Goal: Task Accomplishment & Management: Manage account settings

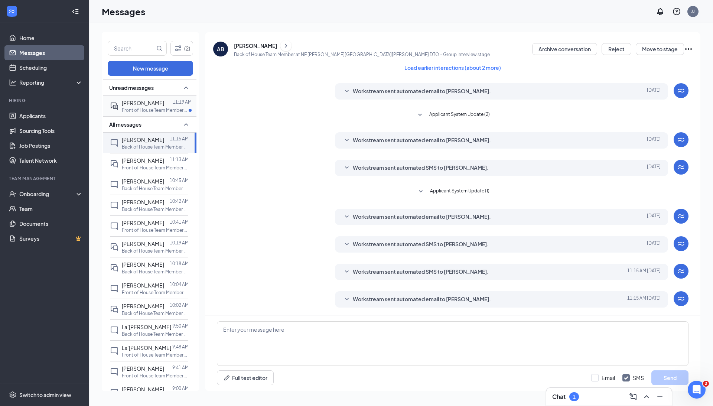
click at [143, 102] on span "[PERSON_NAME]" at bounding box center [143, 102] width 42 height 7
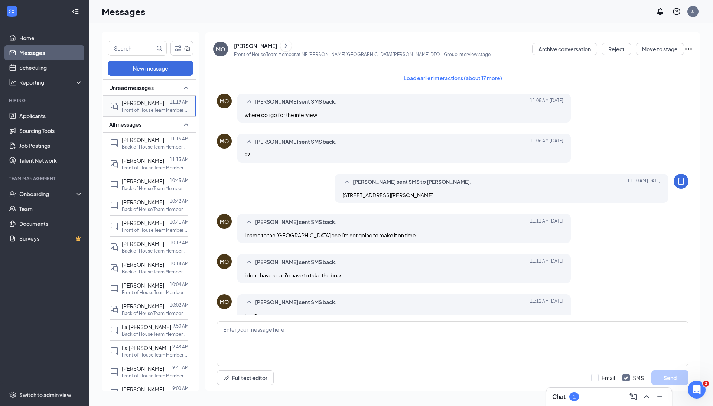
scroll to position [204, 0]
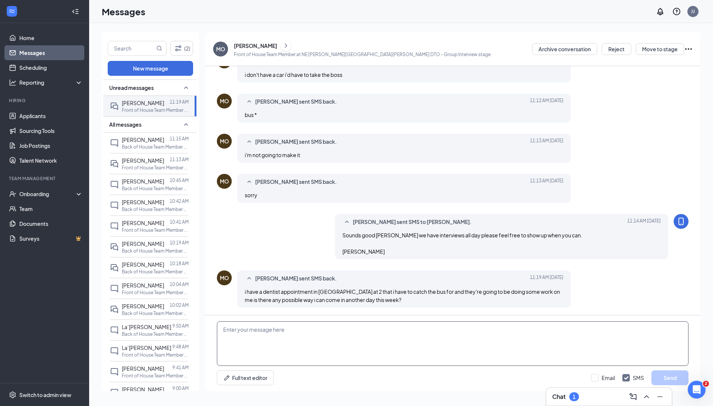
click at [350, 324] on textarea at bounding box center [452, 343] width 471 height 45
type textarea "yes I will send you a link to reschedule"
click at [665, 375] on button "Send" at bounding box center [669, 377] width 37 height 15
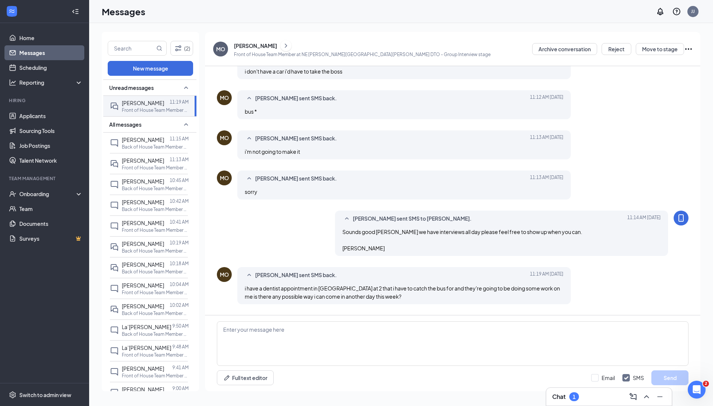
scroll to position [244, 0]
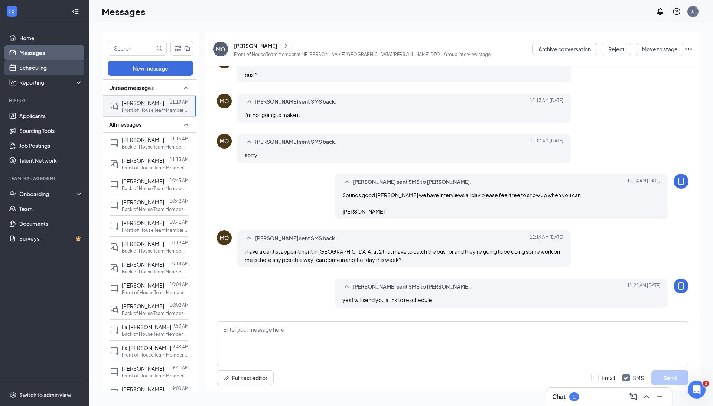
click at [54, 74] on link "Scheduling" at bounding box center [50, 67] width 63 height 15
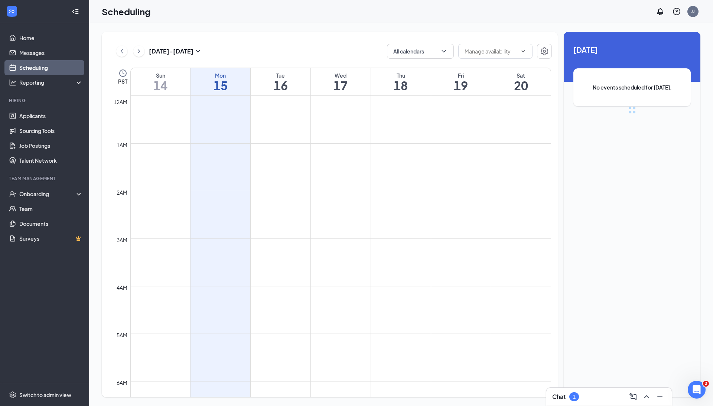
scroll to position [364, 0]
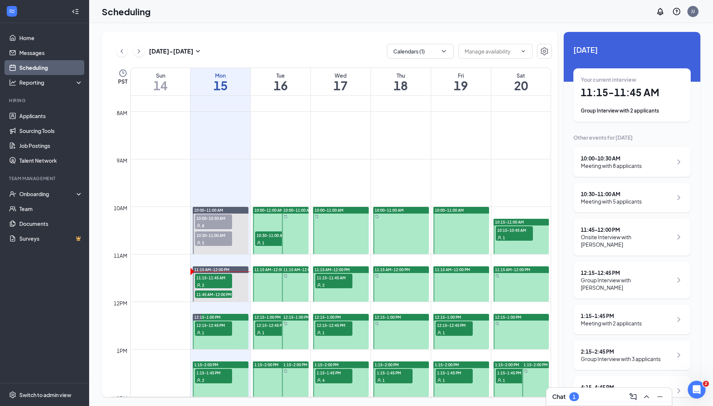
click at [212, 222] on div "8" at bounding box center [213, 225] width 37 height 7
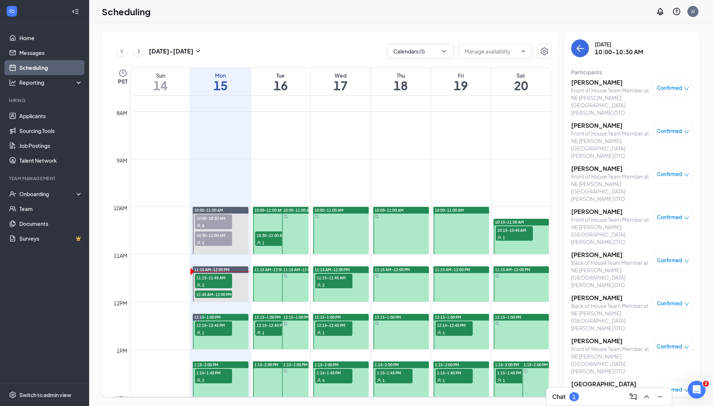
click at [594, 121] on h3 "[PERSON_NAME]" at bounding box center [610, 125] width 78 height 8
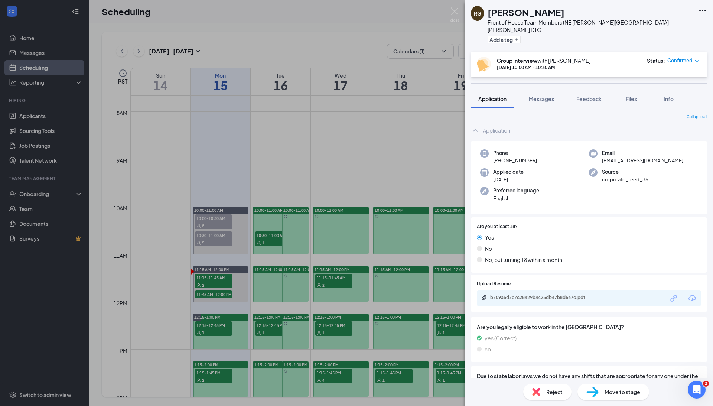
click at [608, 393] on span "Move to stage" at bounding box center [622, 391] width 36 height 8
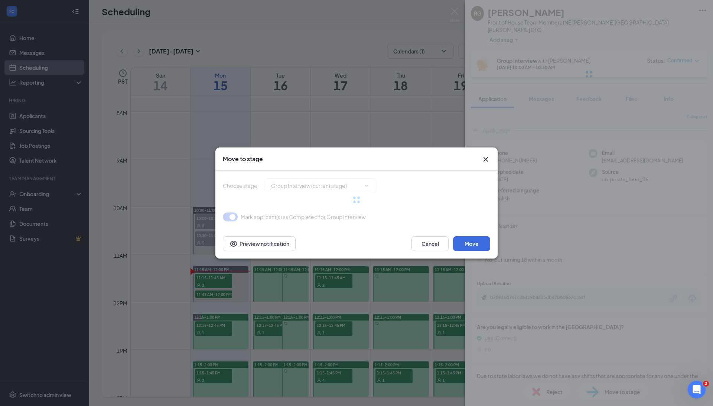
type input "Onsite Interview (next stage)"
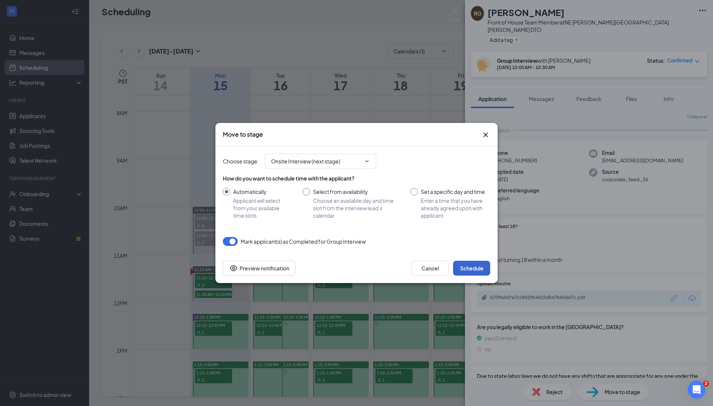
click at [470, 266] on button "Schedule" at bounding box center [471, 268] width 37 height 15
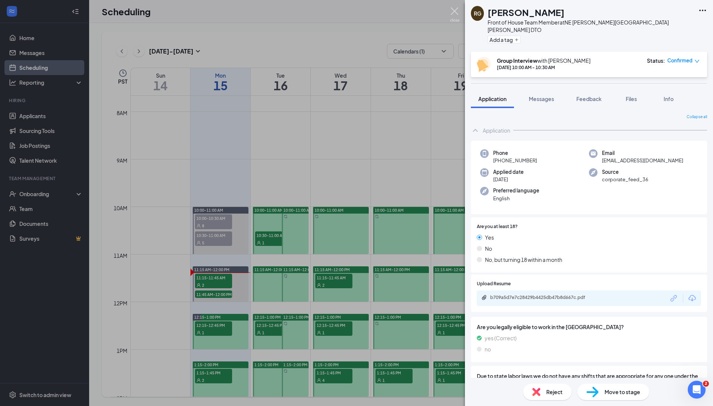
click at [455, 12] on img at bounding box center [454, 14] width 9 height 14
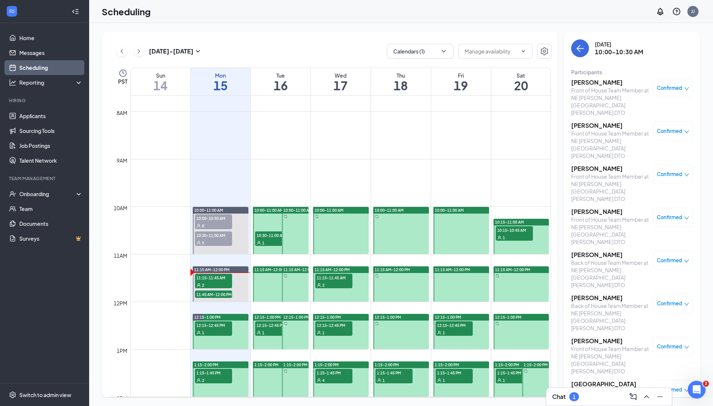
click at [587, 121] on h3 "[PERSON_NAME]" at bounding box center [610, 125] width 78 height 8
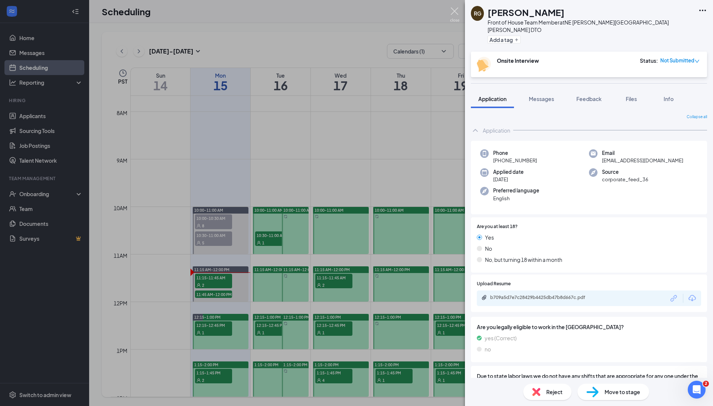
click at [455, 11] on img at bounding box center [454, 14] width 9 height 14
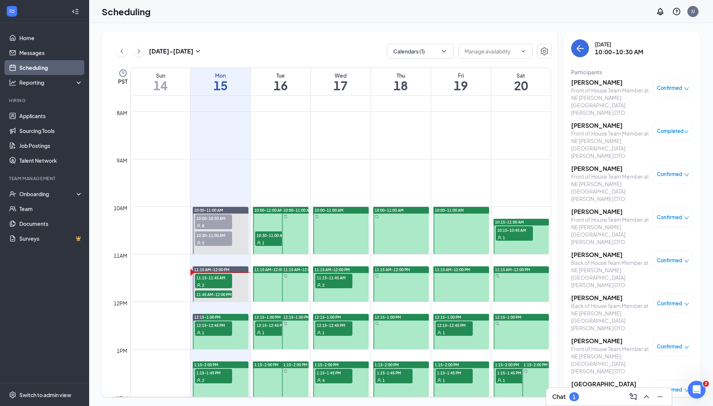
click at [594, 164] on h3 "[PERSON_NAME]" at bounding box center [610, 168] width 78 height 8
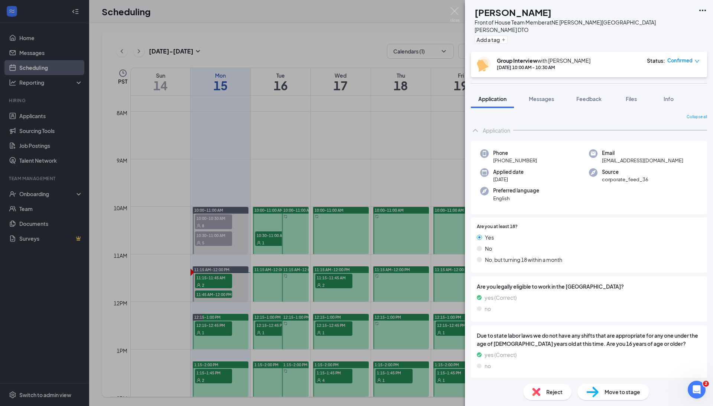
click at [609, 392] on span "Move to stage" at bounding box center [622, 391] width 36 height 8
type input "Onsite Interview (next stage)"
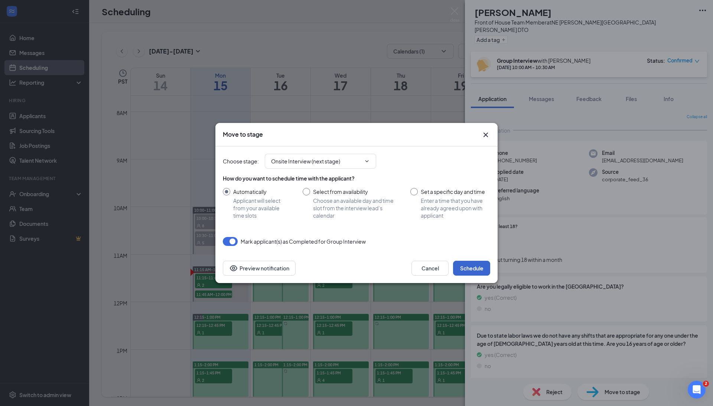
click at [479, 268] on button "Schedule" at bounding box center [471, 268] width 37 height 15
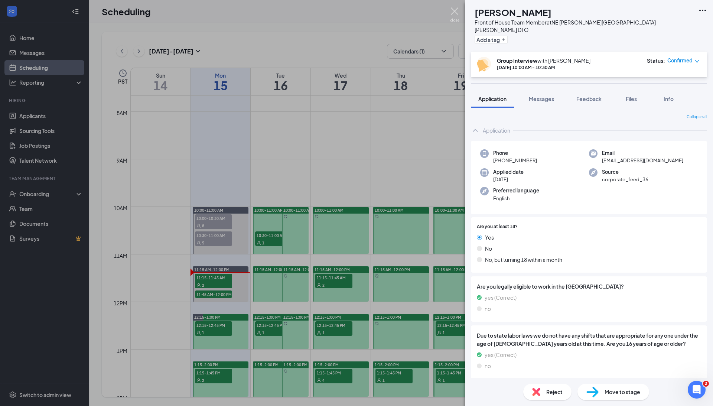
click at [451, 10] on img at bounding box center [454, 14] width 9 height 14
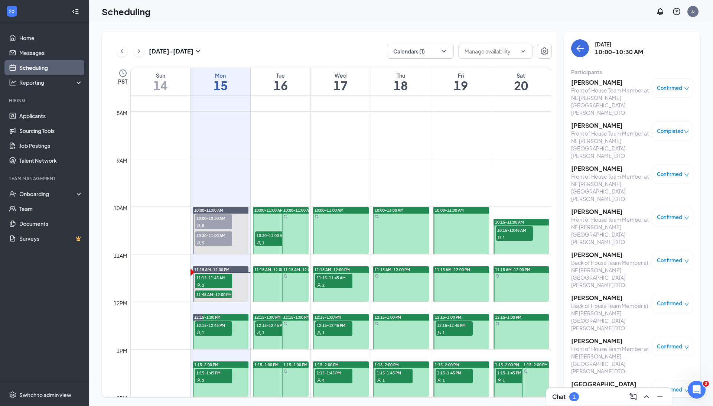
click at [591, 337] on h3 "[PERSON_NAME]" at bounding box center [610, 341] width 78 height 8
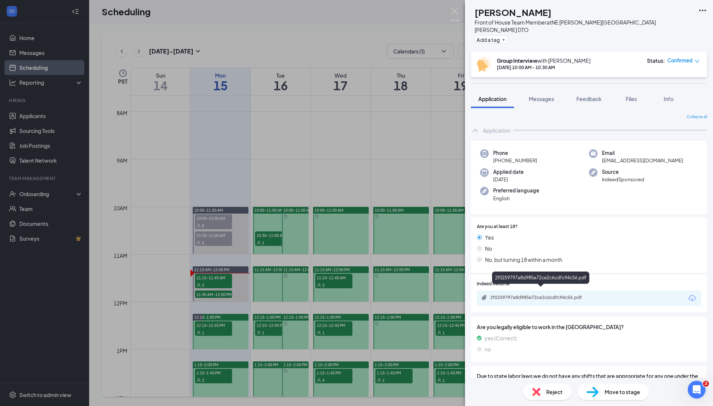
click at [535, 294] on div "2f0259797a8d985e72ce2c6cdfc94c56.pdf" at bounding box center [542, 297] width 104 height 6
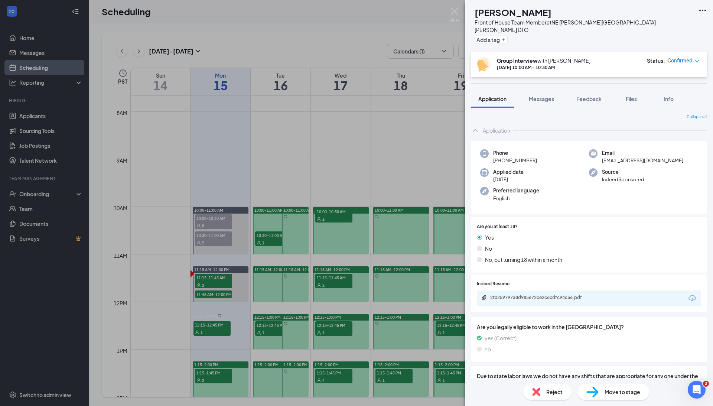
click at [605, 396] on div "Move to stage" at bounding box center [613, 391] width 72 height 16
type input "Onsite Interview (next stage)"
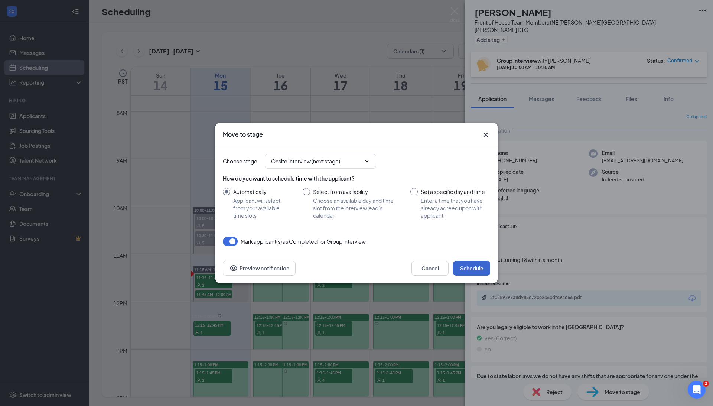
click at [469, 268] on button "Schedule" at bounding box center [471, 268] width 37 height 15
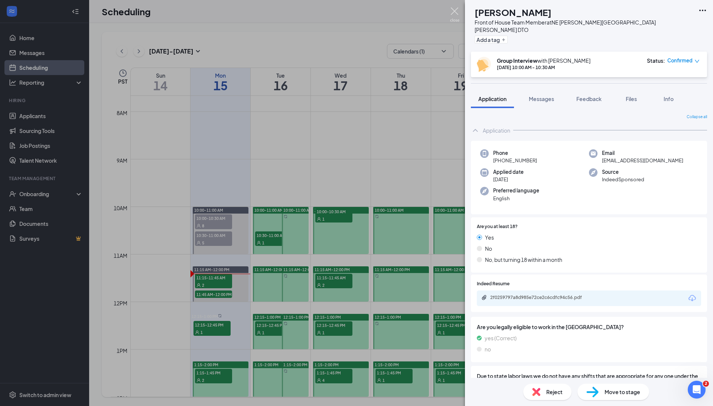
click at [454, 11] on img at bounding box center [454, 14] width 9 height 14
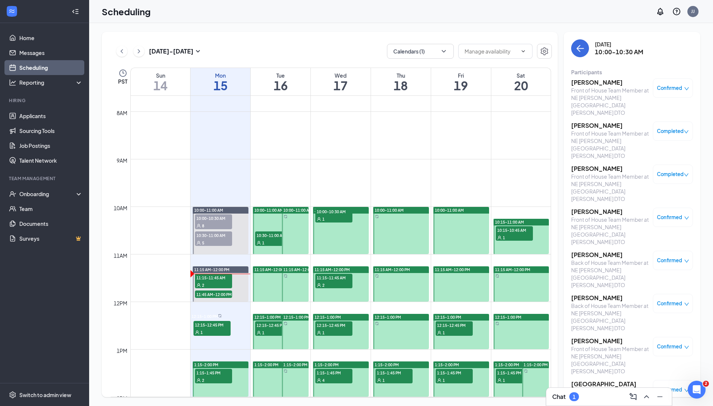
click at [264, 236] on span "10:30-11:00 AM" at bounding box center [273, 234] width 37 height 7
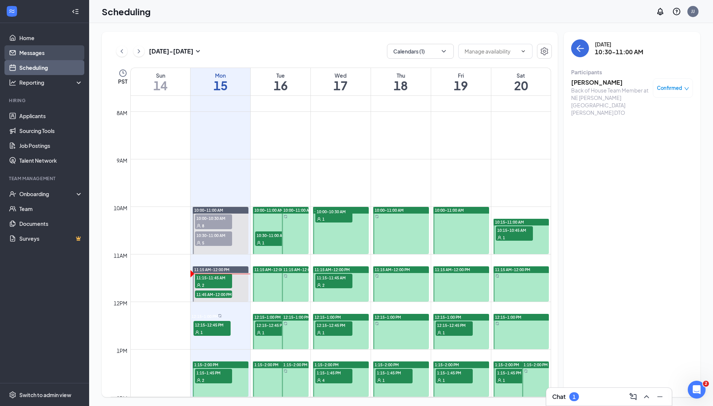
click at [54, 50] on link "Messages" at bounding box center [50, 52] width 63 height 15
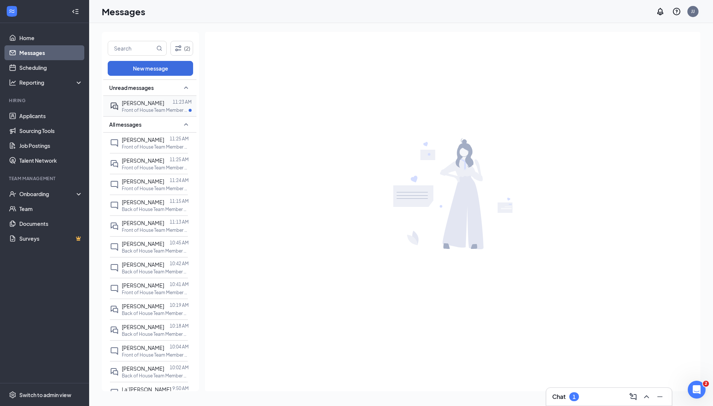
click at [150, 107] on p "Front of House Team Member at NE [PERSON_NAME][GEOGRAPHIC_DATA][PERSON_NAME] DTO" at bounding box center [155, 110] width 67 height 6
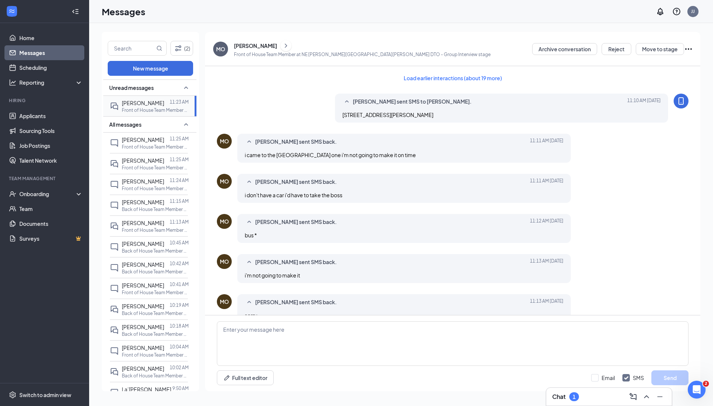
scroll to position [204, 0]
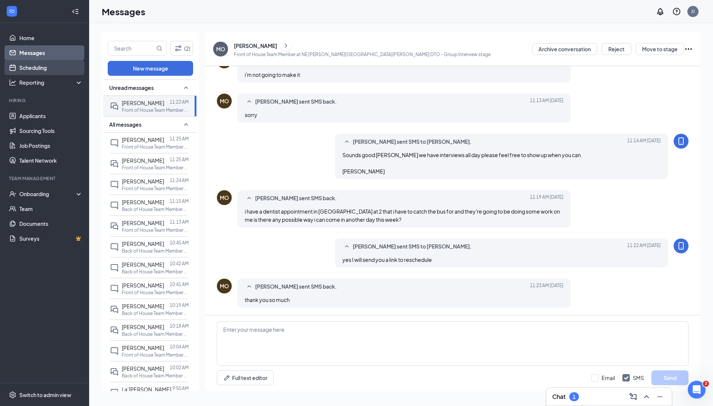
click at [42, 69] on link "Scheduling" at bounding box center [50, 67] width 63 height 15
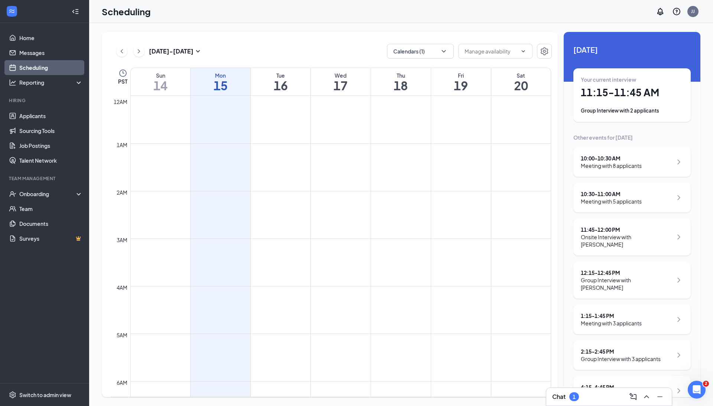
scroll to position [364, 0]
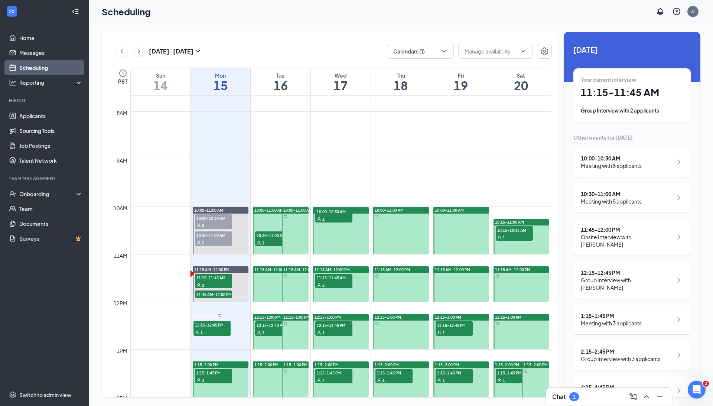
click at [213, 236] on span "10:30-11:00 AM" at bounding box center [213, 234] width 37 height 7
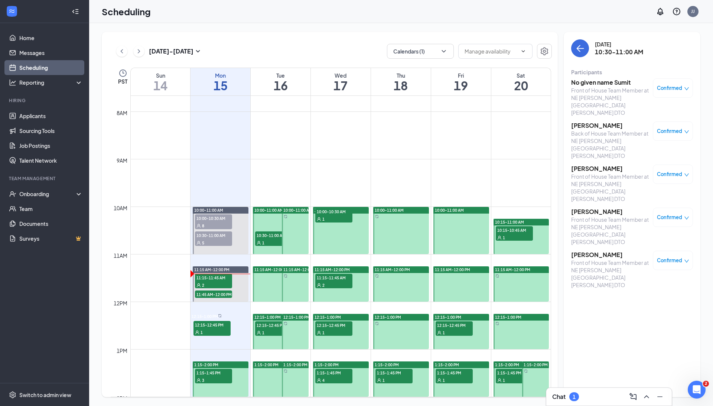
click at [600, 82] on h3 "No given name Sumit" at bounding box center [610, 82] width 78 height 8
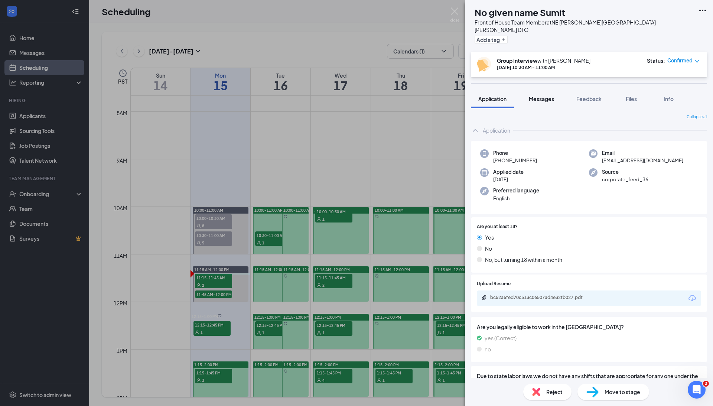
click at [544, 95] on button "Messages" at bounding box center [541, 98] width 40 height 19
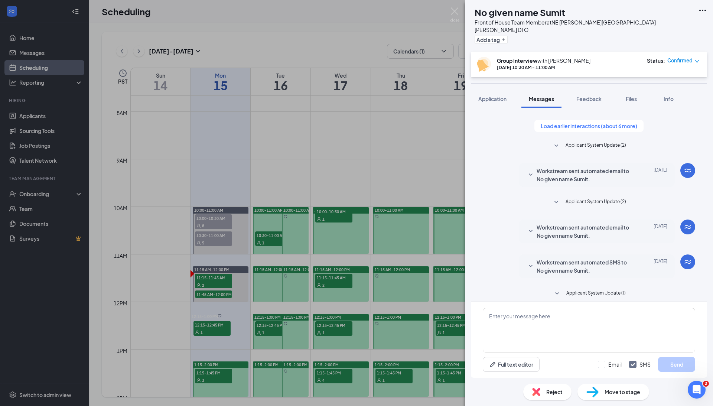
scroll to position [70, 0]
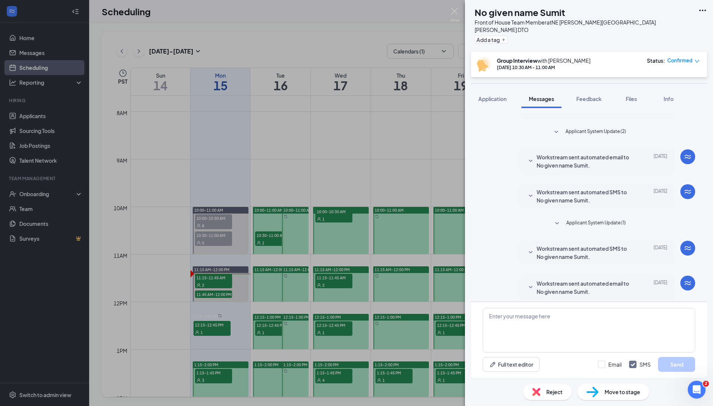
click at [569, 287] on span "Workstream sent automated email to No given name Sumit." at bounding box center [584, 287] width 97 height 16
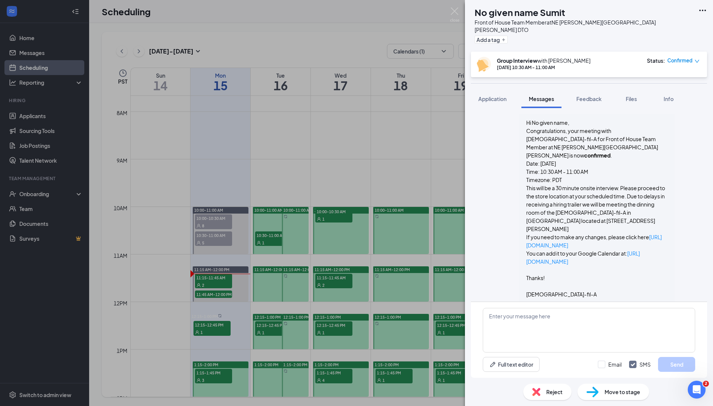
scroll to position [254, 0]
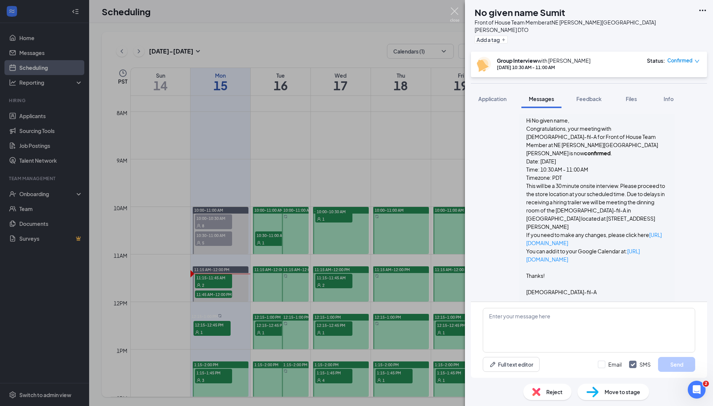
click at [454, 8] on img at bounding box center [454, 14] width 9 height 14
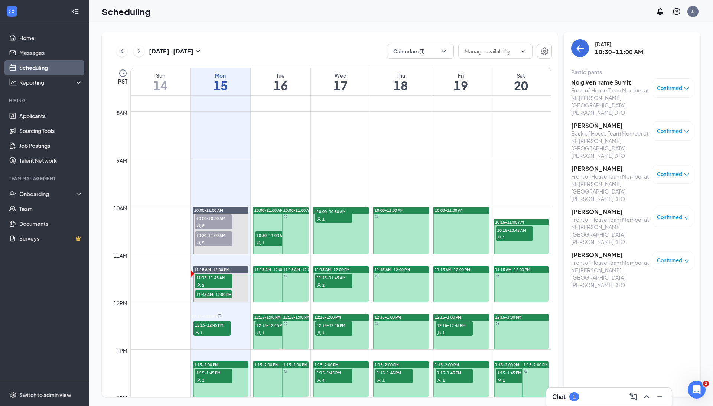
click at [593, 84] on h3 "No given name Sumit" at bounding box center [610, 82] width 78 height 8
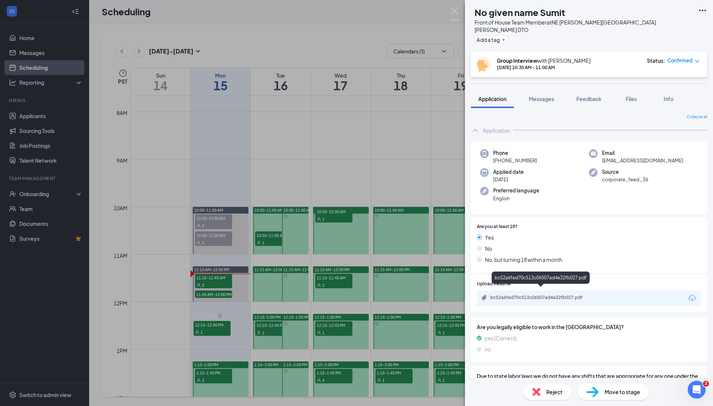
click at [555, 294] on div "bc52a6fed70c513c06507ad4e32fb027.pdf" at bounding box center [542, 297] width 104 height 6
click at [548, 392] on span "Reject" at bounding box center [554, 391] width 16 height 8
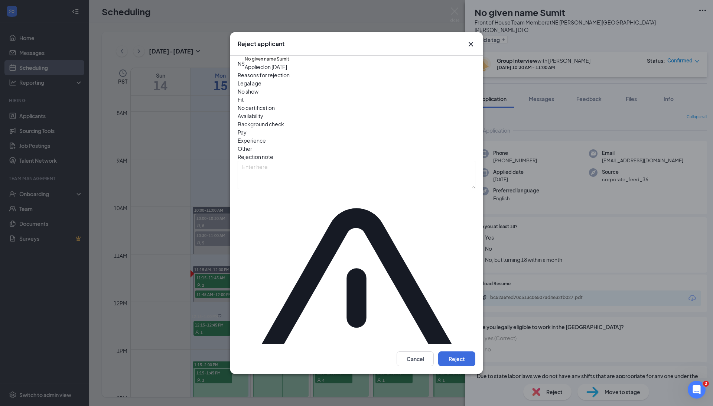
click at [258, 95] on span "No show" at bounding box center [248, 91] width 21 height 8
click at [458, 351] on button "Reject" at bounding box center [456, 358] width 37 height 15
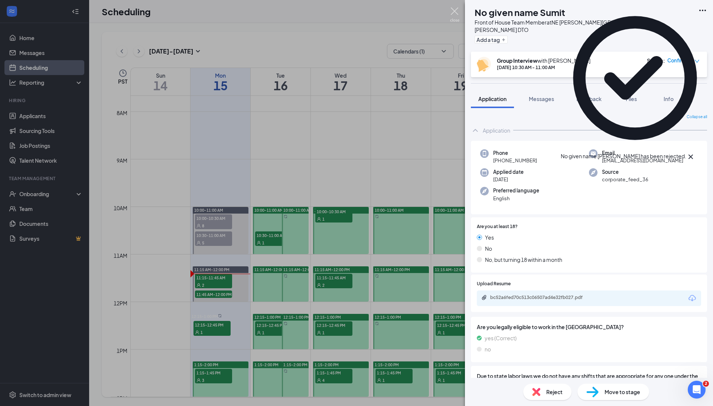
click at [454, 10] on img at bounding box center [454, 14] width 9 height 14
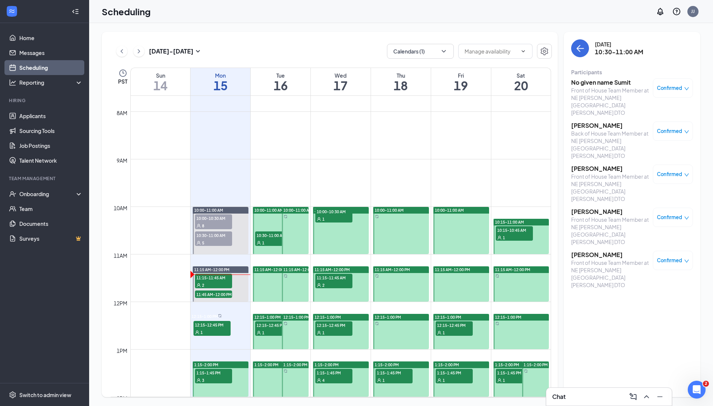
click at [591, 251] on h3 "[PERSON_NAME]" at bounding box center [610, 255] width 78 height 8
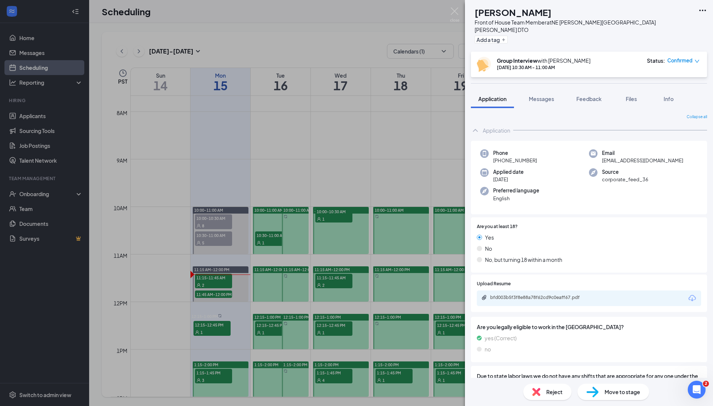
click at [609, 387] on div "Move to stage" at bounding box center [613, 391] width 72 height 16
type input "Onsite Interview (next stage)"
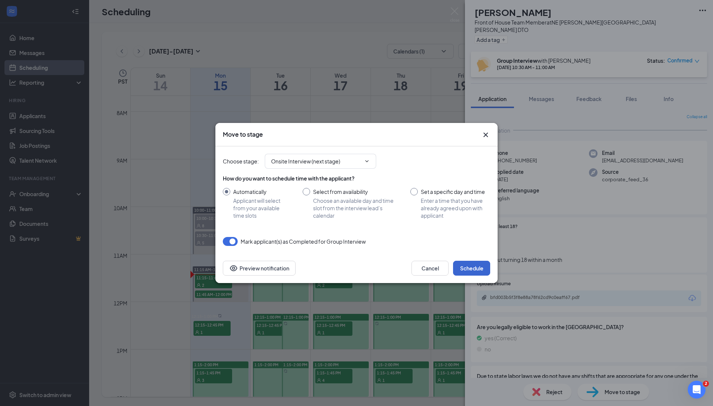
click at [470, 266] on button "Schedule" at bounding box center [471, 268] width 37 height 15
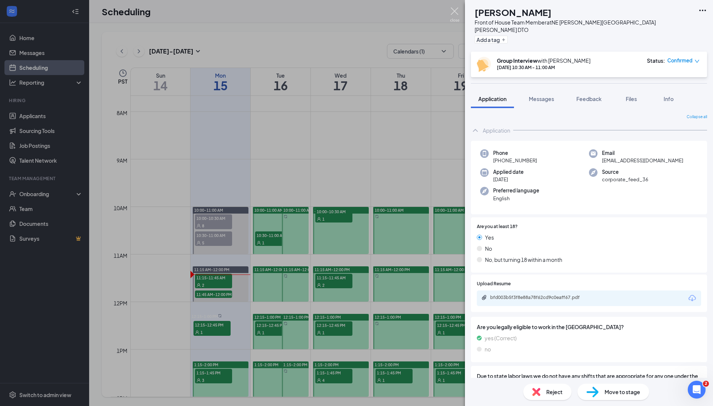
click at [454, 13] on img at bounding box center [454, 14] width 9 height 14
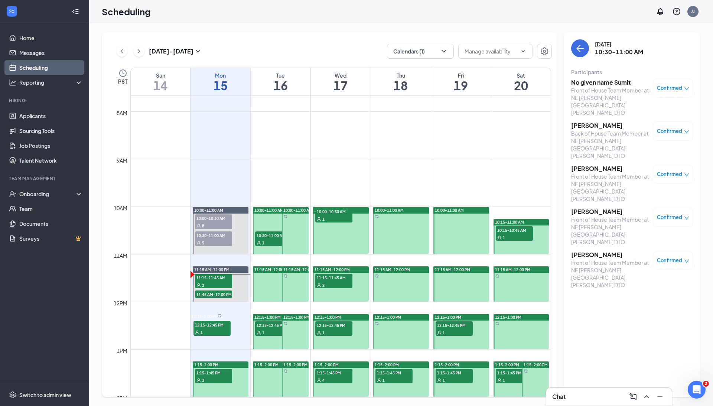
click at [587, 216] on div "Front of House Team Member at NE [PERSON_NAME][GEOGRAPHIC_DATA][PERSON_NAME] DTO" at bounding box center [610, 231] width 78 height 30
click at [587, 207] on h3 "[PERSON_NAME]" at bounding box center [610, 211] width 78 height 8
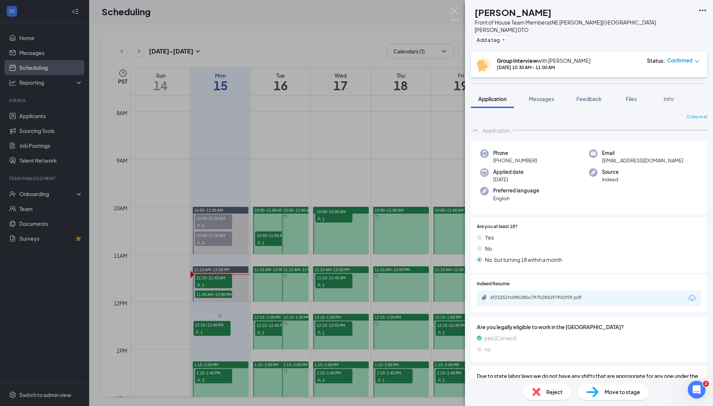
click at [611, 392] on span "Move to stage" at bounding box center [622, 391] width 36 height 8
type input "Onsite Interview (next stage)"
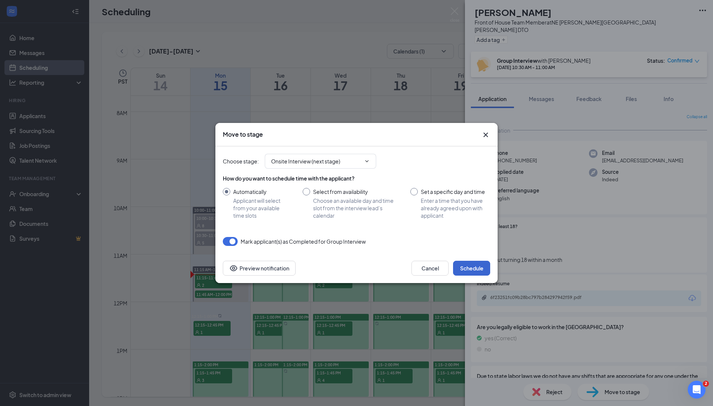
click at [468, 266] on button "Schedule" at bounding box center [471, 268] width 37 height 15
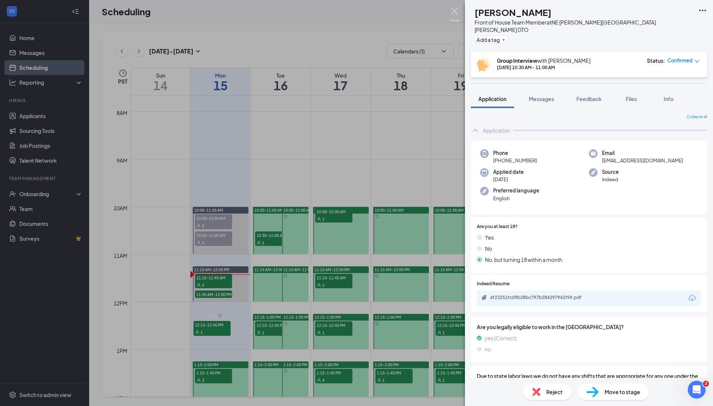
click at [455, 10] on img at bounding box center [454, 14] width 9 height 14
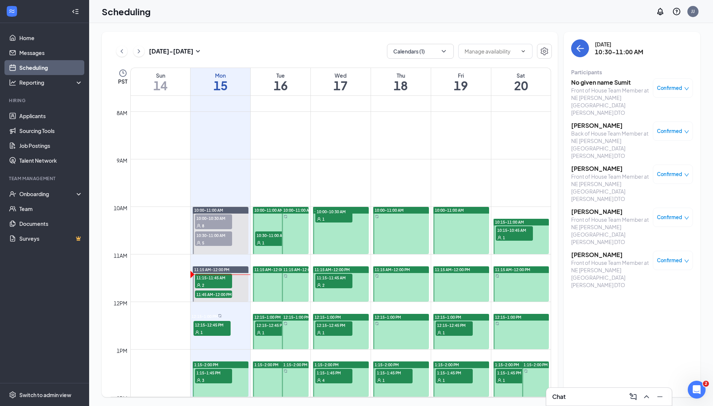
click at [585, 164] on h3 "[PERSON_NAME]" at bounding box center [610, 168] width 78 height 8
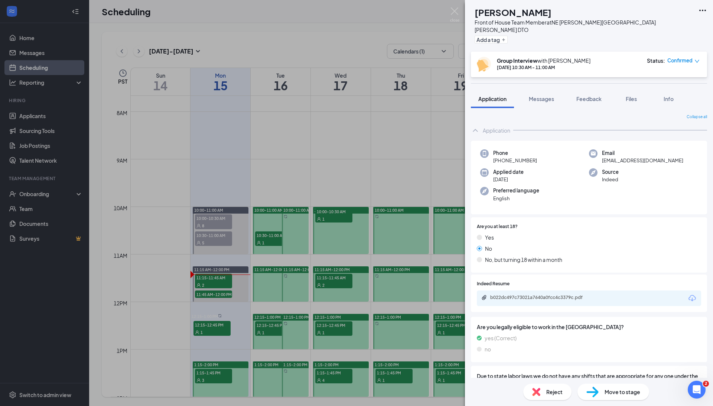
click at [622, 388] on span "Move to stage" at bounding box center [622, 391] width 36 height 8
type input "Onsite Interview (next stage)"
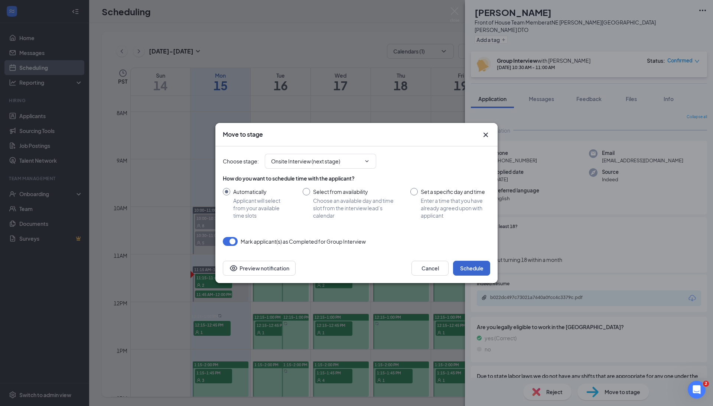
click at [472, 266] on button "Schedule" at bounding box center [471, 268] width 37 height 15
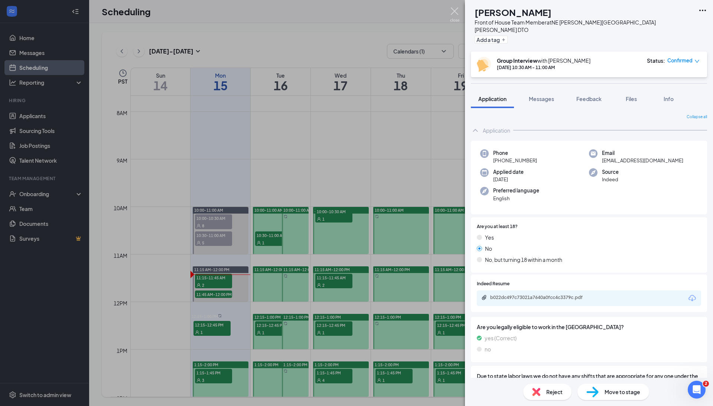
click at [452, 11] on img at bounding box center [454, 14] width 9 height 14
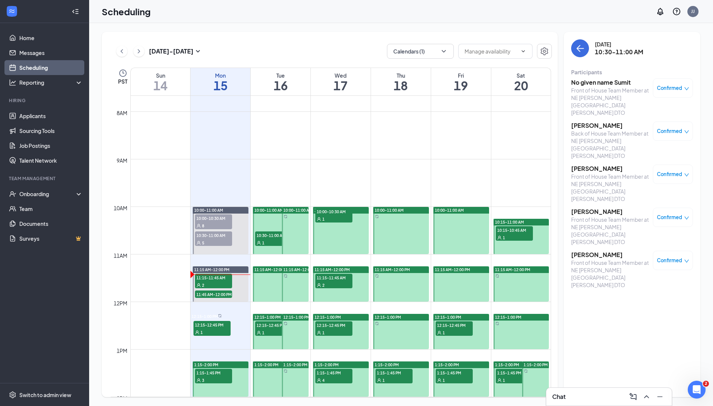
click at [599, 121] on h3 "[PERSON_NAME]" at bounding box center [610, 125] width 78 height 8
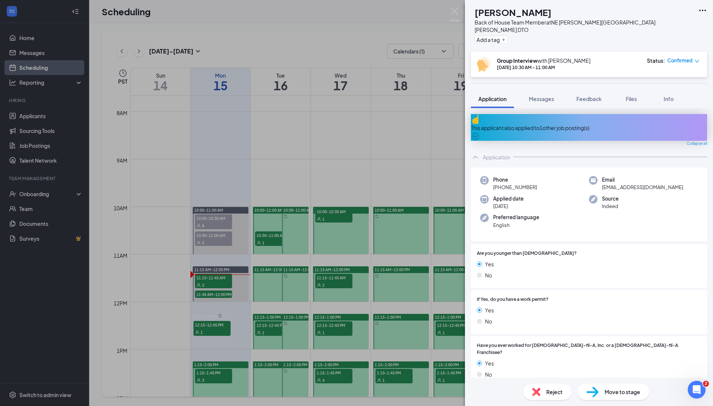
click at [615, 391] on span "Move to stage" at bounding box center [622, 391] width 36 height 8
type input "Onsite Interview (next stage)"
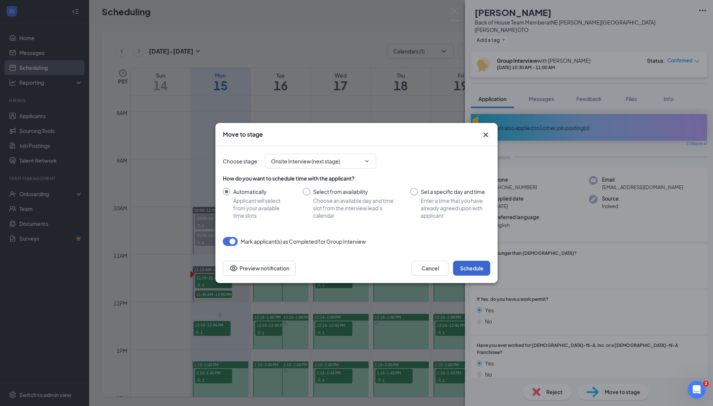
click at [476, 266] on button "Schedule" at bounding box center [471, 268] width 37 height 15
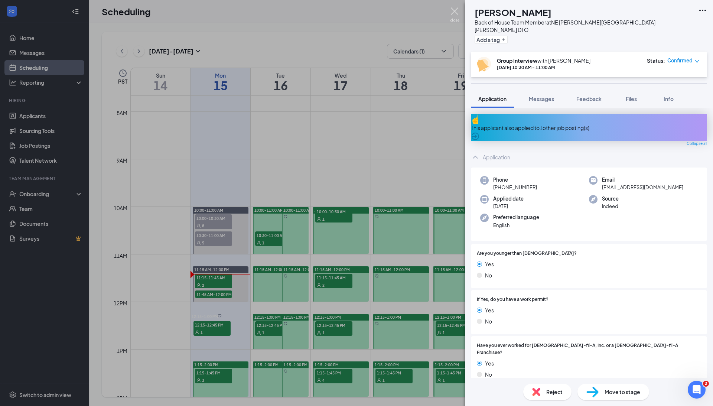
click at [453, 12] on img at bounding box center [454, 14] width 9 height 14
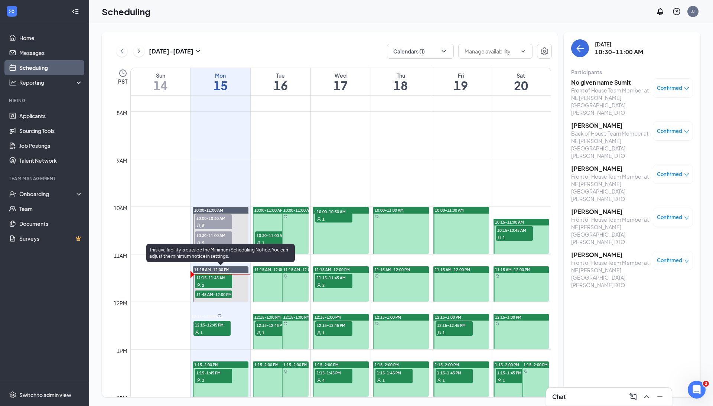
click at [204, 281] on div "2" at bounding box center [213, 284] width 37 height 7
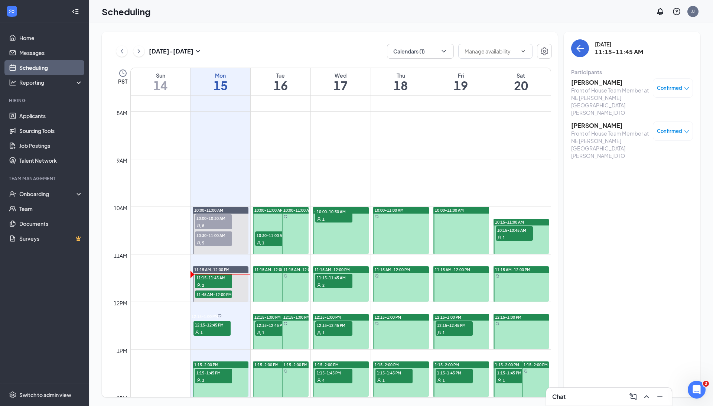
click at [588, 121] on h3 "[PERSON_NAME]" at bounding box center [610, 125] width 78 height 8
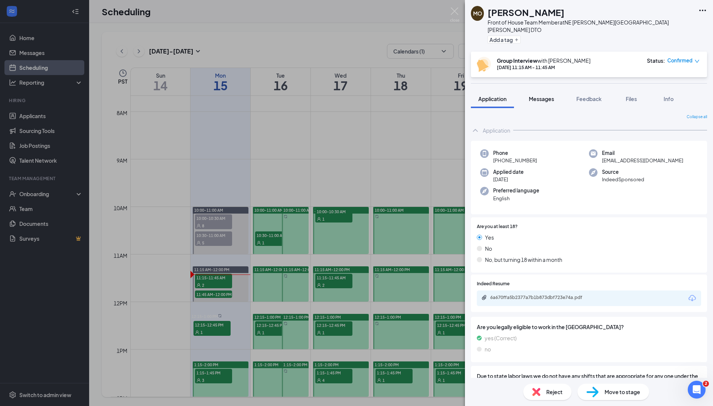
click at [543, 95] on span "Messages" at bounding box center [541, 98] width 25 height 7
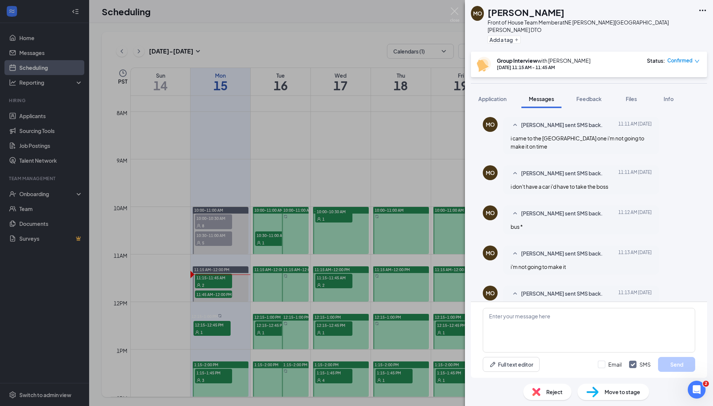
scroll to position [71, 0]
click at [454, 12] on img at bounding box center [454, 14] width 9 height 14
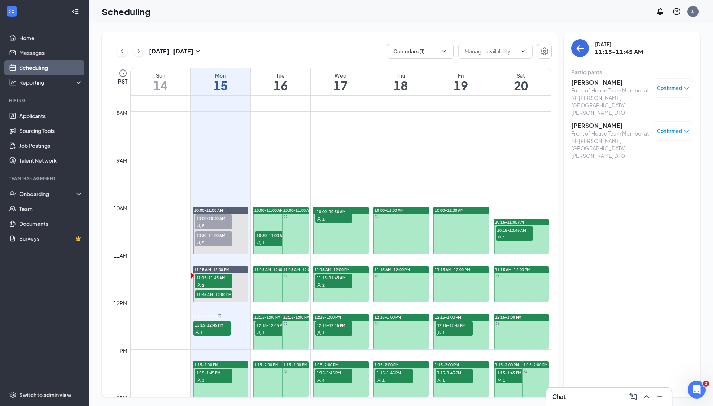
click at [677, 127] on span "Confirmed" at bounding box center [669, 130] width 25 height 7
click at [647, 150] on span "Request Reschedule" at bounding box center [641, 154] width 51 height 8
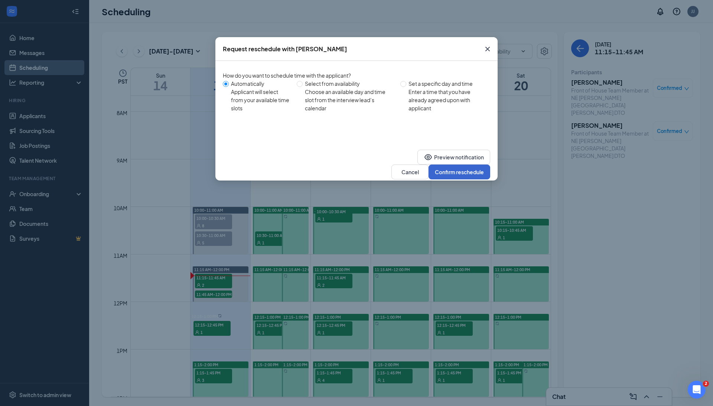
click at [468, 166] on button "Confirm reschedule" at bounding box center [459, 171] width 62 height 15
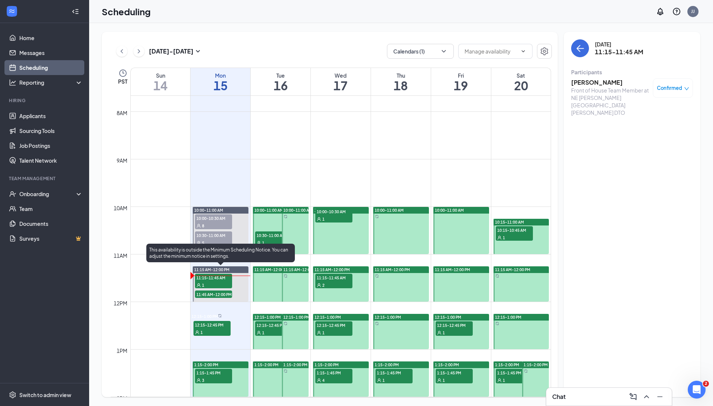
click at [220, 294] on span "11:45 AM-12:00 PM" at bounding box center [213, 293] width 37 height 7
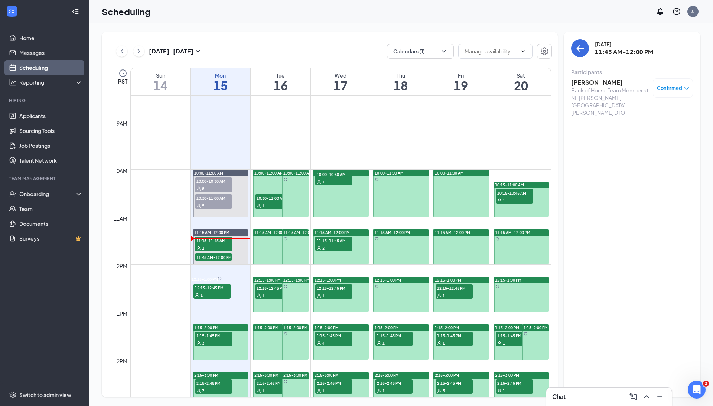
scroll to position [403, 0]
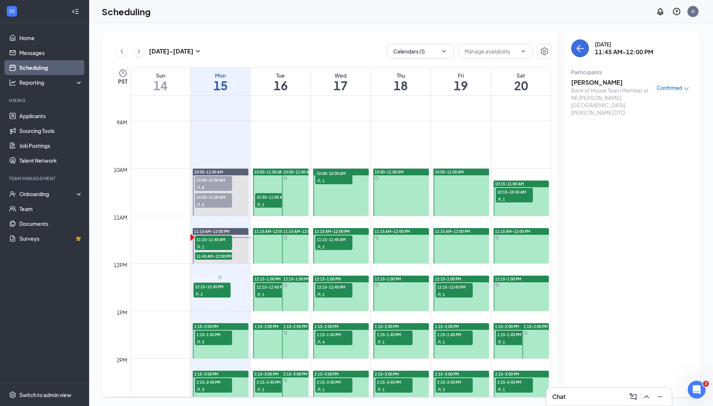
click at [594, 85] on h3 "[PERSON_NAME]" at bounding box center [610, 82] width 78 height 8
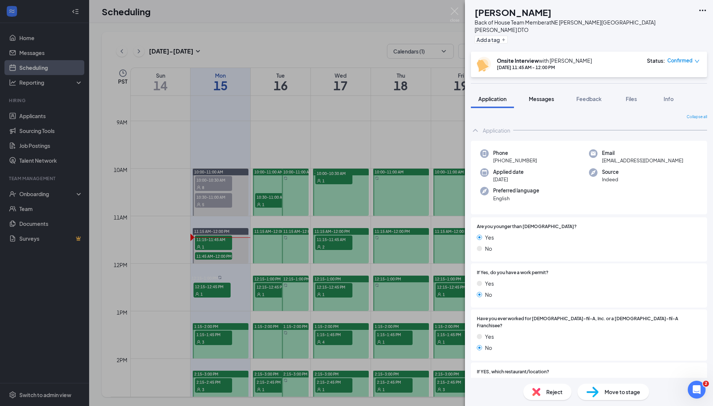
click at [554, 95] on span "Messages" at bounding box center [541, 98] width 25 height 7
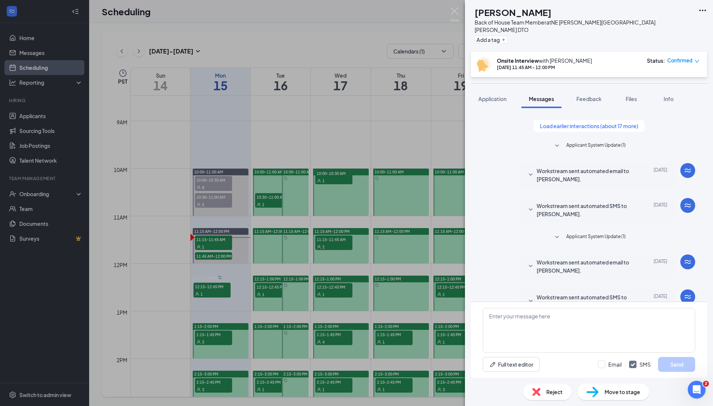
scroll to position [155, 0]
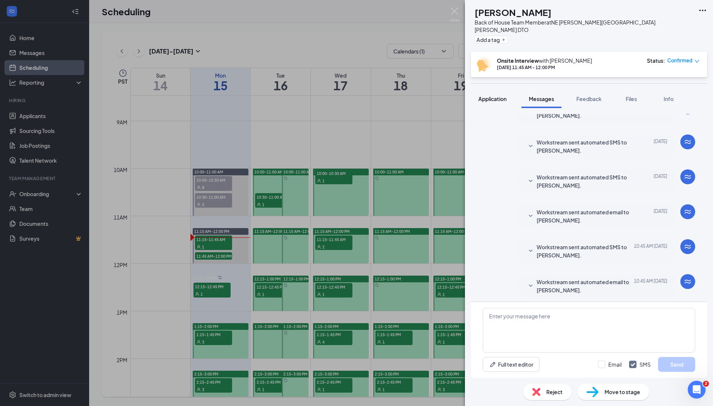
click at [494, 95] on span "Application" at bounding box center [492, 98] width 28 height 7
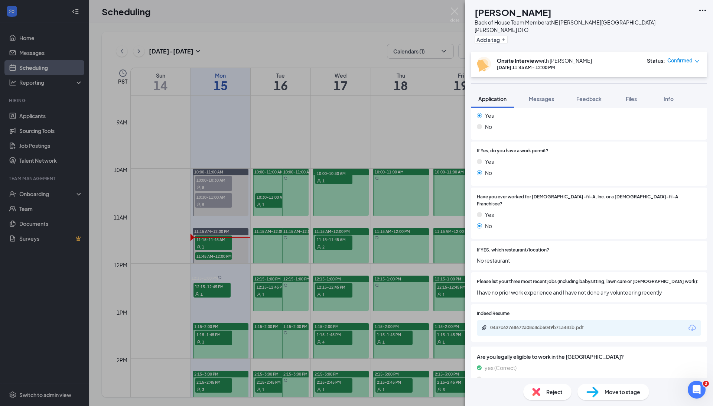
scroll to position [152, 0]
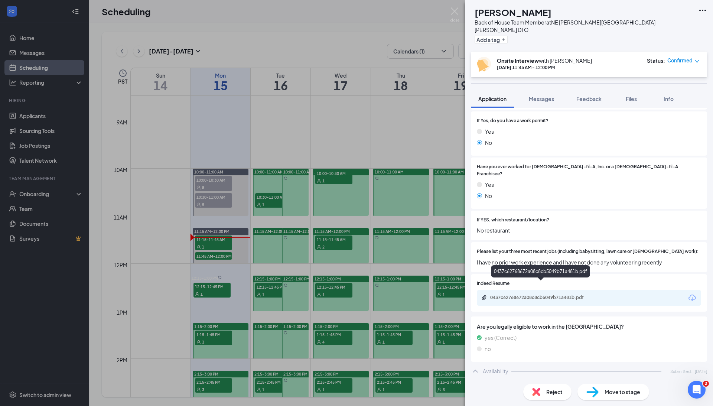
click at [542, 294] on div "0437c62768672a08c8cb5049b71a481b.pdf" at bounding box center [542, 297] width 104 height 6
click at [450, 13] on img at bounding box center [454, 14] width 9 height 14
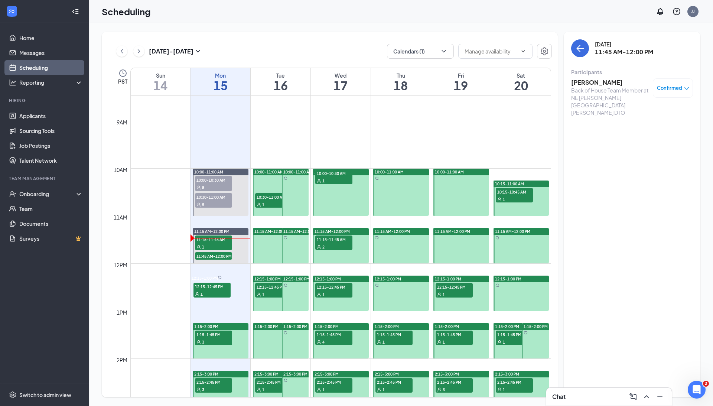
click at [204, 185] on span "8" at bounding box center [203, 187] width 2 height 5
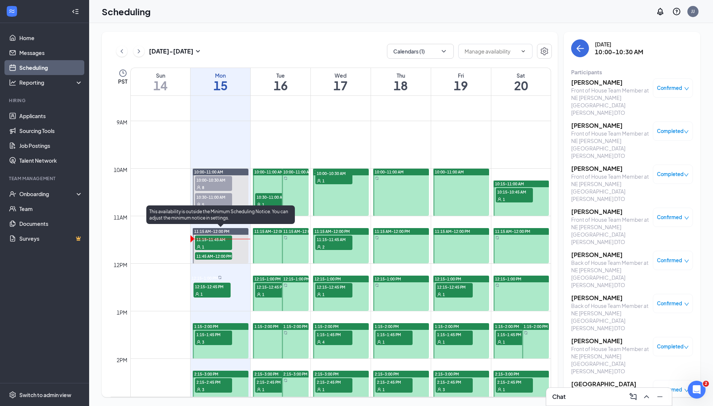
click at [222, 257] on span "11:45 AM-12:00 PM" at bounding box center [213, 255] width 37 height 7
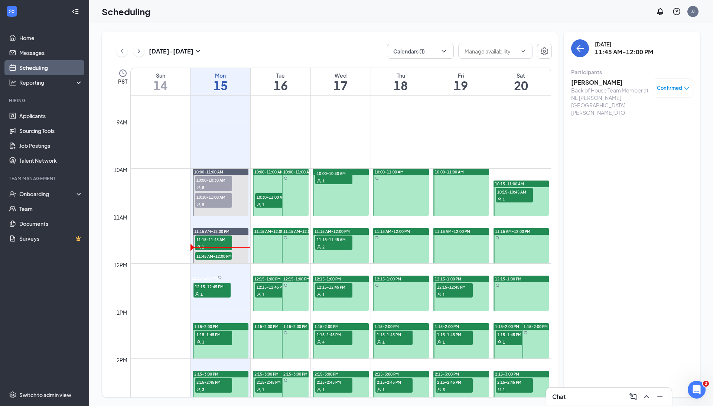
click at [595, 81] on h3 "[PERSON_NAME]" at bounding box center [610, 82] width 78 height 8
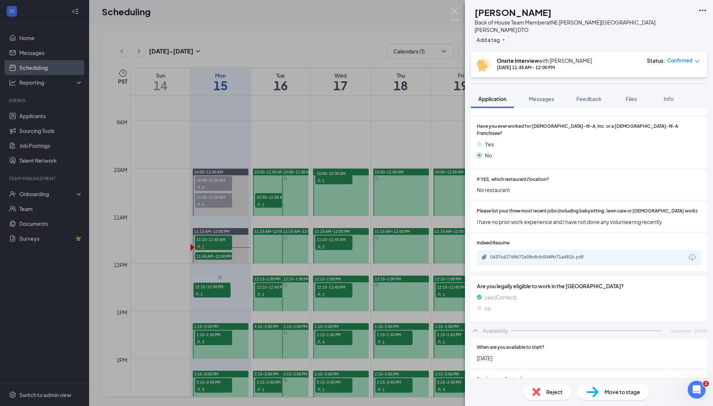
scroll to position [194, 0]
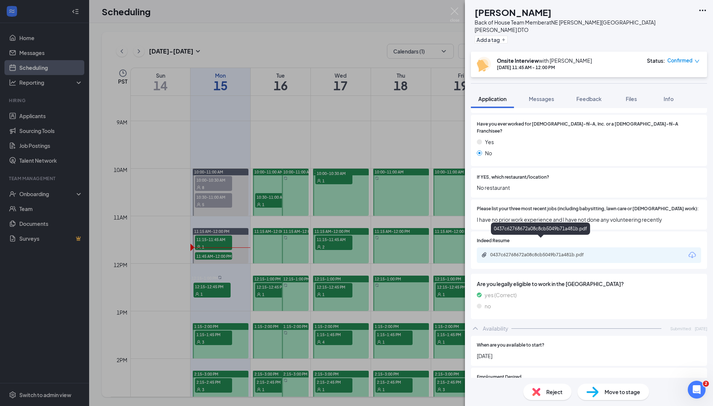
click at [527, 252] on div "0437c62768672a08c8cb5049b71a481b.pdf" at bounding box center [542, 255] width 104 height 6
click at [451, 8] on img at bounding box center [454, 14] width 9 height 14
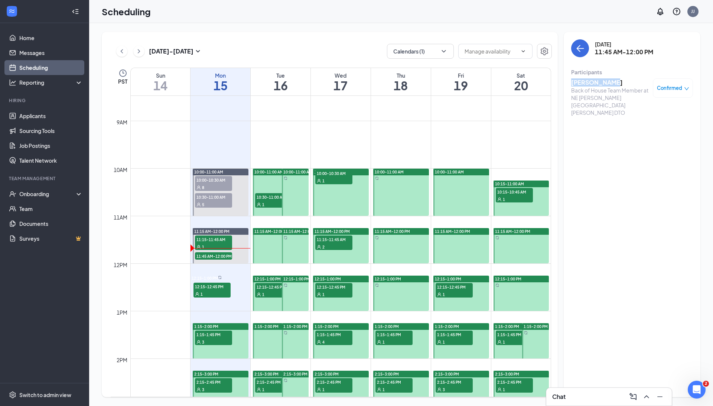
drag, startPoint x: 611, startPoint y: 82, endPoint x: 570, endPoint y: 82, distance: 40.5
click at [570, 82] on div "Monday, Sep 15 11:45 AM-12:00 PM Participants Payton Green Back of House Team M…" at bounding box center [631, 214] width 137 height 365
copy h3 "[PERSON_NAME]"
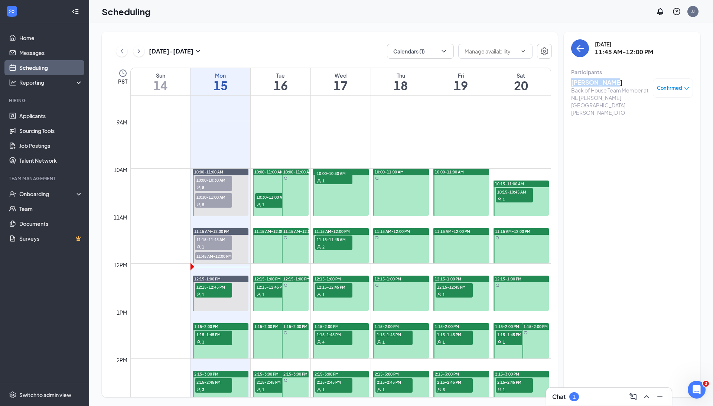
click at [595, 81] on h3 "[PERSON_NAME]" at bounding box center [610, 82] width 78 height 8
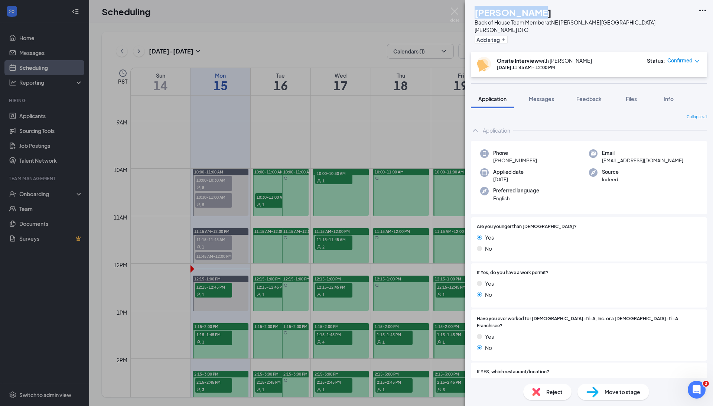
drag, startPoint x: 547, startPoint y: 11, endPoint x: 488, endPoint y: 11, distance: 59.4
click at [488, 11] on div "PG Payton Green Back of House Team Member at NE Glisan St & Wood Village DTO Ad…" at bounding box center [582, 26] width 223 height 40
click at [195, 306] on div "PG Payton Green Back of House Team Member at NE Glisan St & Wood Village DTO Ad…" at bounding box center [356, 203] width 713 height 406
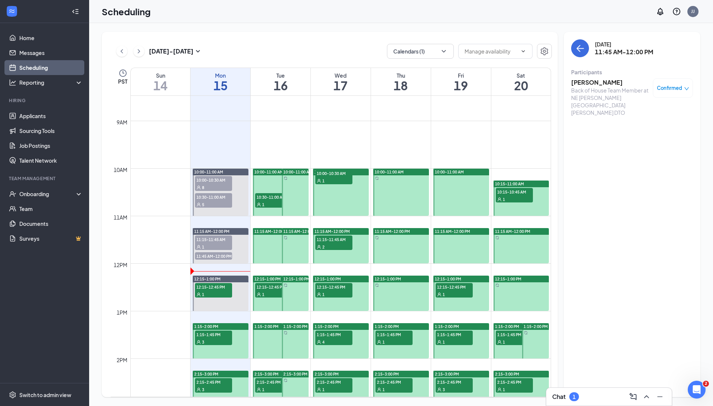
click at [211, 261] on div "This availability is outside the Minimum Scheduling Notice. You can adjust the …" at bounding box center [220, 262] width 148 height 19
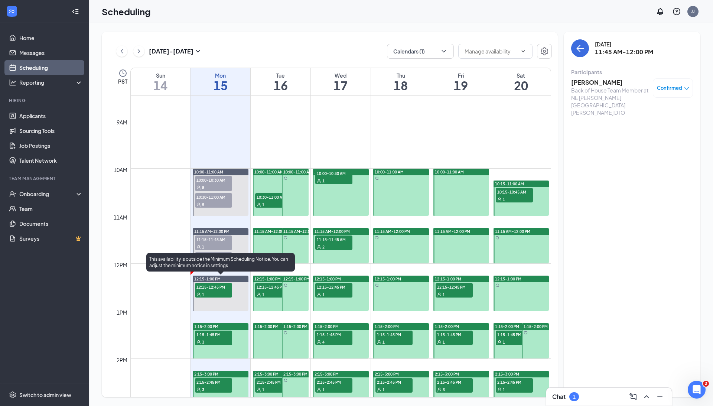
click at [158, 272] on div "This availability is outside the Minimum Scheduling Notice. You can adjust the …" at bounding box center [220, 264] width 148 height 22
click at [180, 311] on td at bounding box center [340, 317] width 421 height 12
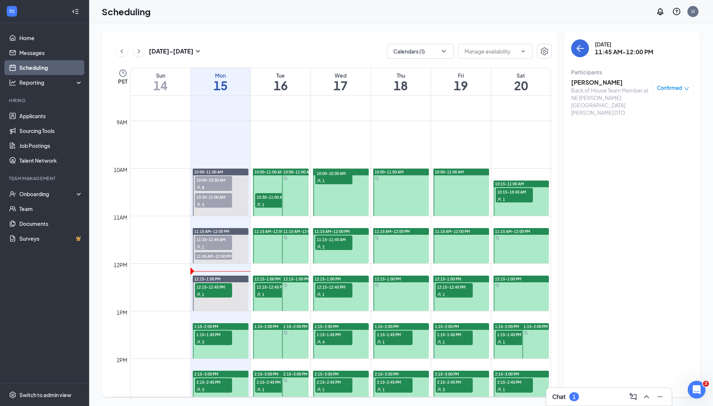
click at [140, 243] on td at bounding box center [340, 245] width 421 height 12
click at [230, 254] on span "11:45 AM-12:00 PM" at bounding box center [213, 255] width 37 height 7
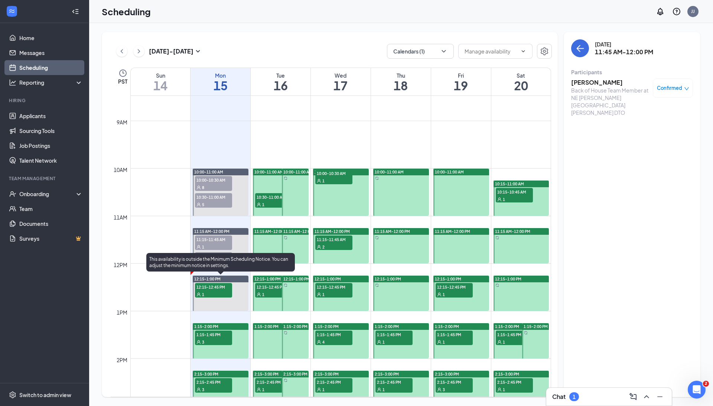
click at [210, 290] on div "1" at bounding box center [213, 293] width 37 height 7
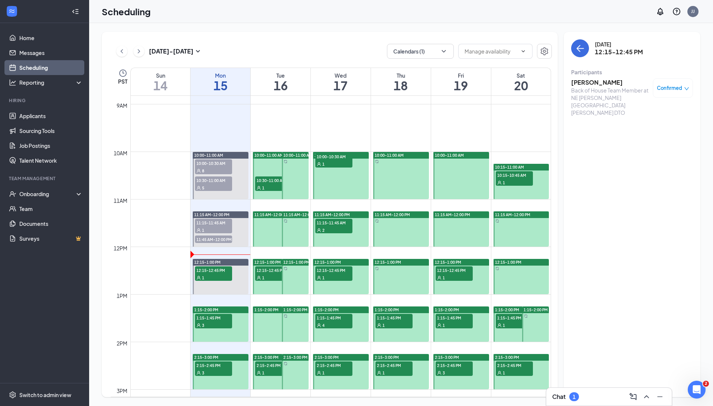
scroll to position [430, 0]
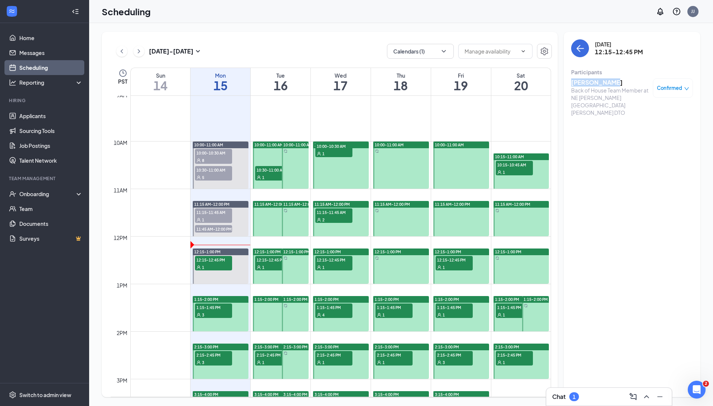
drag, startPoint x: 608, startPoint y: 82, endPoint x: 571, endPoint y: 82, distance: 37.1
click at [571, 82] on h3 "[PERSON_NAME]" at bounding box center [610, 82] width 78 height 8
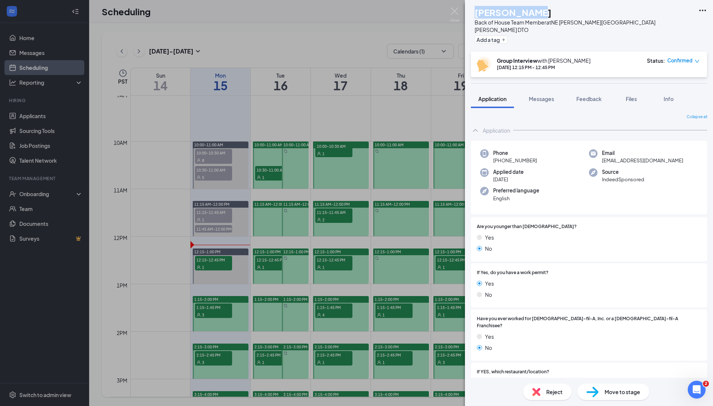
drag, startPoint x: 559, startPoint y: 12, endPoint x: 488, endPoint y: 11, distance: 70.9
click at [488, 11] on div "AB AIDAN BRYANT Back of House Team Member at NE Glisan St & Wood Village DTO Ad…" at bounding box center [582, 26] width 223 height 40
copy h1 "[PERSON_NAME]"
click at [456, 14] on img at bounding box center [454, 14] width 9 height 14
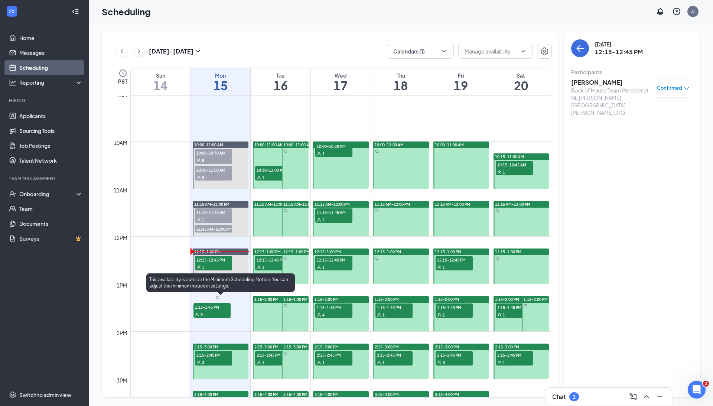
click at [216, 309] on span "1:15-1:45 PM" at bounding box center [211, 306] width 37 height 7
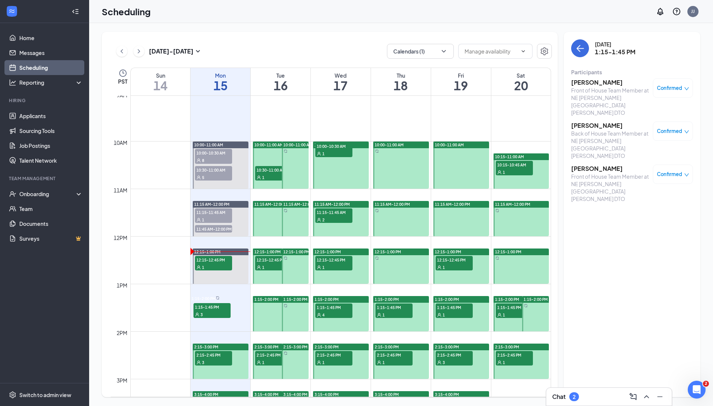
click at [215, 228] on span "11:45 AM-12:00 PM" at bounding box center [213, 228] width 37 height 7
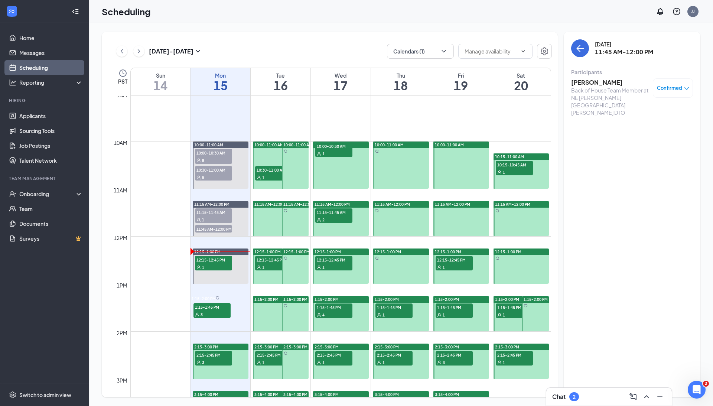
click at [596, 82] on h3 "[PERSON_NAME]" at bounding box center [610, 82] width 78 height 8
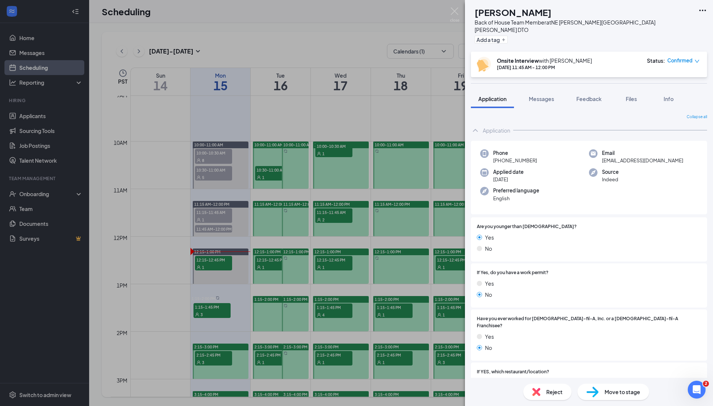
click at [619, 390] on span "Move to stage" at bounding box center [622, 391] width 36 height 8
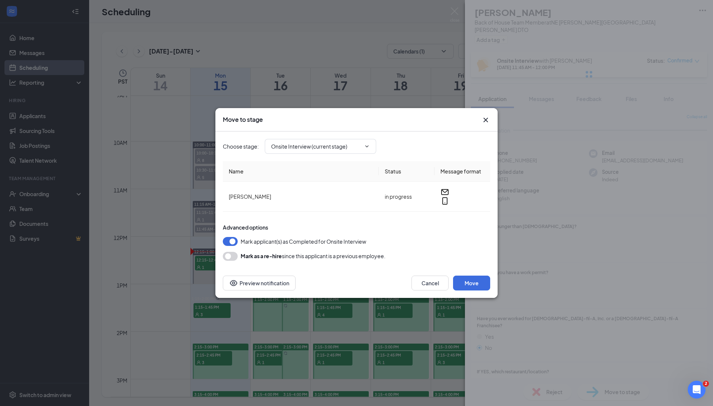
type input "Hiring Complete (final stage)"
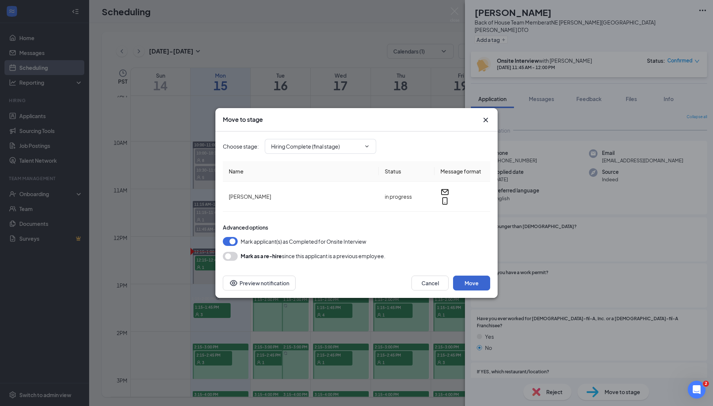
click at [471, 277] on button "Move" at bounding box center [471, 282] width 37 height 15
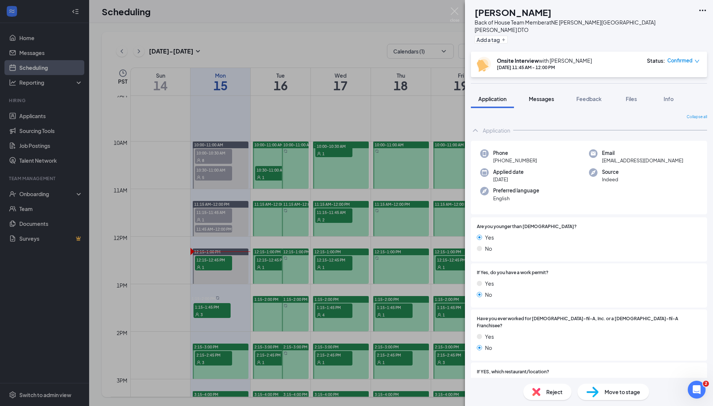
click at [549, 95] on span "Messages" at bounding box center [541, 98] width 25 height 7
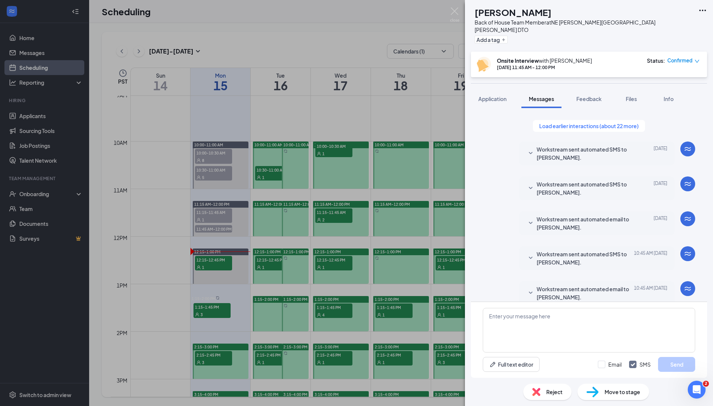
scroll to position [98, 0]
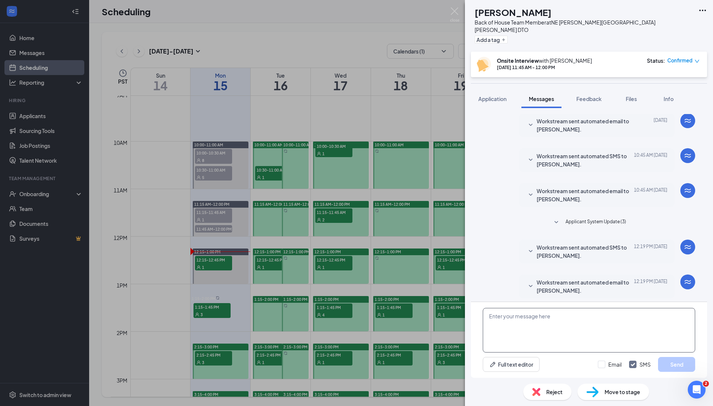
click at [542, 327] on textarea at bounding box center [589, 330] width 212 height 45
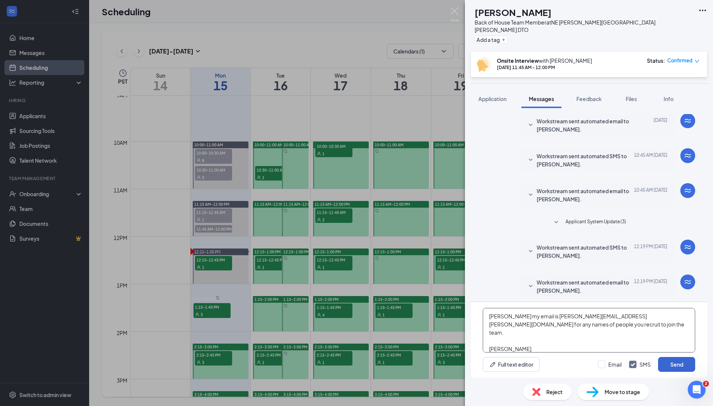
type textarea "Payton my email is Jordan.jefferis@cfafranchisee.com for any names of people yo…"
click at [683, 365] on button "Send" at bounding box center [676, 364] width 37 height 15
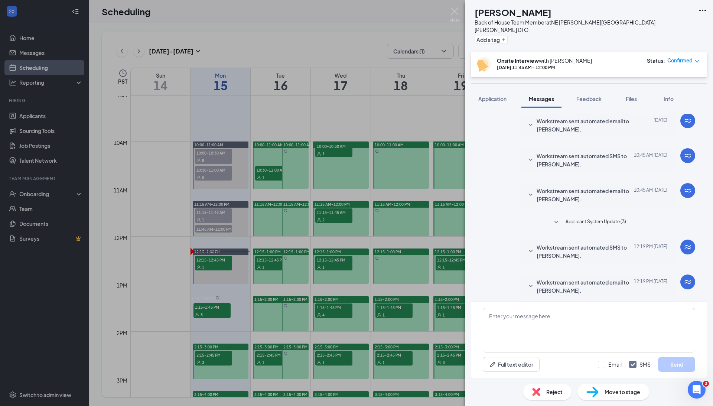
scroll to position [171, 0]
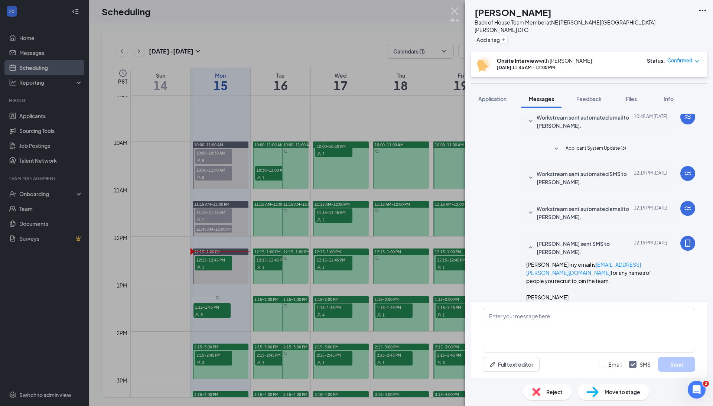
click at [453, 12] on img at bounding box center [454, 14] width 9 height 14
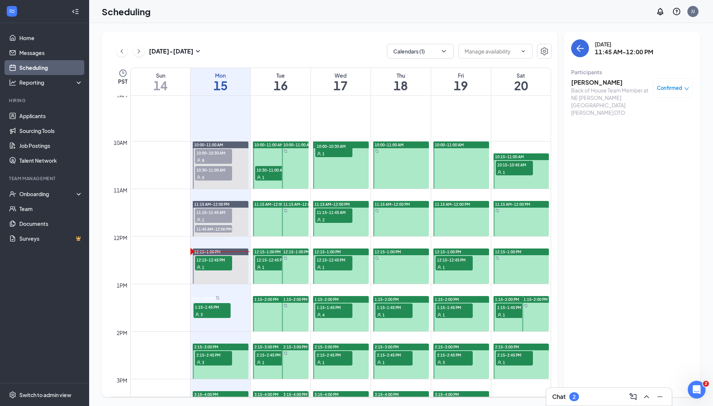
click at [218, 226] on span "11:45 AM-12:00 PM" at bounding box center [213, 228] width 37 height 7
click at [592, 82] on h3 "[PERSON_NAME]" at bounding box center [610, 82] width 78 height 8
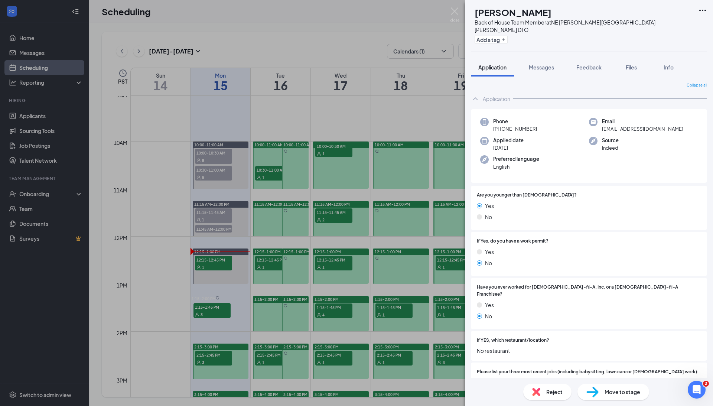
click at [625, 390] on span "Move to stage" at bounding box center [622, 391] width 36 height 8
type input "Hiring Complete (current stage)"
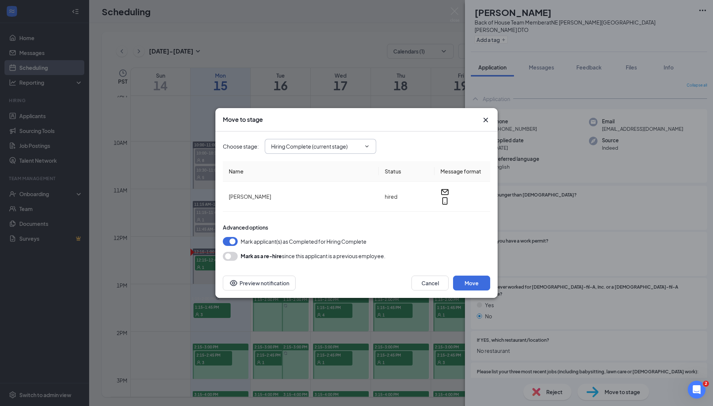
click at [373, 153] on span "Hiring Complete (current stage)" at bounding box center [320, 146] width 111 height 15
click at [333, 149] on input "Hiring Complete (current stage)" at bounding box center [316, 146] width 90 height 8
click at [337, 193] on div "Hiring Complete (current stage)" at bounding box center [311, 188] width 76 height 8
click at [480, 281] on button "Move" at bounding box center [471, 282] width 37 height 15
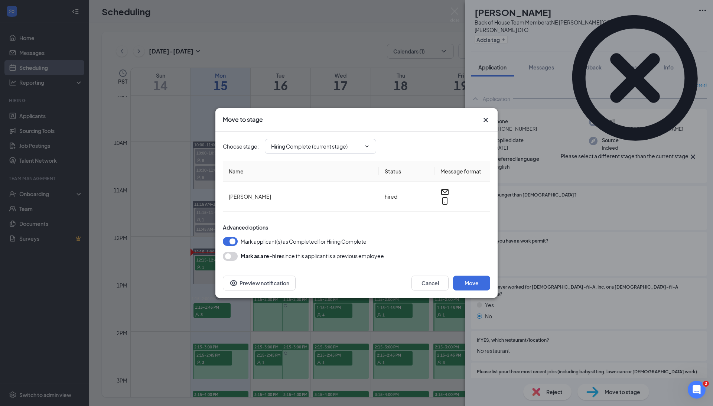
click at [484, 122] on icon "Cross" at bounding box center [485, 119] width 9 height 9
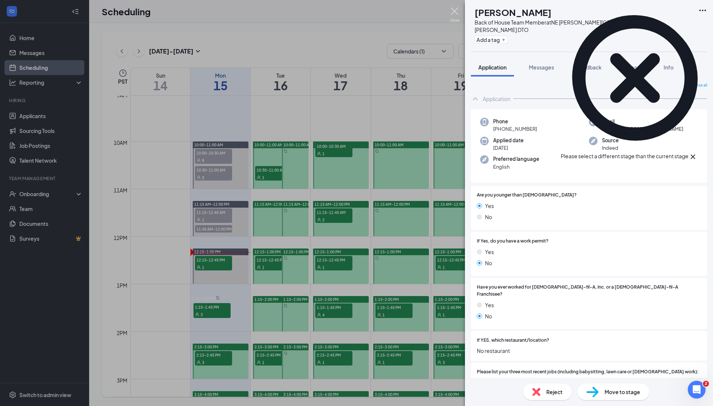
click at [452, 9] on img at bounding box center [454, 14] width 9 height 14
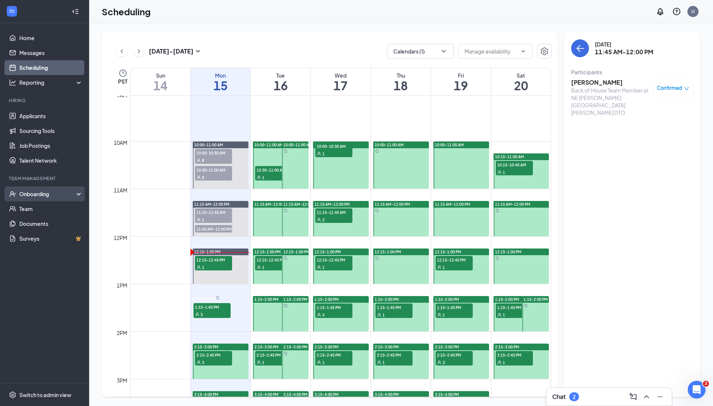
click at [36, 198] on div "Onboarding" at bounding box center [44, 193] width 89 height 15
click at [37, 210] on link "Overview" at bounding box center [50, 210] width 65 height 15
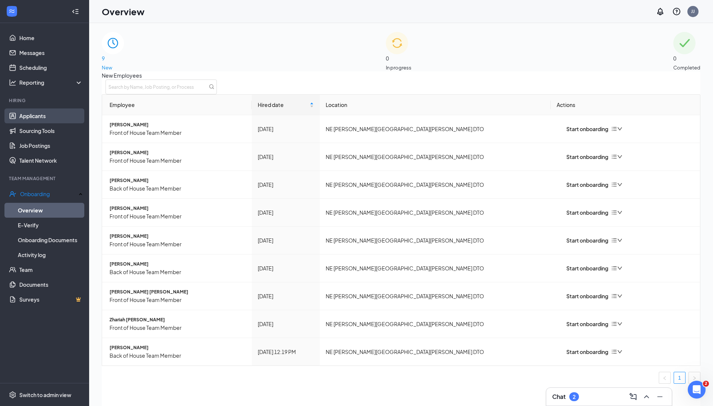
click at [42, 112] on link "Applicants" at bounding box center [50, 115] width 63 height 15
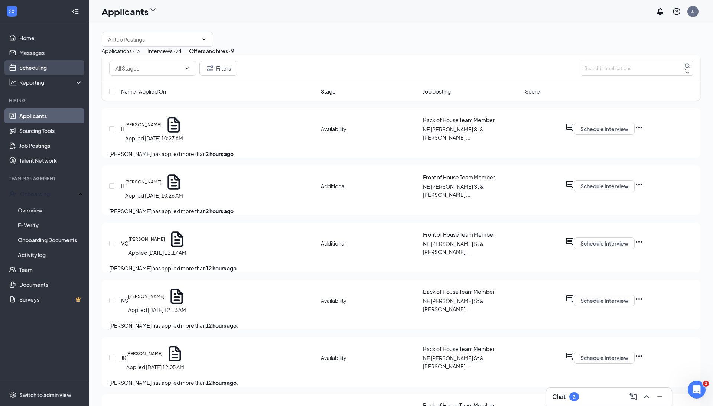
click at [39, 68] on link "Scheduling" at bounding box center [50, 67] width 63 height 15
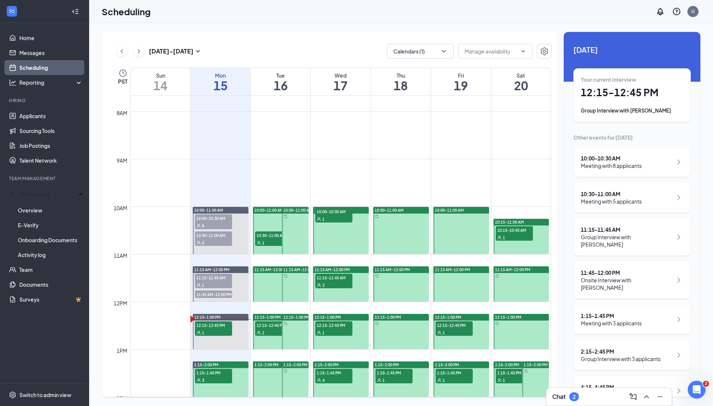
scroll to position [434, 0]
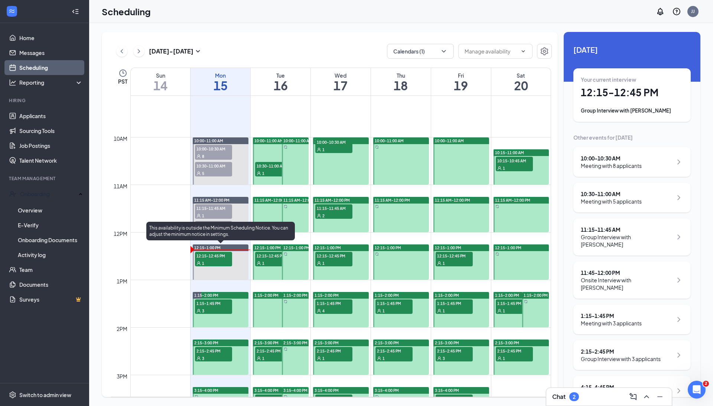
click at [210, 256] on span "12:15-12:45 PM" at bounding box center [213, 255] width 37 height 7
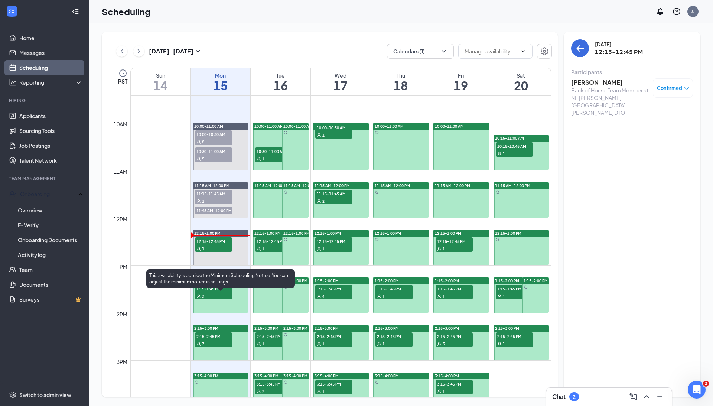
scroll to position [447, 0]
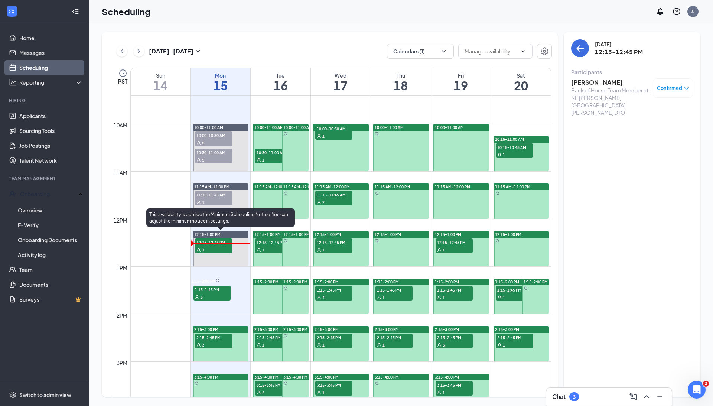
click at [216, 250] on div "1" at bounding box center [213, 249] width 37 height 7
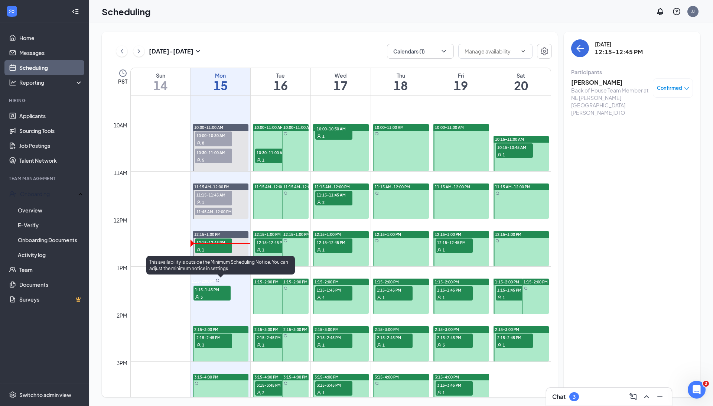
click at [212, 293] on div "3" at bounding box center [211, 296] width 37 height 7
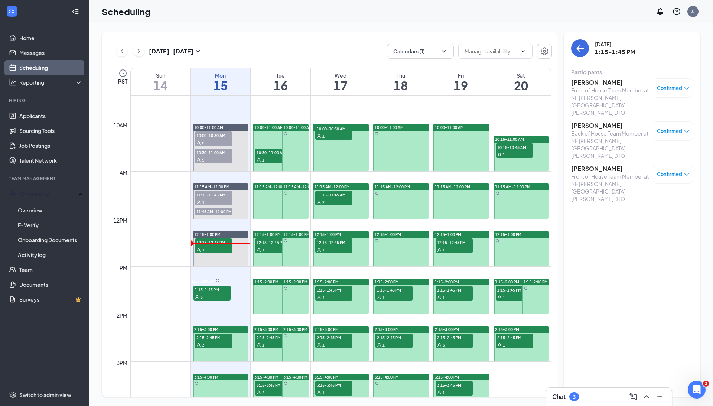
click at [598, 164] on h3 "[PERSON_NAME]" at bounding box center [610, 168] width 78 height 8
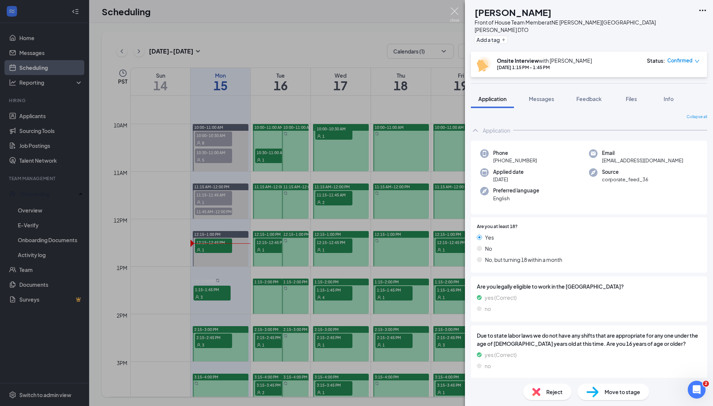
click at [455, 12] on img at bounding box center [454, 14] width 9 height 14
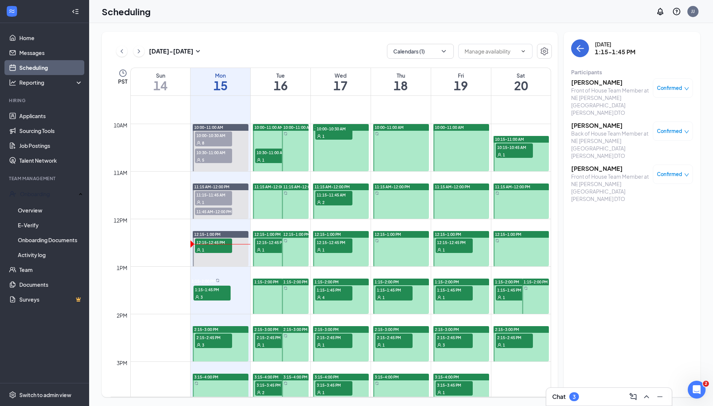
click at [213, 336] on span "2:15-2:45 PM" at bounding box center [213, 336] width 37 height 7
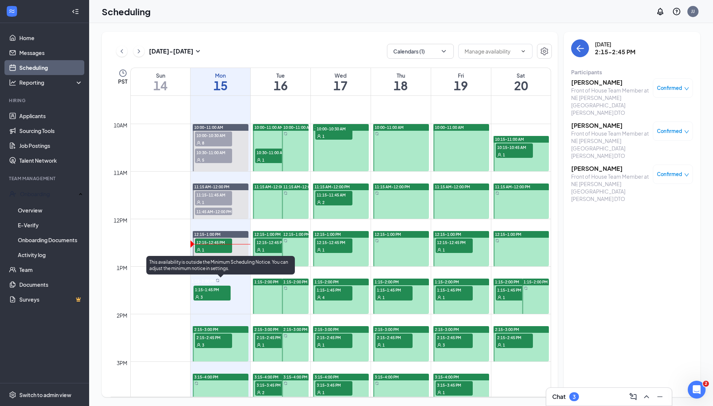
click at [215, 290] on span "1:15-1:45 PM" at bounding box center [211, 288] width 37 height 7
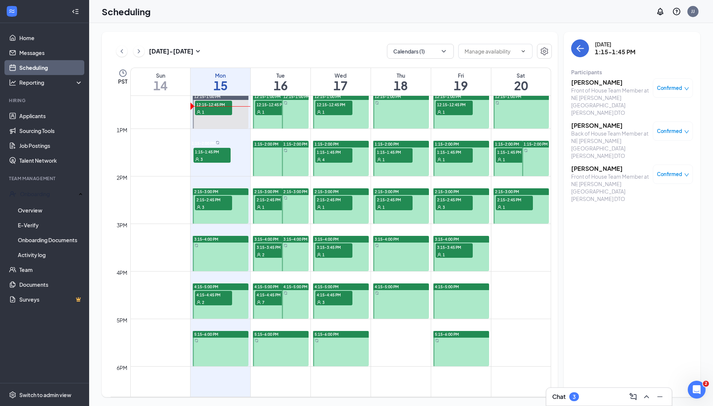
scroll to position [576, 0]
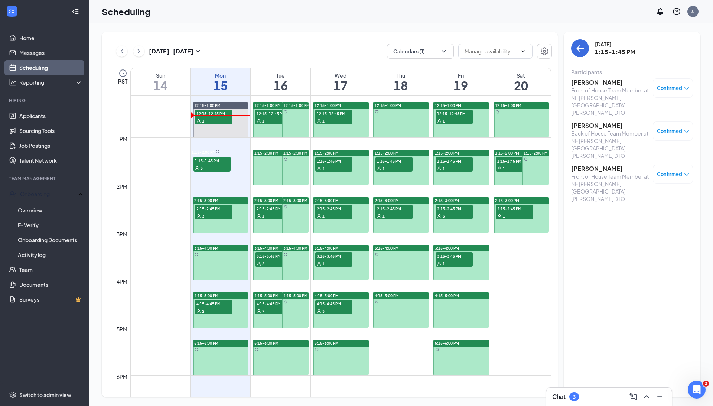
click at [270, 303] on span "4:15-4:45 PM" at bounding box center [273, 303] width 37 height 7
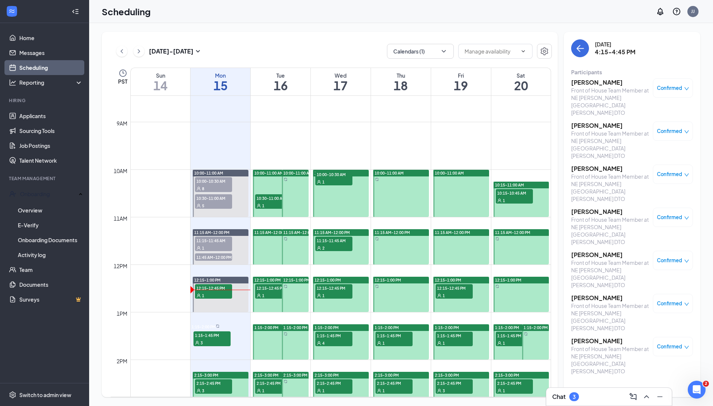
scroll to position [401, 0]
click at [268, 202] on div "1" at bounding box center [273, 205] width 37 height 7
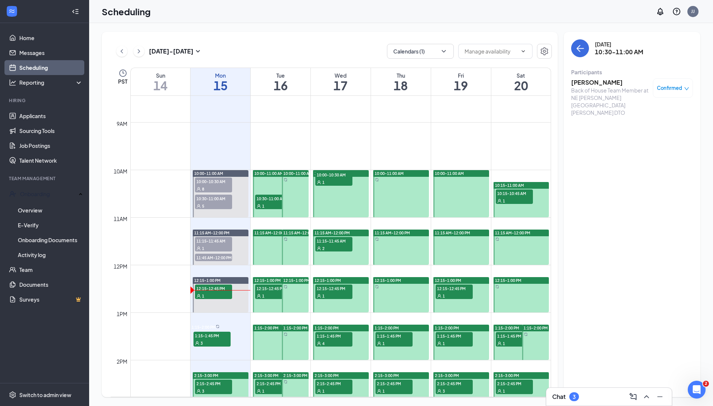
click at [271, 288] on span "12:15-12:45 PM" at bounding box center [273, 287] width 37 height 7
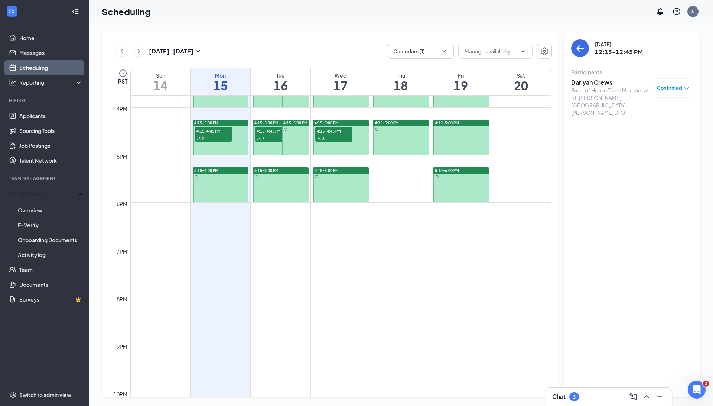
scroll to position [694, 0]
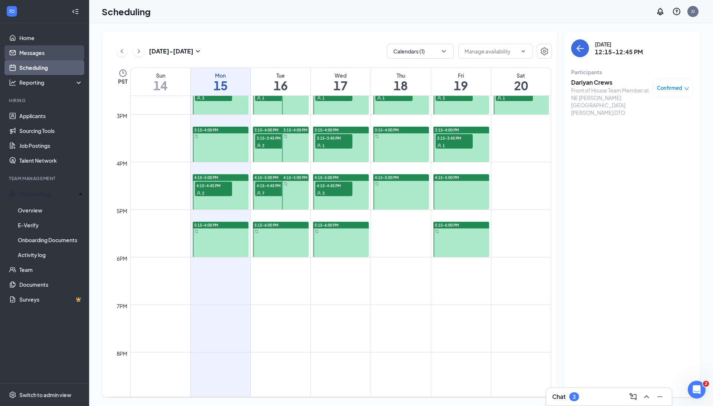
click at [26, 46] on link "Messages" at bounding box center [50, 52] width 63 height 15
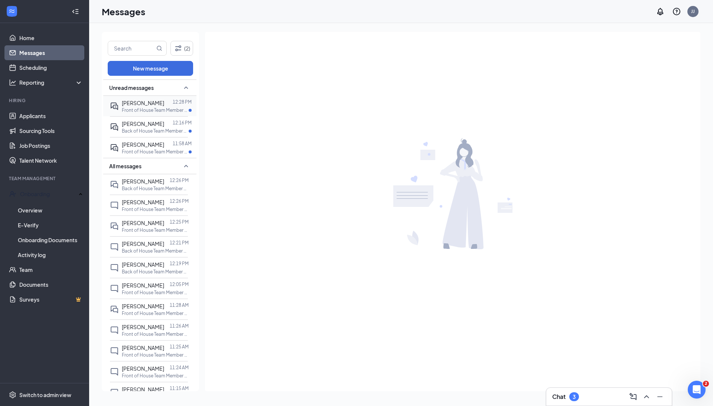
click at [124, 103] on span "[PERSON_NAME]" at bounding box center [143, 102] width 42 height 7
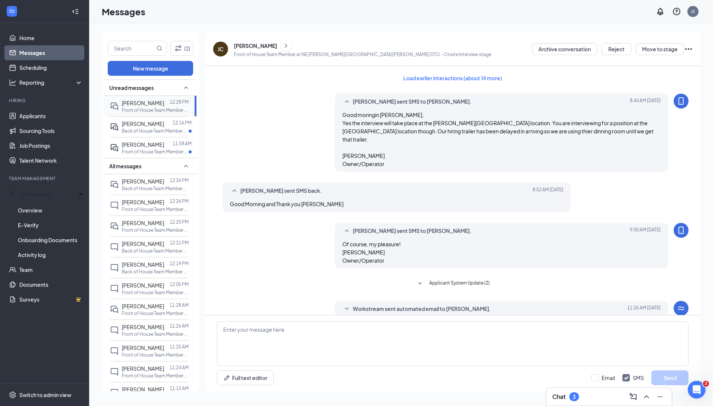
scroll to position [127, 0]
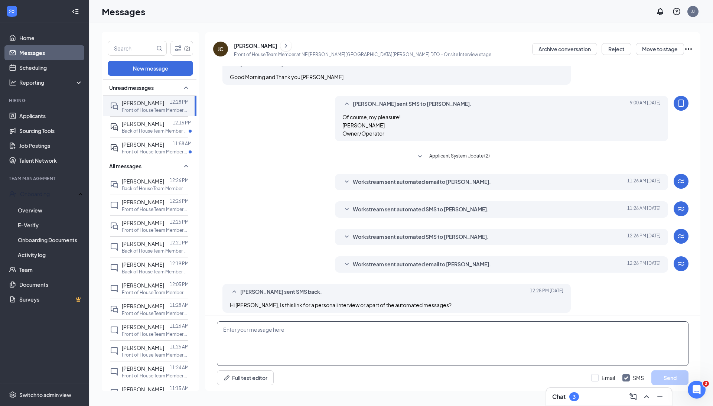
click at [383, 331] on textarea at bounding box center [452, 343] width 471 height 45
type textarea "p"
type textarea "Jose it was great to getting to know you a littl bit today, this link is for th…"
click at [663, 375] on button "Send" at bounding box center [669, 377] width 37 height 15
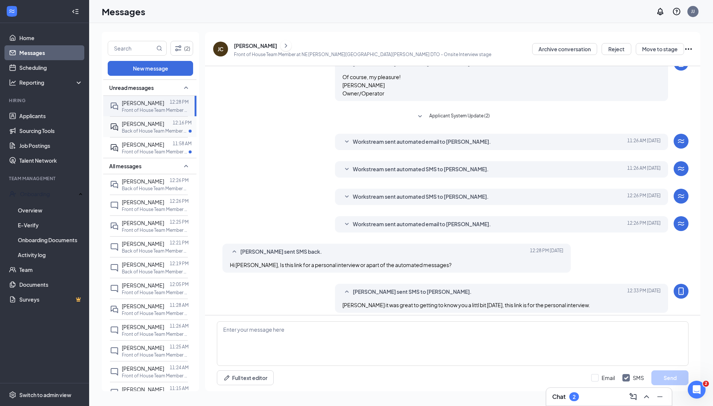
click at [128, 124] on span "[PERSON_NAME]" at bounding box center [143, 123] width 42 height 7
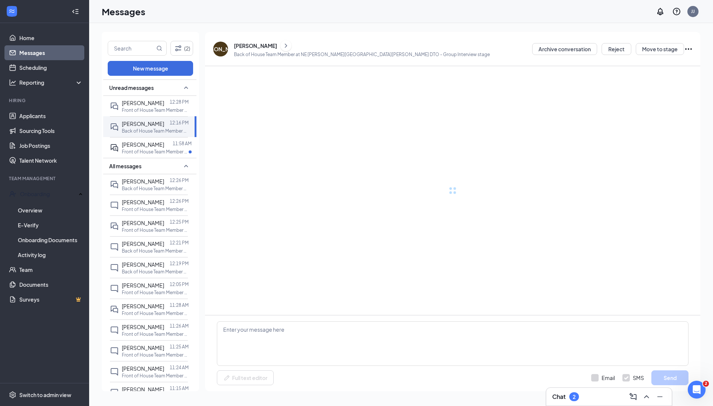
scroll to position [117, 0]
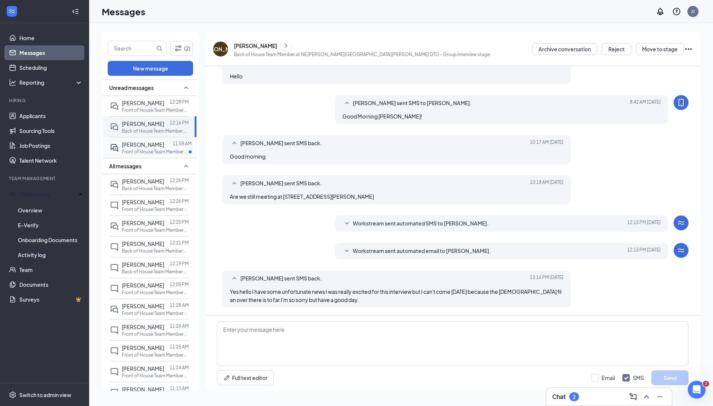
click at [147, 144] on span "[PERSON_NAME]" at bounding box center [143, 144] width 42 height 7
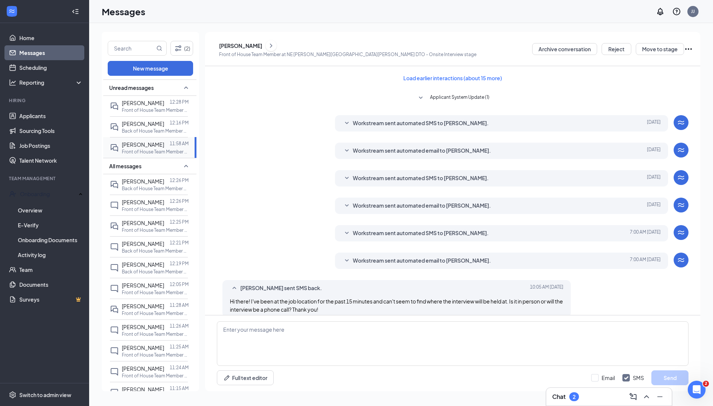
scroll to position [116, 0]
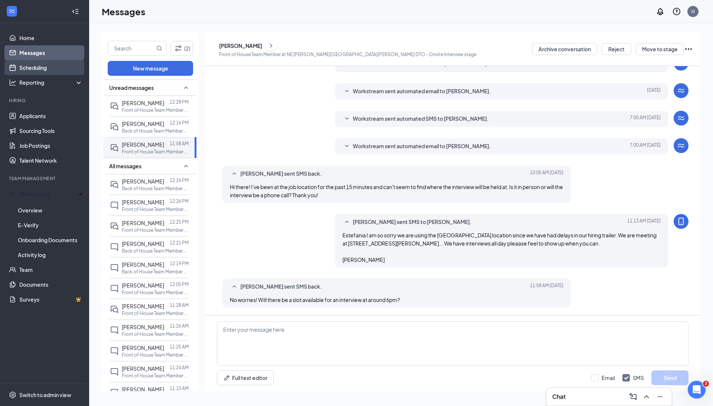
click at [50, 67] on link "Scheduling" at bounding box center [50, 67] width 63 height 15
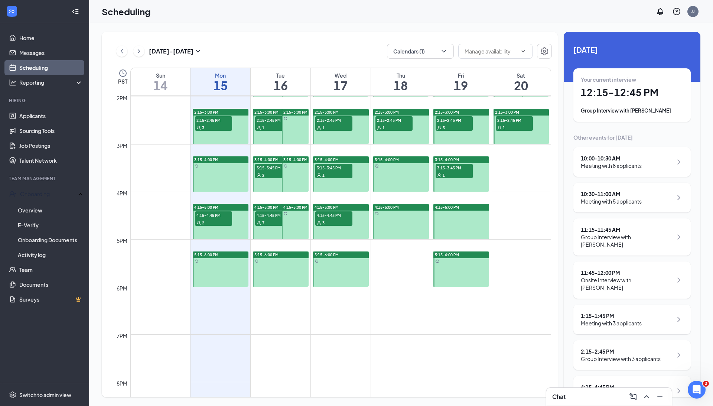
scroll to position [732, 0]
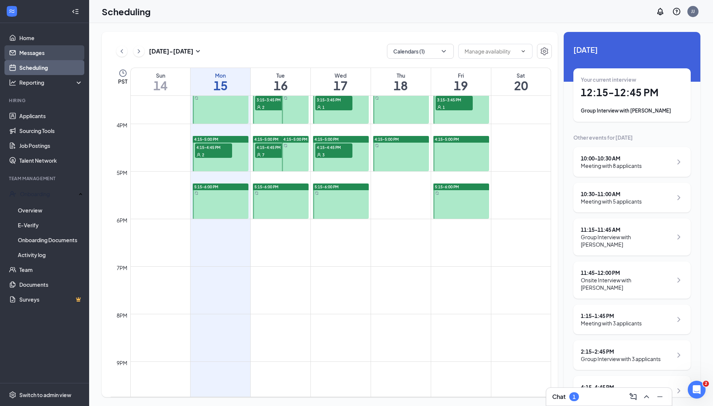
click at [63, 53] on link "Messages" at bounding box center [50, 52] width 63 height 15
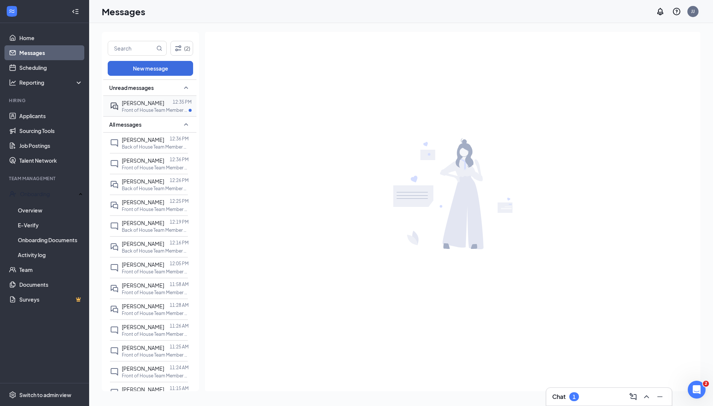
click at [156, 115] on div "Unread messages Jose Chan 12:35 PM Front of House Team Member at NE Glisan St &…" at bounding box center [149, 303] width 93 height 448
click at [141, 103] on span "[PERSON_NAME]" at bounding box center [143, 102] width 42 height 7
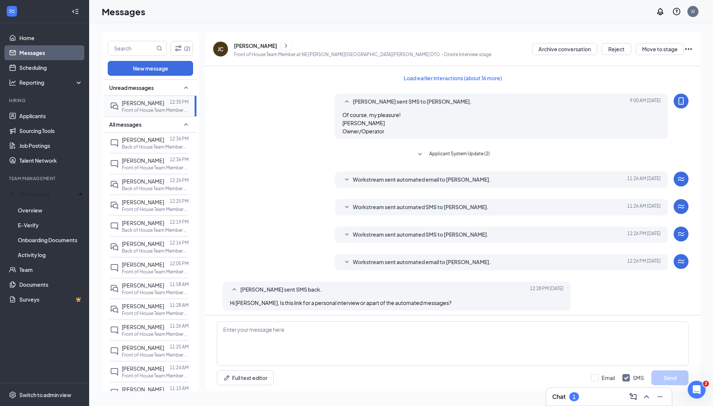
scroll to position [85, 0]
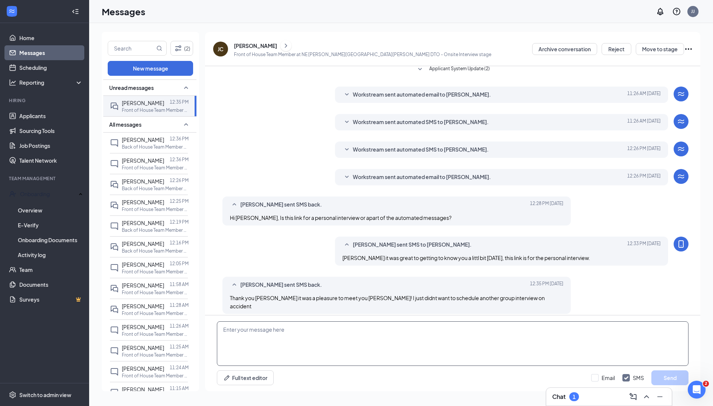
click at [387, 326] on textarea at bounding box center [452, 343] width 471 height 45
type textarea "n"
type textarea "You are all good! Thanks for double checking."
click at [667, 373] on button "Send" at bounding box center [669, 377] width 37 height 15
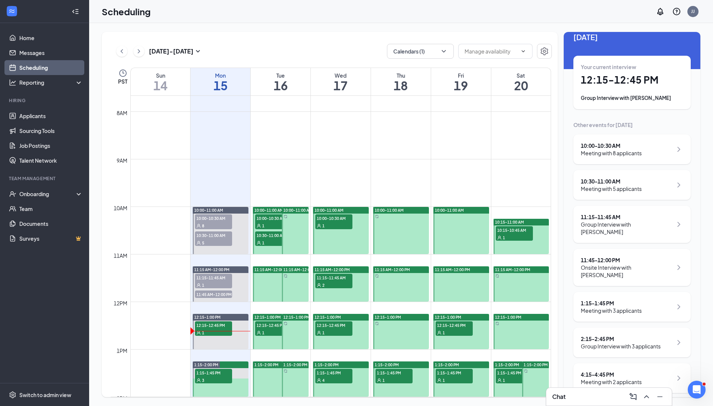
scroll to position [12, 0]
click at [657, 300] on div "1:15 - 1:45 PM Meeting with 3 applicants" at bounding box center [631, 307] width 102 height 15
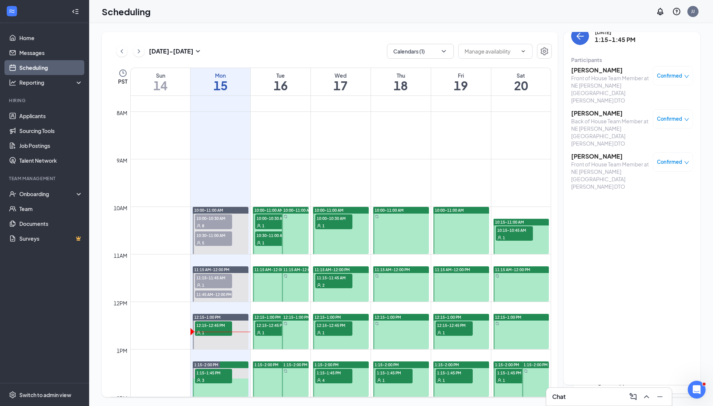
click at [603, 109] on h3 "[PERSON_NAME]" at bounding box center [610, 113] width 78 height 8
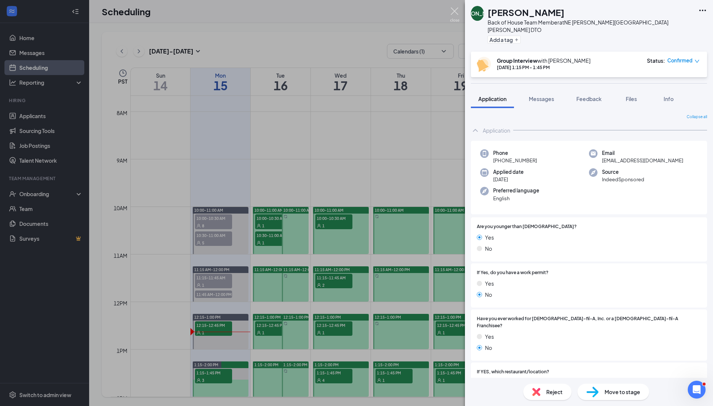
click at [456, 13] on img at bounding box center [454, 14] width 9 height 14
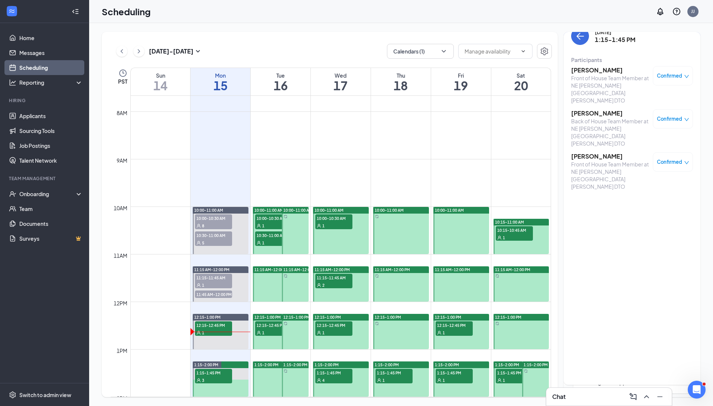
click at [594, 71] on h3 "[PERSON_NAME]" at bounding box center [610, 70] width 78 height 8
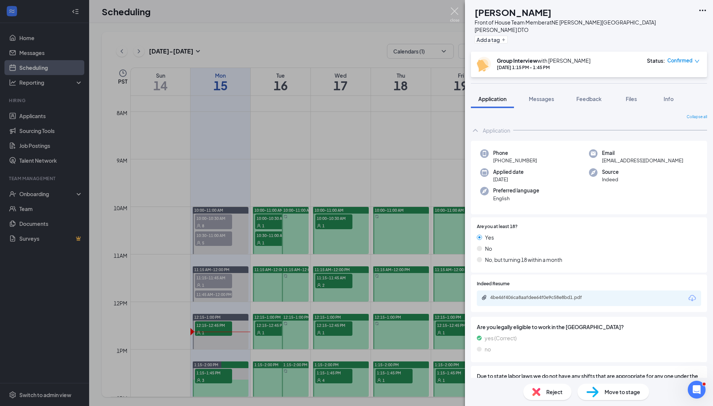
click at [456, 9] on img at bounding box center [454, 14] width 9 height 14
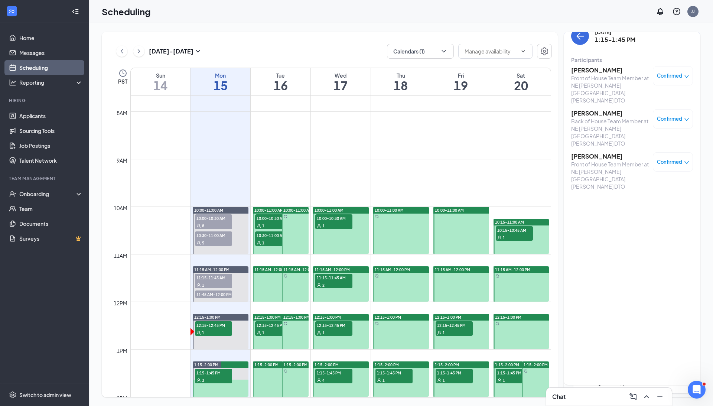
click at [594, 152] on h3 "[PERSON_NAME]" at bounding box center [610, 156] width 78 height 8
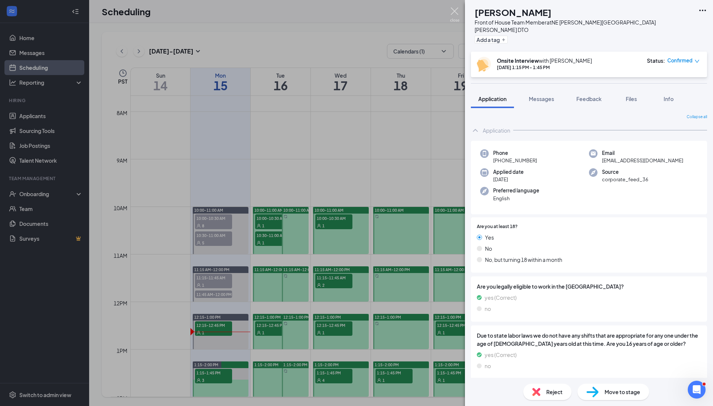
click at [454, 11] on img at bounding box center [454, 14] width 9 height 14
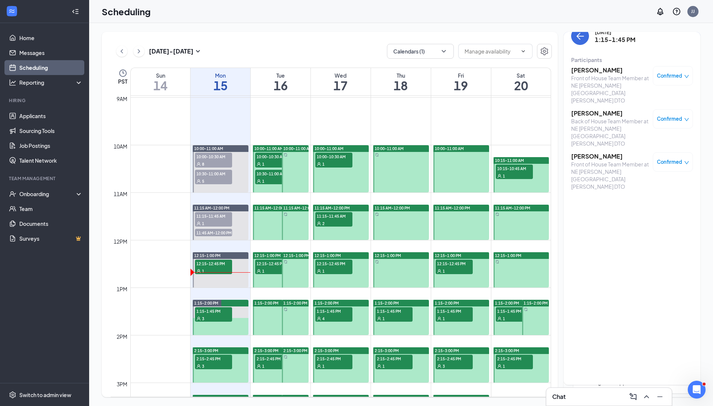
scroll to position [436, 0]
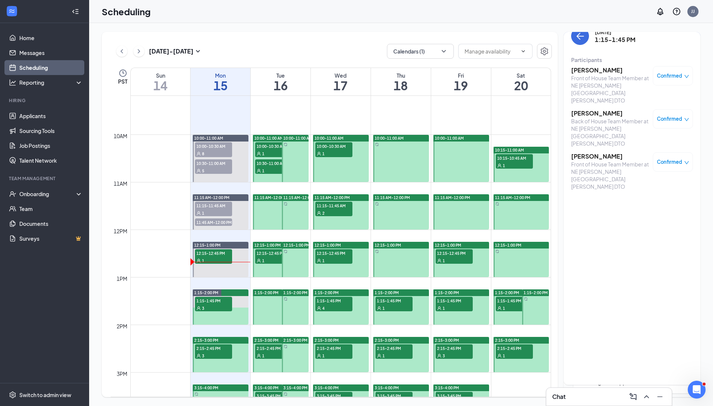
click at [609, 152] on h3 "[PERSON_NAME]" at bounding box center [610, 156] width 78 height 8
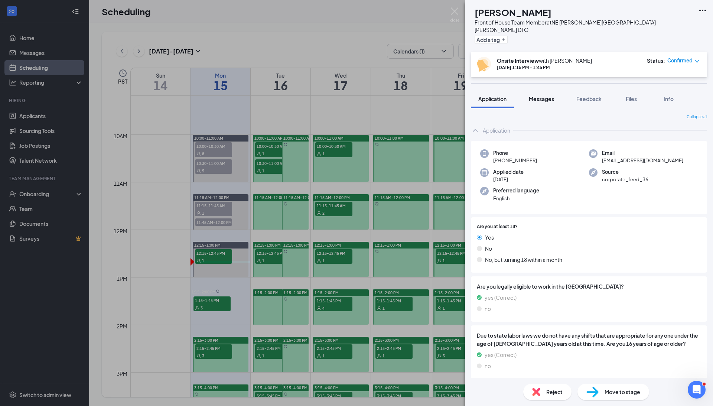
click at [542, 95] on button "Messages" at bounding box center [541, 98] width 40 height 19
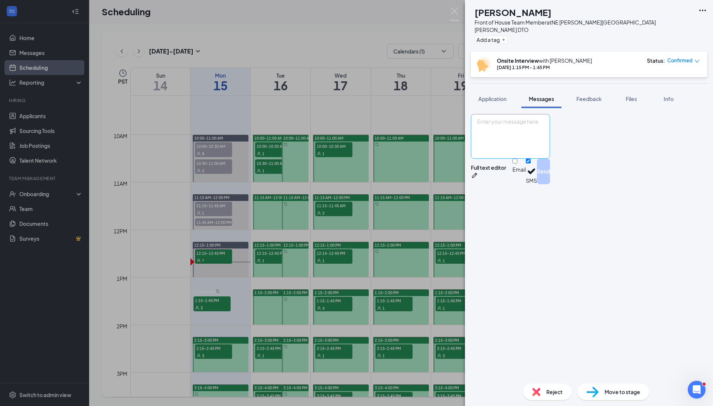
scroll to position [106, 0]
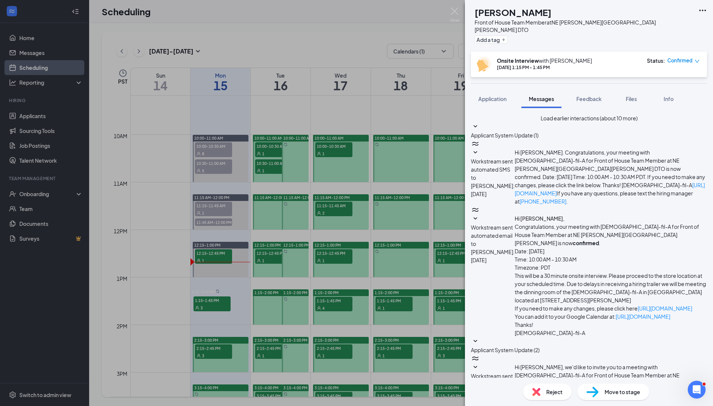
type textarea "[PERSON_NAME] it was great getting to know you more [DATE], I saw you signed up…"
click at [36, 54] on div "JM Jocelyne Martinez Front of House Team Member at NE Glisan St & Wood Village …" at bounding box center [356, 203] width 713 height 406
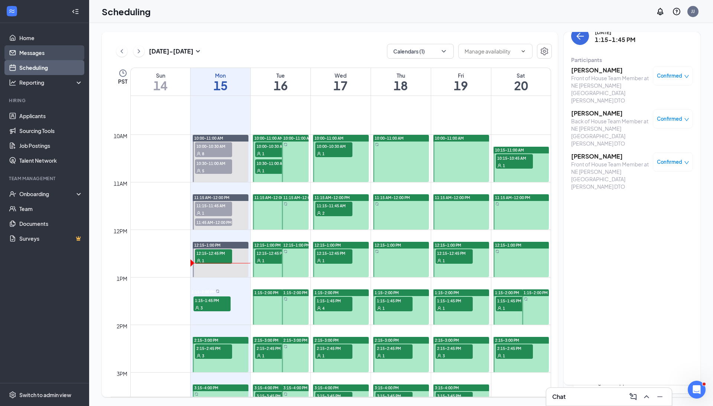
click at [41, 53] on link "Messages" at bounding box center [50, 52] width 63 height 15
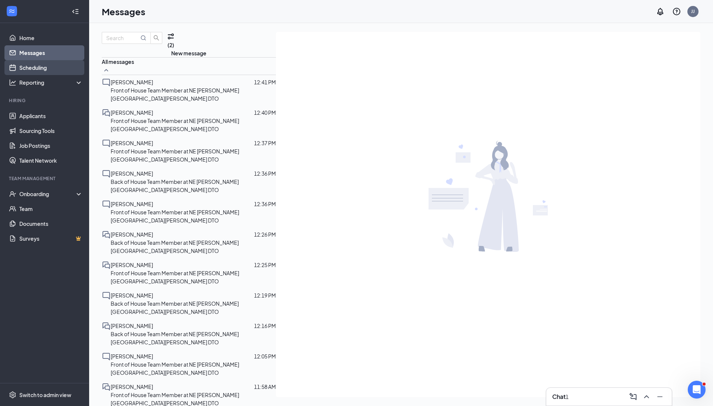
click at [48, 67] on link "Scheduling" at bounding box center [50, 67] width 63 height 15
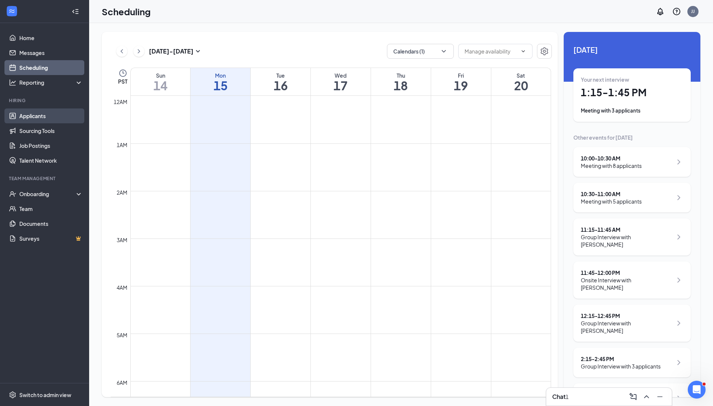
scroll to position [364, 0]
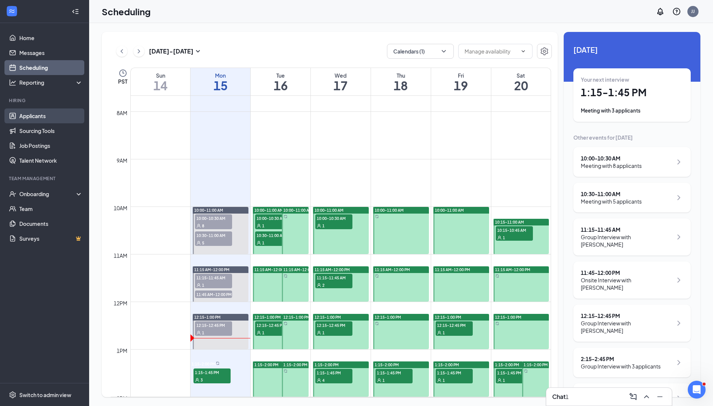
click at [42, 117] on link "Applicants" at bounding box center [50, 115] width 63 height 15
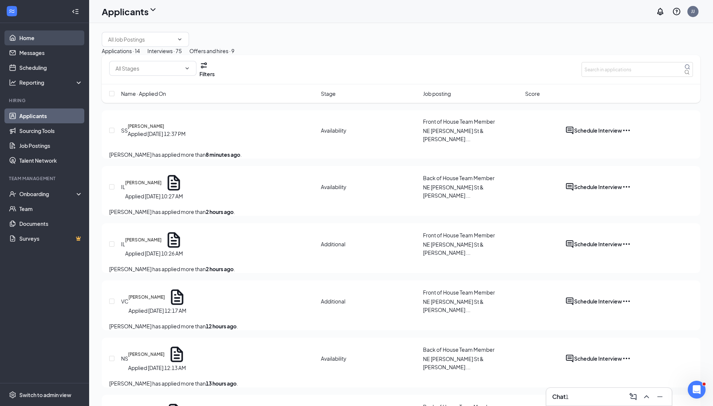
click at [31, 37] on link "Home" at bounding box center [50, 37] width 63 height 15
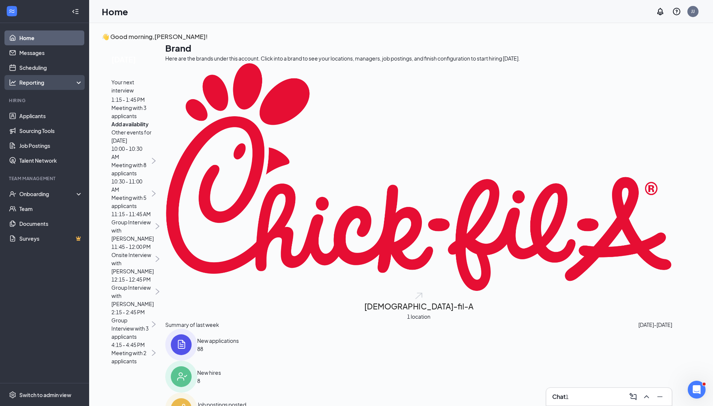
click at [49, 81] on div "Reporting" at bounding box center [51, 82] width 64 height 7
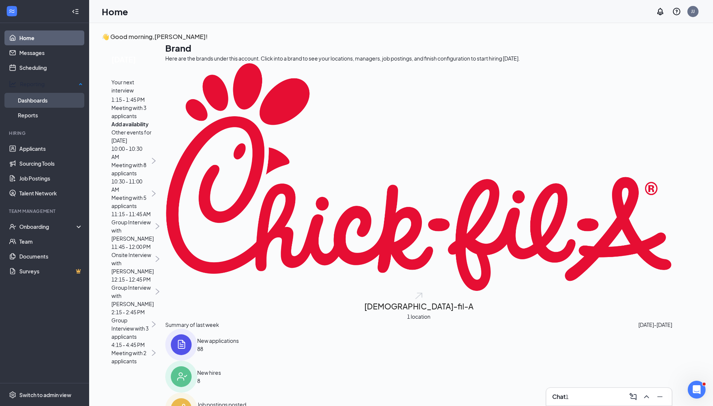
click at [48, 101] on link "Dashboards" at bounding box center [50, 100] width 65 height 15
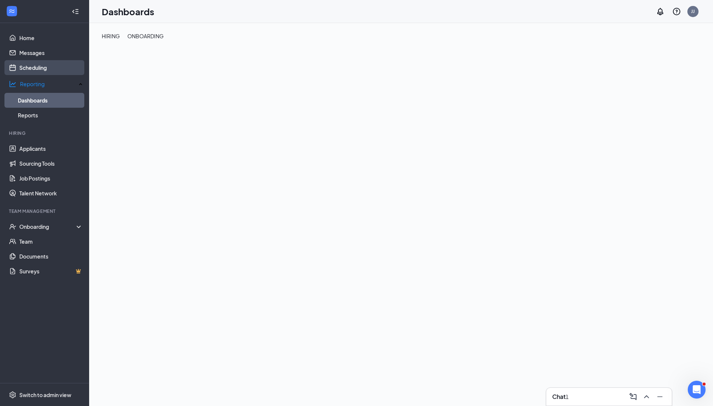
click at [46, 72] on link "Scheduling" at bounding box center [50, 67] width 63 height 15
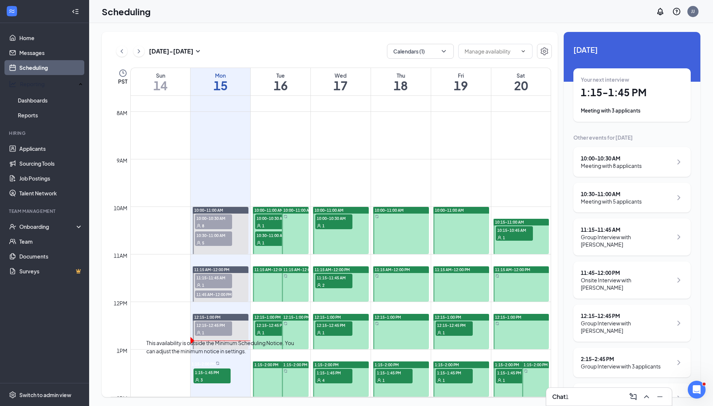
scroll to position [382, 0]
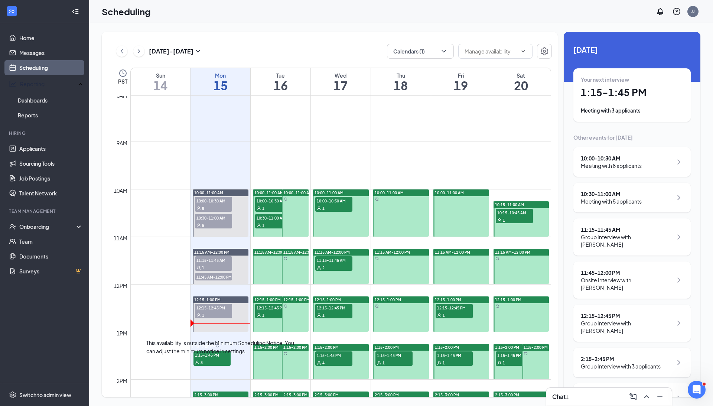
click at [220, 359] on div "3" at bounding box center [211, 361] width 37 height 7
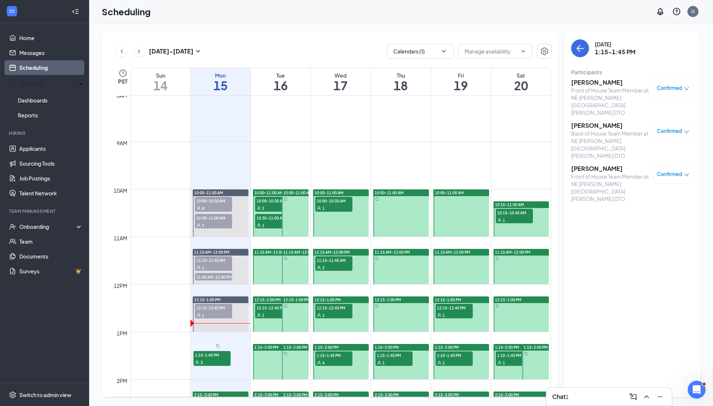
click at [598, 87] on div "Front of House Team Member at NE [PERSON_NAME][GEOGRAPHIC_DATA][PERSON_NAME] DTO" at bounding box center [610, 101] width 78 height 30
click at [597, 84] on h3 "Shane Hungerford" at bounding box center [610, 82] width 78 height 8
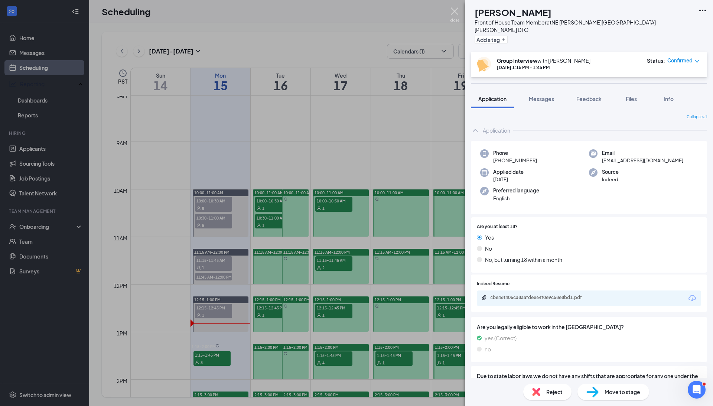
click at [454, 8] on img at bounding box center [454, 14] width 9 height 14
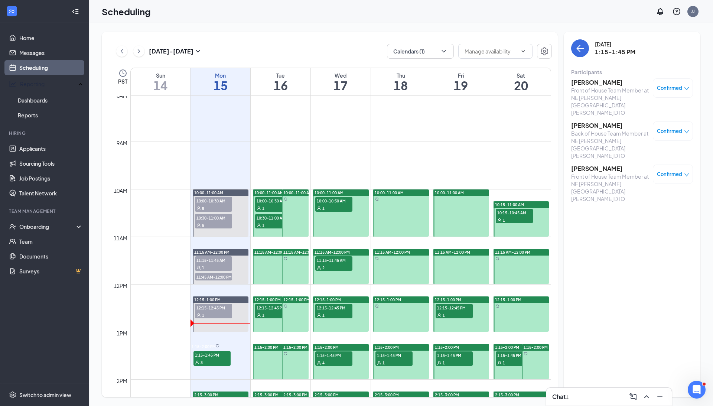
click at [591, 121] on h3 "[PERSON_NAME]" at bounding box center [610, 125] width 78 height 8
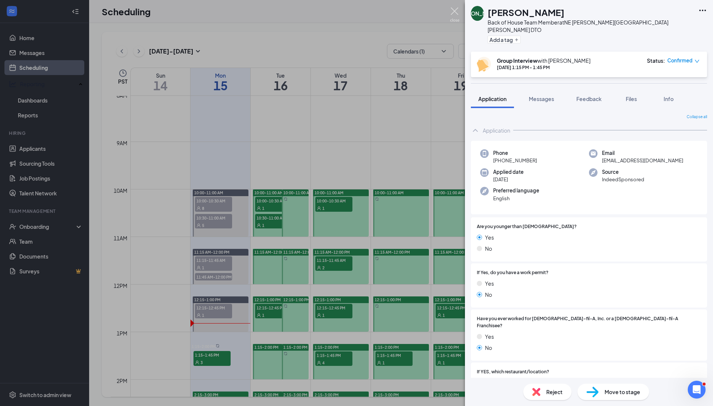
click at [454, 16] on img at bounding box center [454, 14] width 9 height 14
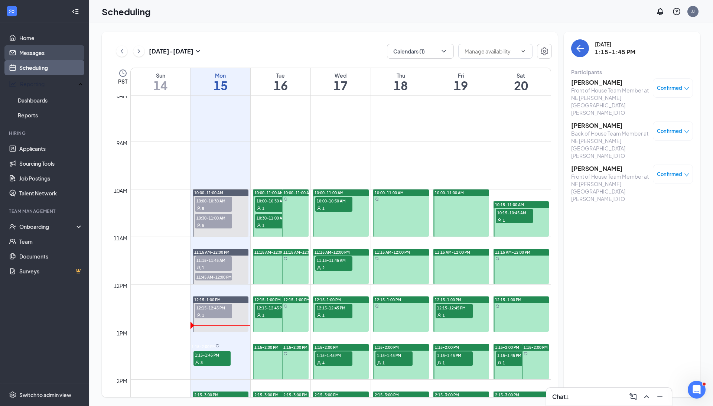
click at [48, 50] on link "Messages" at bounding box center [50, 52] width 63 height 15
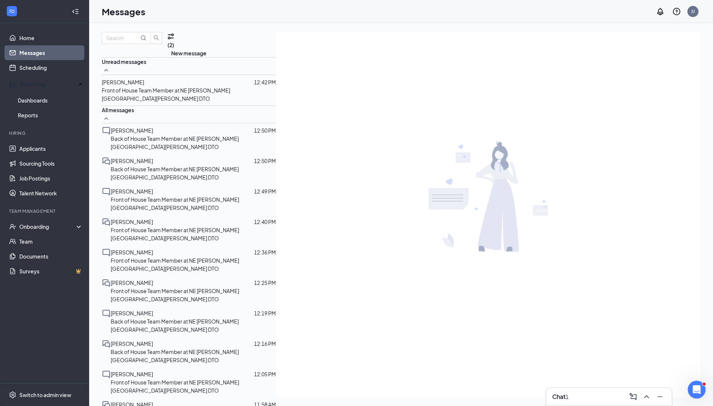
click at [144, 86] on div "[PERSON_NAME]" at bounding box center [123, 82] width 42 height 8
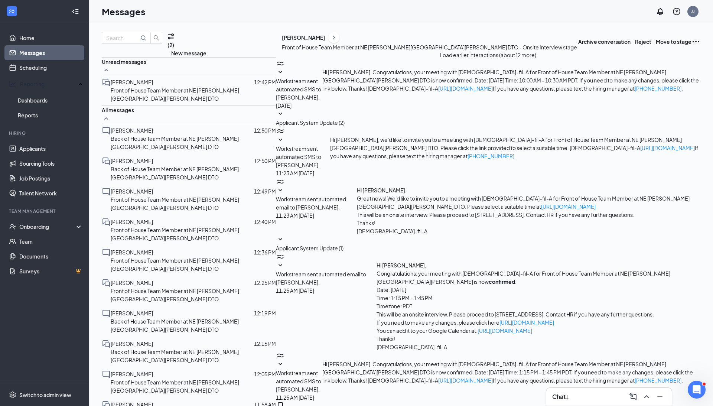
scroll to position [62, 0]
type textarea "Sounds good! Thank you so much for being flexable. Jordan Jefferis"
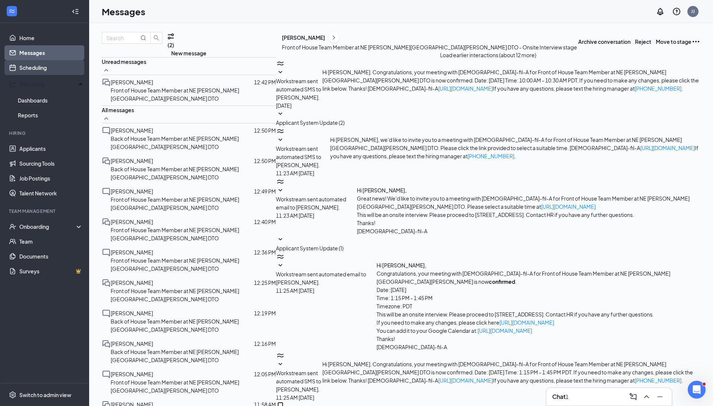
click at [48, 67] on link "Scheduling" at bounding box center [50, 67] width 63 height 15
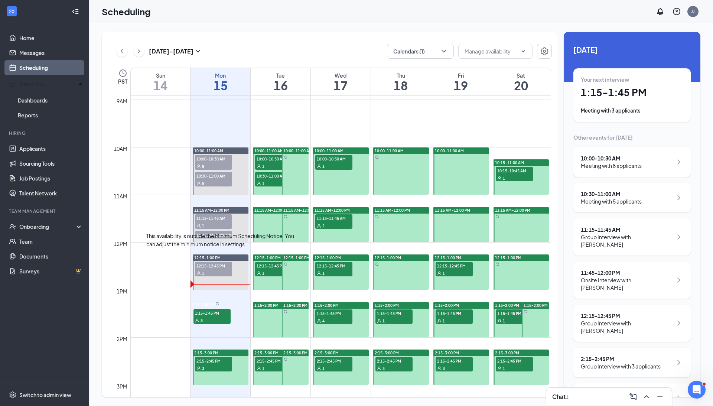
scroll to position [427, 0]
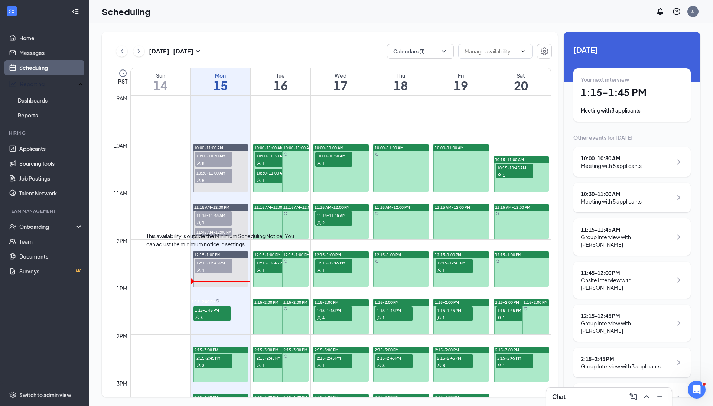
click at [211, 318] on div "3" at bounding box center [211, 316] width 37 height 7
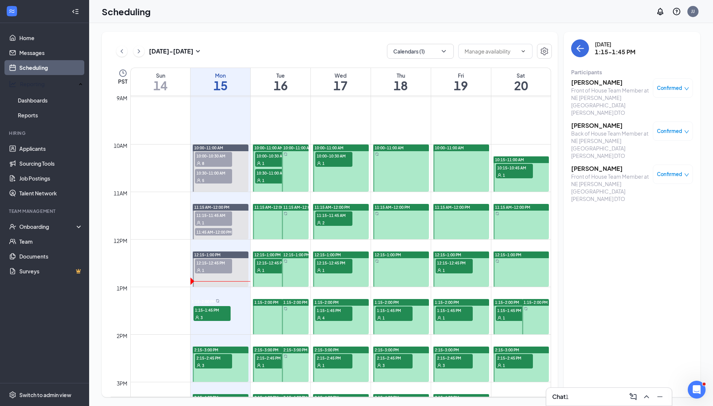
click at [598, 81] on h3 "Shane Hungerford" at bounding box center [610, 82] width 78 height 8
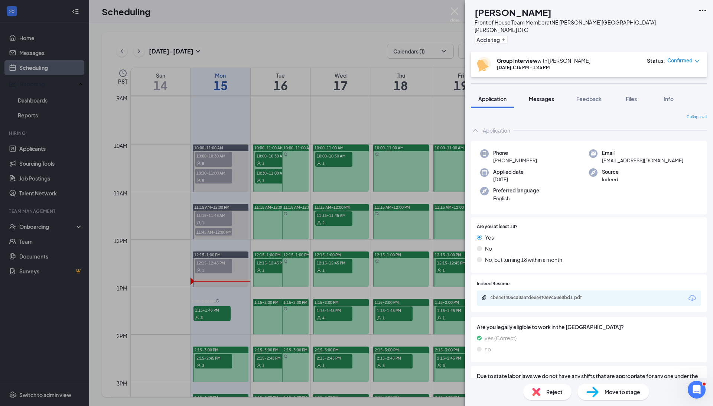
click at [547, 95] on span "Messages" at bounding box center [541, 98] width 25 height 7
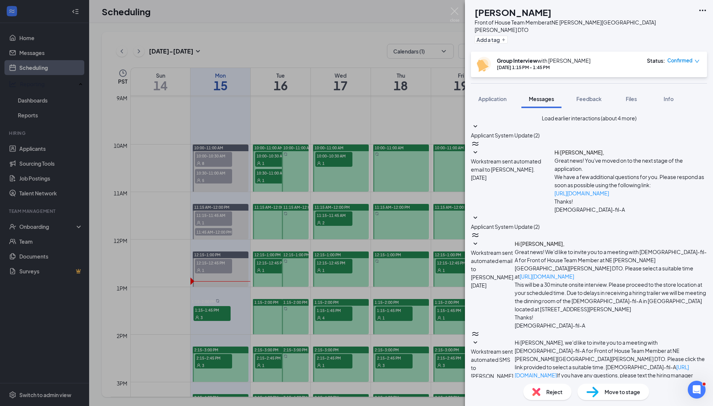
scroll to position [70, 0]
click at [456, 12] on img at bounding box center [454, 14] width 9 height 14
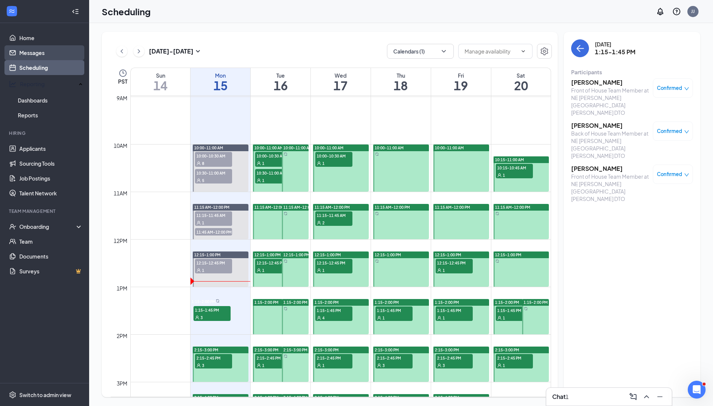
click at [30, 53] on link "Messages" at bounding box center [50, 52] width 63 height 15
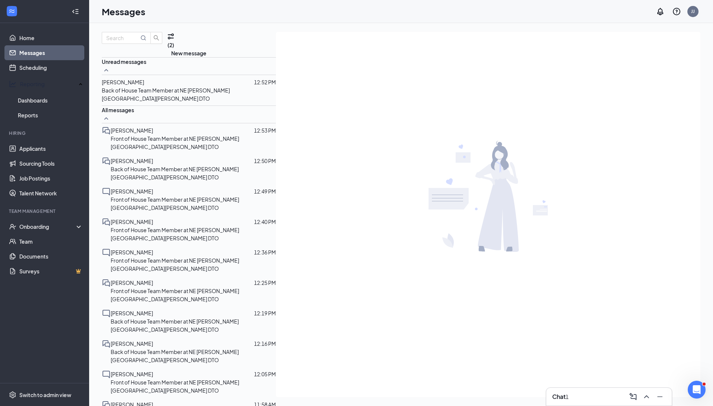
click at [139, 85] on span "[PERSON_NAME]" at bounding box center [123, 82] width 42 height 7
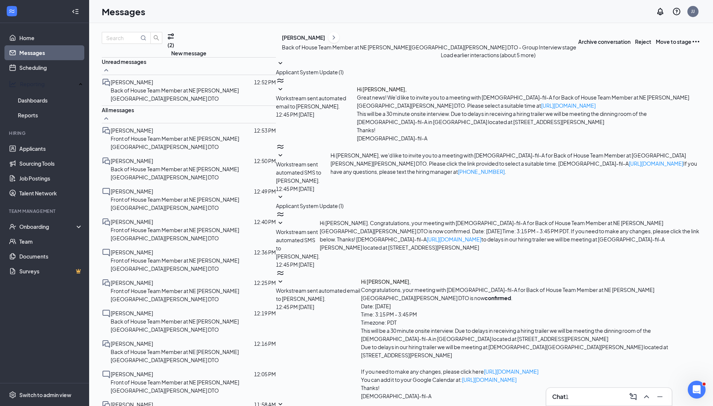
scroll to position [45, 0]
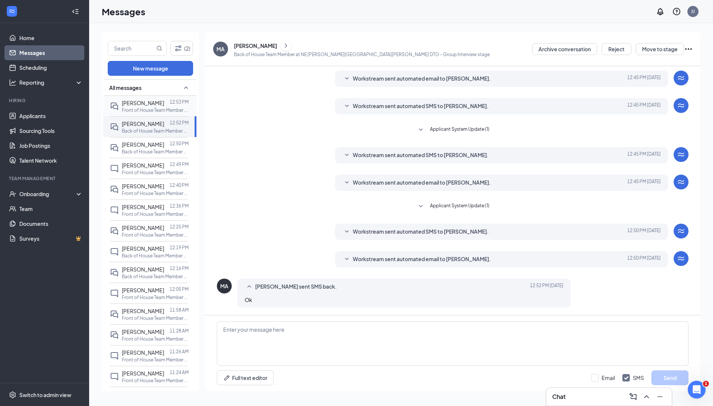
click at [152, 103] on span "[PERSON_NAME]" at bounding box center [143, 102] width 42 height 7
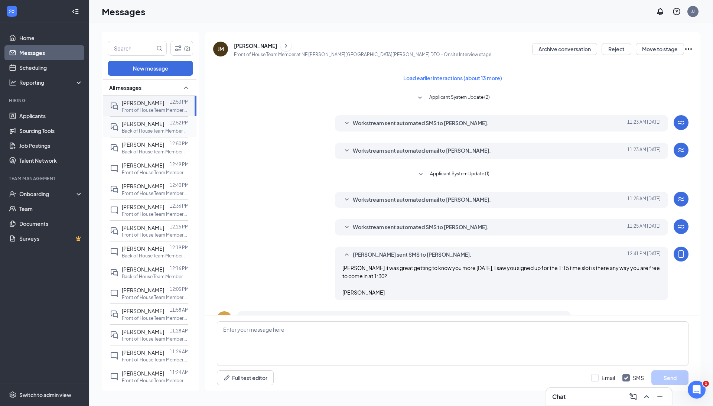
scroll to position [83, 0]
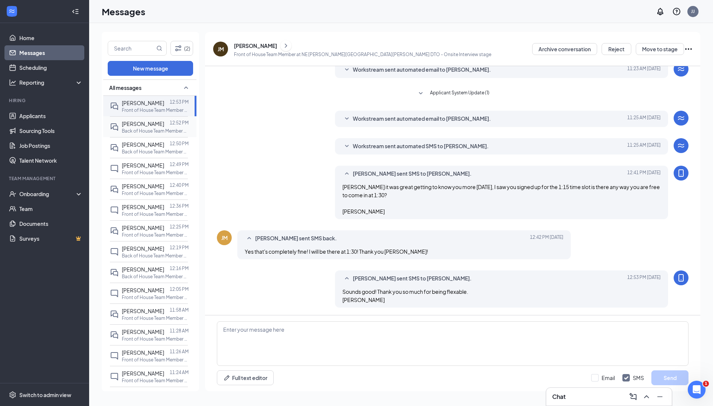
click at [151, 129] on p "Back of House Team Member at NE [PERSON_NAME][GEOGRAPHIC_DATA][PERSON_NAME] DTO" at bounding box center [155, 131] width 67 height 6
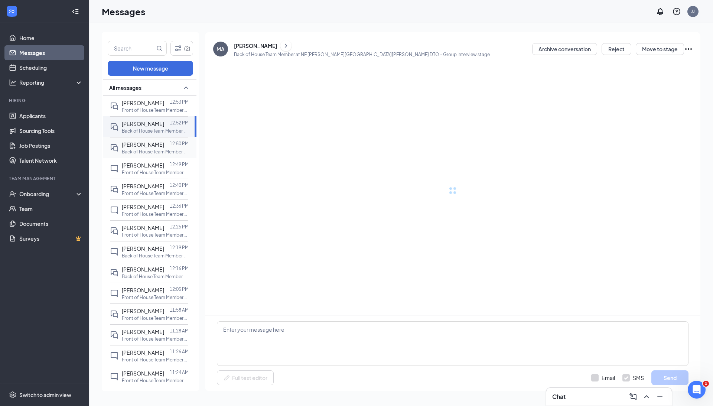
scroll to position [45, 0]
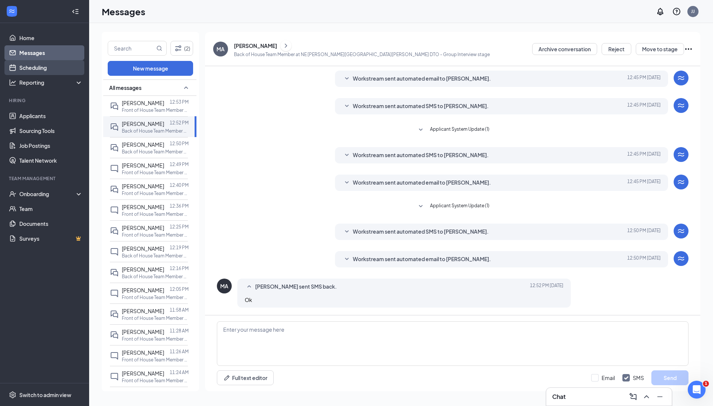
click at [30, 69] on link "Scheduling" at bounding box center [50, 67] width 63 height 15
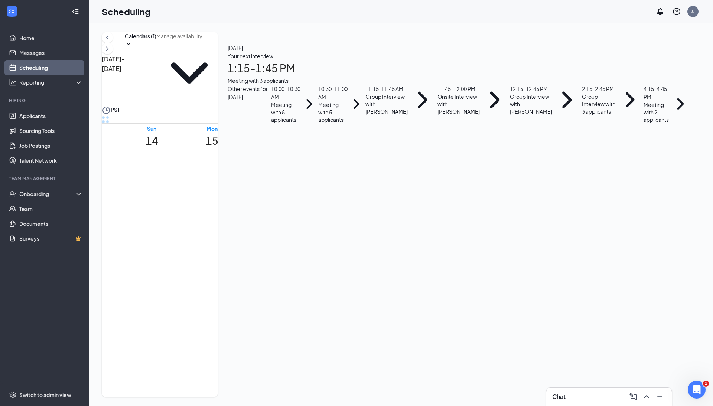
scroll to position [582, 0]
click at [216, 212] on div "3" at bounding box center [225, 225] width 29 height 26
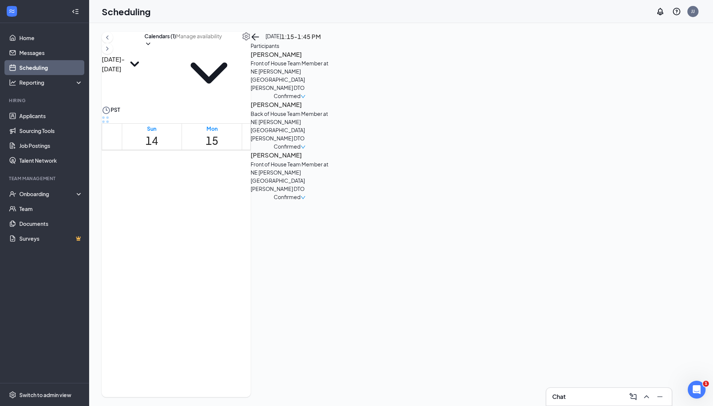
click at [217, 260] on div "3" at bounding box center [225, 273] width 29 height 26
click at [328, 153] on h3 "Asha Ibrahim" at bounding box center [290, 155] width 78 height 10
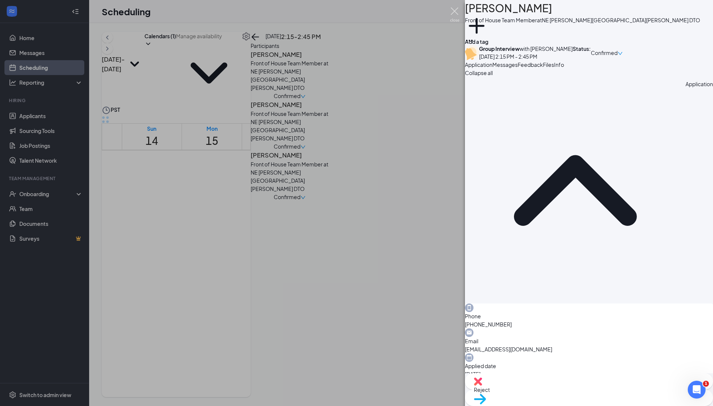
click at [454, 10] on img at bounding box center [454, 14] width 9 height 14
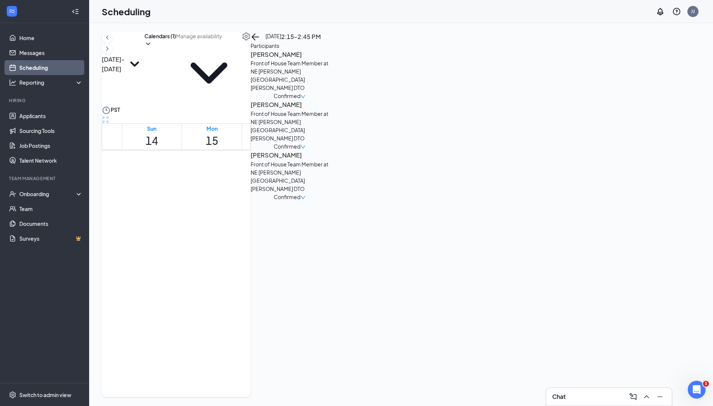
click at [328, 109] on h3 "Danna Valeria Beltran" at bounding box center [290, 105] width 78 height 10
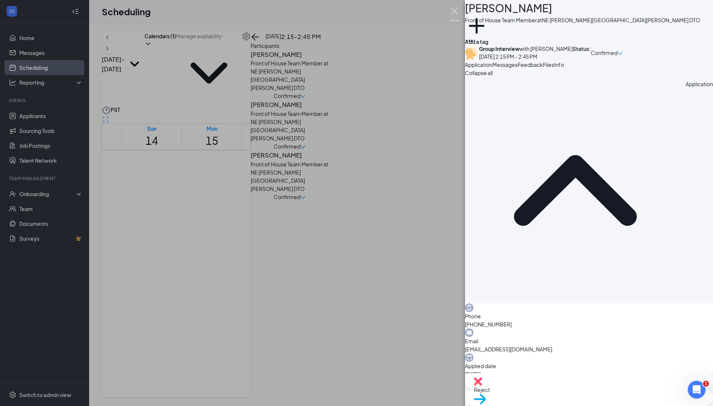
click at [455, 12] on img at bounding box center [454, 14] width 9 height 14
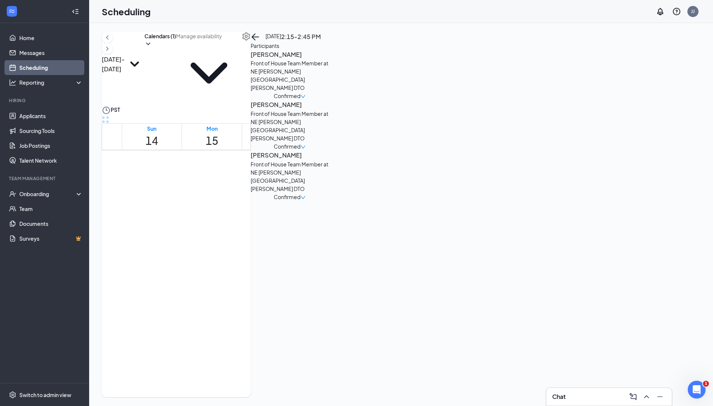
click at [328, 59] on h3 "Alexia Giusto" at bounding box center [290, 55] width 78 height 10
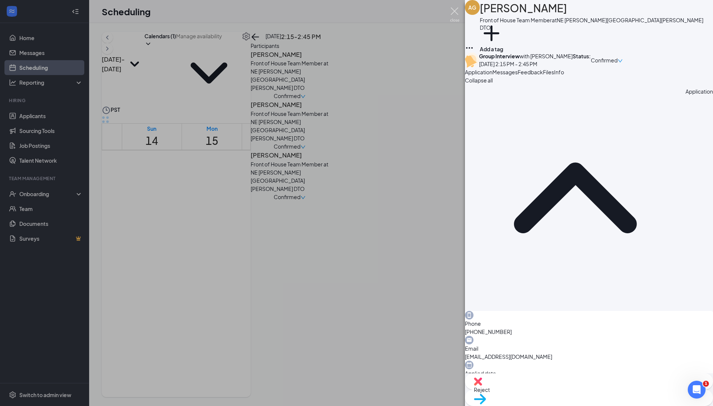
click at [455, 11] on img at bounding box center [454, 14] width 9 height 14
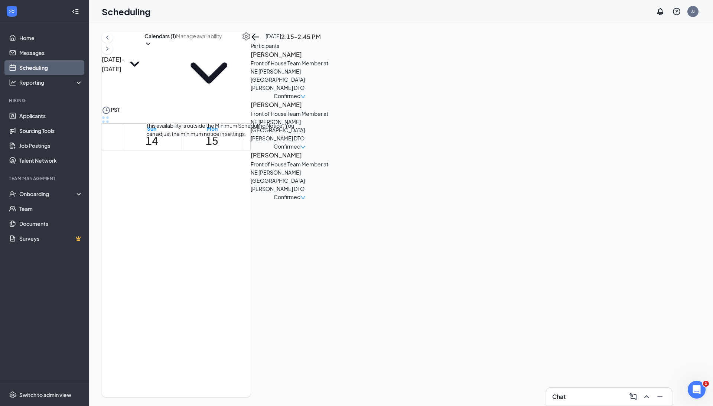
click at [213, 212] on div "3" at bounding box center [225, 225] width 29 height 26
click at [209, 188] on span "10:00-10:30 AM" at bounding box center [211, 195] width 19 height 15
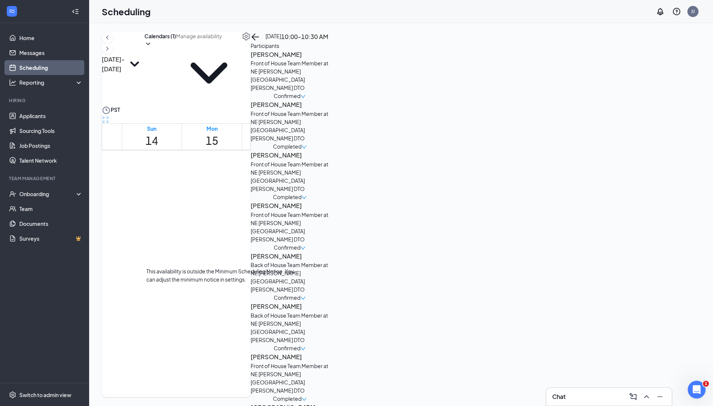
click at [211, 343] on span "1:15-1:45 PM" at bounding box center [222, 350] width 22 height 15
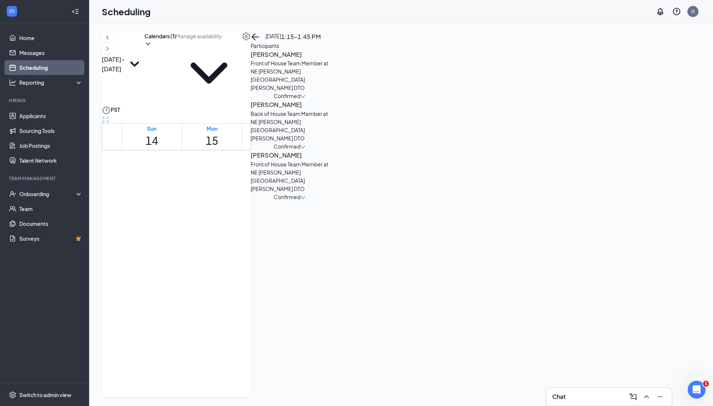
click at [328, 109] on h3 "[PERSON_NAME]" at bounding box center [290, 105] width 78 height 10
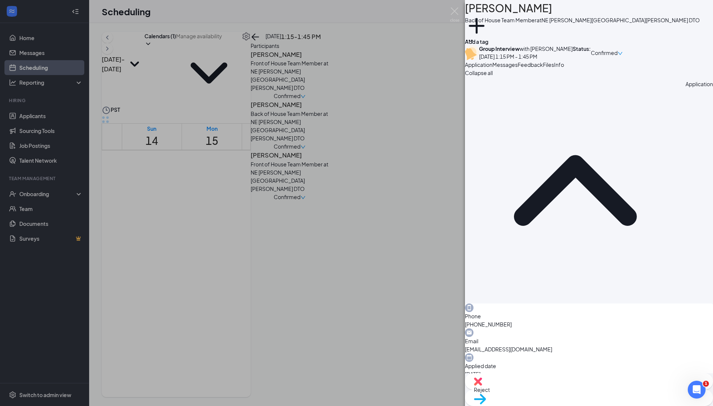
click at [517, 68] on span "Messages" at bounding box center [504, 64] width 25 height 7
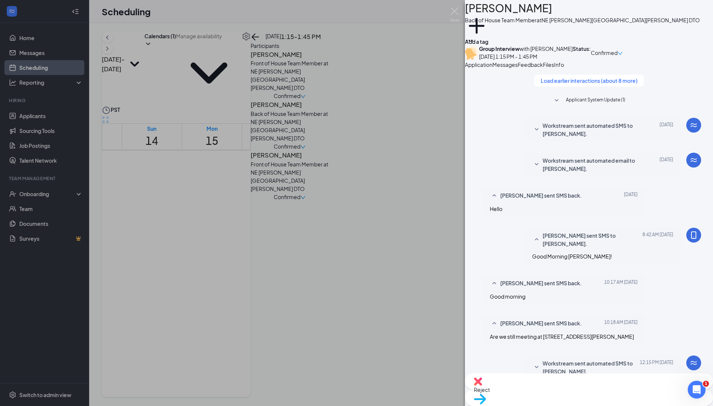
scroll to position [235, 0]
click at [457, 14] on img at bounding box center [454, 14] width 9 height 14
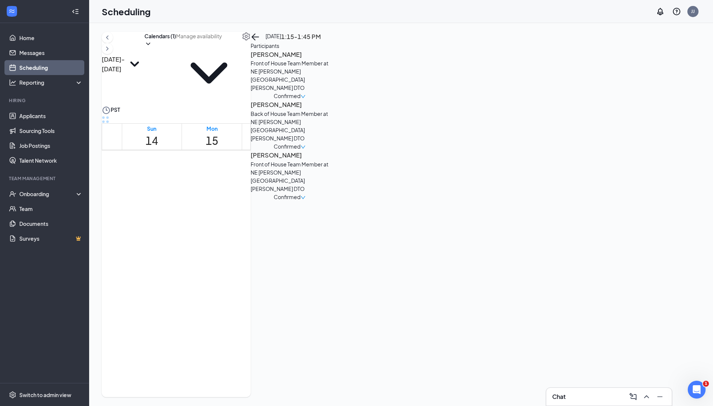
click at [328, 59] on h3 "[PERSON_NAME]" at bounding box center [290, 55] width 78 height 10
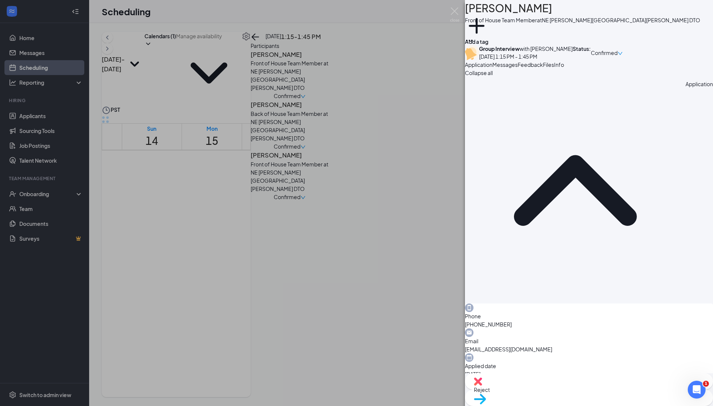
click at [517, 68] on span "Messages" at bounding box center [504, 64] width 25 height 7
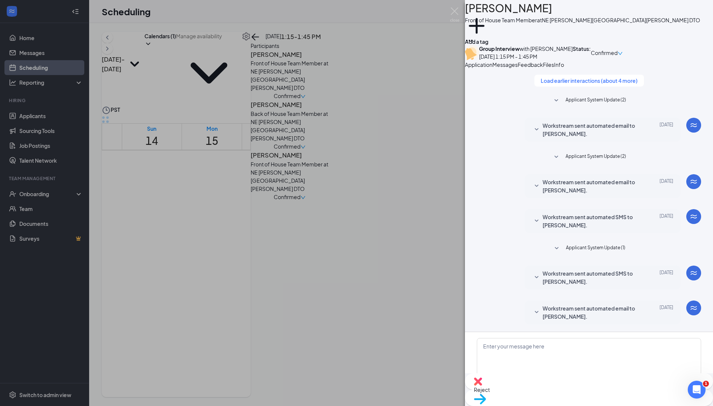
scroll to position [70, 0]
click at [492, 69] on button "Application" at bounding box center [478, 64] width 27 height 8
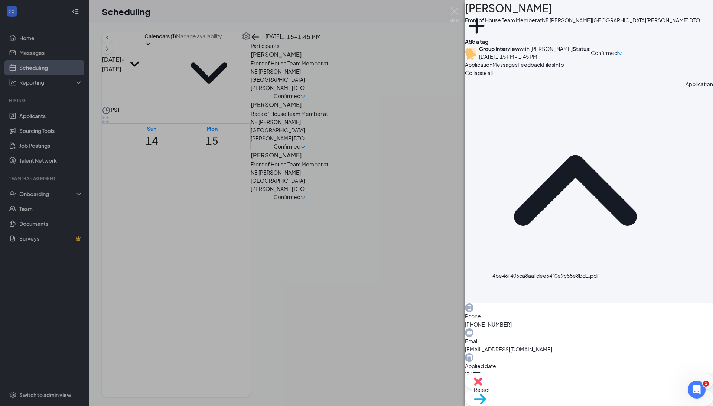
click at [455, 10] on img at bounding box center [454, 14] width 9 height 14
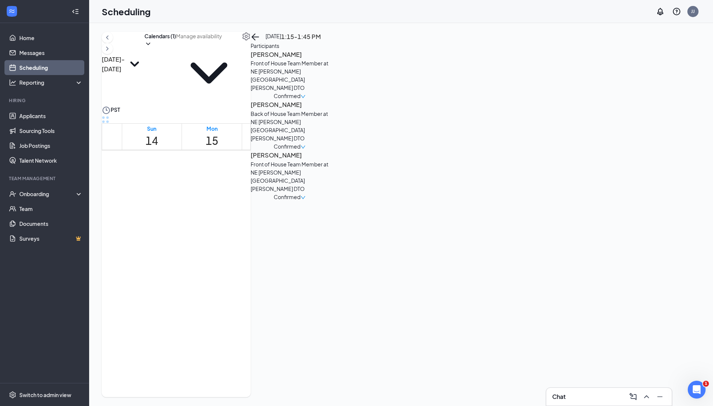
click at [220, 188] on span "10:00-10:30 AM" at bounding box center [211, 195] width 19 height 15
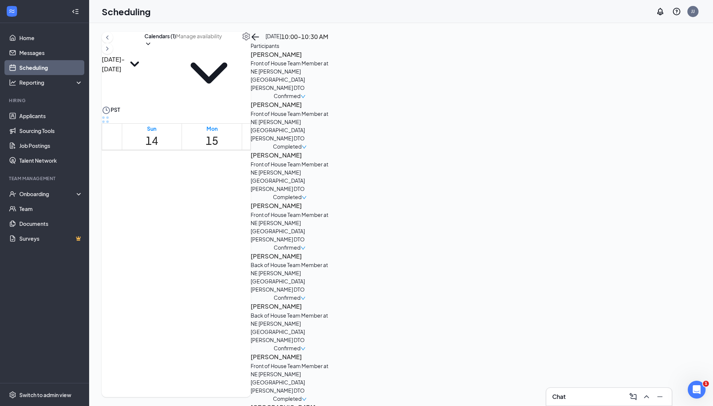
click at [328, 59] on h3 "[PERSON_NAME]" at bounding box center [290, 55] width 78 height 10
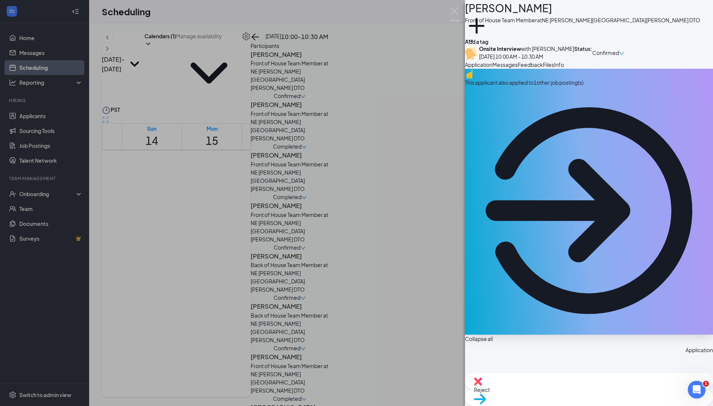
drag, startPoint x: 576, startPoint y: 13, endPoint x: 490, endPoint y: 12, distance: 85.7
click at [490, 12] on div "[PERSON_NAME]" at bounding box center [582, 8] width 235 height 16
copy h1 "[PERSON_NAME]"
click at [517, 69] on div "Messages" at bounding box center [504, 64] width 25 height 8
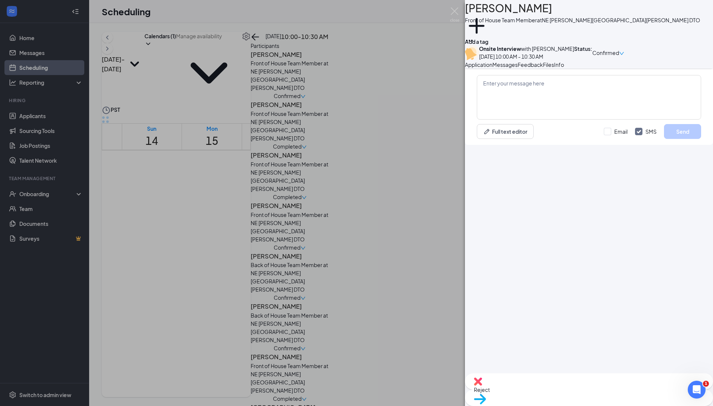
scroll to position [275, 0]
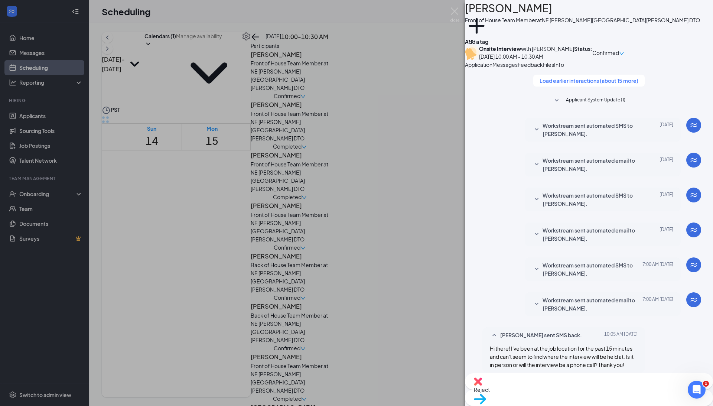
click at [508, 405] on span "Move to stage" at bounding box center [491, 408] width 35 height 7
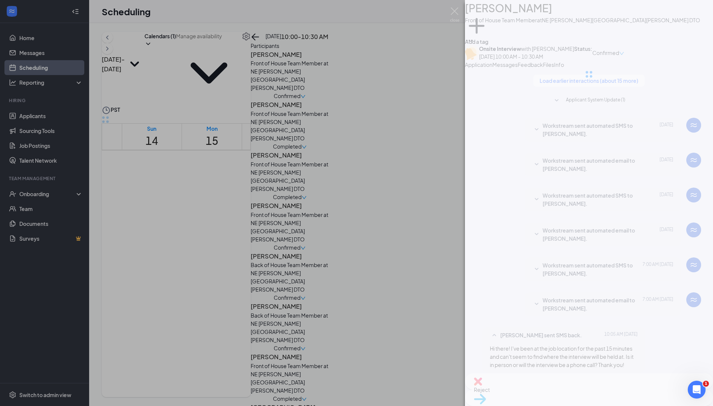
type input "Hiring Complete (final stage)"
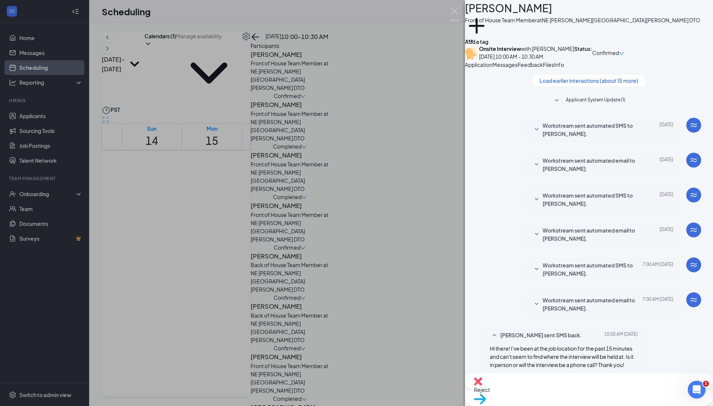
click at [455, 9] on img at bounding box center [454, 14] width 9 height 14
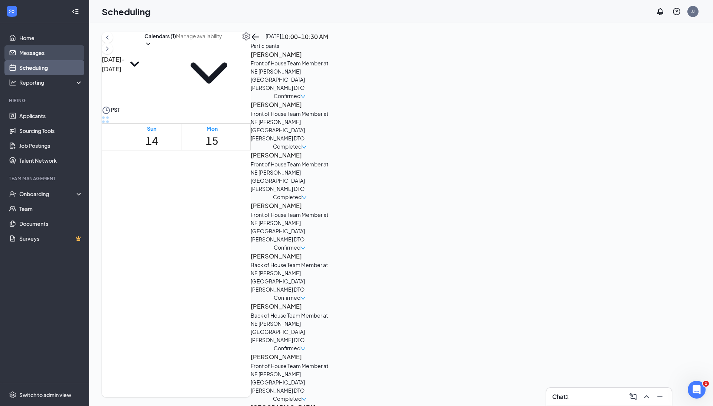
click at [21, 52] on link "Messages" at bounding box center [50, 52] width 63 height 15
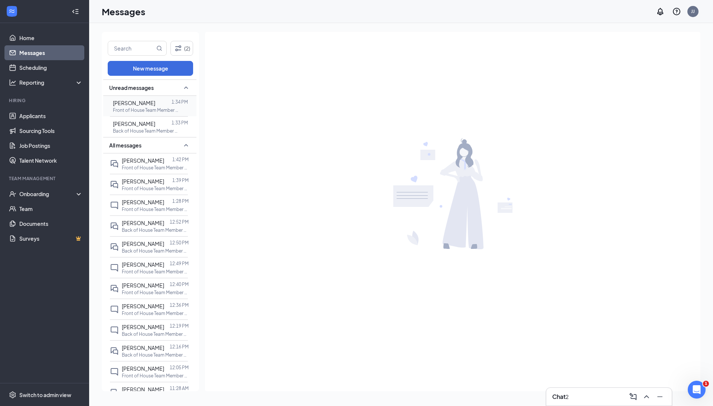
click at [161, 109] on p "Front of House Team Member at NE [PERSON_NAME][GEOGRAPHIC_DATA][PERSON_NAME] DTO" at bounding box center [146, 110] width 67 height 6
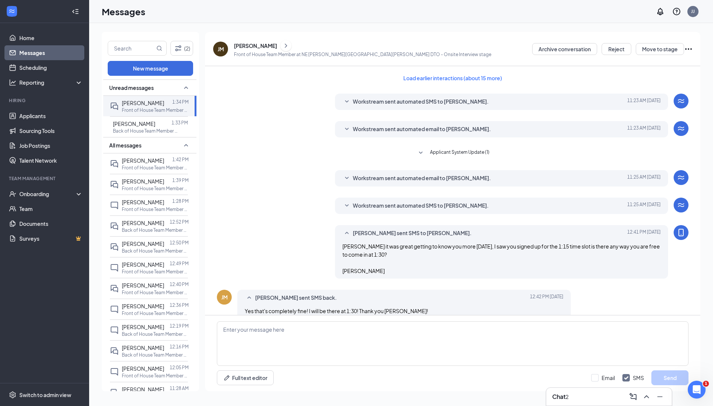
scroll to position [142, 0]
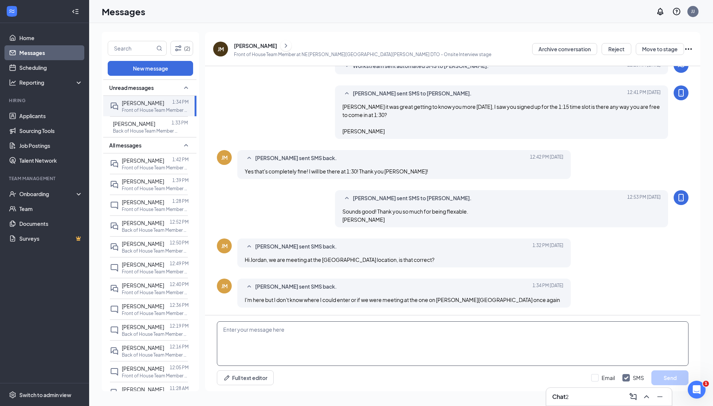
click at [470, 339] on textarea at bounding box center [452, 343] width 471 height 45
type textarea "Yes we are still meeting at the burnside one, sorry for the confusion."
click at [666, 379] on div "Minimize" at bounding box center [657, 378] width 21 height 8
click at [671, 373] on button "Send" at bounding box center [669, 377] width 37 height 15
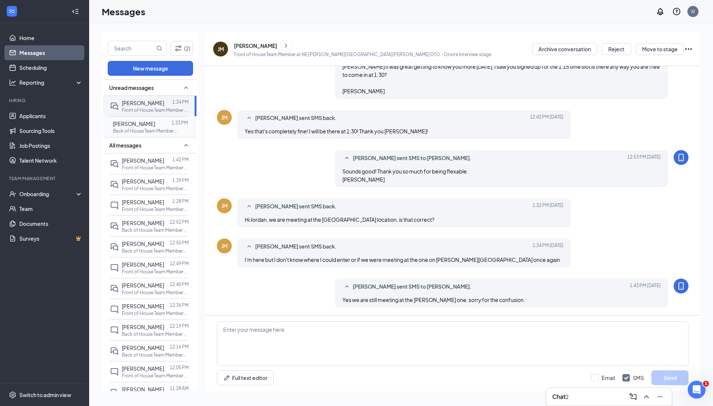
click at [152, 127] on span "[PERSON_NAME]" at bounding box center [134, 123] width 42 height 7
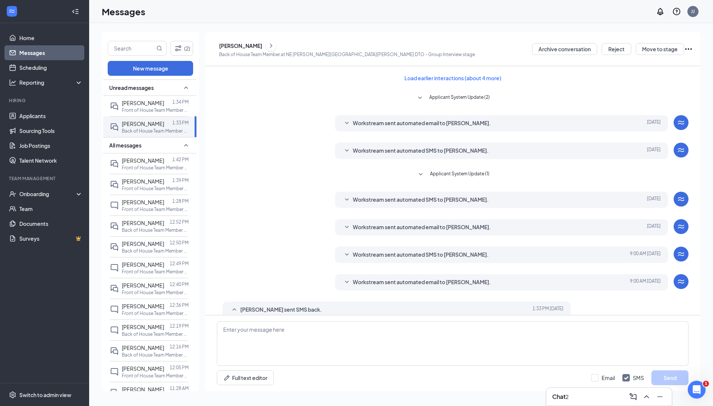
scroll to position [32, 0]
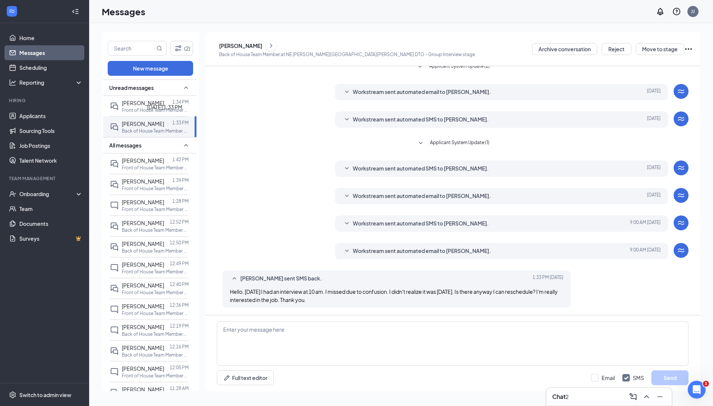
click at [159, 106] on div "September 15, 2025 1:33 PM" at bounding box center [164, 107] width 35 height 8
click at [134, 102] on span "[PERSON_NAME]" at bounding box center [143, 102] width 42 height 7
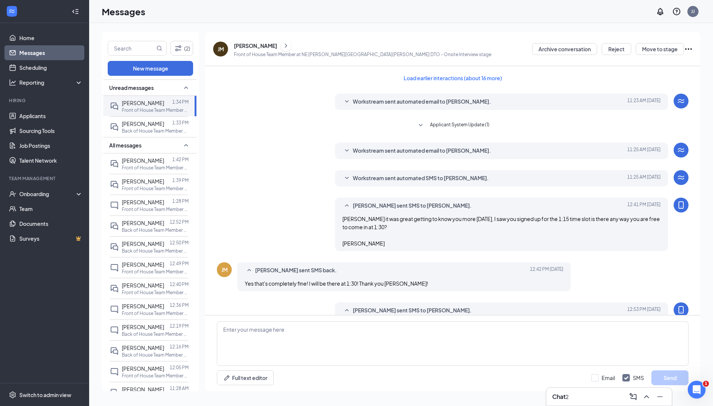
scroll to position [155, 0]
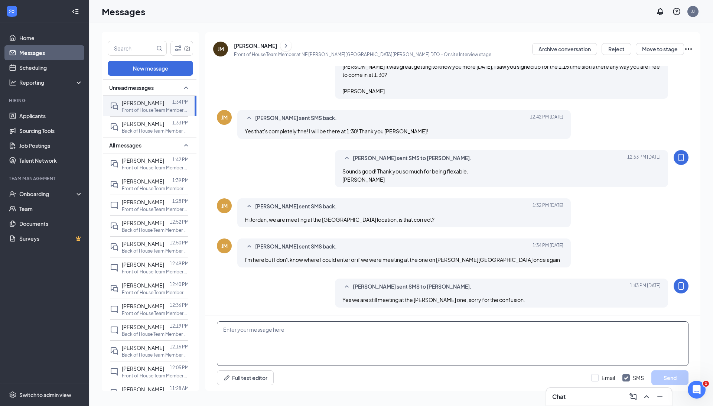
click at [359, 327] on textarea at bounding box center [452, 343] width 471 height 45
click at [144, 127] on span "[PERSON_NAME]" at bounding box center [143, 123] width 42 height 7
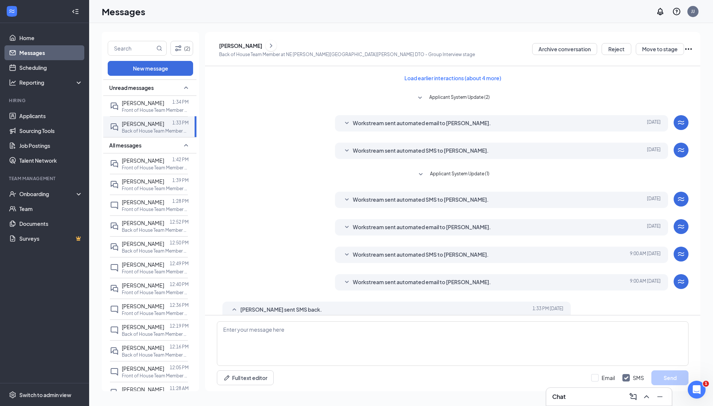
scroll to position [32, 0]
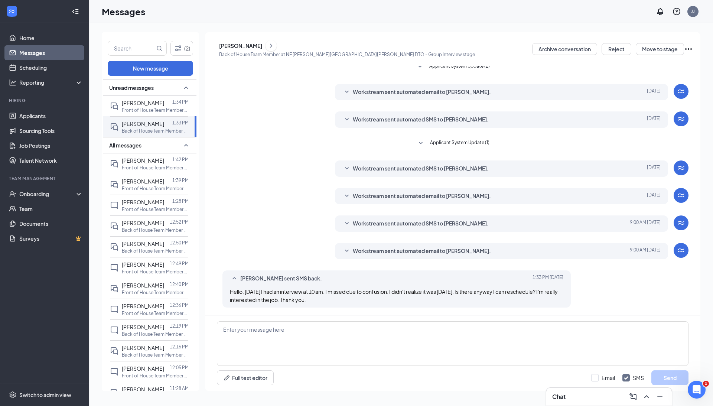
click at [253, 45] on div "[PERSON_NAME]" at bounding box center [240, 45] width 43 height 7
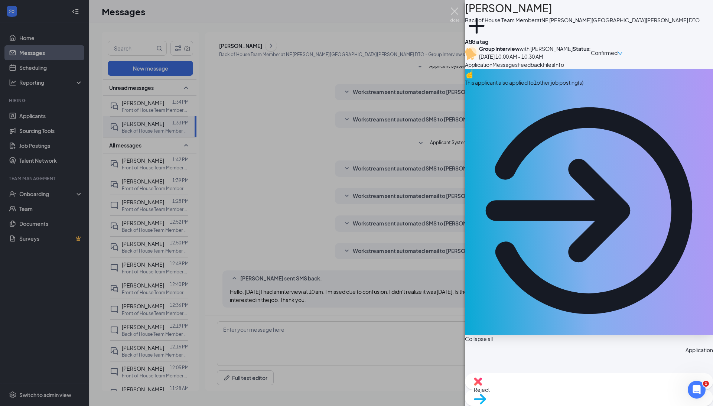
click at [456, 8] on img at bounding box center [454, 14] width 9 height 14
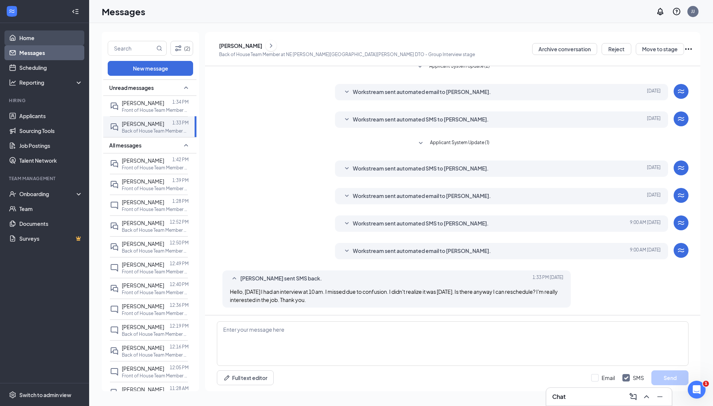
click at [36, 38] on link "Home" at bounding box center [50, 37] width 63 height 15
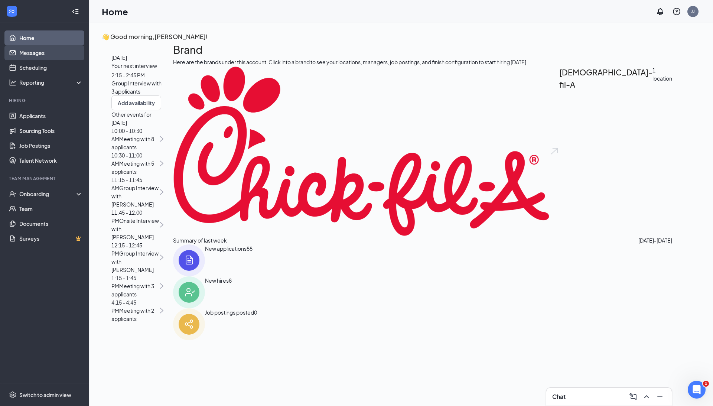
click at [41, 58] on link "Messages" at bounding box center [50, 52] width 63 height 15
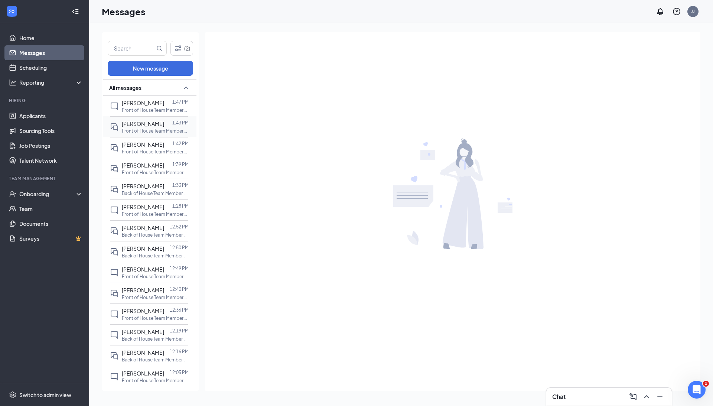
click at [147, 120] on div "[PERSON_NAME]" at bounding box center [143, 124] width 42 height 8
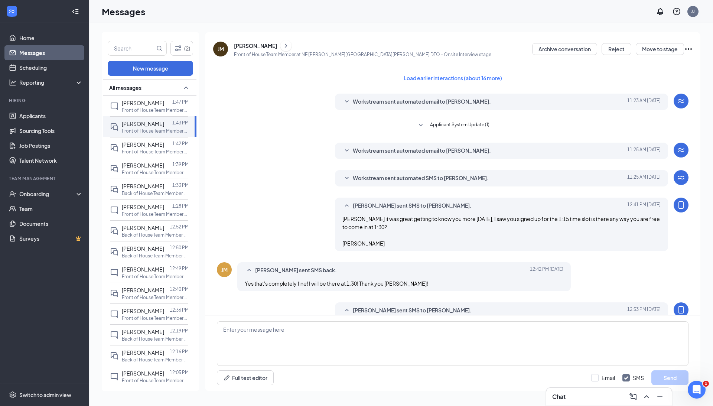
scroll to position [155, 0]
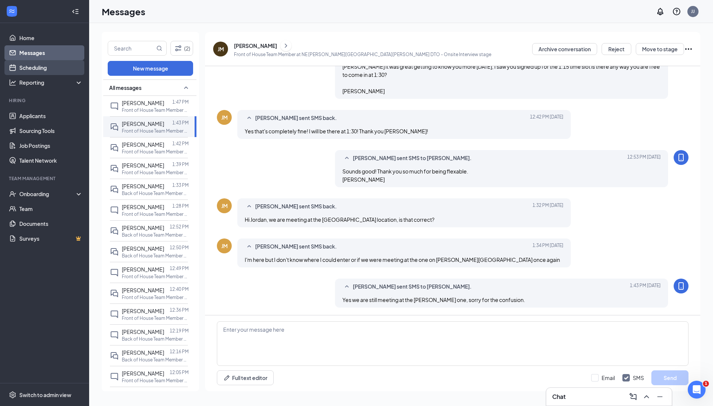
click at [51, 72] on link "Scheduling" at bounding box center [50, 67] width 63 height 15
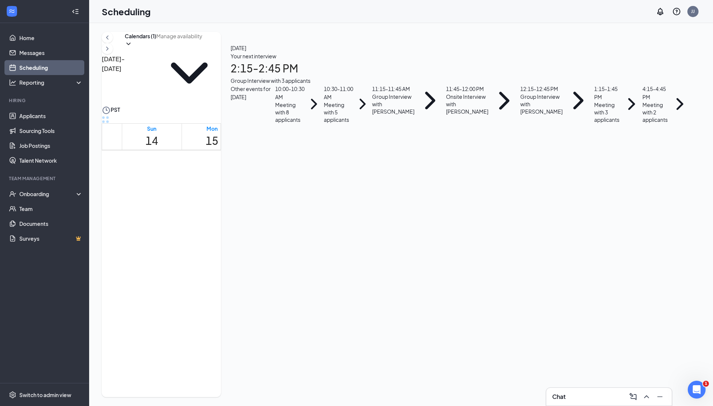
scroll to position [410, 0]
click at [627, 85] on div "Your next interview 2:15 - 2:45 PM Group Interview with 3 applicants" at bounding box center [460, 68] width 460 height 33
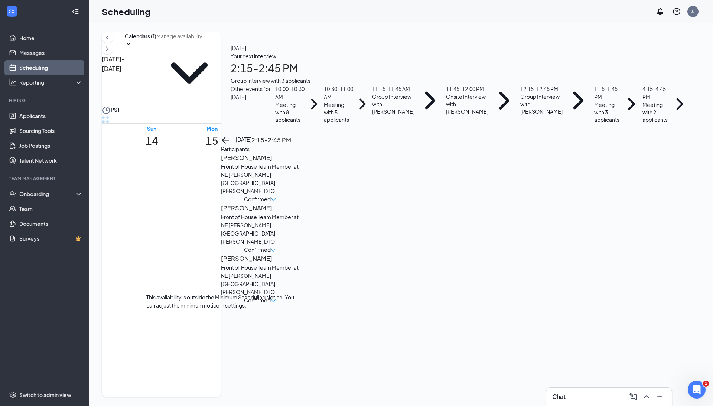
click at [217, 384] on div "3" at bounding box center [225, 397] width 29 height 26
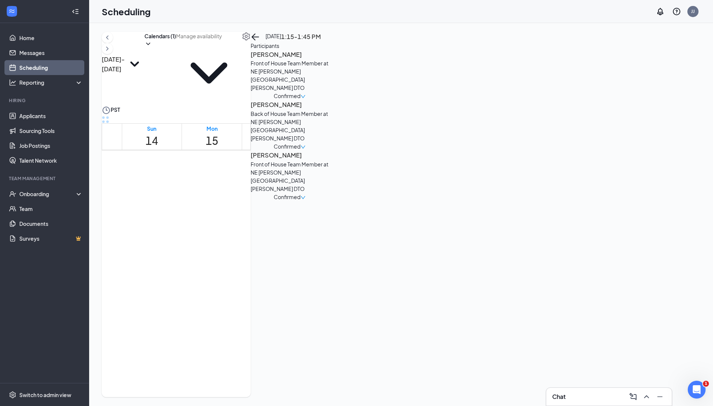
click at [328, 153] on h3 "[PERSON_NAME]" at bounding box center [290, 155] width 78 height 10
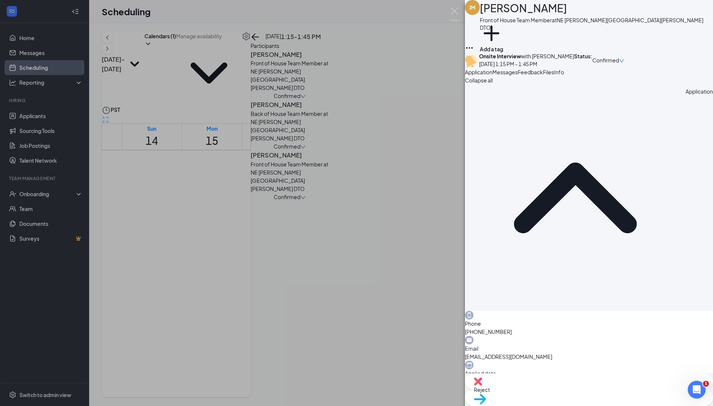
drag, startPoint x: 566, startPoint y: 12, endPoint x: 490, endPoint y: 12, distance: 75.7
click at [490, 12] on h1 "[PERSON_NAME]" at bounding box center [523, 8] width 87 height 16
copy h1 "[PERSON_NAME]"
click at [225, 298] on div "JM Jocelyne Martinez Front of House Team Member at NE Glisan St & Wood Village …" at bounding box center [356, 203] width 713 height 406
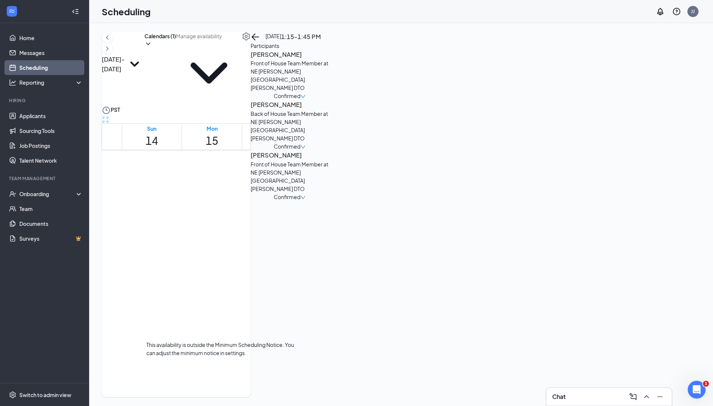
click at [211, 384] on div "3" at bounding box center [225, 397] width 29 height 26
click at [377, 8] on div "Scheduling JJ" at bounding box center [401, 11] width 624 height 23
click at [328, 151] on h3 "[PERSON_NAME]" at bounding box center [290, 155] width 78 height 10
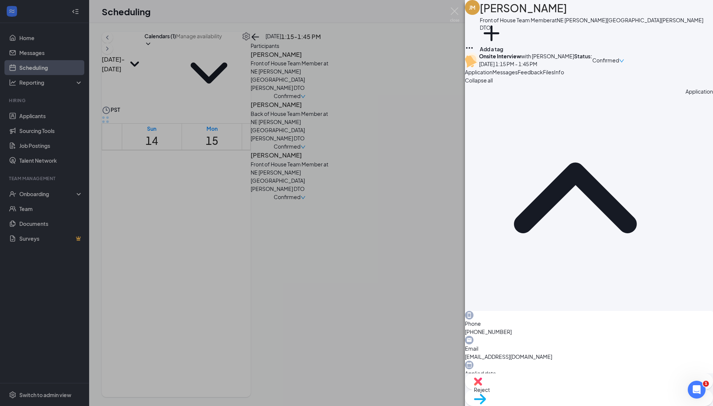
click at [508, 405] on span "Move to stage" at bounding box center [491, 408] width 35 height 7
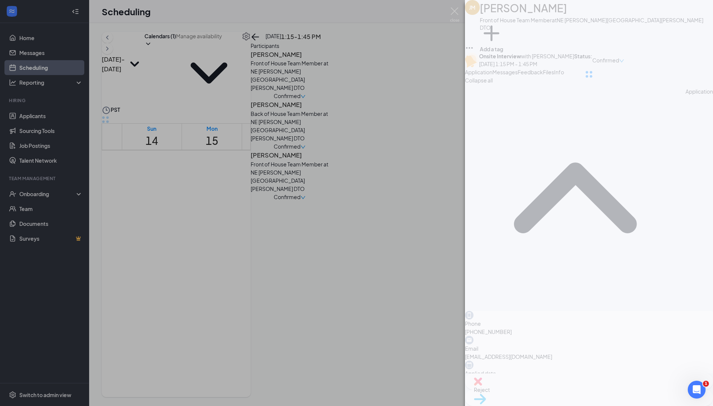
type input "Hiring Complete (final stage)"
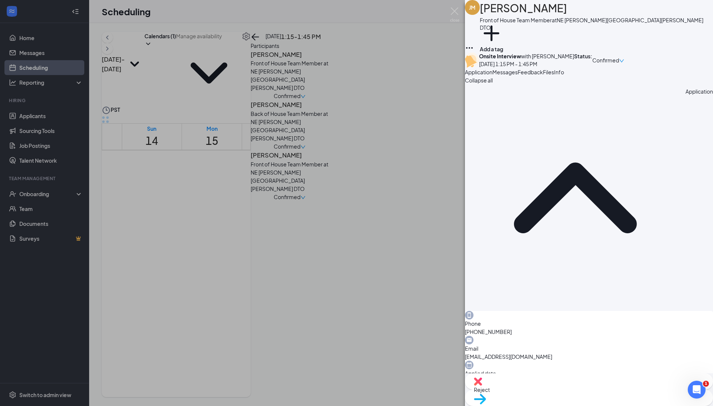
click at [223, 378] on div "JM Jocelyne Martinez Front of House Team Member at NE Glisan St & Wood Village …" at bounding box center [356, 203] width 713 height 406
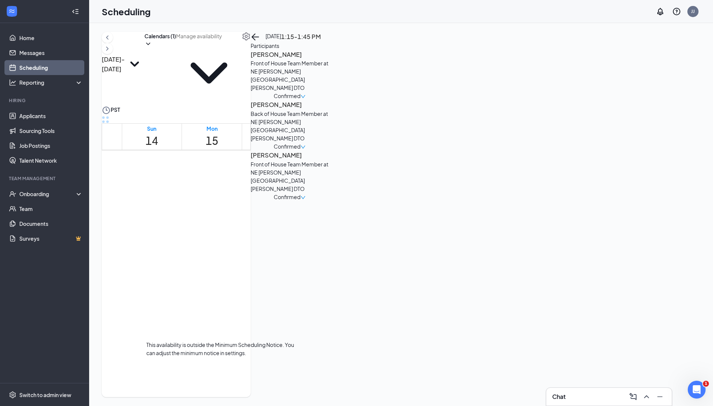
click at [328, 153] on h3 "Asha Ibrahim" at bounding box center [290, 155] width 78 height 10
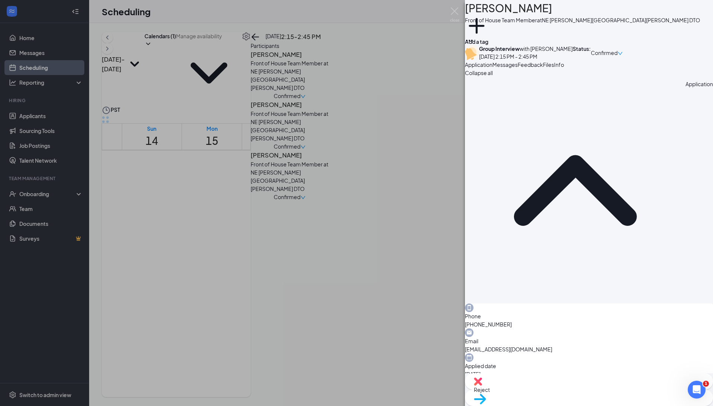
click at [517, 68] on span "Messages" at bounding box center [504, 64] width 25 height 7
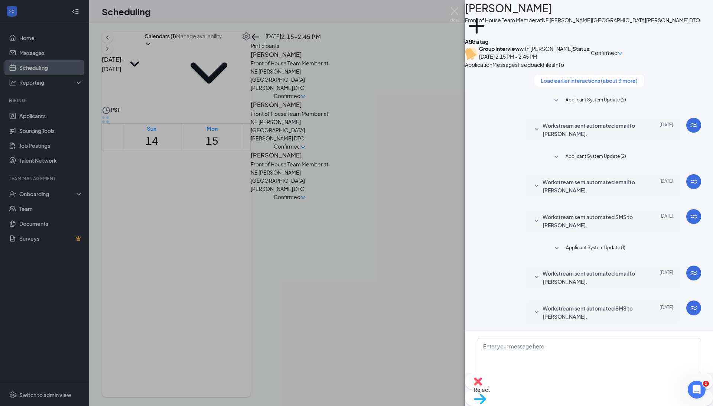
scroll to position [70, 0]
click at [455, 9] on img at bounding box center [454, 14] width 9 height 14
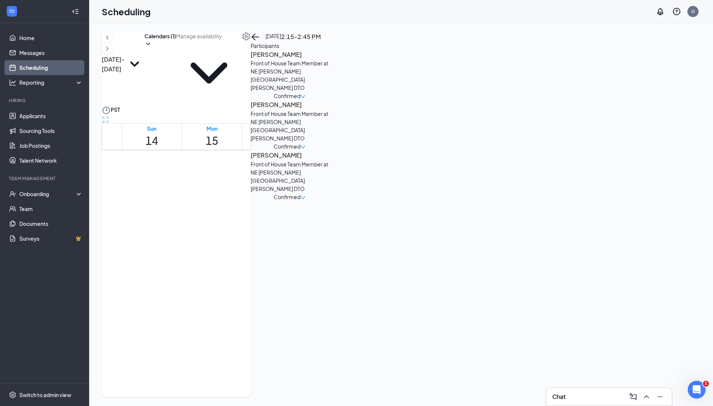
click at [328, 59] on h3 "Alexia Giusto" at bounding box center [290, 55] width 78 height 10
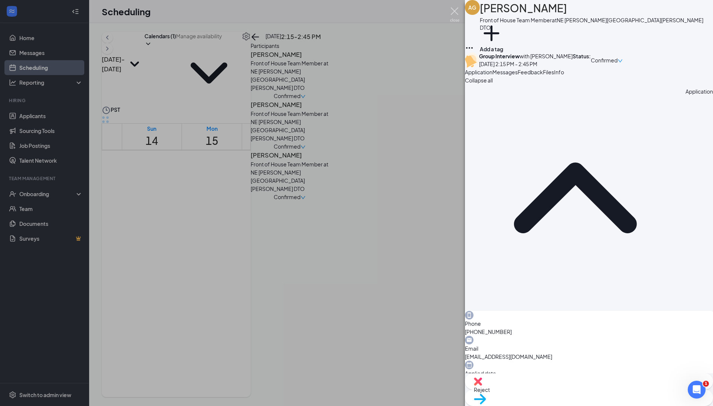
click at [455, 11] on img at bounding box center [454, 14] width 9 height 14
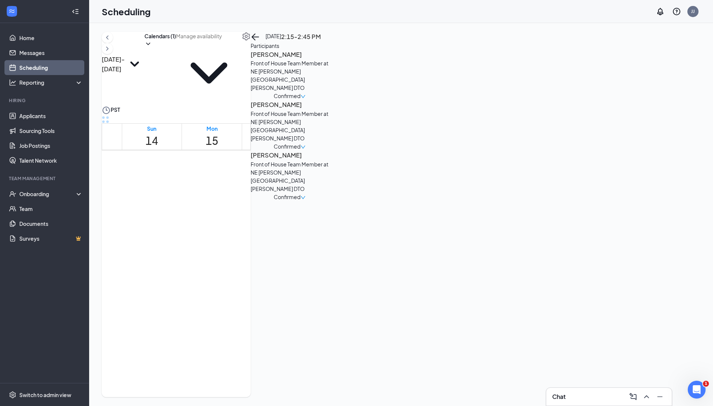
click at [328, 153] on h3 "Asha Ibrahim" at bounding box center [290, 155] width 78 height 10
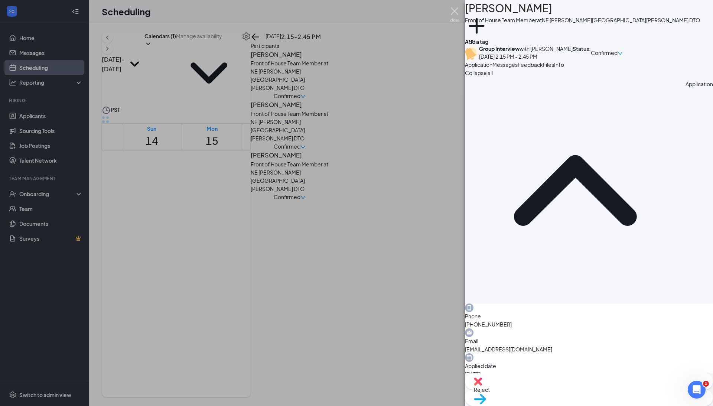
click at [454, 15] on img at bounding box center [454, 14] width 9 height 14
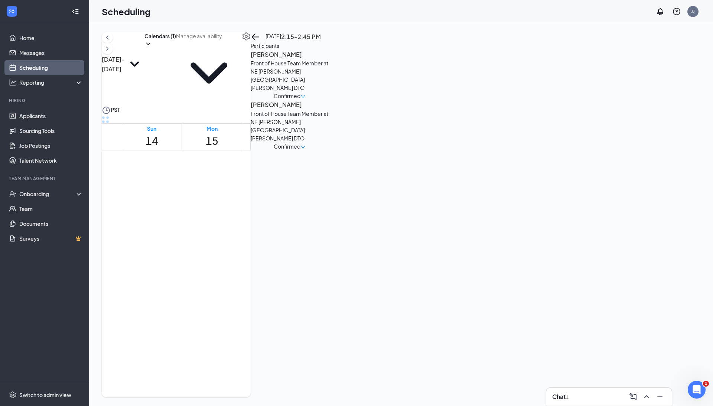
scroll to position [664, 0]
click at [44, 56] on link "Messages" at bounding box center [50, 52] width 63 height 15
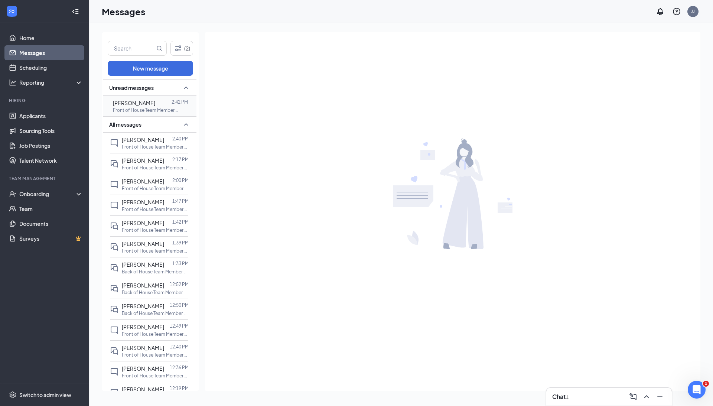
click at [131, 113] on div "Asha Ibrahim 2:42 PM Front of House Team Member at NE Glisan St & Wood Village …" at bounding box center [149, 106] width 78 height 20
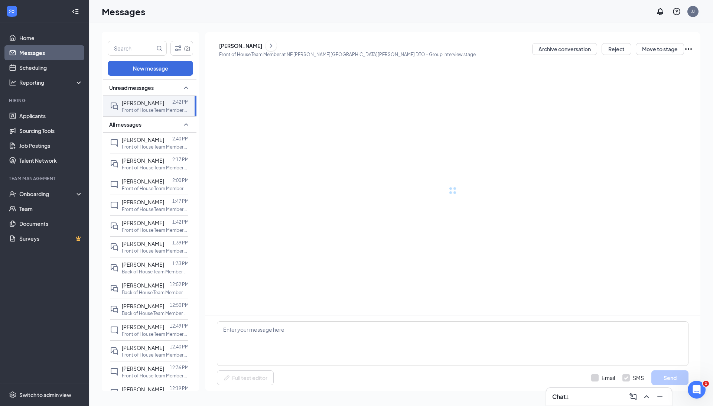
scroll to position [45, 0]
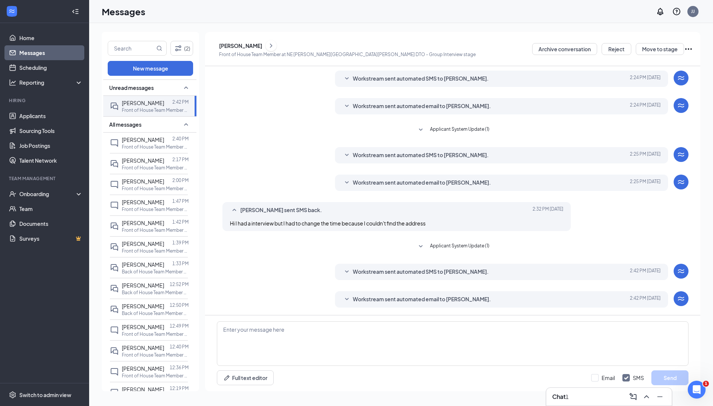
click at [413, 181] on span "Workstream sent automated email to Asha Ibrahim." at bounding box center [422, 182] width 138 height 9
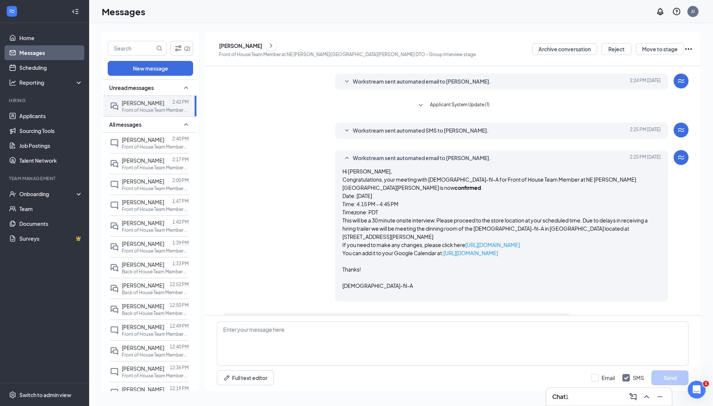
scroll to position [67, 0]
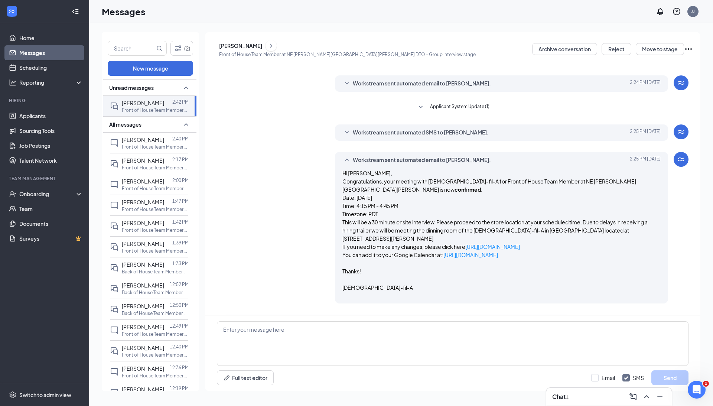
click at [425, 135] on span "Workstream sent automated SMS to Asha Ibrahim." at bounding box center [421, 132] width 136 height 9
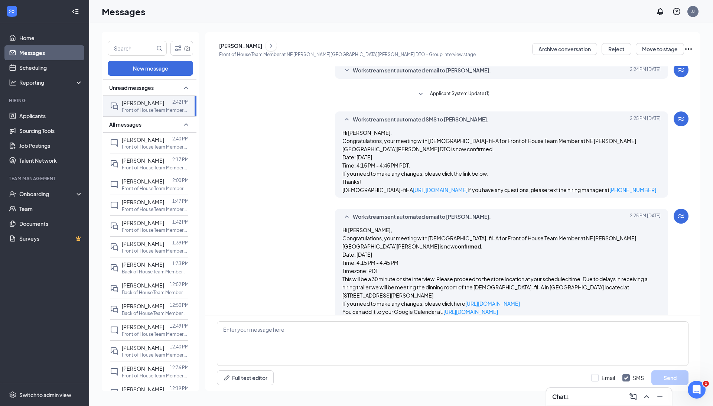
scroll to position [79, 0]
click at [25, 396] on div "Switch to admin view" at bounding box center [45, 394] width 52 height 7
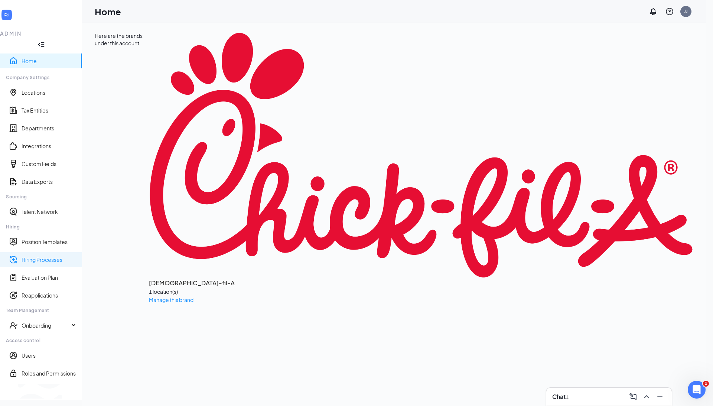
click at [47, 256] on link "Hiring Processes" at bounding box center [49, 259] width 55 height 7
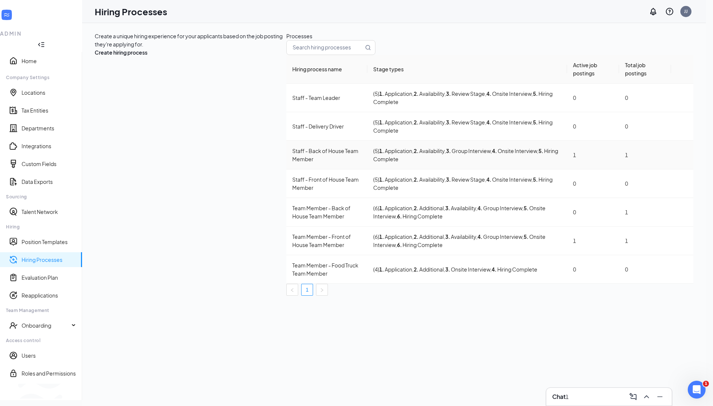
click at [292, 163] on div "Staff - Back of House Team Member" at bounding box center [326, 155] width 69 height 16
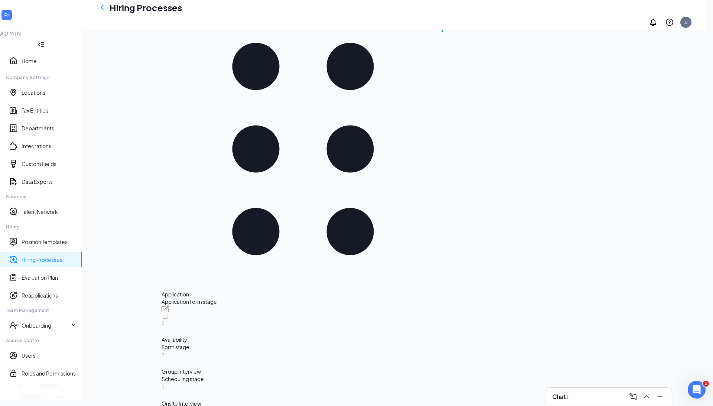
scroll to position [98, 0]
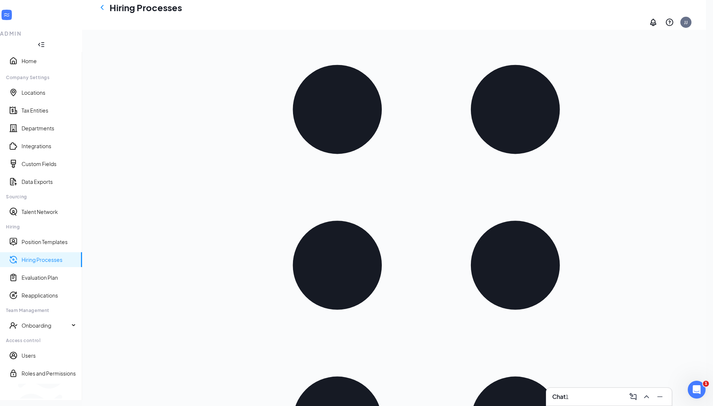
scroll to position [82, 0]
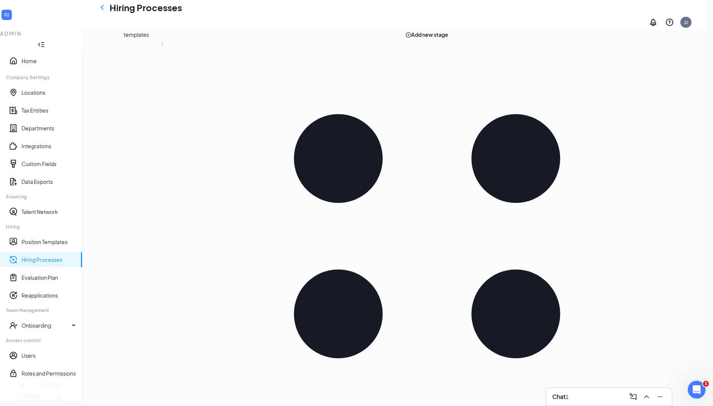
scroll to position [48, 0]
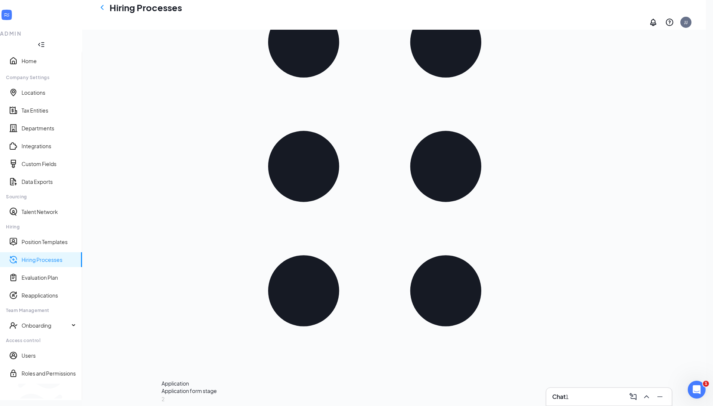
scroll to position [144, 0]
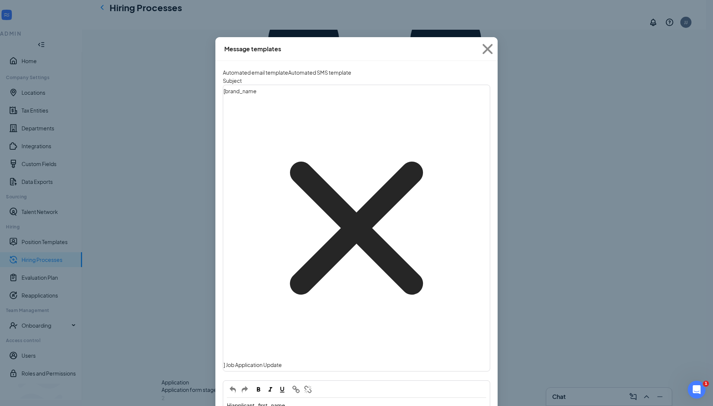
scroll to position [33, 0]
click at [488, 51] on icon "Cross" at bounding box center [487, 49] width 20 height 20
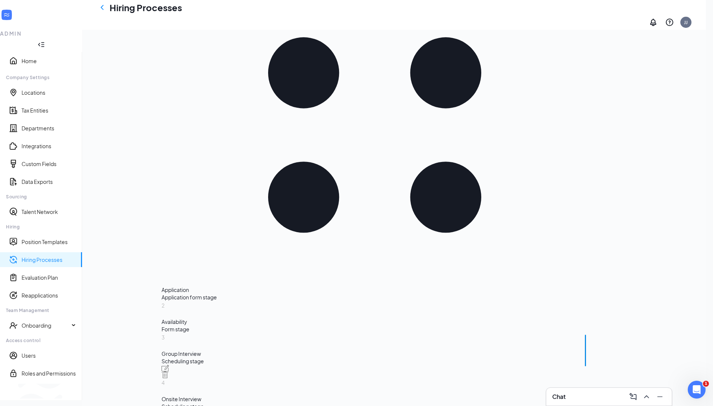
scroll to position [238, 0]
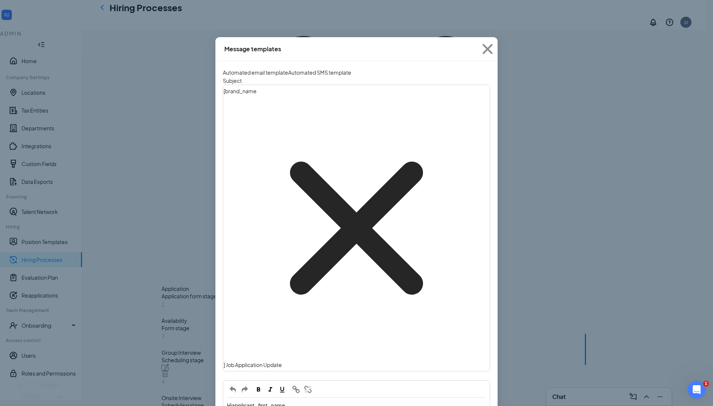
drag, startPoint x: 232, startPoint y: 206, endPoint x: 333, endPoint y: 212, distance: 101.1
copy span "Due to delays in our hiring trailer we will be meeting at [DEMOGRAPHIC_DATA][GE…"
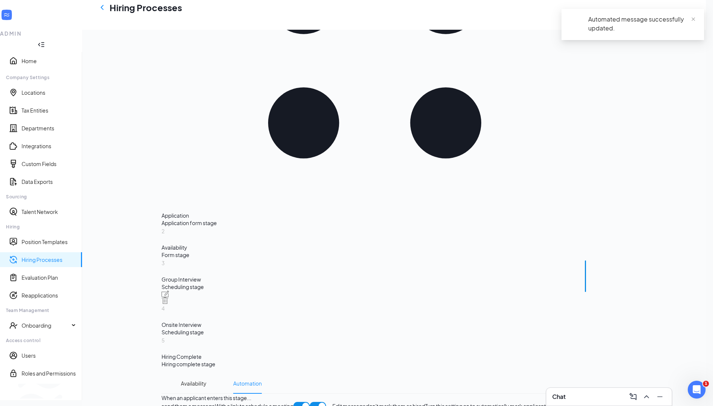
scroll to position [313, 0]
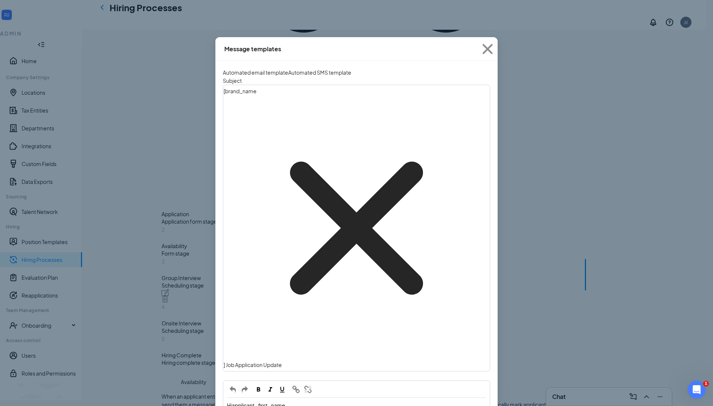
click at [351, 70] on div "Automated SMS template" at bounding box center [319, 72] width 63 height 8
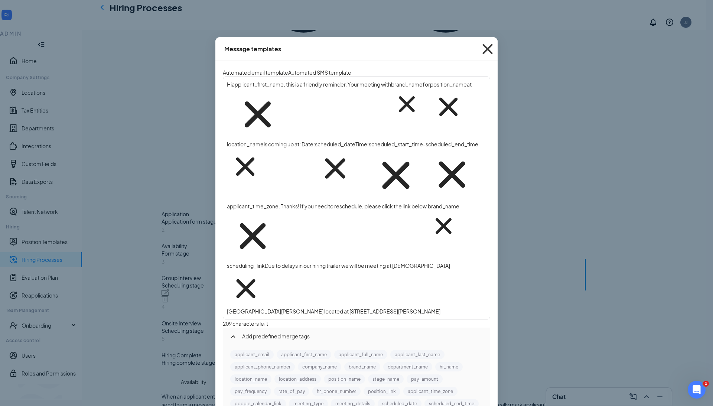
click at [485, 49] on icon "Cross" at bounding box center [487, 49] width 20 height 20
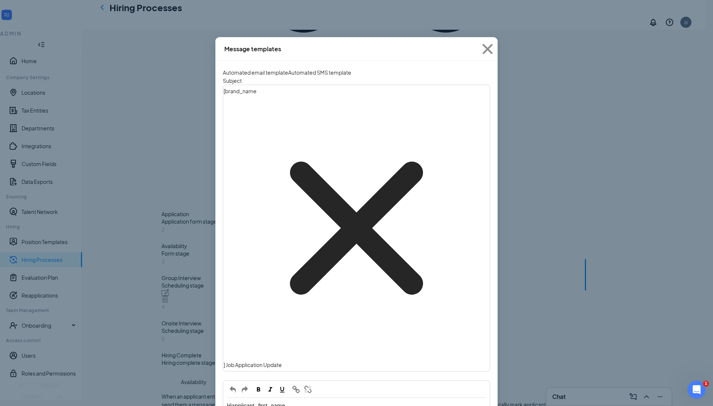
click at [351, 71] on div "Automated SMS template" at bounding box center [319, 72] width 63 height 8
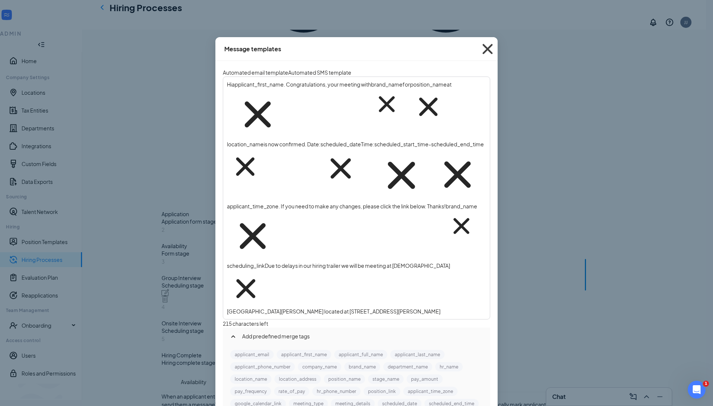
click at [486, 49] on icon "Cross" at bounding box center [487, 49] width 20 height 20
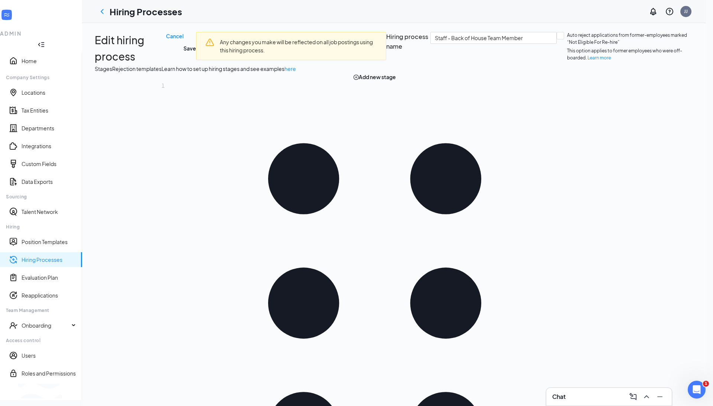
scroll to position [0, 0]
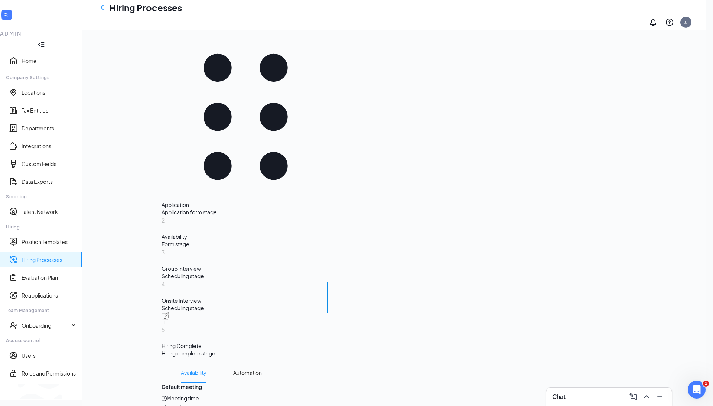
scroll to position [63, 0]
click at [262, 370] on span "Automation" at bounding box center [247, 373] width 29 height 7
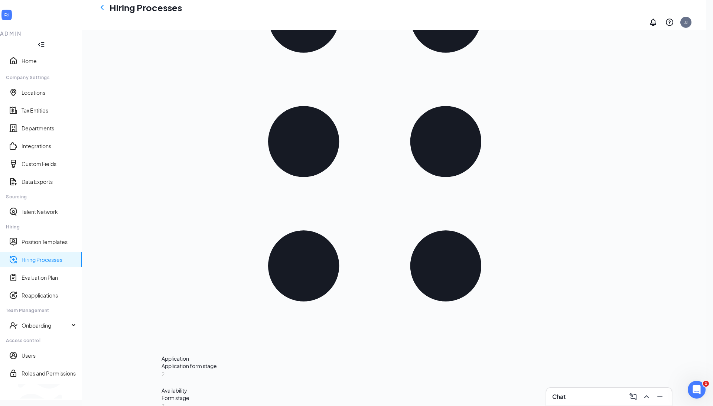
scroll to position [170, 0]
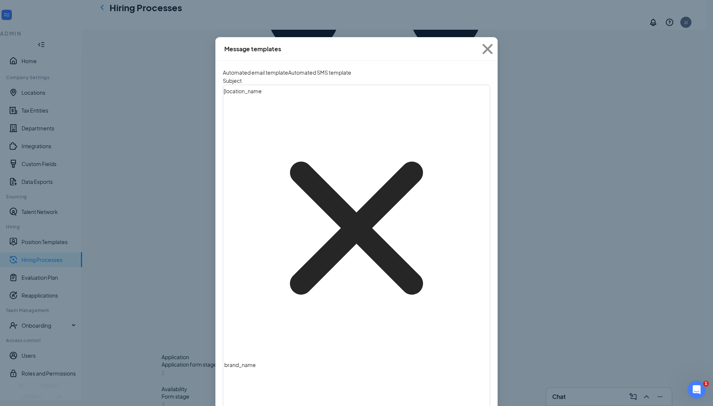
scroll to position [32, 0]
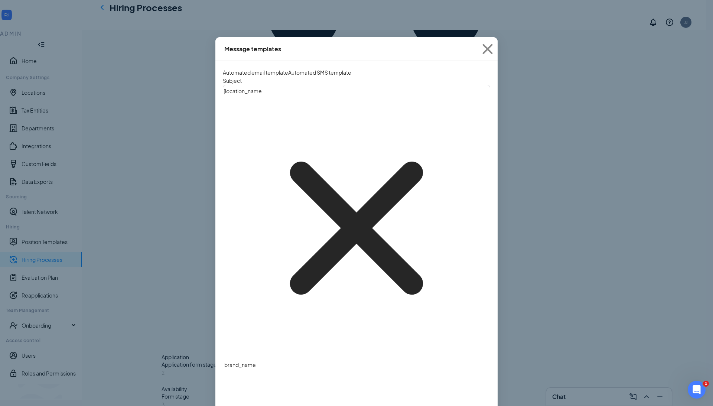
click at [333, 68] on div "Automated SMS template" at bounding box center [319, 72] width 63 height 8
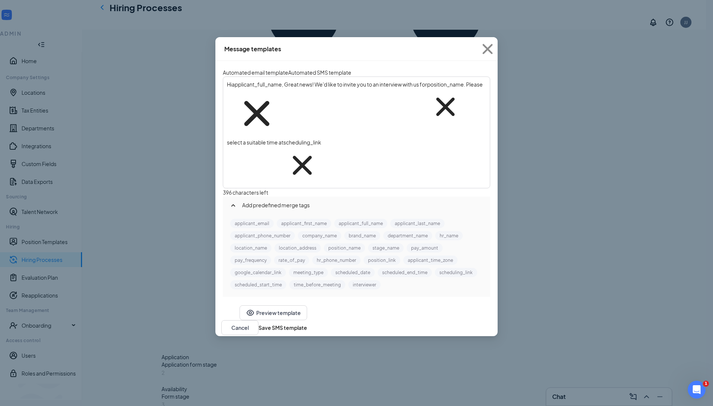
click at [443, 105] on div "Hi applicant_full_name‌‌‌‌ {{applicant_full_name}} , Great news! We'd like to i…" at bounding box center [356, 133] width 259 height 104
click at [486, 47] on icon "Cross" at bounding box center [487, 49] width 20 height 20
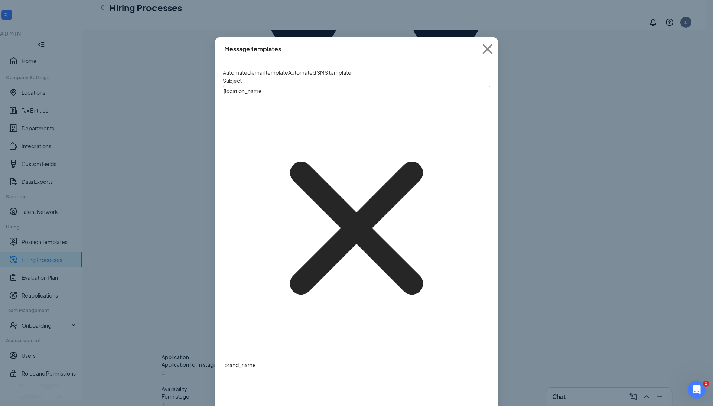
click at [351, 69] on div "Automated SMS template" at bounding box center [319, 72] width 63 height 8
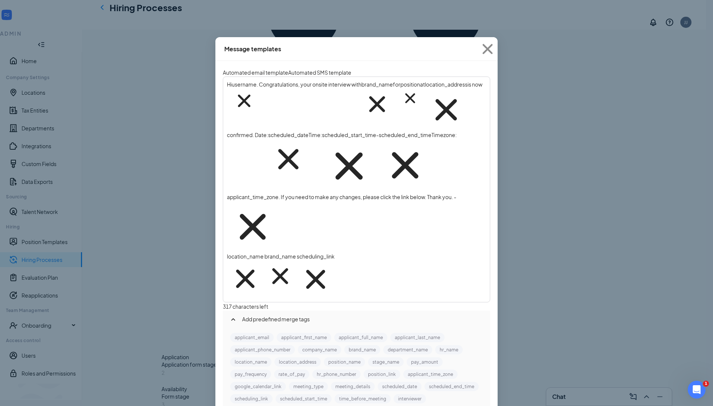
click at [455, 124] on div "Hi username‌‌‌‌ {{username}} . Congratulations, your onsite interview with bran…" at bounding box center [356, 189] width 259 height 217
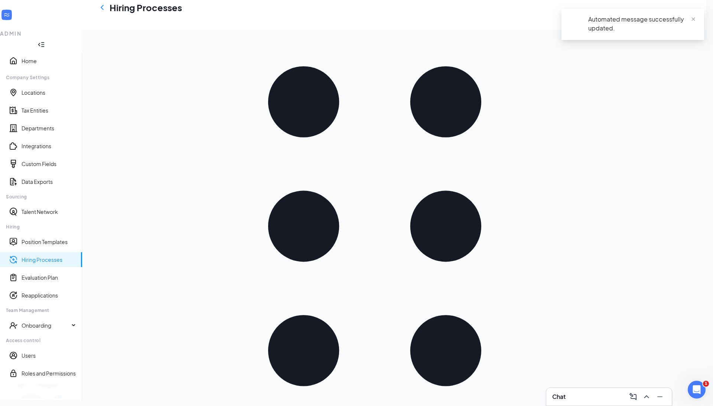
scroll to position [56, 0]
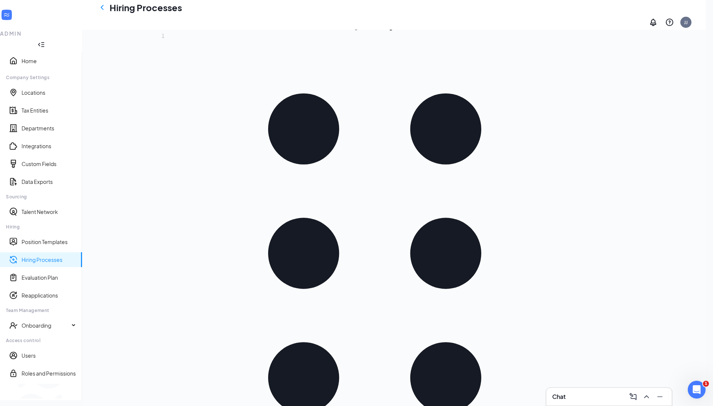
click at [22, 256] on link "Hiring Processes" at bounding box center [49, 259] width 55 height 7
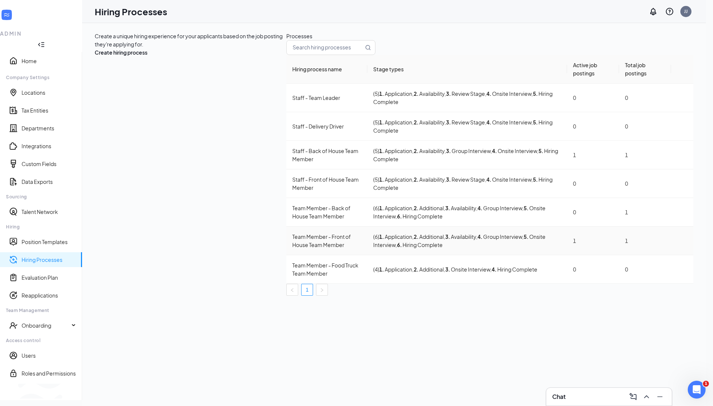
click at [292, 232] on div "Team Member - Front of House Team Member" at bounding box center [326, 240] width 69 height 16
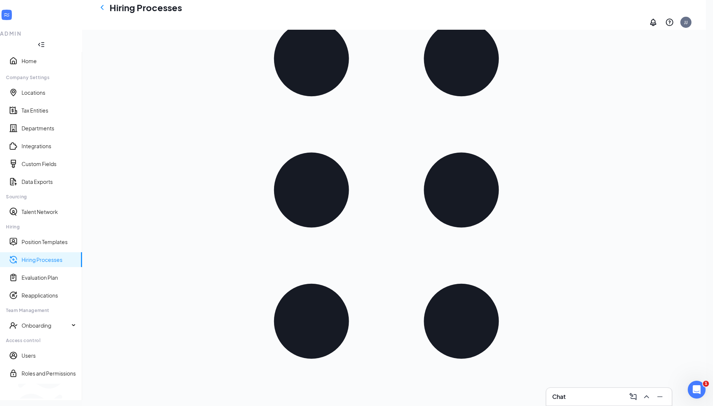
scroll to position [151, 0]
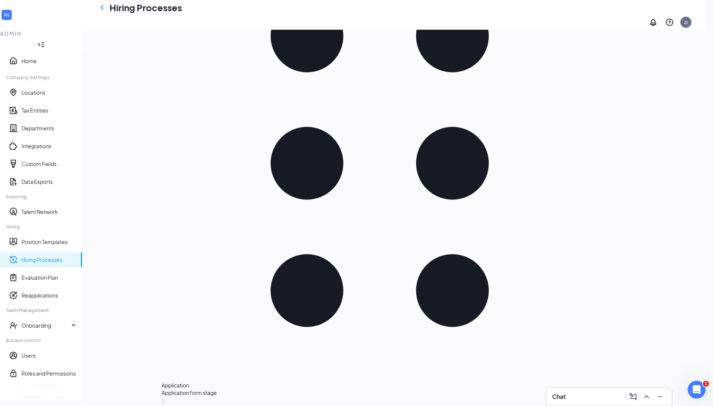
scroll to position [56, 0]
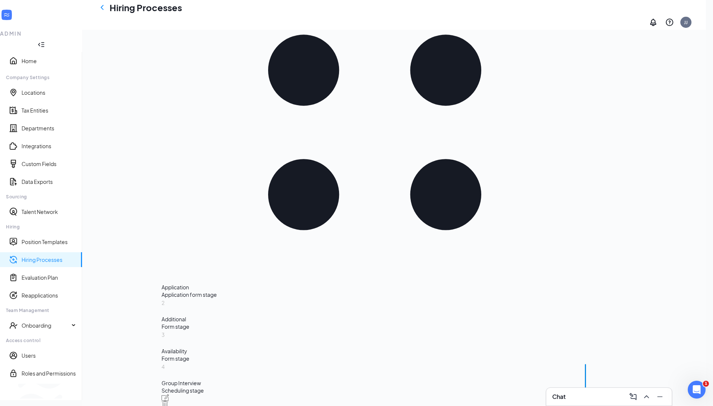
scroll to position [241, 0]
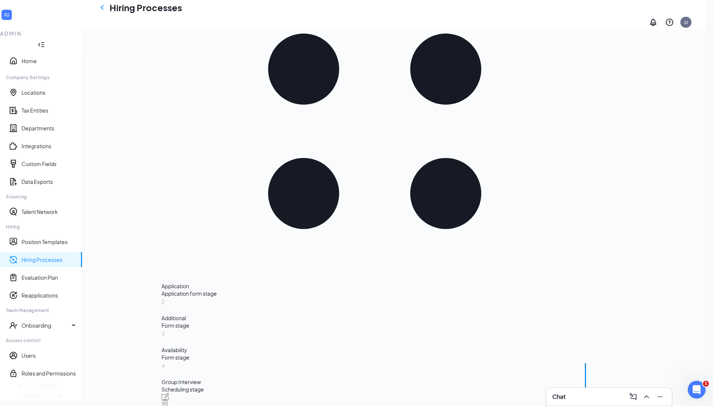
type input "1"
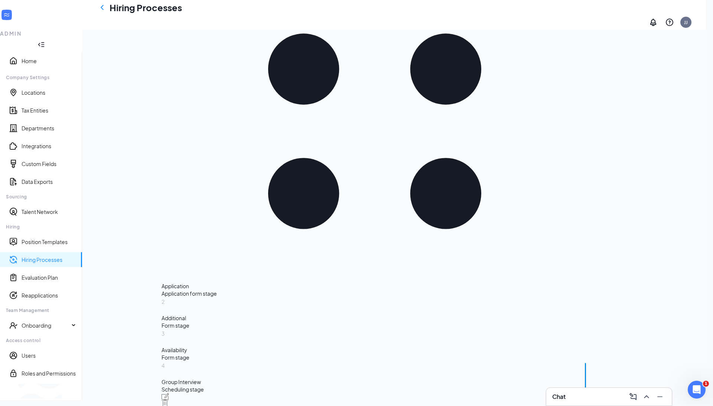
click at [334, 222] on li "hours" at bounding box center [325, 219] width 37 height 12
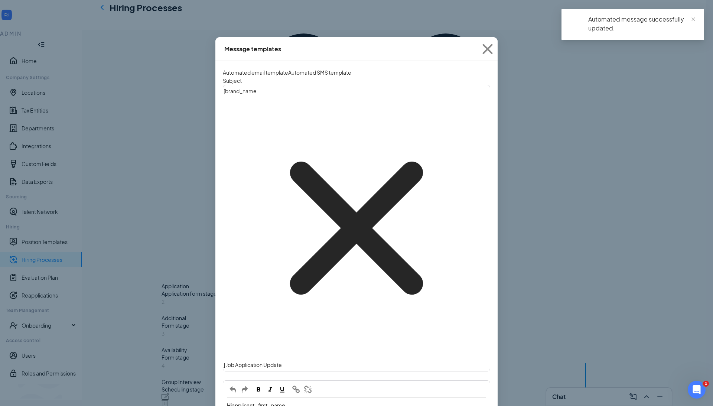
click at [344, 69] on div "Automated SMS template" at bounding box center [319, 72] width 63 height 8
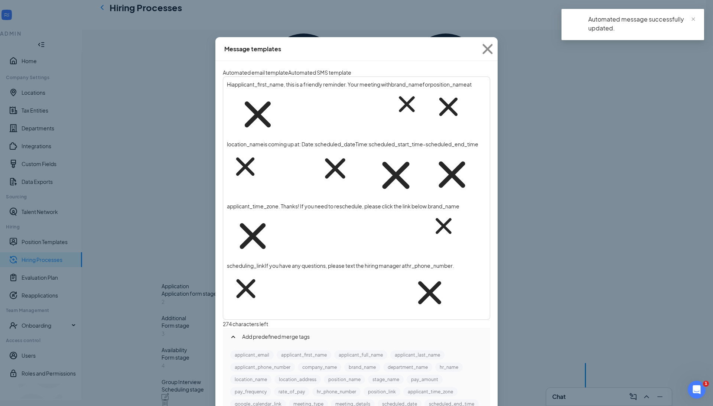
click at [422, 136] on div "Hi applicant_first_name‌‌‌‌ {{applicant_first_name}} , this is a friendly remin…" at bounding box center [356, 198] width 259 height 235
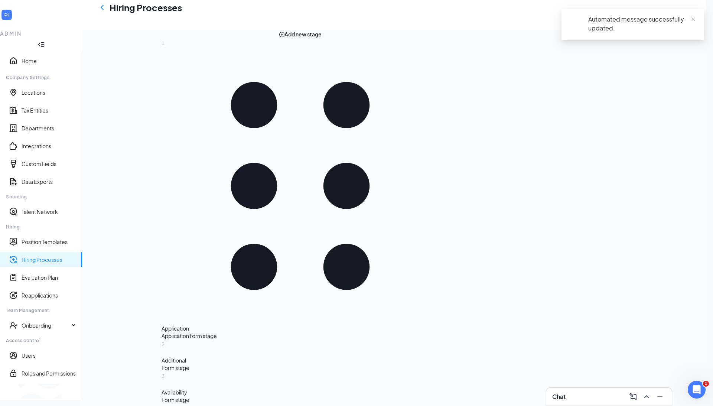
scroll to position [49, 0]
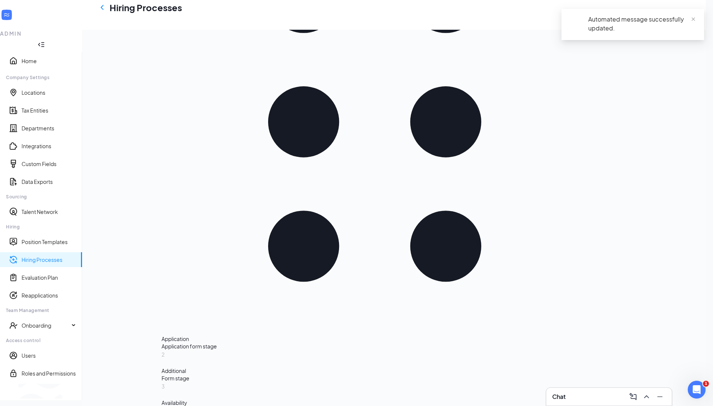
scroll to position [201, 0]
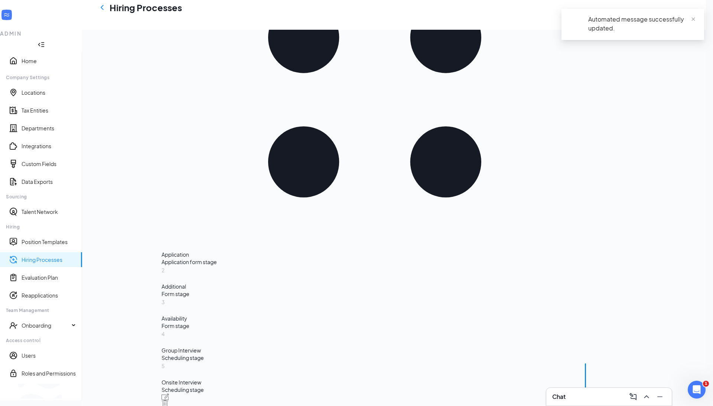
scroll to position [283, 0]
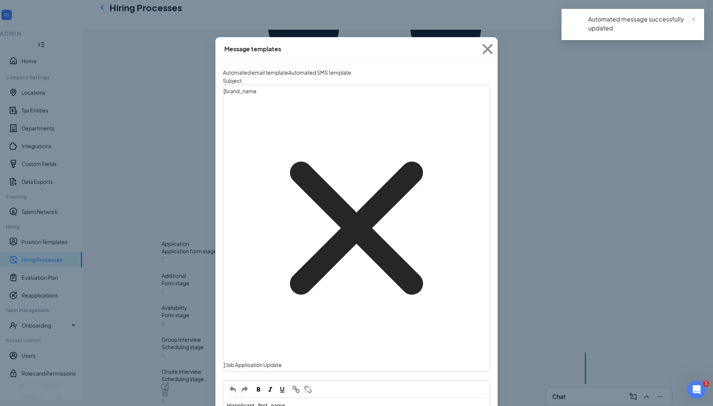
click at [340, 68] on button "Automated SMS template" at bounding box center [319, 72] width 63 height 8
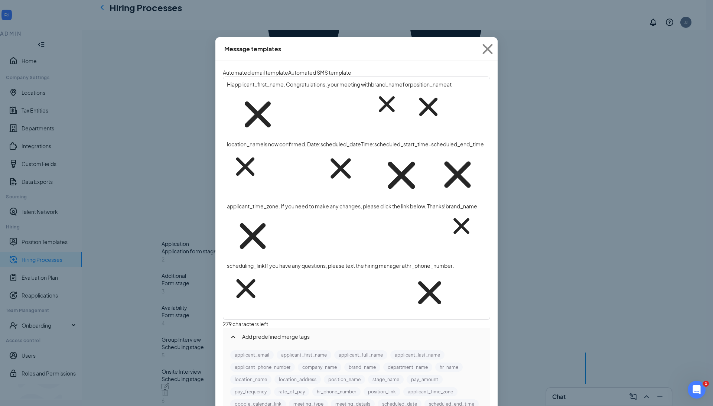
click at [394, 138] on div "Hi applicant_first_name‌‌‌‌ {{applicant_first_name}} . Congratulations, your me…" at bounding box center [356, 198] width 259 height 235
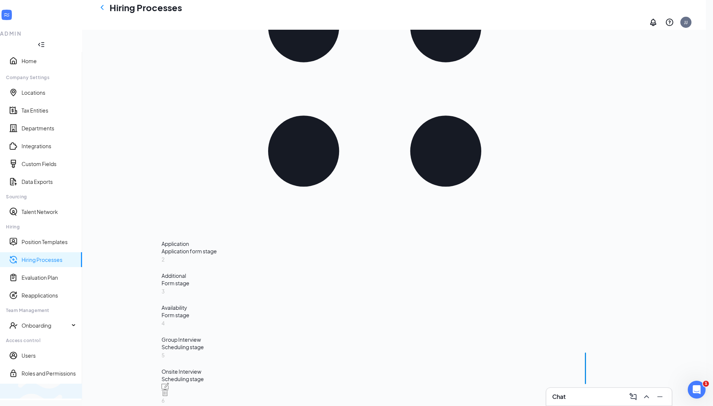
click at [124, 388] on span "Switch to team view" at bounding box center [124, 390] width 0 height 7
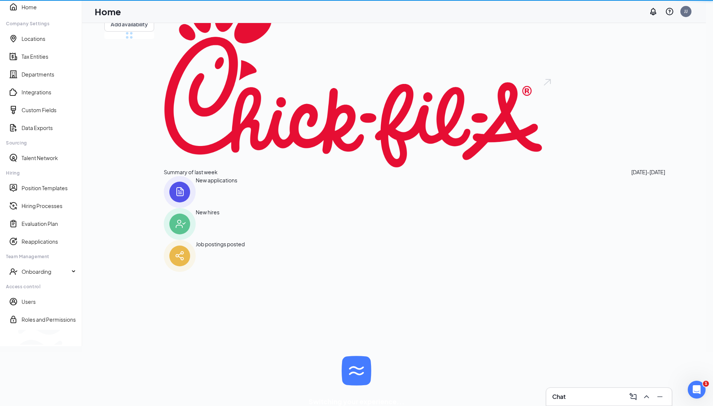
scroll to position [16, 0]
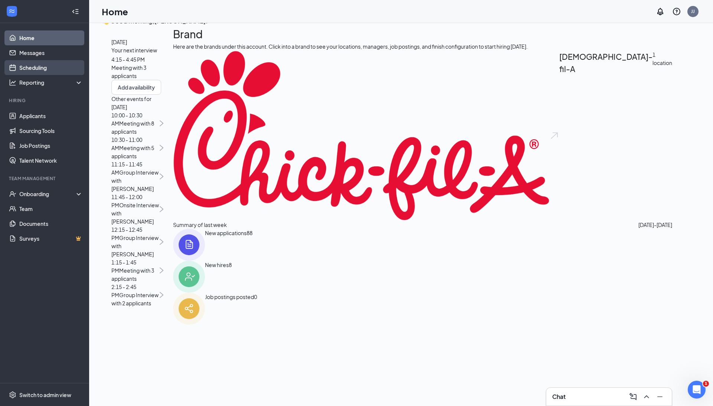
click at [51, 69] on link "Scheduling" at bounding box center [50, 67] width 63 height 15
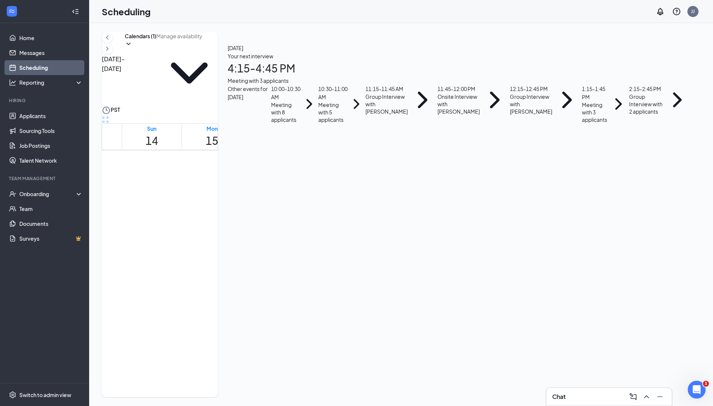
scroll to position [572, 0]
click at [391, 304] on div at bounding box center [391, 307] width 0 height 7
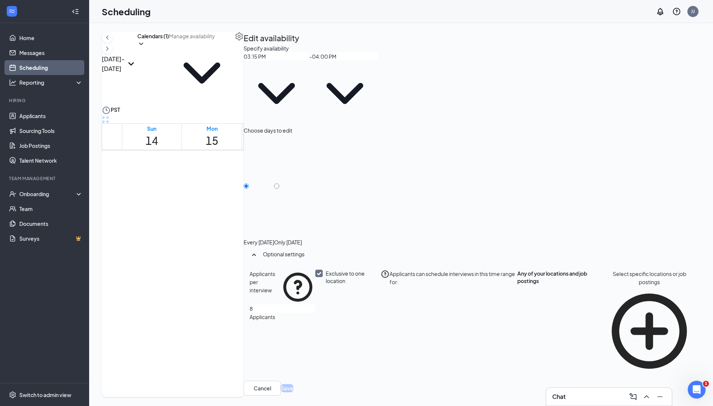
click at [279, 183] on input "Only Thursday, Sep 18" at bounding box center [276, 185] width 5 height 5
radio input "true"
radio input "false"
click at [391, 351] on div at bounding box center [391, 354] width 0 height 7
type input "04:15 PM"
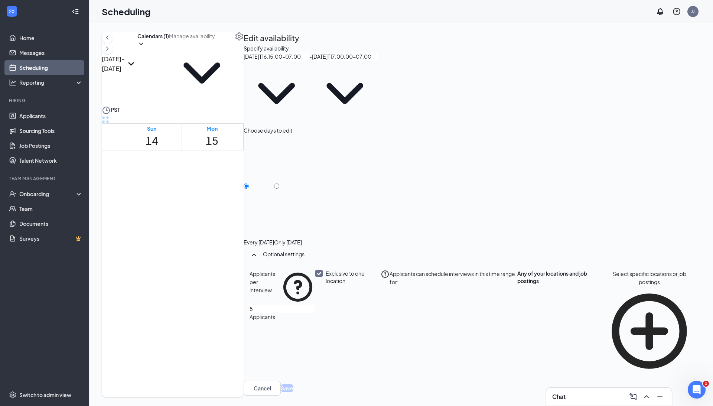
type input "05:00 PM"
click at [302, 238] on div "Only Thursday, Sep 18" at bounding box center [288, 241] width 28 height 7
click at [279, 183] on input "Only Thursday, Sep 18" at bounding box center [276, 185] width 5 height 5
radio input "true"
radio input "false"
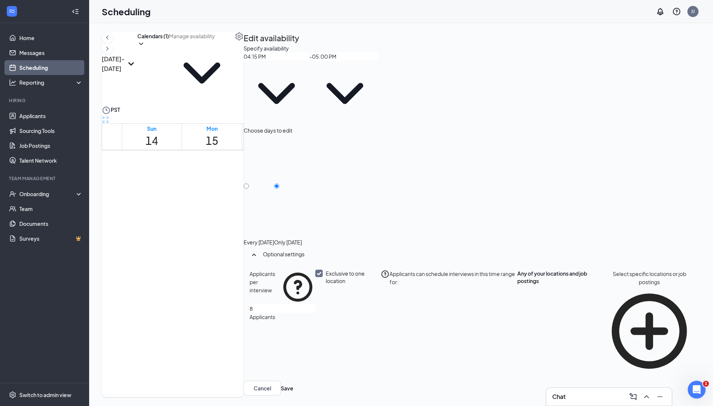
click at [243, 44] on icon "TrashOutline" at bounding box center [243, 44] width 0 height 0
radio input "true"
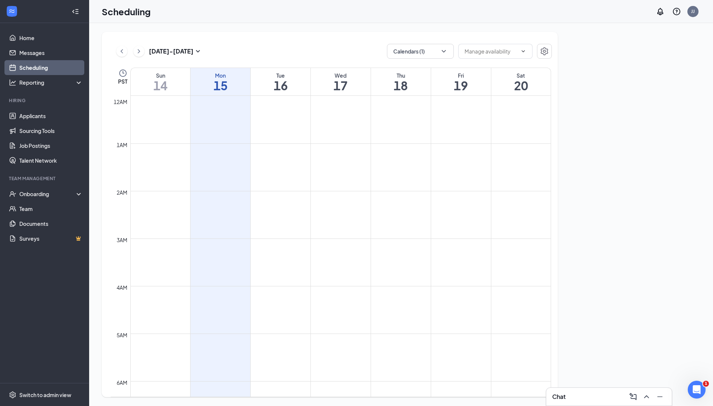
scroll to position [364, 0]
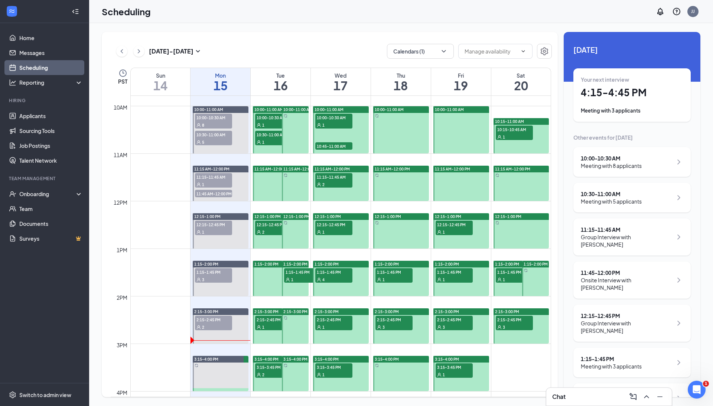
scroll to position [551, 0]
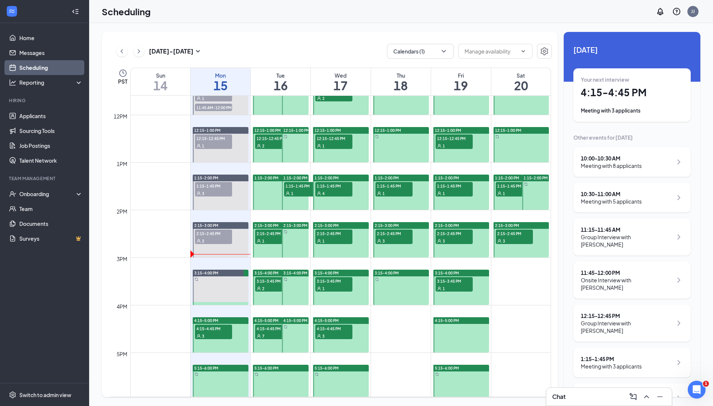
click at [398, 282] on div at bounding box center [401, 286] width 56 height 35
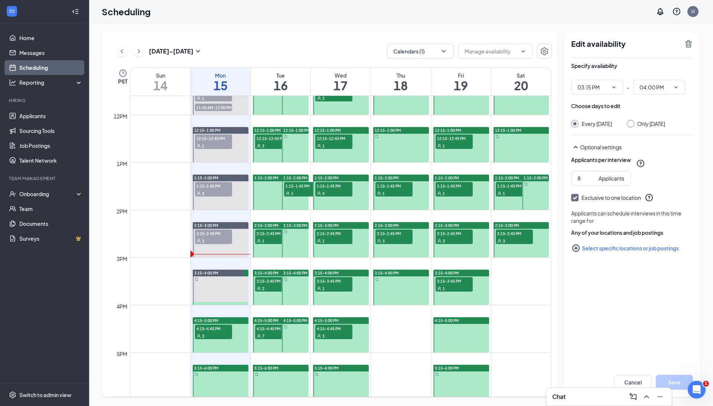
click at [687, 48] on icon "TrashOutline" at bounding box center [688, 43] width 7 height 7
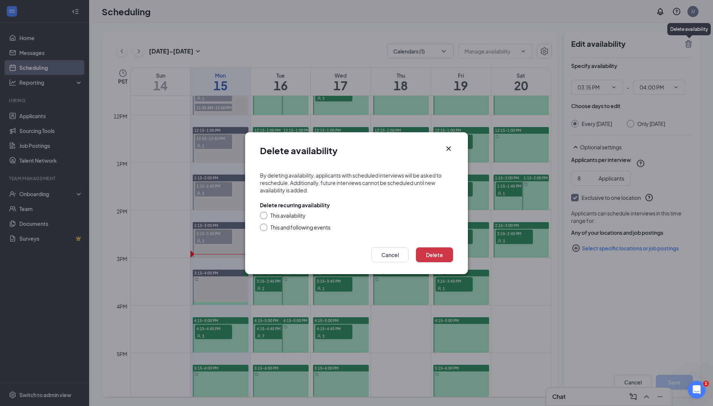
click at [277, 216] on div "This availability" at bounding box center [287, 215] width 35 height 7
click at [265, 216] on input "This availability" at bounding box center [262, 214] width 5 height 5
radio input "true"
click at [443, 250] on button "Delete" at bounding box center [434, 254] width 37 height 15
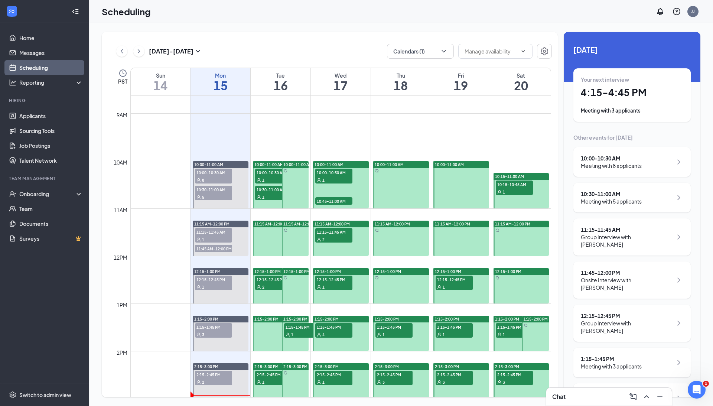
scroll to position [381, 0]
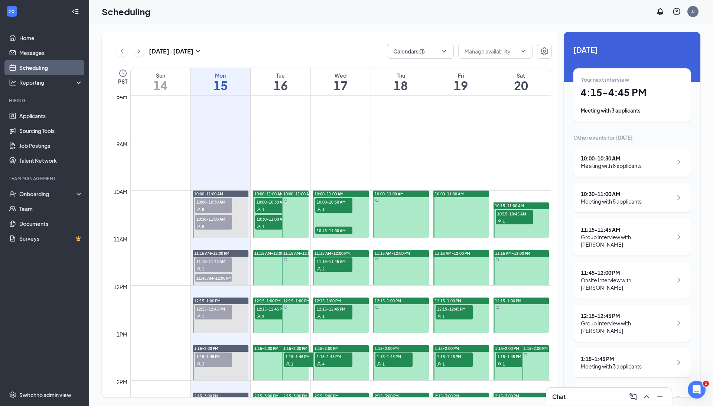
click at [266, 206] on div "1" at bounding box center [273, 208] width 37 height 7
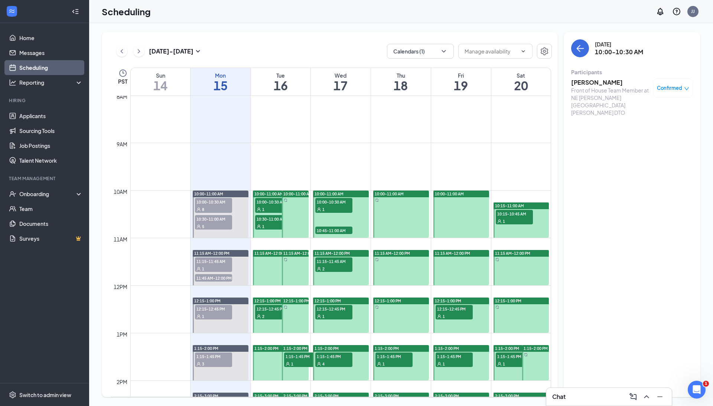
click at [267, 219] on span "10:30-11:00 AM" at bounding box center [273, 218] width 37 height 7
click at [298, 193] on span "10:00-11:00 AM" at bounding box center [297, 193] width 29 height 5
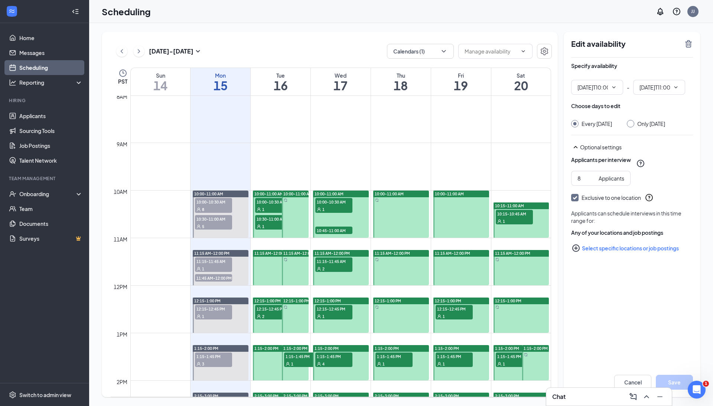
type input "10:00 AM"
type input "11:00 AM"
click at [269, 194] on span "10:00-11:00 AM" at bounding box center [268, 193] width 29 height 5
type input "10:00 AM"
type input "11:00 AM"
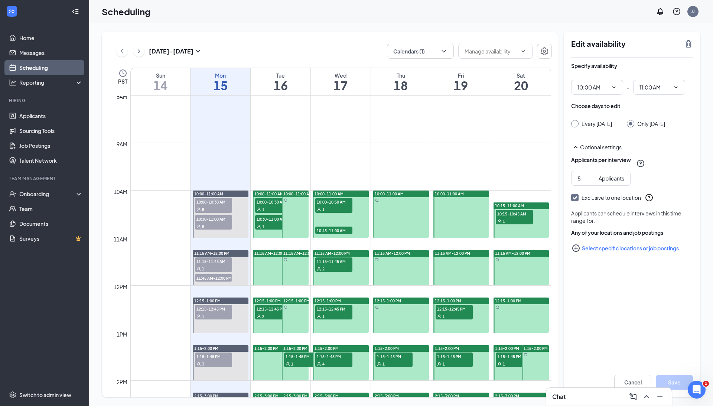
click at [290, 195] on span "10:00-11:00 AM" at bounding box center [297, 193] width 29 height 5
type input "10:00 AM"
type input "11:00 AM"
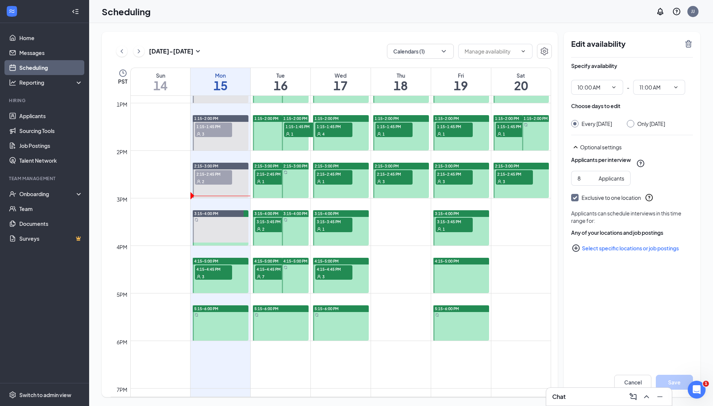
scroll to position [612, 0]
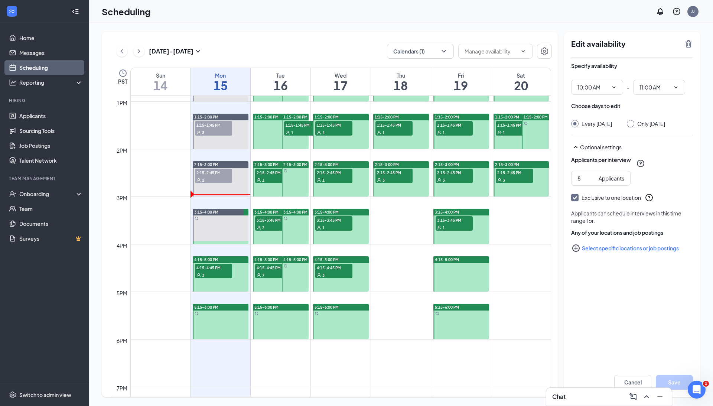
click at [272, 269] on span "4:15-4:45 PM" at bounding box center [273, 267] width 37 height 7
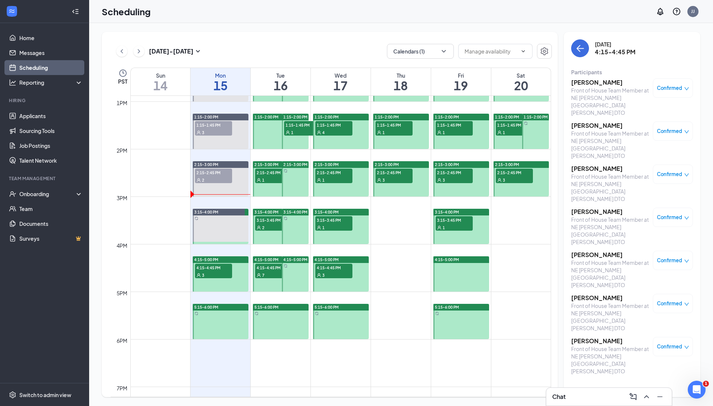
click at [271, 221] on span "3:15-3:45 PM" at bounding box center [273, 219] width 37 height 7
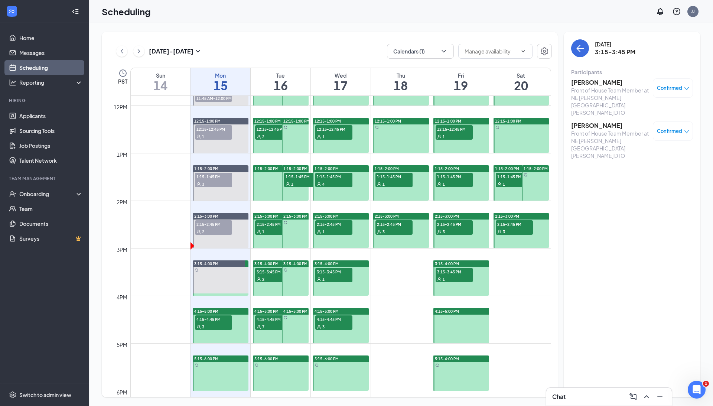
scroll to position [560, 0]
click at [602, 121] on h3 "MICHAEL CURTIS" at bounding box center [610, 125] width 78 height 8
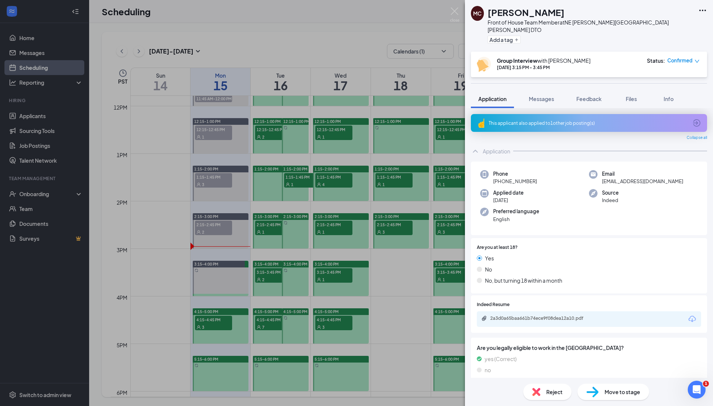
click at [531, 120] on div "This applicant also applied to 1 other job posting(s)" at bounding box center [587, 123] width 199 height 6
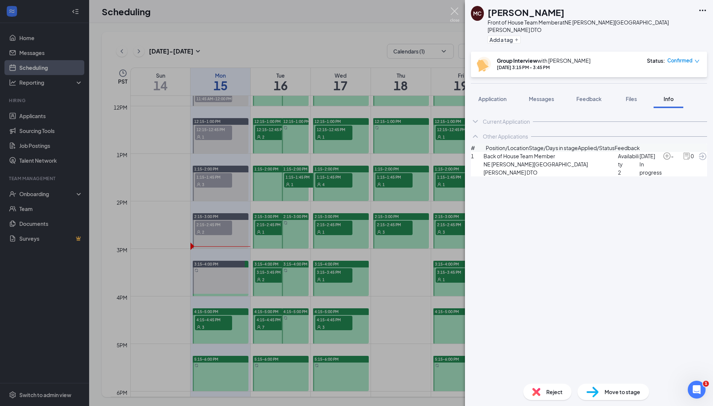
click at [456, 12] on img at bounding box center [454, 14] width 9 height 14
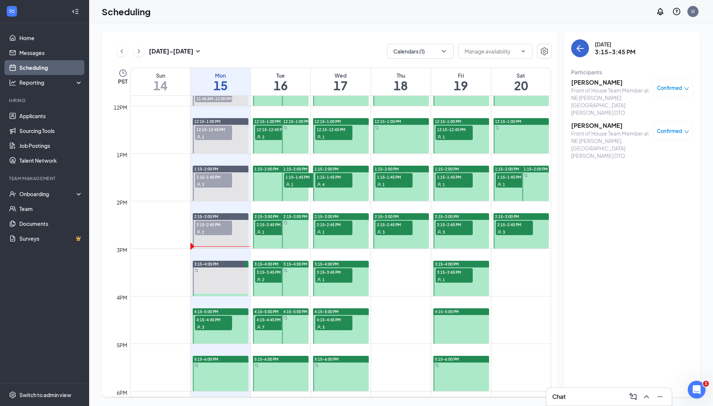
click at [578, 52] on icon "ArrowLeft" at bounding box center [579, 48] width 9 height 9
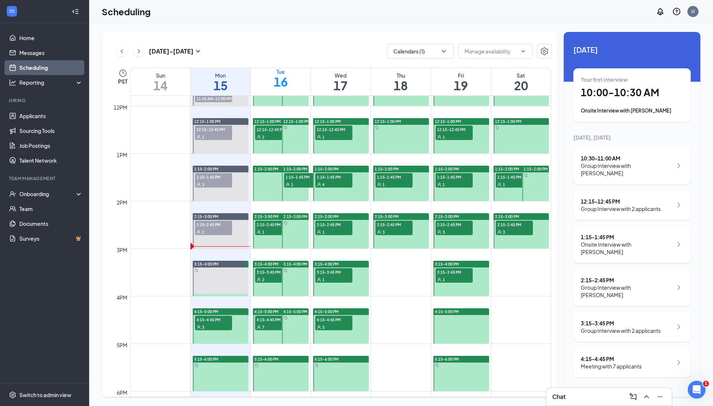
click at [273, 222] on span "2:15-2:45 PM" at bounding box center [273, 223] width 37 height 7
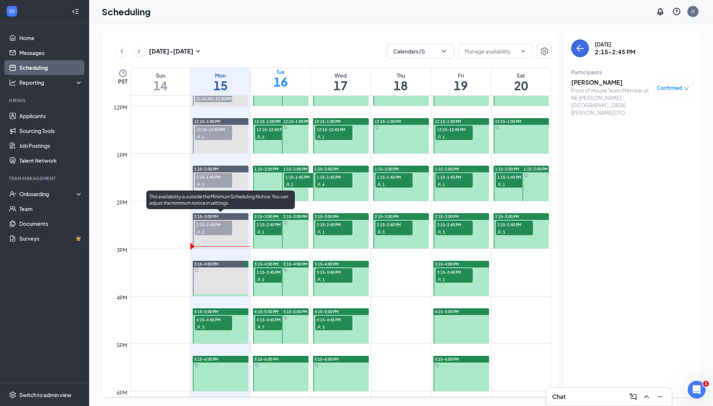
click at [208, 228] on div "2" at bounding box center [213, 231] width 37 height 7
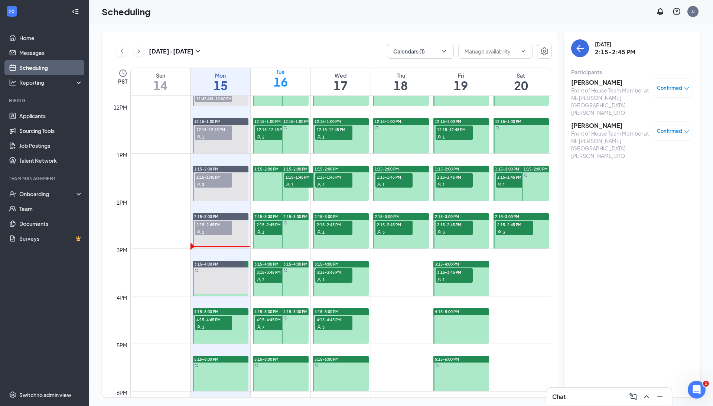
click at [205, 321] on span "4:15-4:45 PM" at bounding box center [213, 318] width 37 height 7
click at [596, 79] on h3 "Zhariah Chodad-Bramhall" at bounding box center [610, 82] width 78 height 8
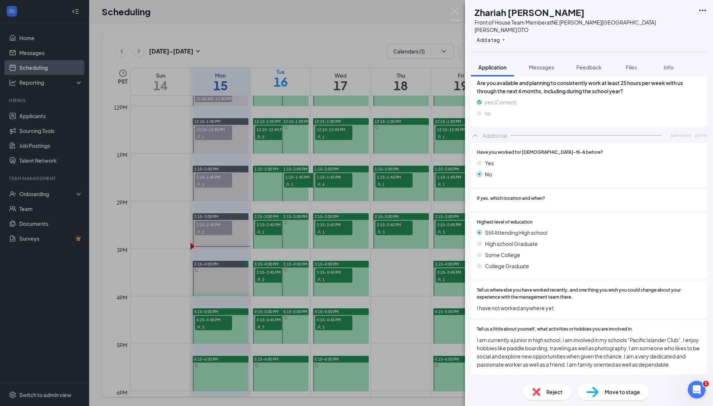
scroll to position [346, 0]
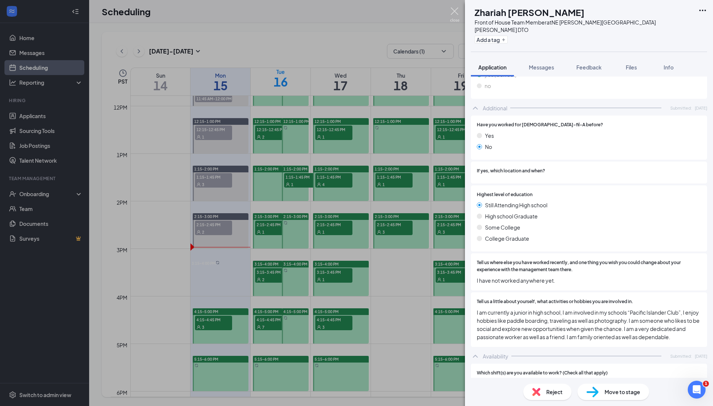
click at [455, 10] on img at bounding box center [454, 14] width 9 height 14
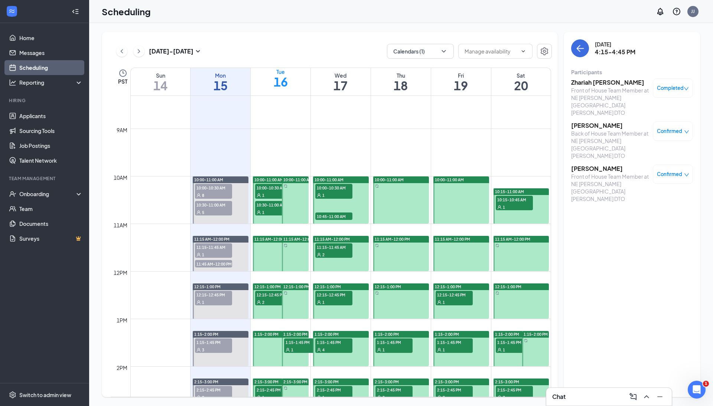
scroll to position [394, 0]
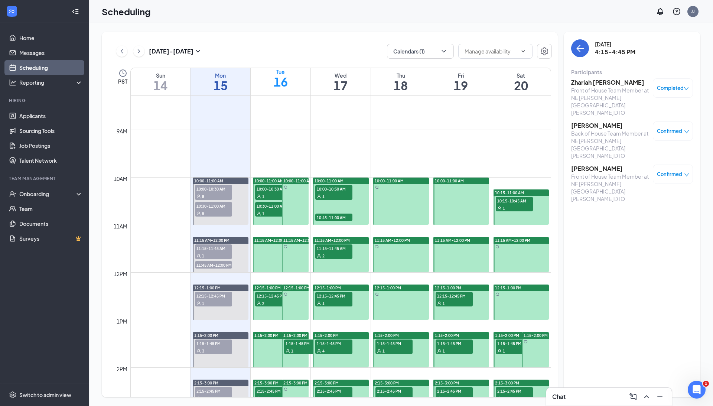
click at [275, 212] on div "1" at bounding box center [273, 212] width 37 height 7
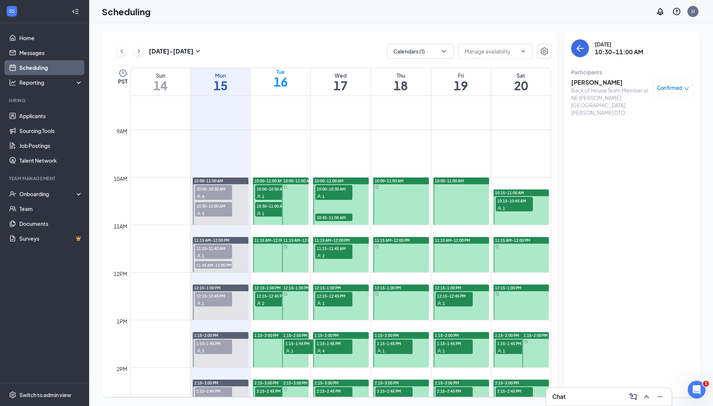
click at [274, 238] on span "11:15 AM-12:00 PM" at bounding box center [271, 240] width 35 height 5
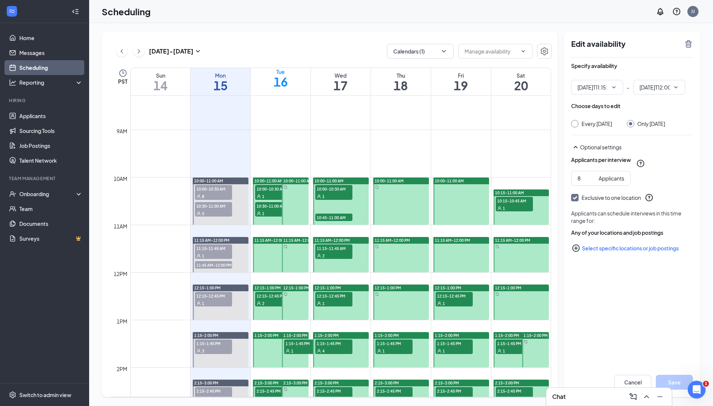
type input "11:15 AM"
type input "12:00 PM"
click at [688, 45] on icon "TrashOutline" at bounding box center [688, 43] width 9 height 9
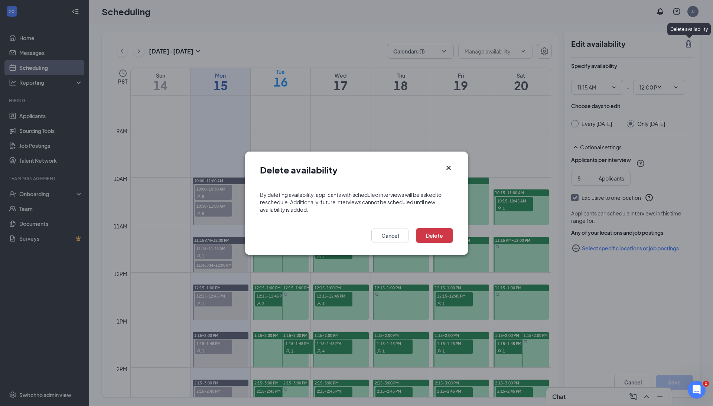
click at [448, 171] on icon "Cross" at bounding box center [448, 167] width 9 height 9
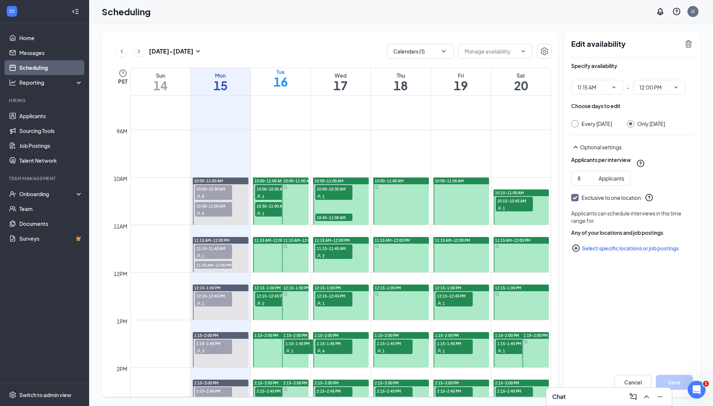
click at [288, 253] on div at bounding box center [295, 254] width 27 height 35
type input "11:15 AM"
type input "12:00 PM"
click at [632, 125] on input "Only Tuesday, Sep 16" at bounding box center [629, 122] width 5 height 5
radio input "true"
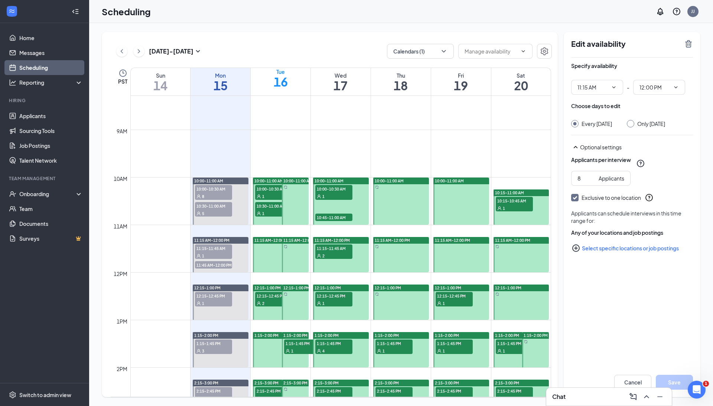
radio input "false"
click at [686, 46] on icon "TrashOutline" at bounding box center [688, 43] width 7 height 7
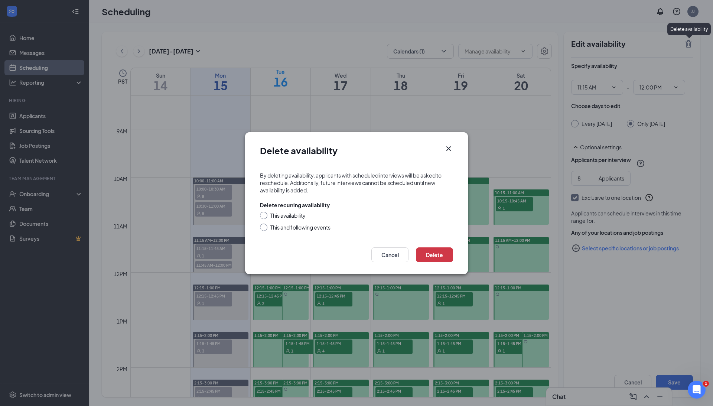
click at [300, 216] on div "This availability" at bounding box center [287, 215] width 35 height 7
click at [265, 216] on input "This availability" at bounding box center [262, 214] width 5 height 5
radio input "true"
click at [434, 248] on button "Delete" at bounding box center [434, 254] width 37 height 15
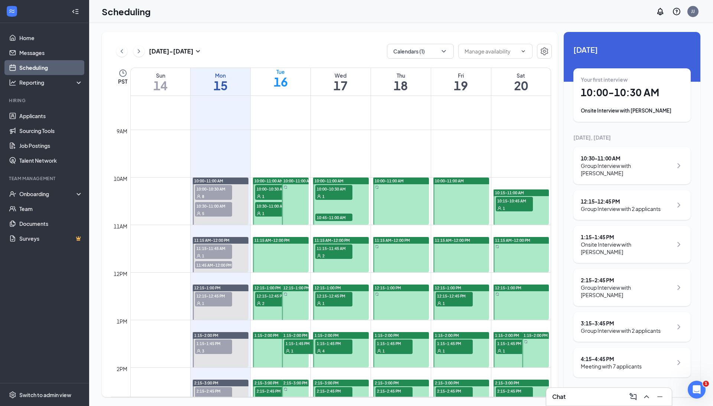
click at [273, 249] on div at bounding box center [281, 254] width 56 height 35
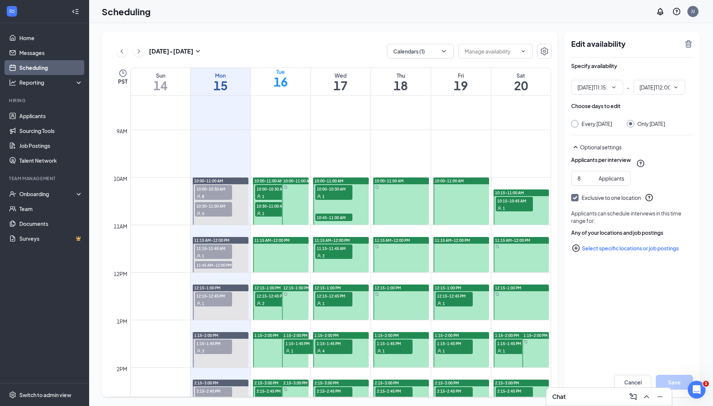
type input "11:15 AM"
type input "12:00 PM"
click at [686, 44] on icon "TrashOutline" at bounding box center [688, 43] width 9 height 9
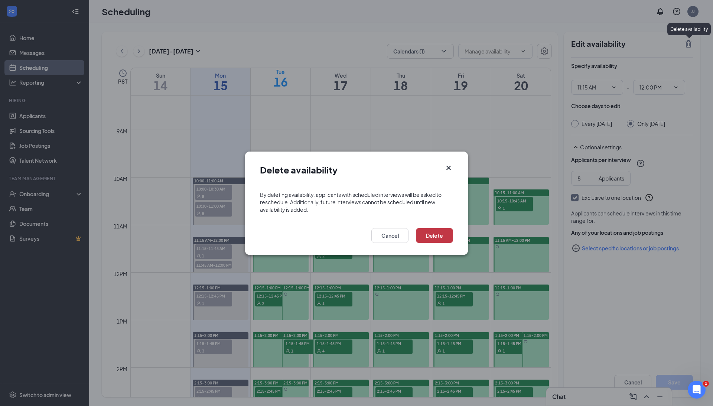
click at [434, 233] on button "Delete" at bounding box center [434, 235] width 37 height 15
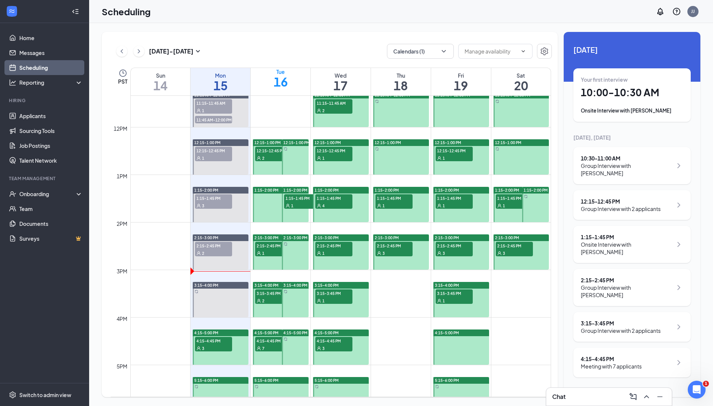
scroll to position [595, 0]
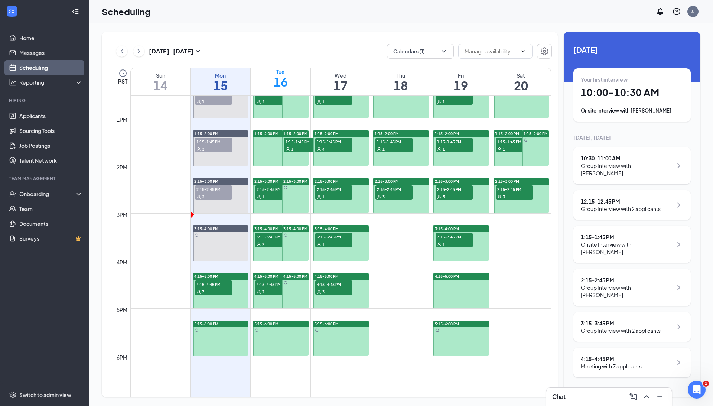
click at [220, 291] on div "3" at bounding box center [213, 291] width 37 height 7
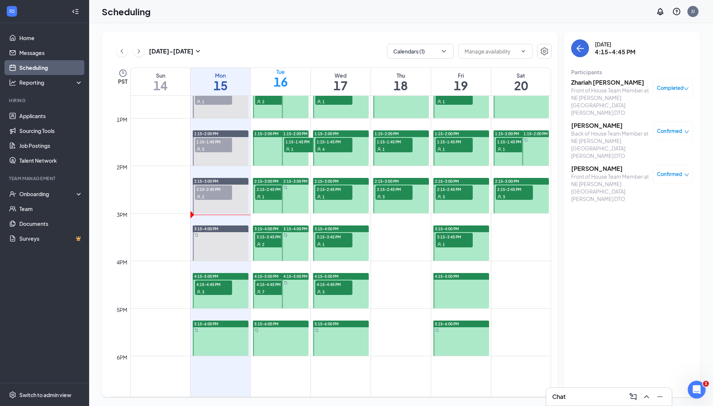
click at [611, 84] on h3 "Zhariah Chodad-Bramhall" at bounding box center [610, 82] width 78 height 8
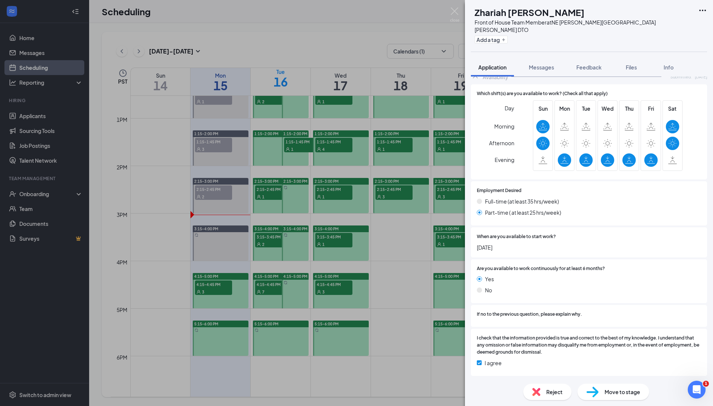
scroll to position [632, 0]
click at [548, 64] on span "Messages" at bounding box center [541, 67] width 25 height 7
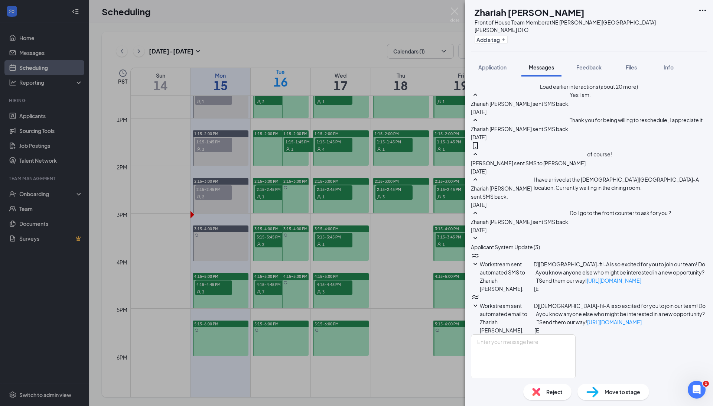
scroll to position [147, 0]
click at [525, 261] on span "Workstream sent automated SMS to Zhariah Chodad-Bramhall." at bounding box center [502, 276] width 45 height 31
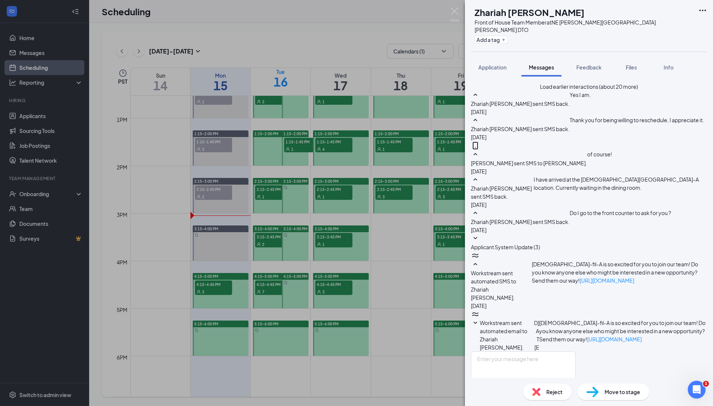
scroll to position [186, 0]
click at [527, 319] on span "Workstream sent automated email to Zhariah Chodad-Bramhall." at bounding box center [504, 334] width 48 height 31
click at [324, 373] on div "ZC Zhariah Chodad-Bramhall Front of House Team Member at NE Glisan St & Wood Vi…" at bounding box center [356, 203] width 713 height 406
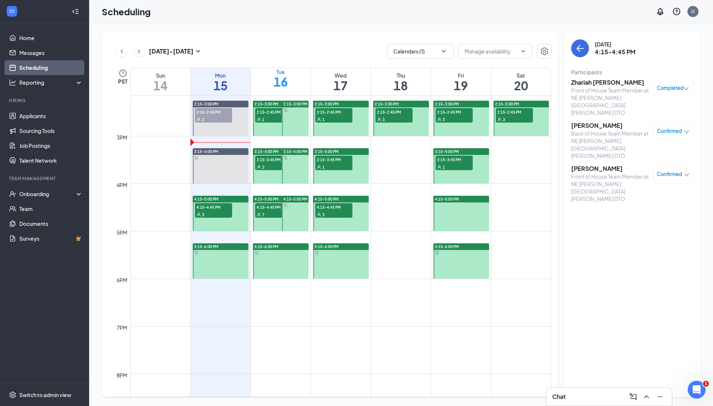
scroll to position [673, 0]
drag, startPoint x: 222, startPoint y: 288, endPoint x: 221, endPoint y: 308, distance: 19.3
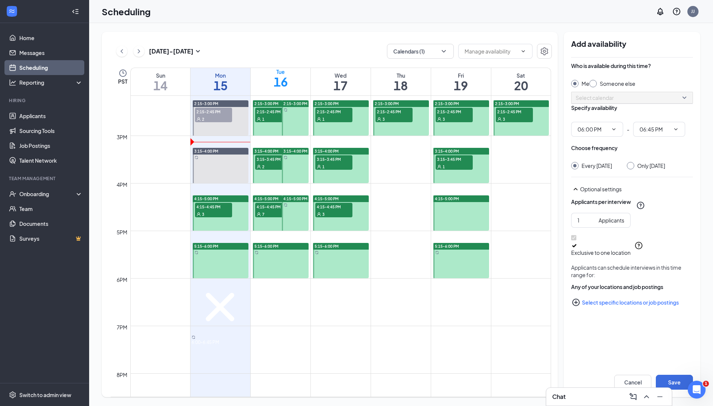
click at [247, 280] on icon "Cross" at bounding box center [220, 306] width 57 height 57
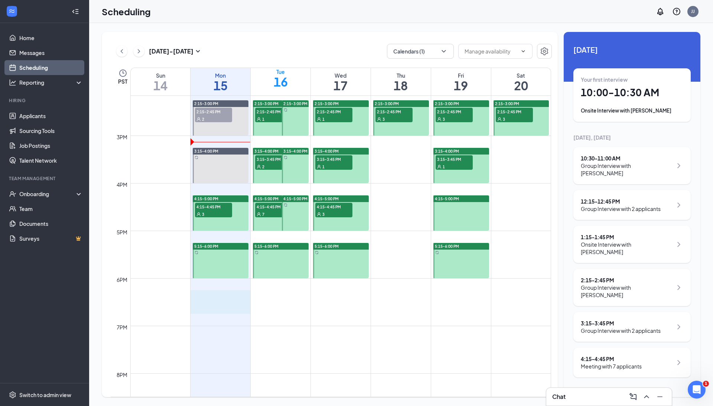
drag, startPoint x: 216, startPoint y: 294, endPoint x: 216, endPoint y: 307, distance: 13.0
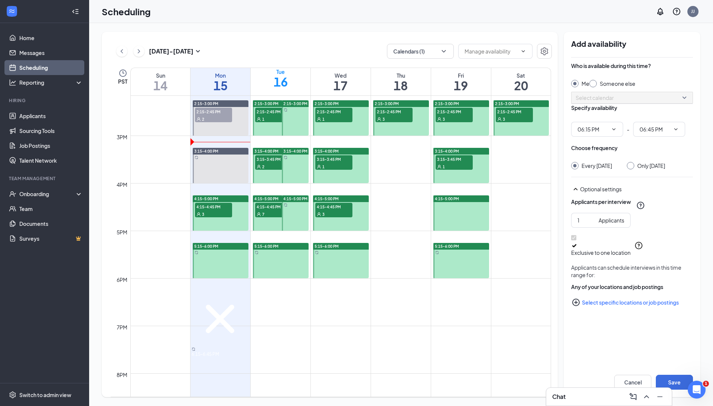
type input "06:15 PM"
type input "06:45 PM"
drag, startPoint x: 272, startPoint y: 294, endPoint x: 272, endPoint y: 306, distance: 11.9
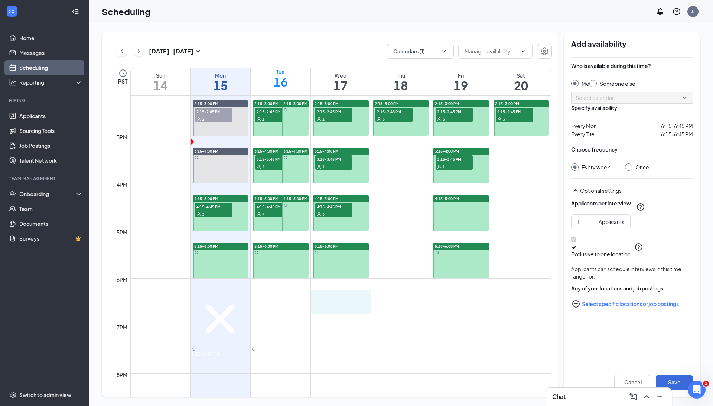
drag, startPoint x: 336, startPoint y: 297, endPoint x: 336, endPoint y: 306, distance: 8.5
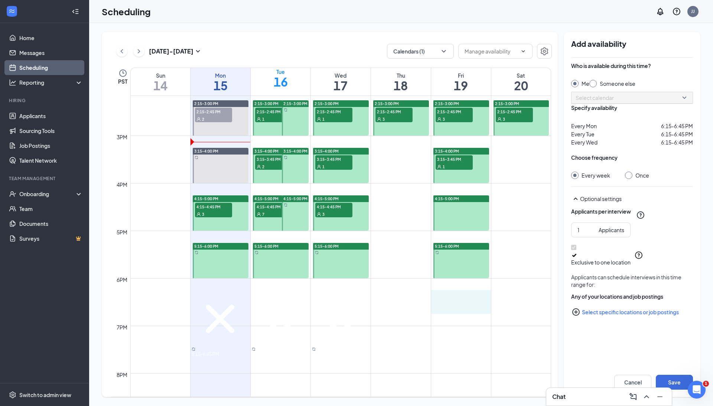
drag, startPoint x: 462, startPoint y: 297, endPoint x: 460, endPoint y: 308, distance: 11.0
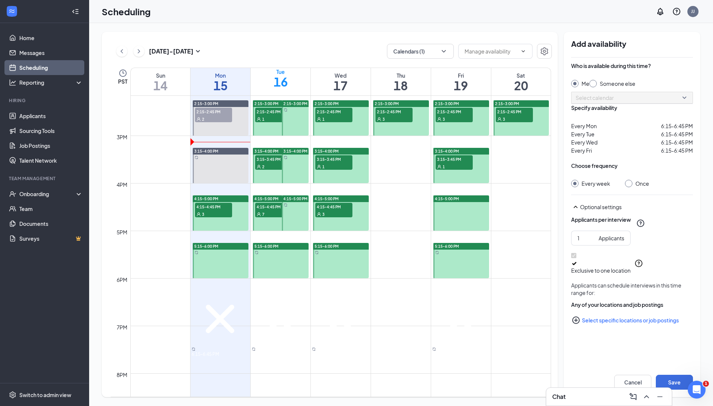
click at [306, 291] on icon "Cross" at bounding box center [280, 318] width 57 height 57
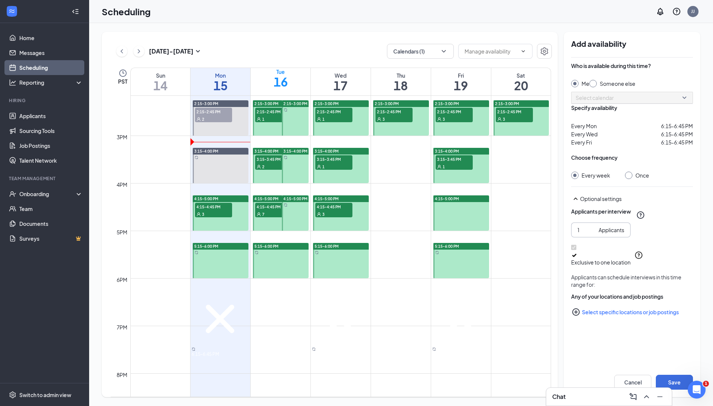
click at [591, 234] on input "1" at bounding box center [586, 230] width 18 height 8
click at [589, 234] on input "2" at bounding box center [586, 230] width 18 height 8
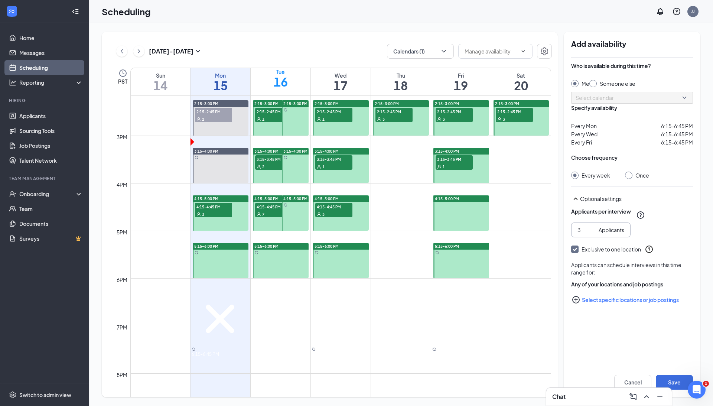
click at [589, 234] on input "3" at bounding box center [586, 230] width 18 height 8
click at [589, 234] on input "4" at bounding box center [586, 230] width 18 height 8
click at [589, 234] on input "5" at bounding box center [586, 230] width 18 height 8
click at [589, 234] on input "6" at bounding box center [586, 230] width 18 height 8
click at [589, 234] on input "7" at bounding box center [586, 230] width 18 height 8
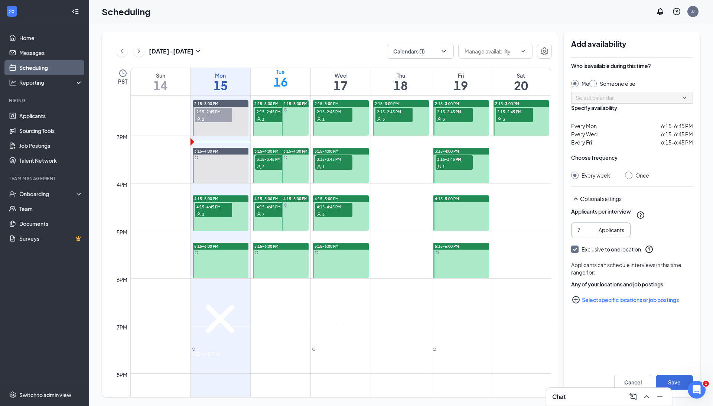
type input "8"
click at [589, 234] on input "8" at bounding box center [586, 230] width 18 height 8
click at [669, 379] on button "Save" at bounding box center [673, 381] width 37 height 15
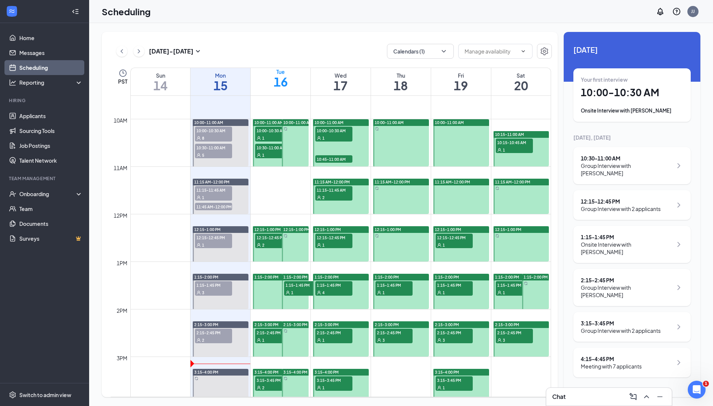
scroll to position [452, 0]
click at [387, 285] on span "1:15-1:45 PM" at bounding box center [393, 284] width 37 height 7
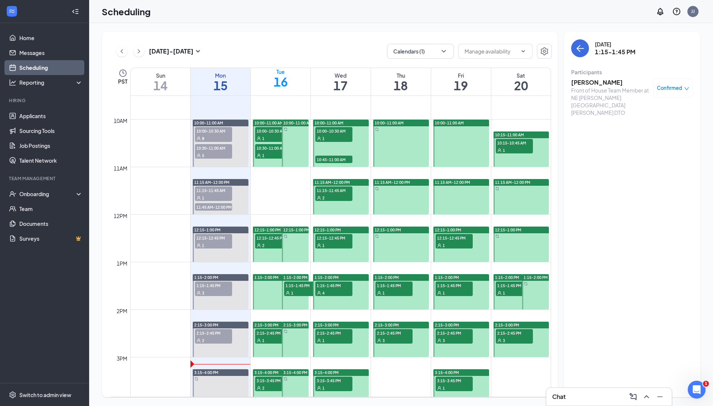
click at [347, 194] on div "2" at bounding box center [333, 197] width 37 height 7
click at [336, 159] on span "10:45-11:00 AM" at bounding box center [333, 159] width 37 height 7
click at [336, 135] on div "1" at bounding box center [333, 137] width 37 height 7
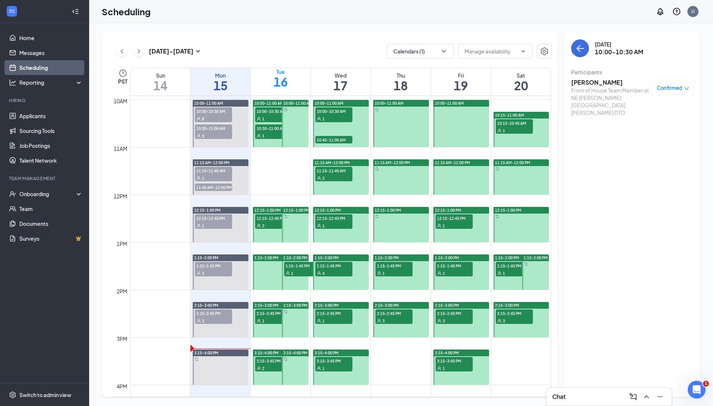
scroll to position [459, 0]
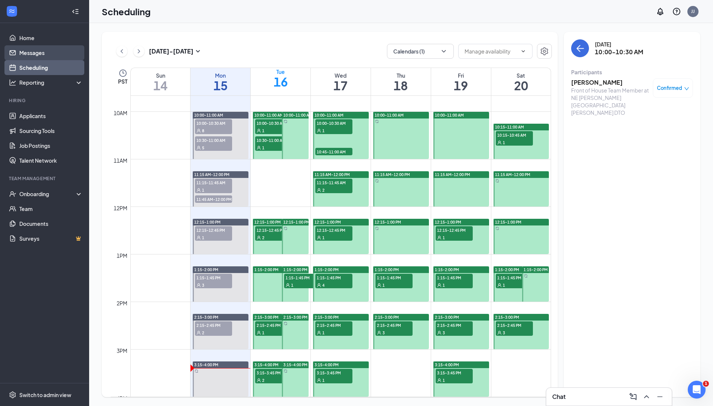
click at [29, 49] on link "Messages" at bounding box center [50, 52] width 63 height 15
click at [32, 52] on link "Messages" at bounding box center [50, 52] width 63 height 15
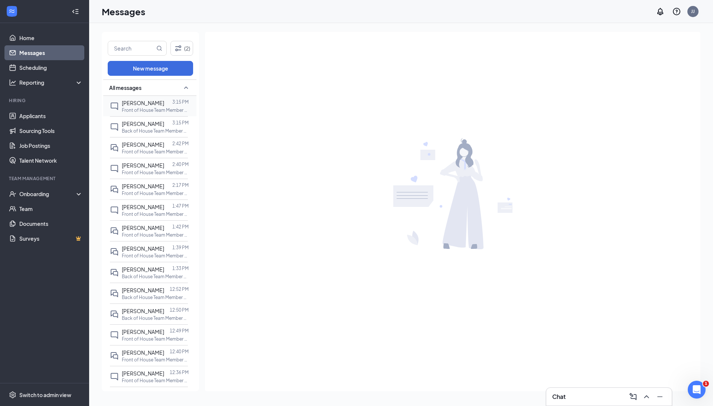
click at [122, 99] on span "[PERSON_NAME]" at bounding box center [143, 102] width 42 height 7
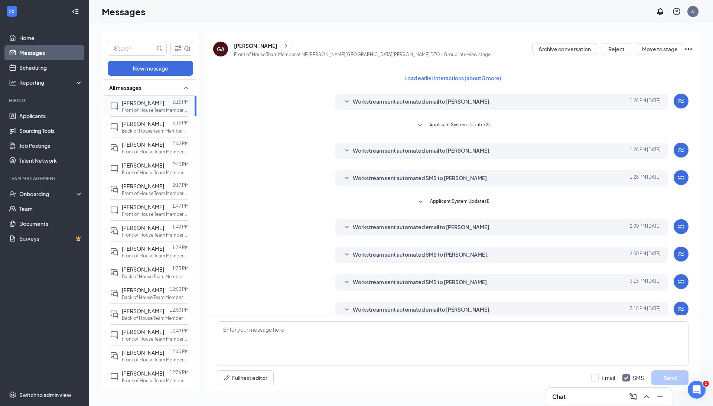
scroll to position [11, 0]
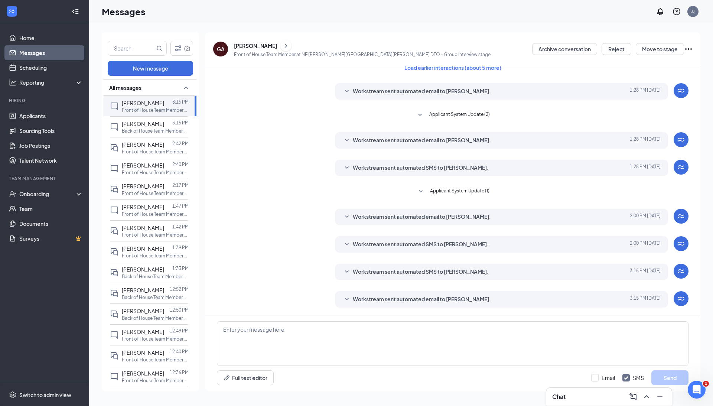
click at [397, 295] on span "Workstream sent automated email to [PERSON_NAME]." at bounding box center [422, 299] width 138 height 9
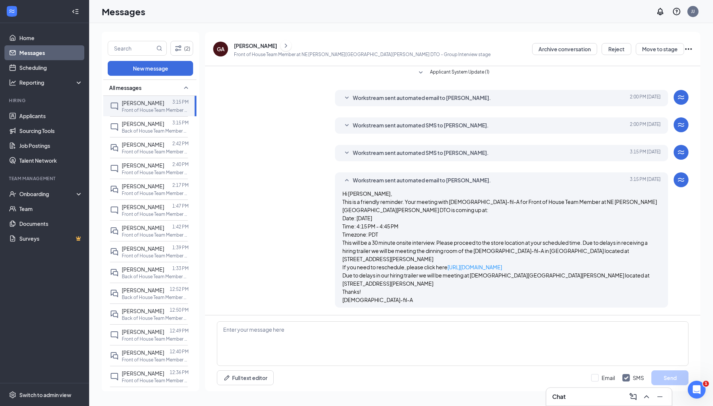
scroll to position [133, 0]
click at [49, 68] on link "Scheduling" at bounding box center [50, 67] width 63 height 15
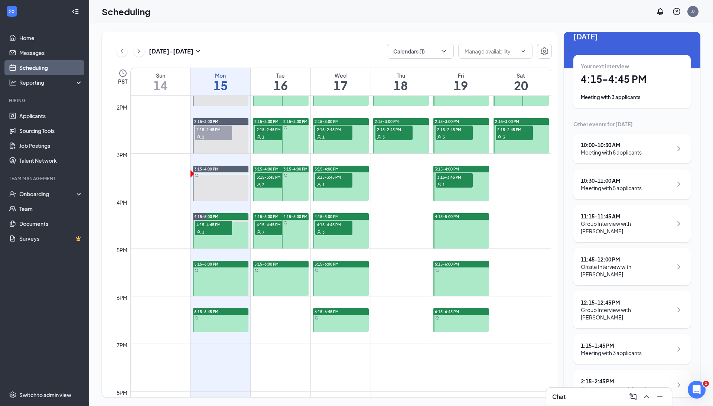
scroll to position [12, 0]
click at [207, 134] on div "2" at bounding box center [213, 136] width 37 height 7
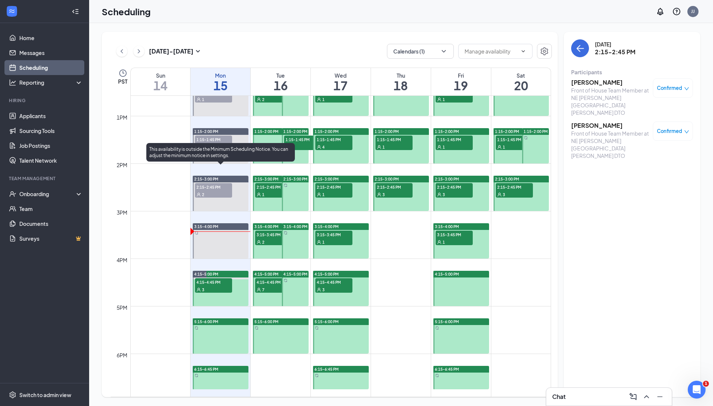
scroll to position [572, 0]
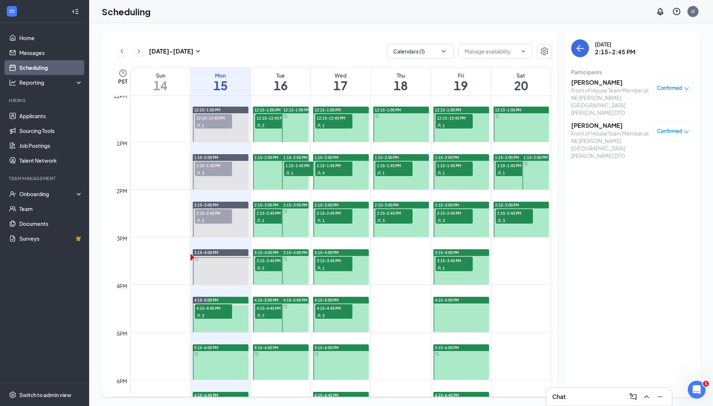
click at [213, 215] on span "2:15-2:45 PM" at bounding box center [213, 212] width 37 height 7
click at [210, 170] on div "3" at bounding box center [213, 172] width 37 height 7
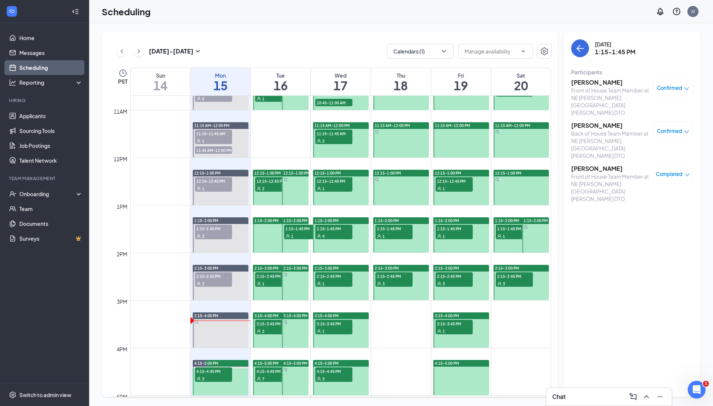
scroll to position [508, 0]
click at [219, 180] on span "12:15-12:45 PM" at bounding box center [213, 180] width 37 height 7
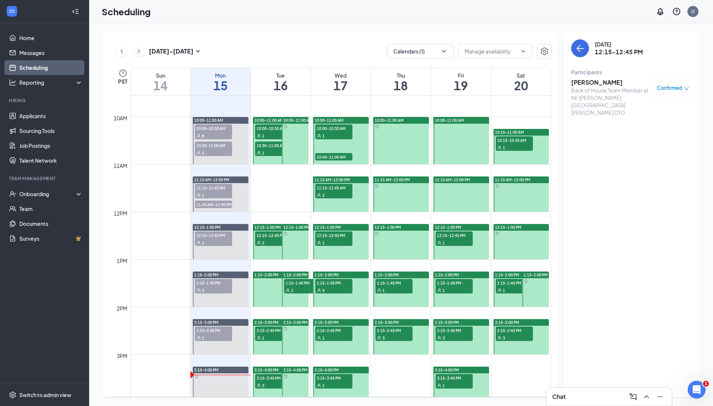
scroll to position [454, 0]
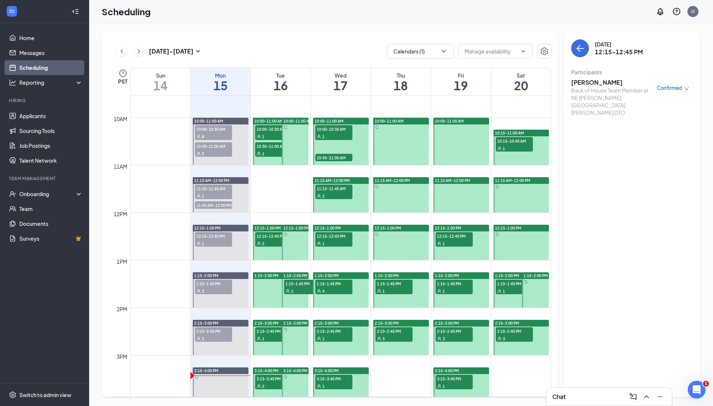
click at [266, 134] on div "1" at bounding box center [273, 136] width 37 height 7
click at [267, 152] on div "1" at bounding box center [273, 153] width 37 height 7
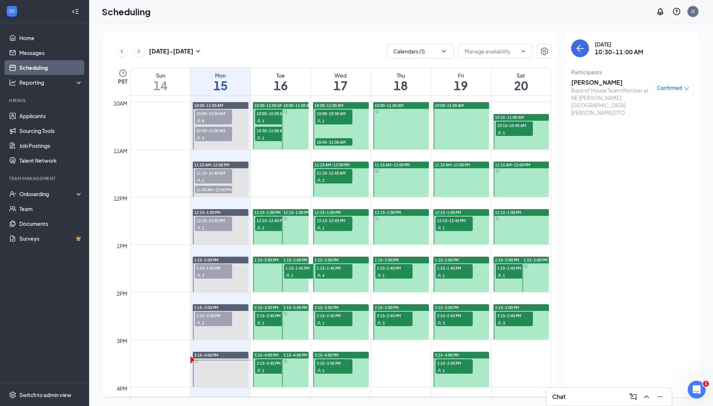
scroll to position [483, 0]
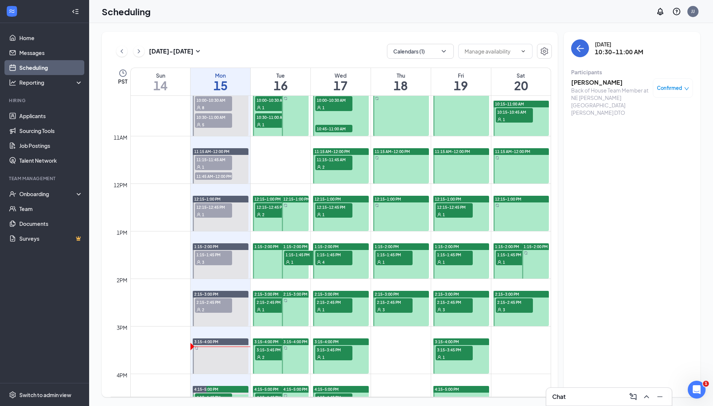
click at [268, 207] on span "12:15-12:45 PM" at bounding box center [273, 206] width 37 height 7
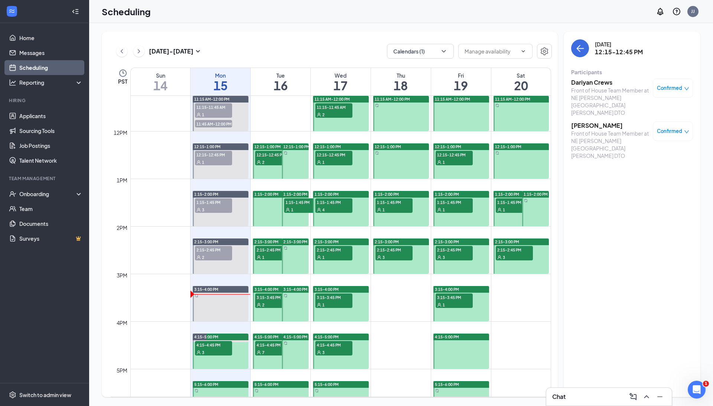
scroll to position [536, 0]
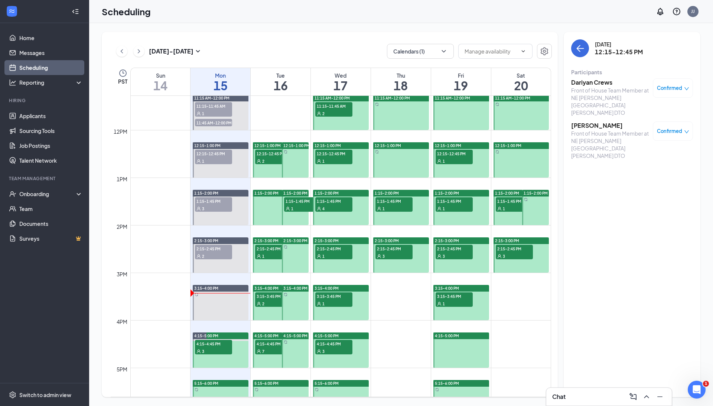
click at [297, 206] on div "1" at bounding box center [302, 208] width 37 height 7
click at [272, 250] on span "2:15-2:45 PM" at bounding box center [273, 248] width 37 height 7
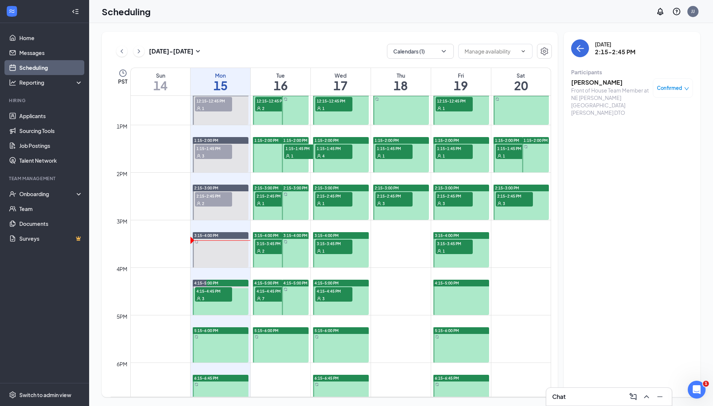
scroll to position [594, 0]
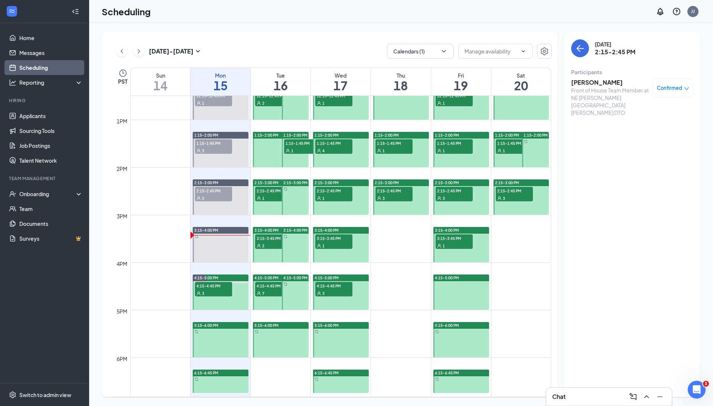
click at [269, 239] on span "3:15-3:45 PM" at bounding box center [273, 237] width 37 height 7
click at [275, 288] on span "4:15-4:45 PM" at bounding box center [273, 285] width 37 height 7
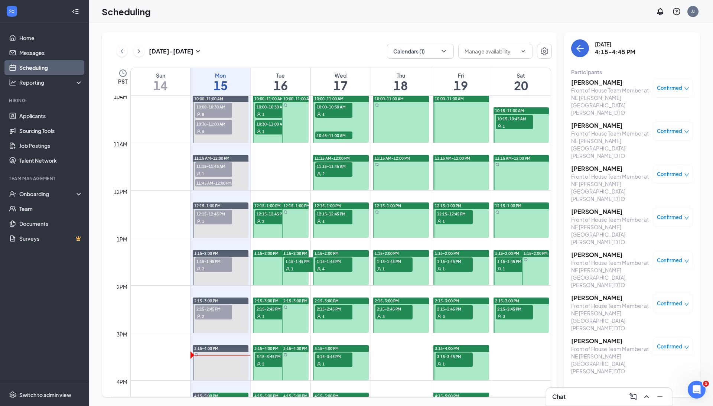
scroll to position [473, 0]
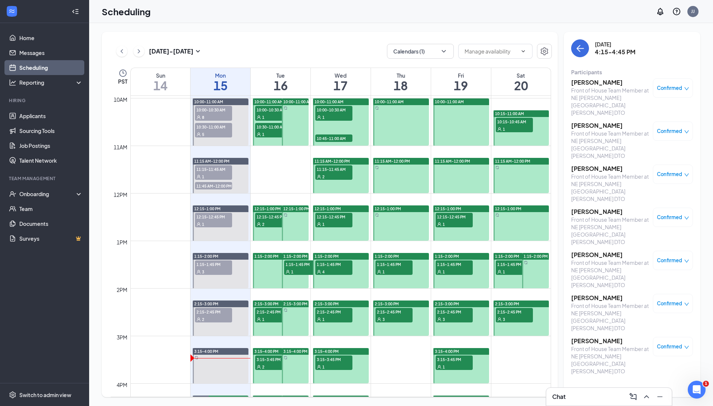
click at [288, 268] on div "1" at bounding box center [302, 271] width 37 height 7
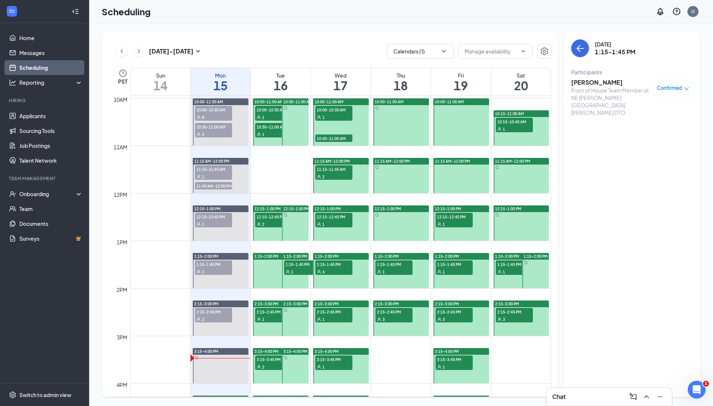
click at [271, 222] on div "2" at bounding box center [273, 223] width 37 height 7
click at [276, 316] on div "1" at bounding box center [273, 318] width 37 height 7
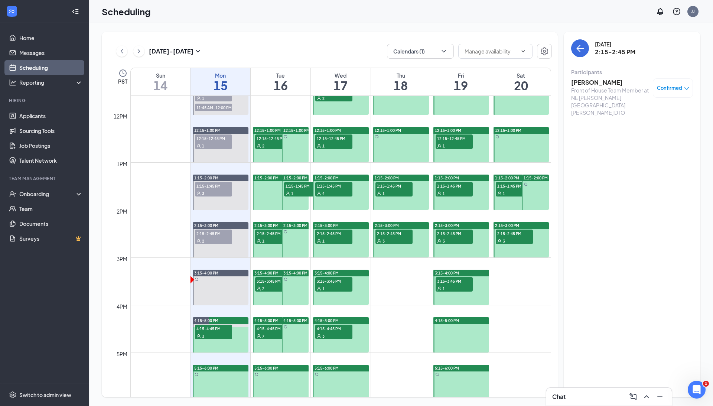
scroll to position [554, 0]
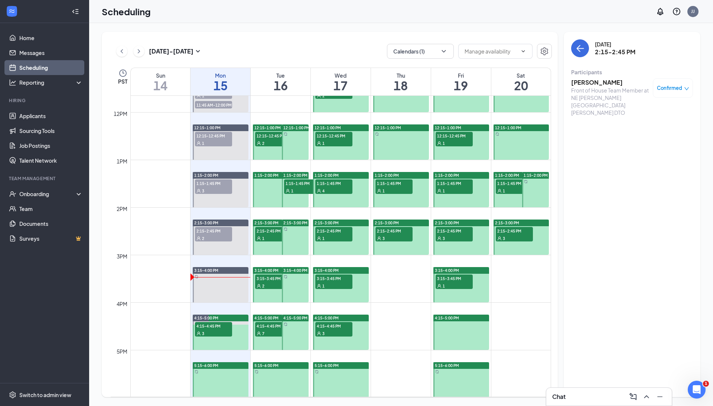
click at [587, 82] on h3 "Daniel Hess" at bounding box center [610, 82] width 78 height 8
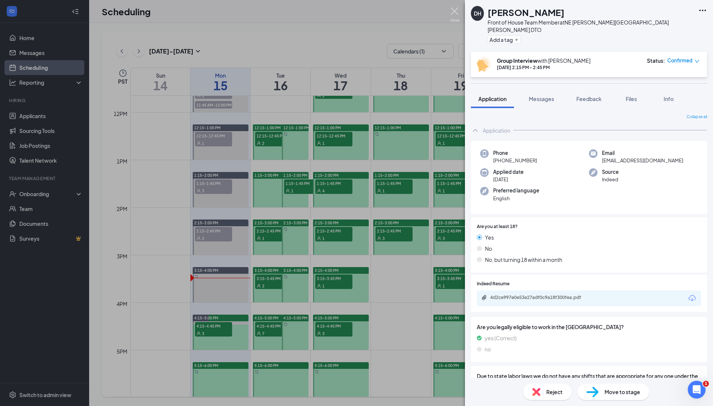
click at [456, 10] on img at bounding box center [454, 14] width 9 height 14
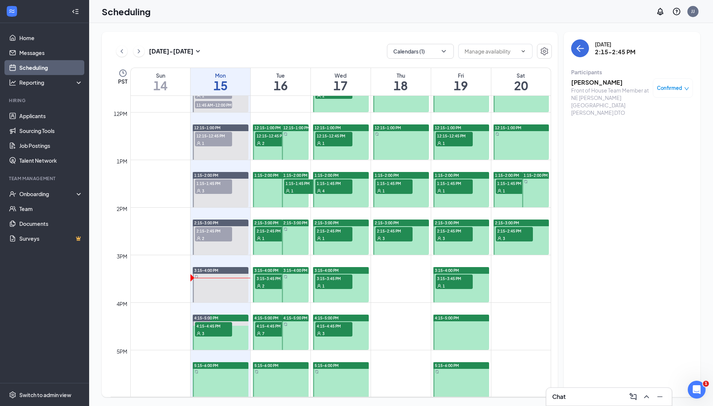
click at [272, 332] on div "7" at bounding box center [273, 332] width 37 height 7
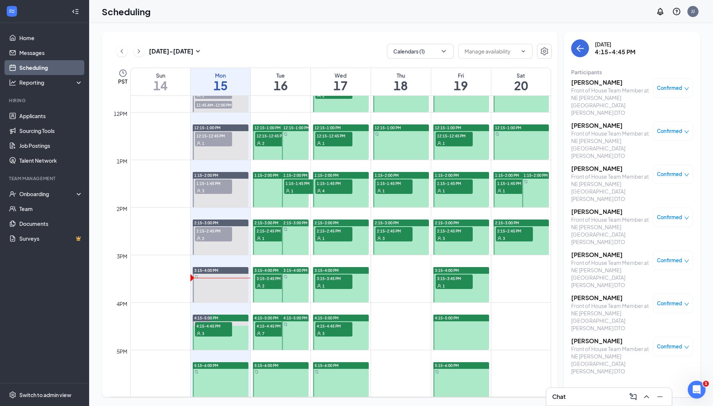
click at [591, 294] on h3 "Kameron Lake" at bounding box center [610, 298] width 78 height 8
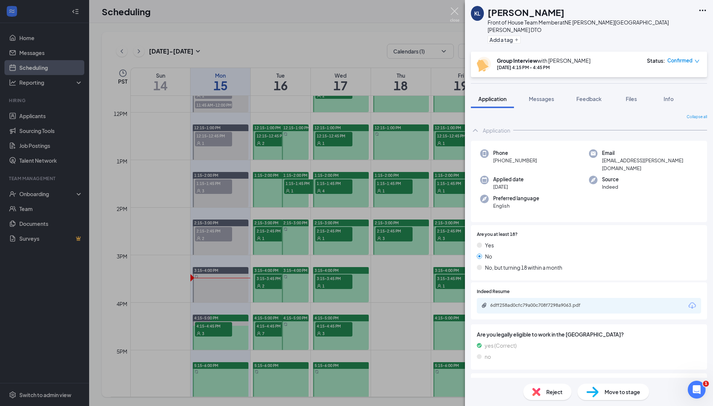
click at [454, 10] on img at bounding box center [454, 14] width 9 height 14
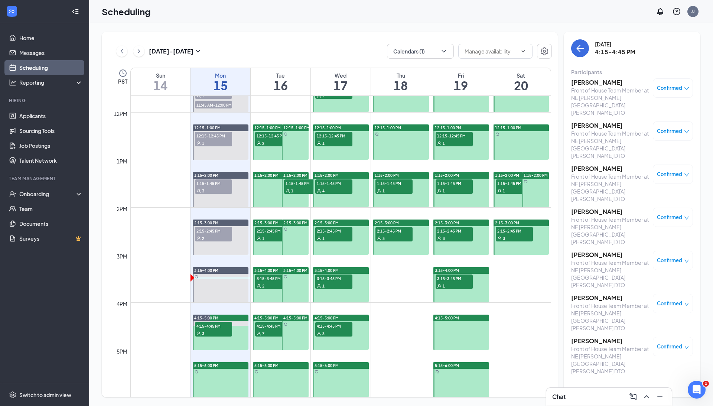
click at [598, 121] on h3 "Kimberly Manriquez" at bounding box center [610, 125] width 78 height 8
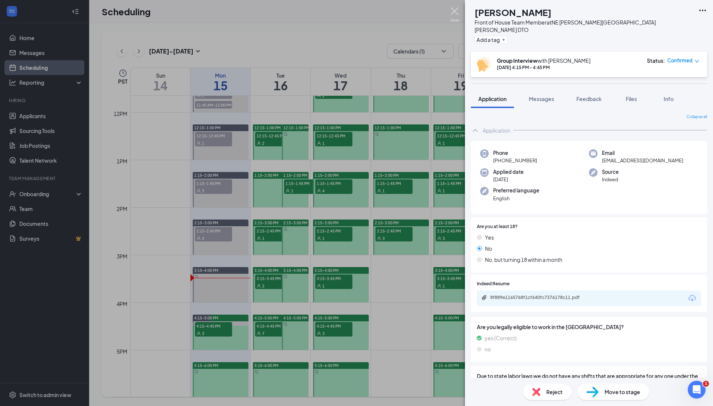
click at [457, 9] on img at bounding box center [454, 14] width 9 height 14
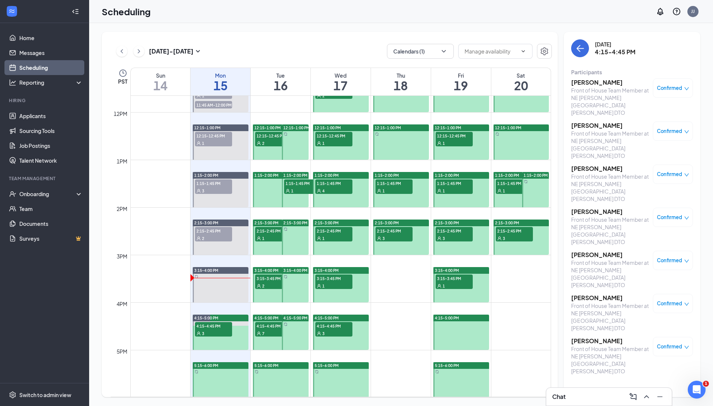
click at [595, 83] on h3 "Kaley Barajas" at bounding box center [610, 82] width 78 height 8
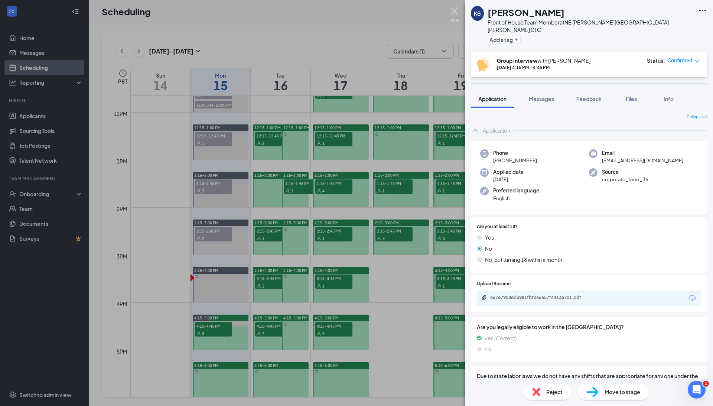
click at [456, 11] on img at bounding box center [454, 14] width 9 height 14
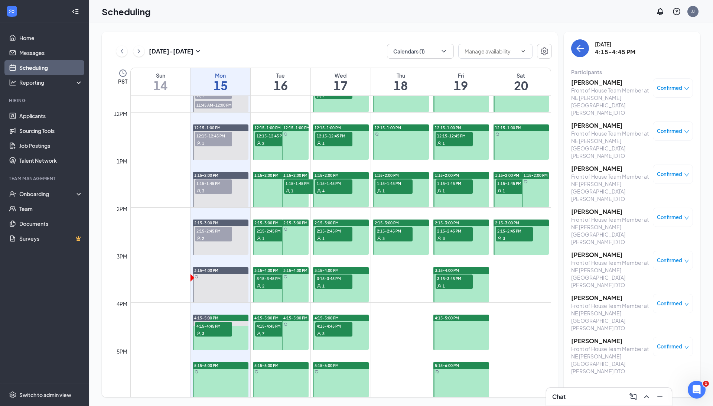
click at [592, 207] on h3 "Alyssa Reed" at bounding box center [610, 211] width 78 height 8
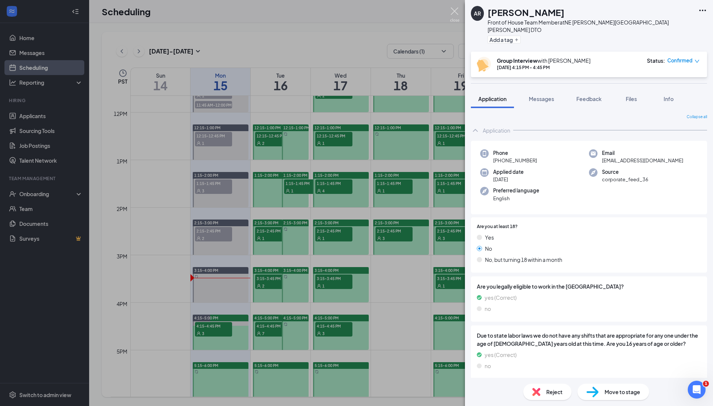
click at [453, 11] on img at bounding box center [454, 14] width 9 height 14
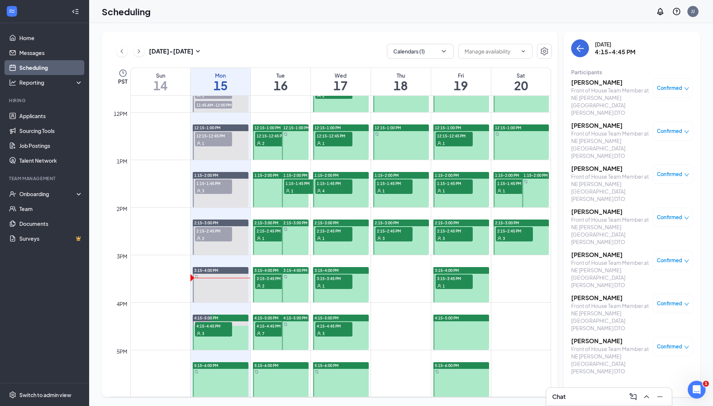
click at [588, 251] on h3 "Alma Eng" at bounding box center [610, 255] width 78 height 8
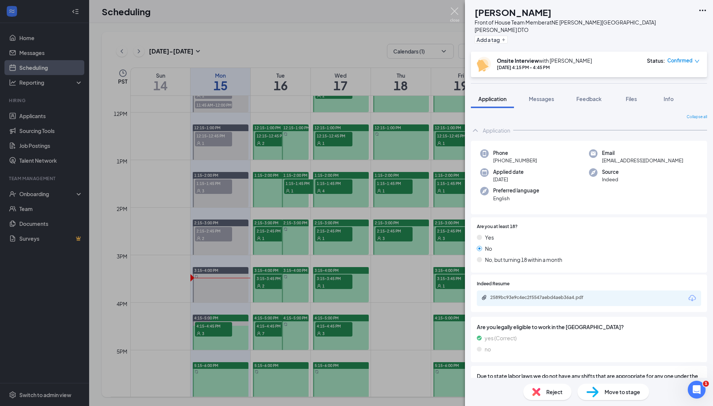
click at [454, 11] on img at bounding box center [454, 14] width 9 height 14
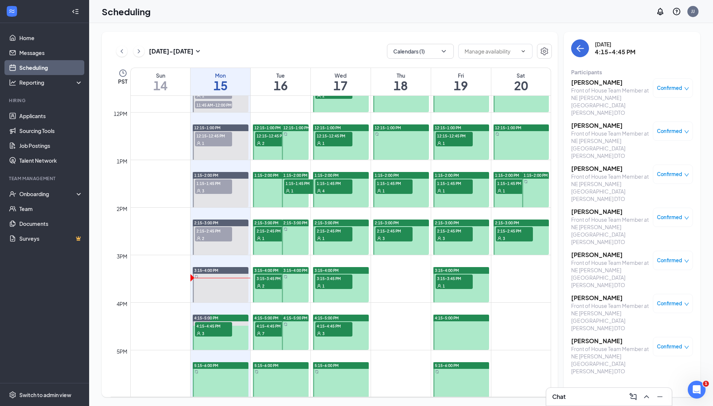
click at [598, 337] on h3 "Miranda Nunez" at bounding box center [610, 341] width 78 height 8
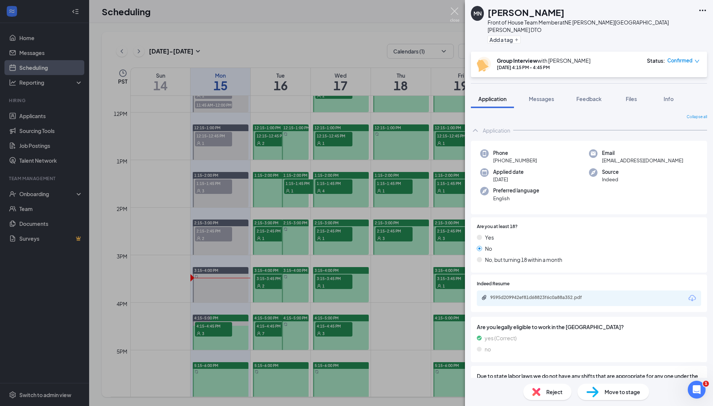
click at [454, 10] on img at bounding box center [454, 14] width 9 height 14
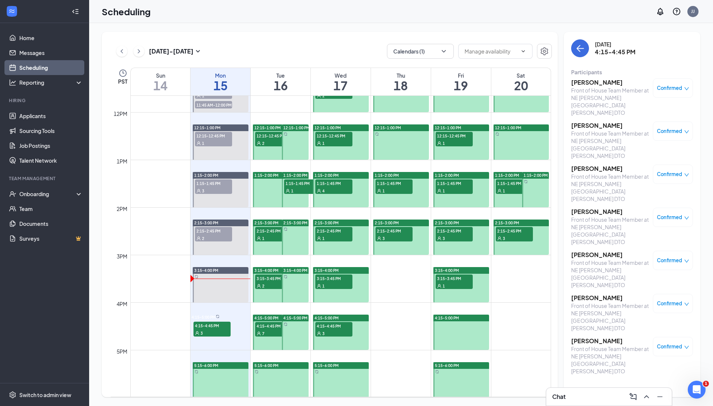
click at [404, 236] on div "3" at bounding box center [393, 237] width 37 height 7
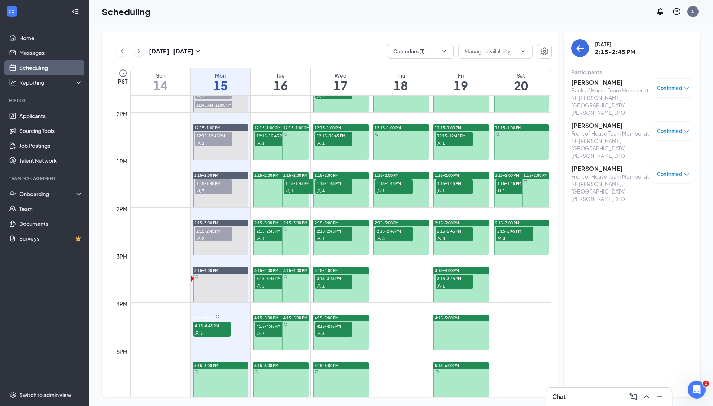
click at [392, 183] on span "1:15-1:45 PM" at bounding box center [393, 182] width 37 height 7
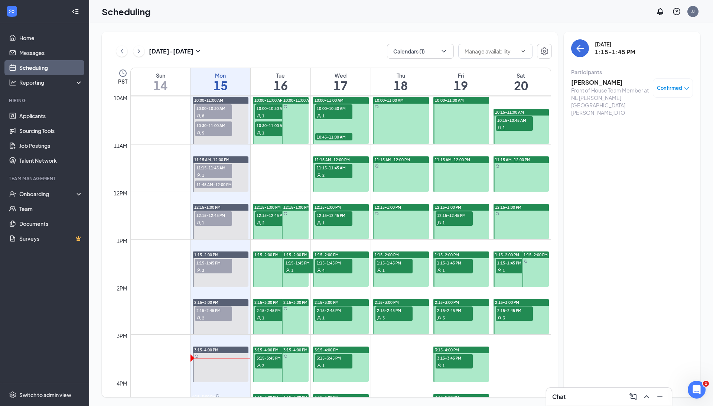
scroll to position [468, 0]
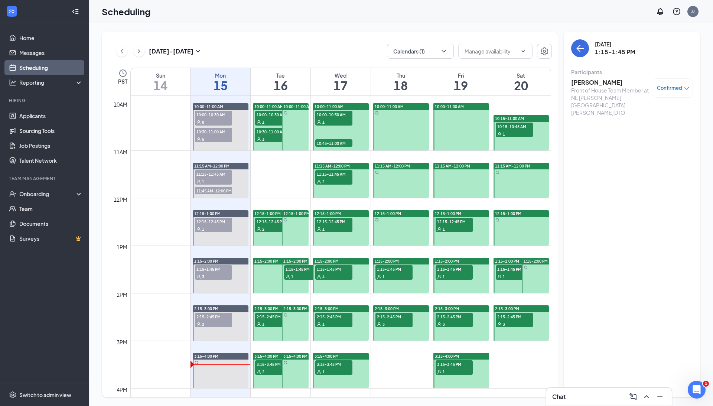
click at [397, 323] on div "3" at bounding box center [393, 323] width 37 height 7
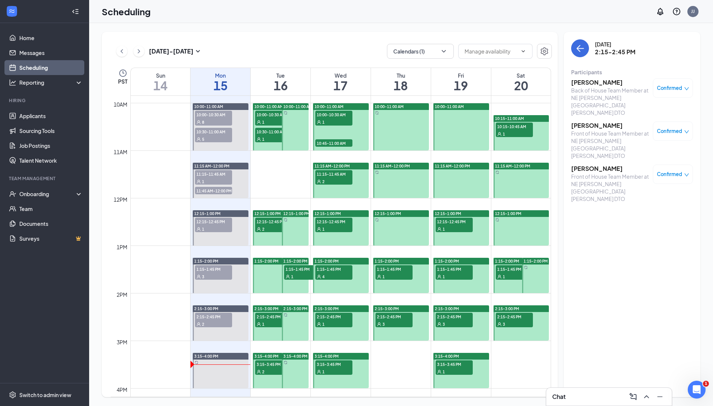
click at [452, 364] on span "3:15-3:45 PM" at bounding box center [453, 363] width 37 height 7
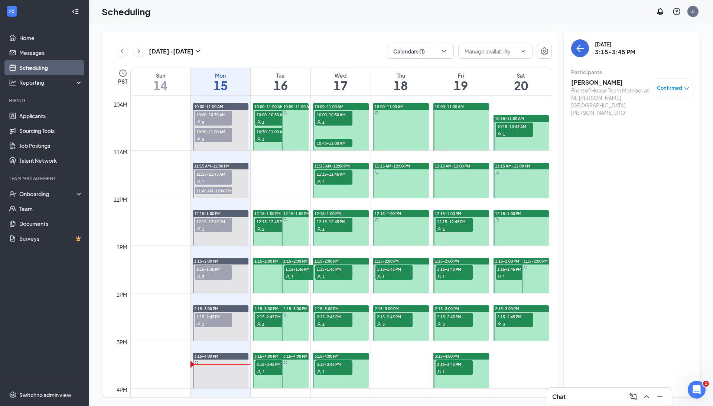
click at [456, 321] on div "3" at bounding box center [453, 323] width 37 height 7
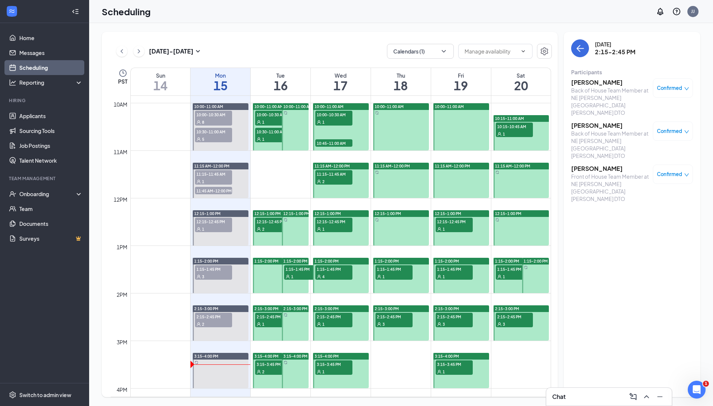
click at [446, 269] on span "1:15-1:45 PM" at bounding box center [453, 268] width 37 height 7
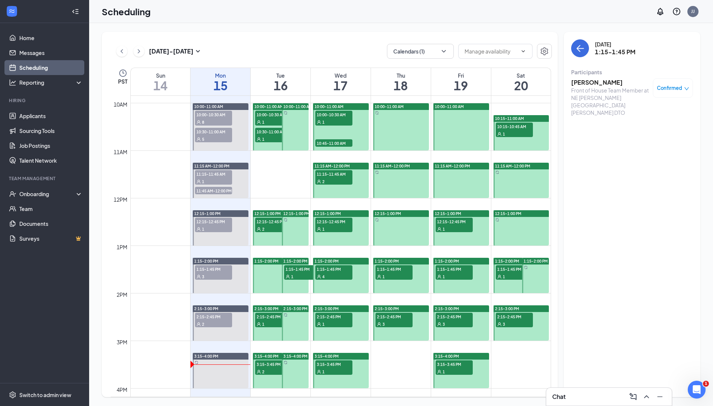
click at [458, 226] on div "1" at bounding box center [453, 228] width 37 height 7
click at [513, 320] on div "3" at bounding box center [513, 323] width 37 height 7
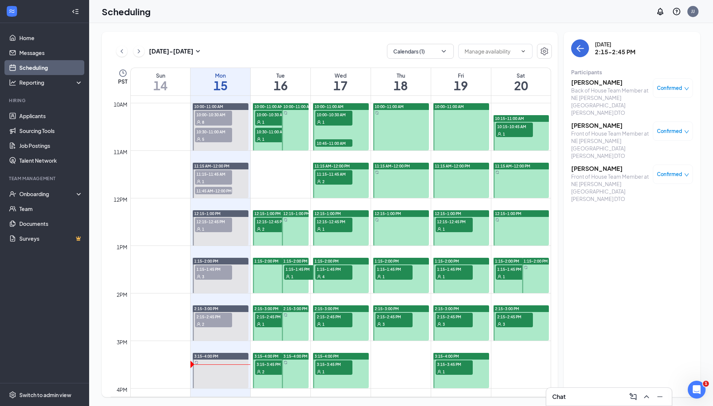
click at [510, 278] on div "1" at bounding box center [513, 275] width 37 height 7
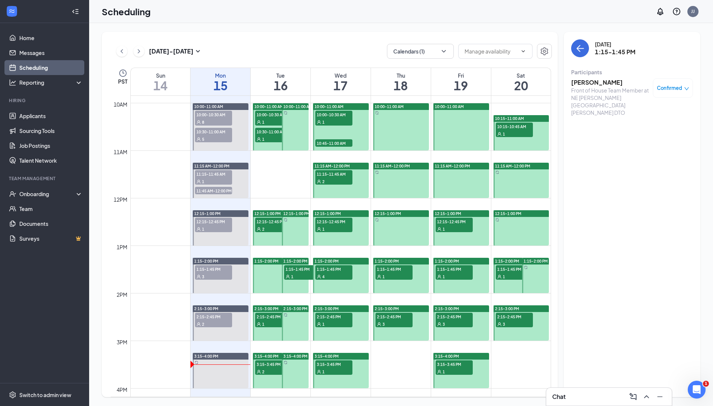
click at [517, 128] on span "10:15-10:45 AM" at bounding box center [513, 125] width 37 height 7
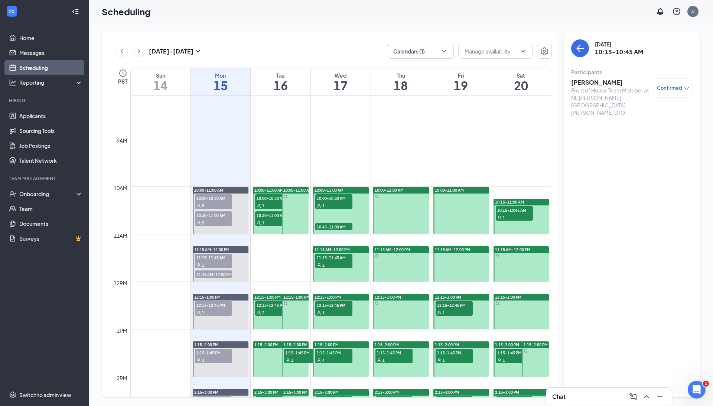
scroll to position [379, 0]
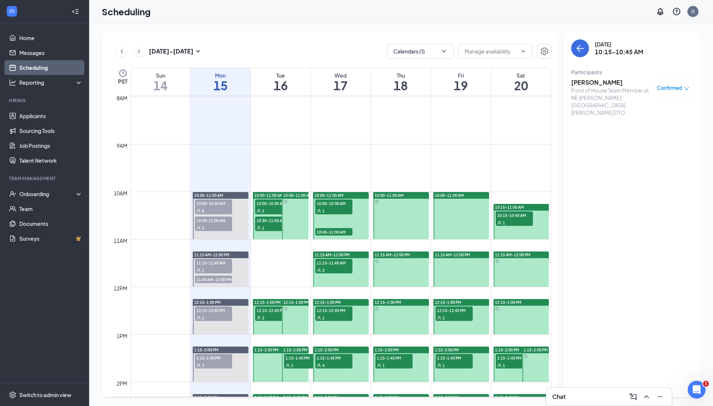
click at [334, 205] on span "10:00-10:30 AM" at bounding box center [333, 202] width 37 height 7
click at [338, 232] on span "10:45-11:00 AM" at bounding box center [333, 231] width 37 height 7
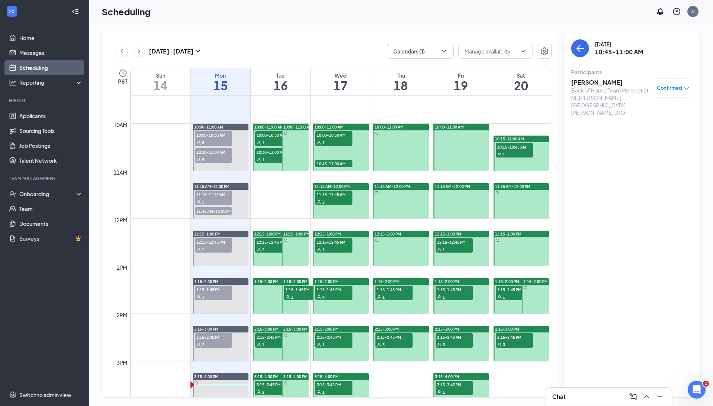
scroll to position [465, 0]
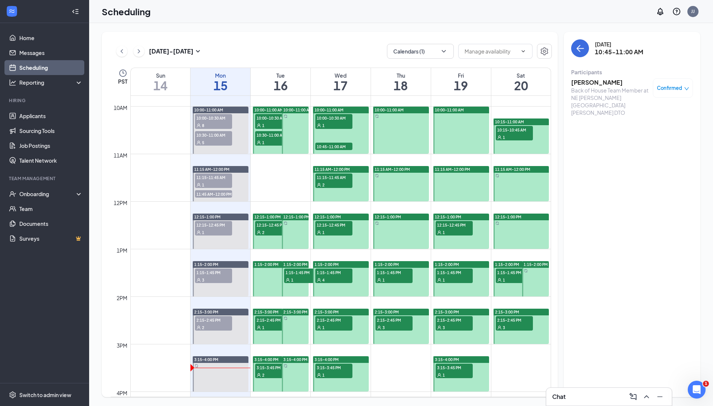
click at [333, 183] on div "2" at bounding box center [333, 184] width 37 height 7
click at [338, 225] on span "12:15-12:45 PM" at bounding box center [333, 224] width 37 height 7
click at [339, 275] on span "1:15-1:45 PM" at bounding box center [333, 271] width 37 height 7
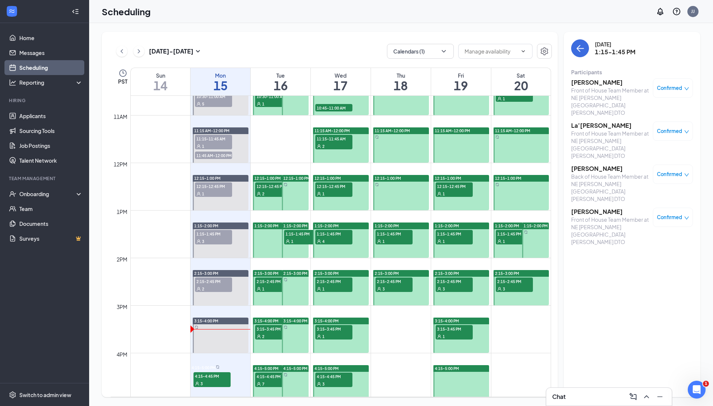
scroll to position [503, 0]
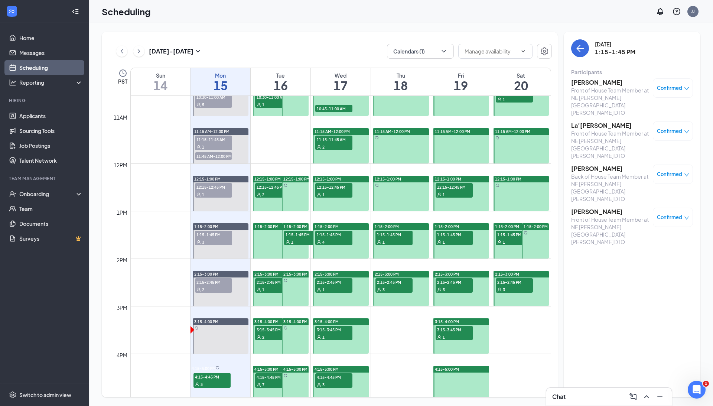
click at [347, 230] on span "1:15-1:45 PM" at bounding box center [333, 233] width 37 height 7
click at [339, 283] on span "2:15-2:45 PM" at bounding box center [333, 281] width 37 height 7
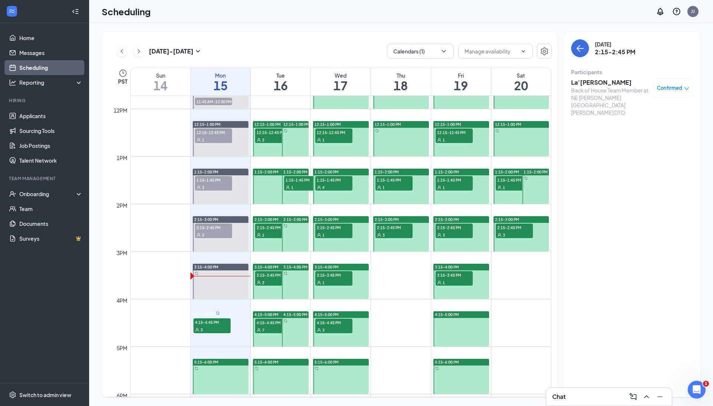
scroll to position [576, 0]
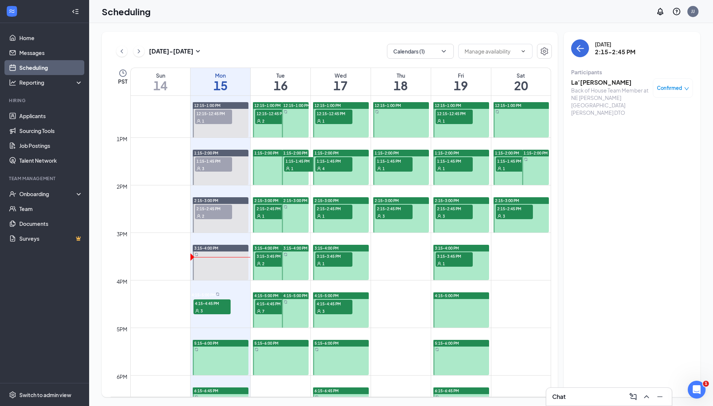
click at [336, 262] on div "1" at bounding box center [333, 262] width 37 height 7
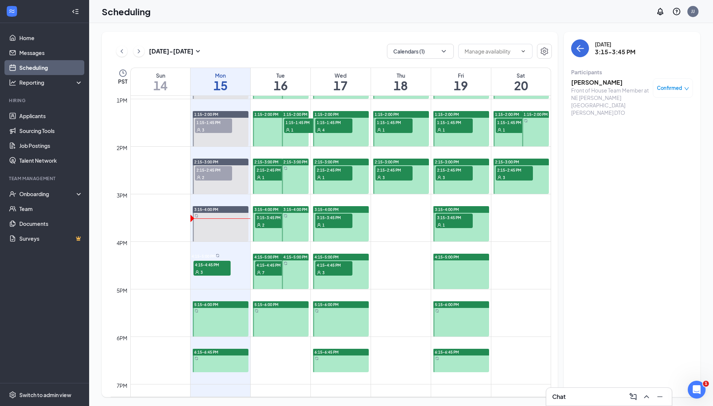
click at [338, 269] on div "3" at bounding box center [333, 271] width 37 height 7
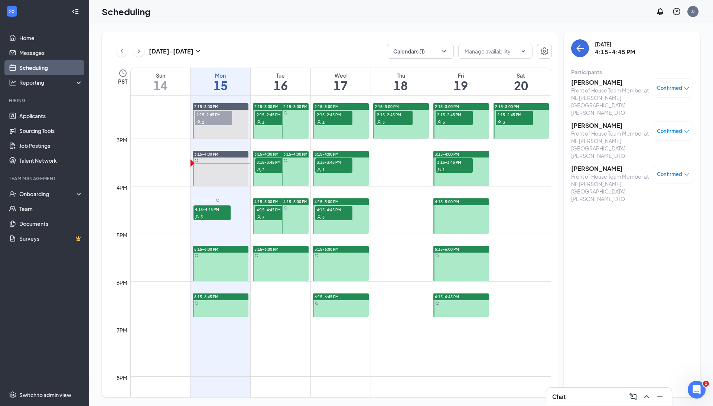
scroll to position [671, 0]
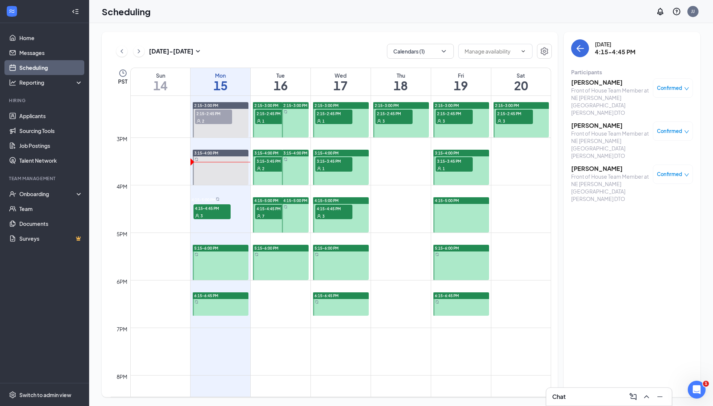
click at [584, 164] on h3 "Alia Stout" at bounding box center [610, 168] width 78 height 8
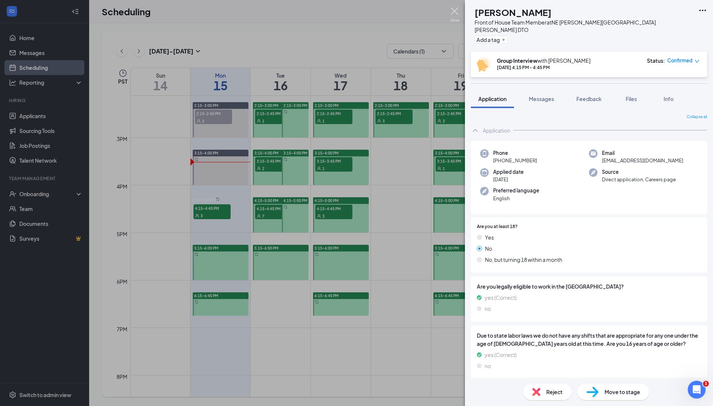
click at [455, 10] on img at bounding box center [454, 14] width 9 height 14
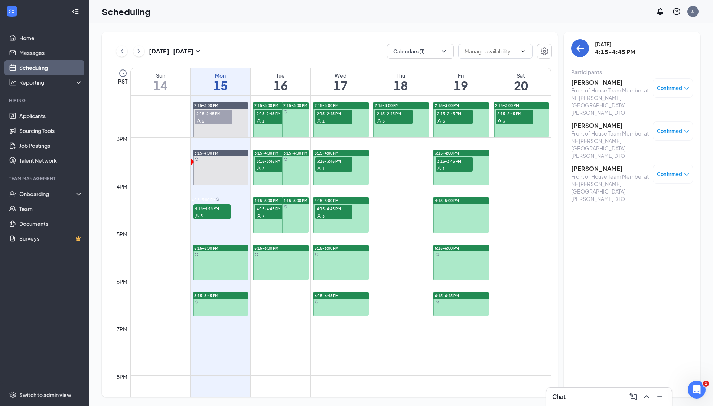
click at [603, 87] on div "Front of House Team Member at NE [PERSON_NAME][GEOGRAPHIC_DATA][PERSON_NAME] DTO" at bounding box center [610, 101] width 78 height 30
click at [601, 82] on h3 "Vanessa Duran" at bounding box center [610, 82] width 78 height 8
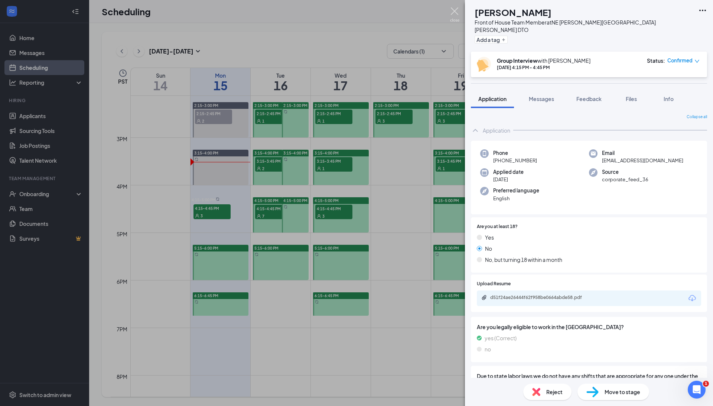
click at [453, 14] on img at bounding box center [454, 14] width 9 height 14
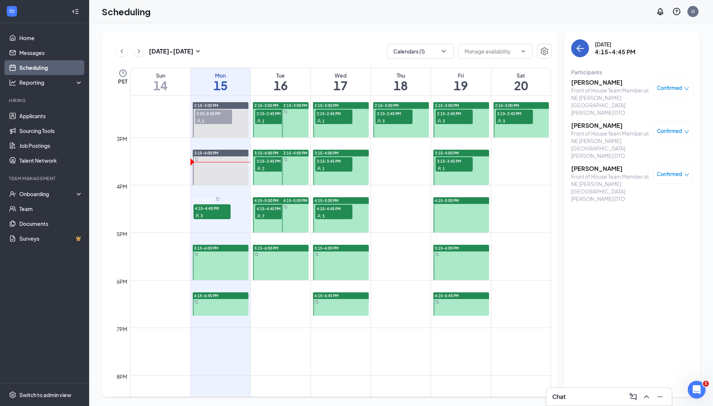
click at [582, 49] on icon "ArrowLeft" at bounding box center [579, 48] width 9 height 9
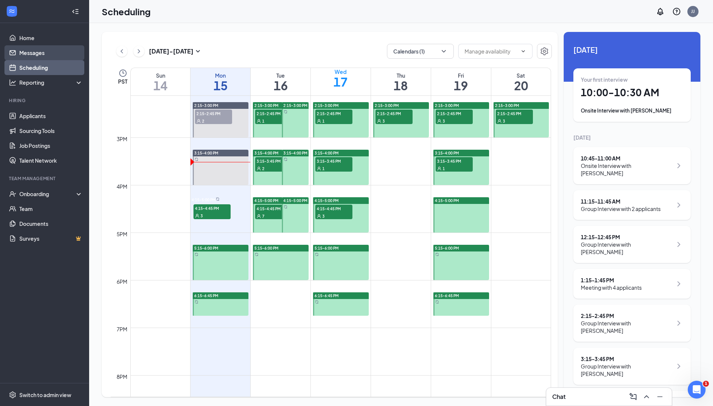
click at [39, 53] on link "Messages" at bounding box center [50, 52] width 63 height 15
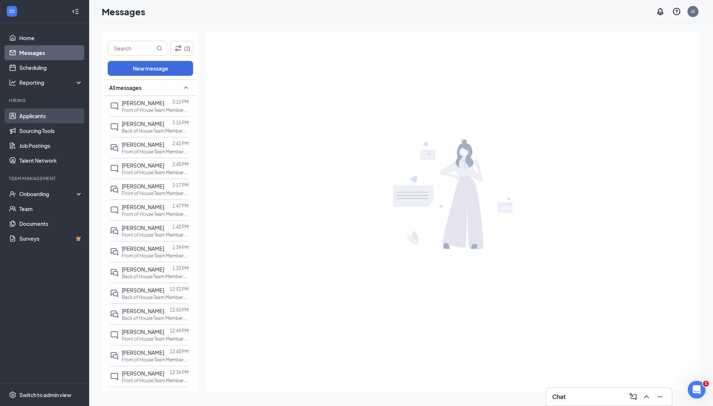
click at [40, 121] on link "Applicants" at bounding box center [50, 115] width 63 height 15
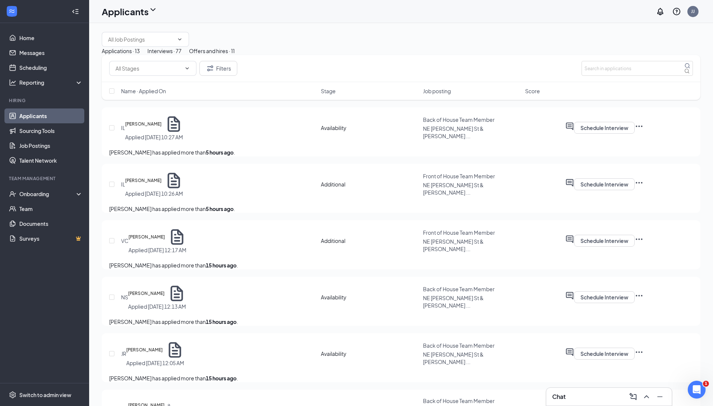
click at [235, 55] on div "Offers and hires · 11" at bounding box center [212, 51] width 46 height 8
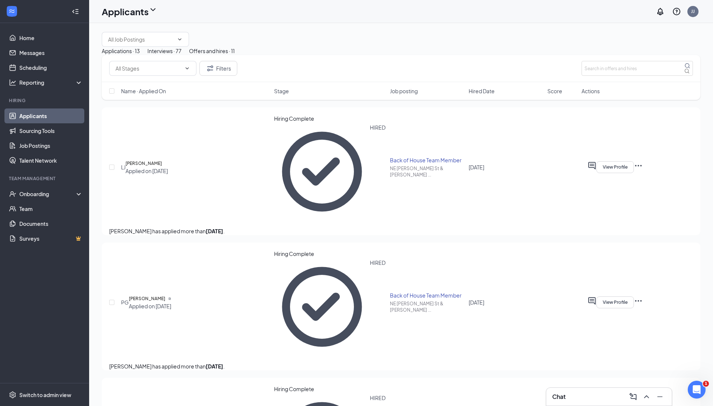
click at [181, 55] on div "Interviews · 77" at bounding box center [164, 51] width 34 height 8
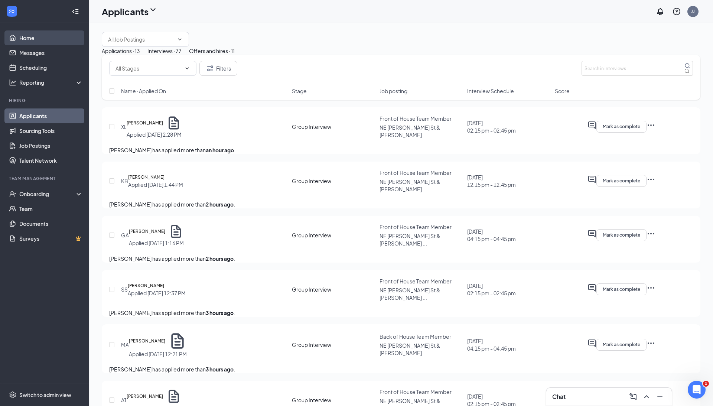
click at [52, 40] on link "Home" at bounding box center [50, 37] width 63 height 15
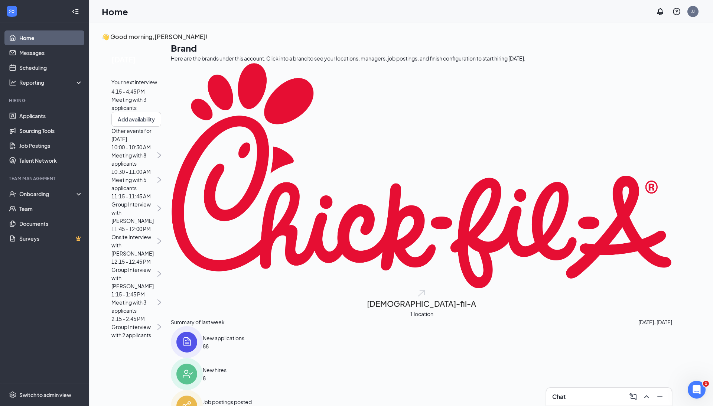
click at [244, 342] on span "88" at bounding box center [224, 346] width 42 height 8
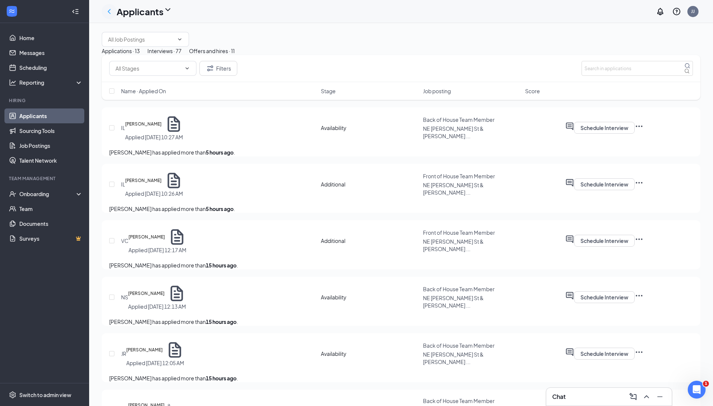
click at [111, 12] on icon "ChevronLeft" at bounding box center [109, 11] width 9 height 9
click at [30, 36] on link "Home" at bounding box center [50, 37] width 63 height 15
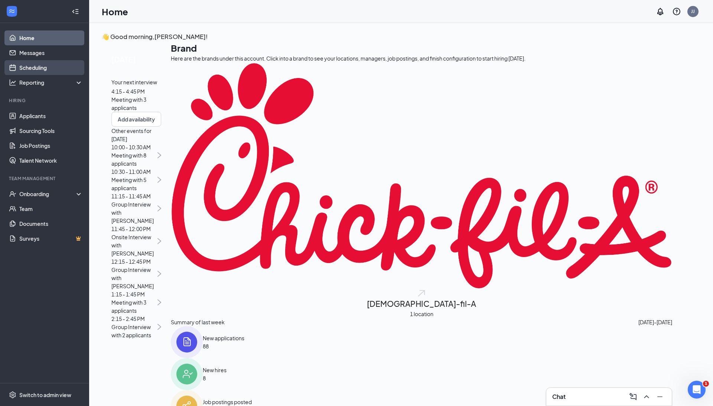
click at [51, 70] on link "Scheduling" at bounding box center [50, 67] width 63 height 15
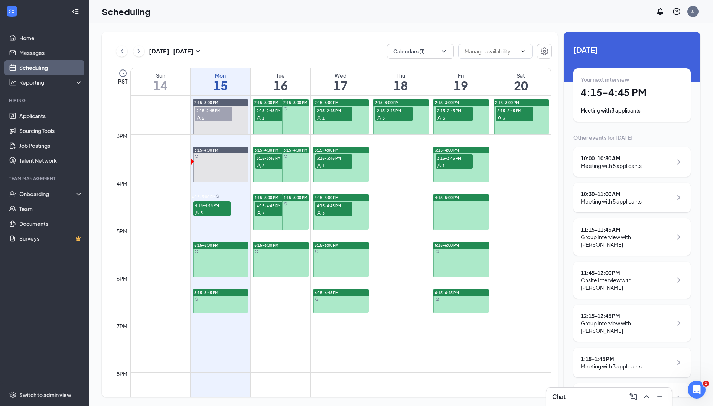
scroll to position [695, 0]
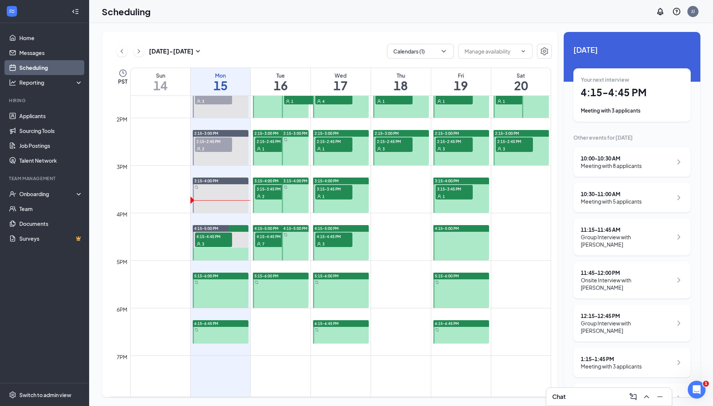
scroll to position [644, 0]
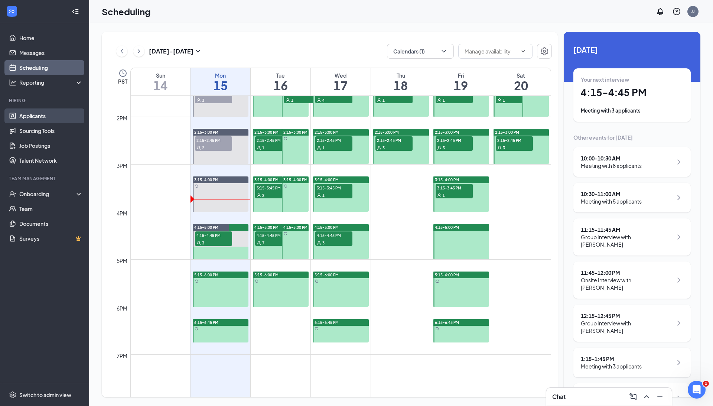
click at [40, 117] on link "Applicants" at bounding box center [50, 115] width 63 height 15
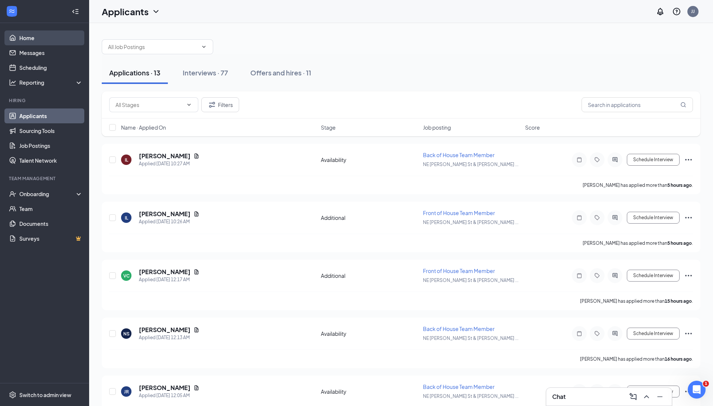
click at [39, 30] on link "Home" at bounding box center [50, 37] width 63 height 15
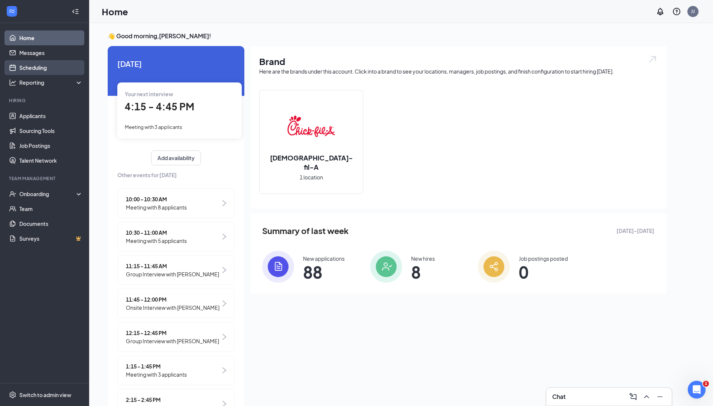
click at [42, 66] on link "Scheduling" at bounding box center [50, 67] width 63 height 15
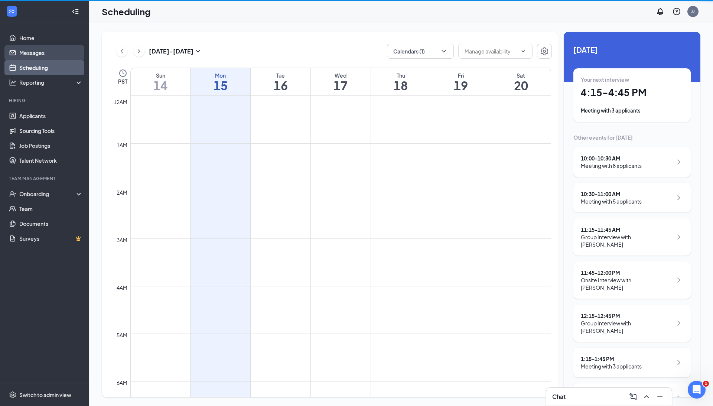
click at [39, 55] on link "Messages" at bounding box center [50, 52] width 63 height 15
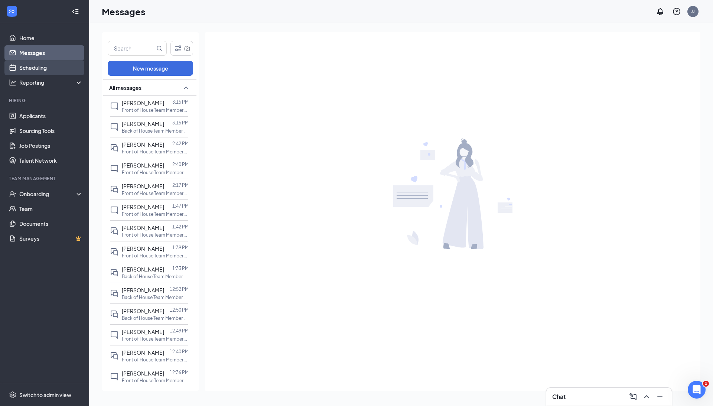
click at [58, 69] on link "Scheduling" at bounding box center [50, 67] width 63 height 15
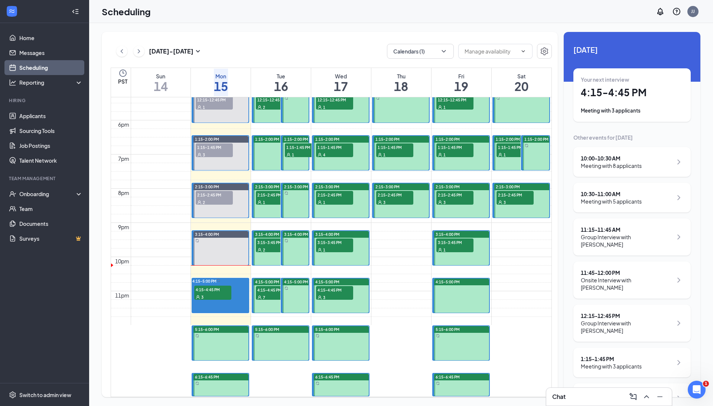
scroll to position [627, 0]
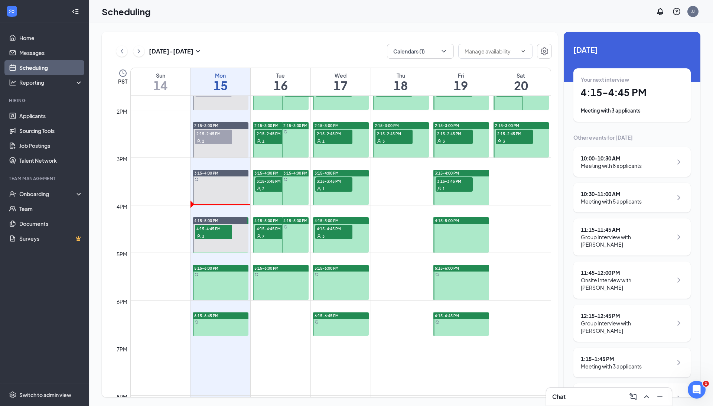
scroll to position [650, 0]
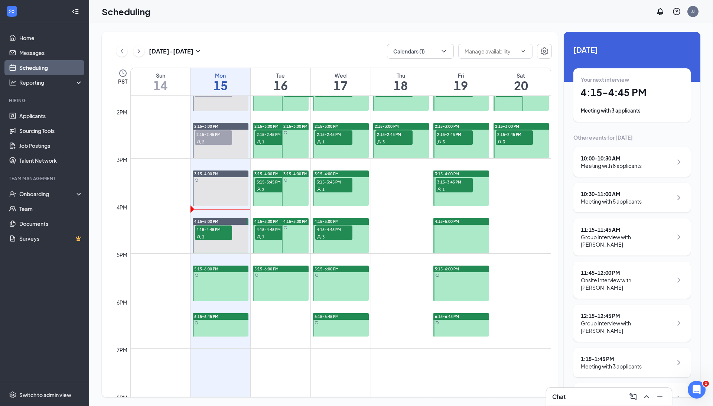
click at [628, 97] on h1 "4:15 - 4:45 PM" at bounding box center [631, 92] width 102 height 13
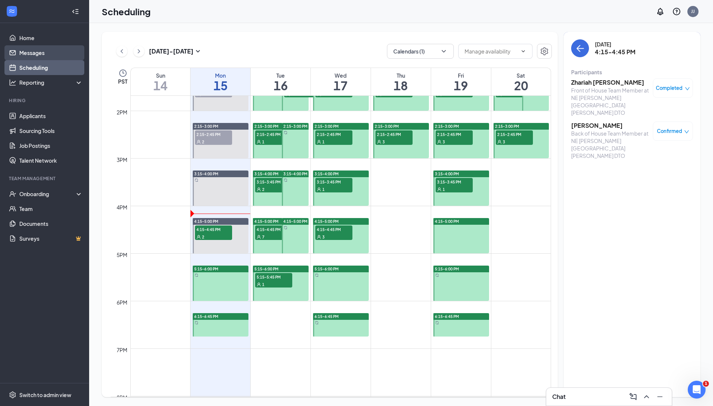
click at [30, 53] on link "Messages" at bounding box center [50, 52] width 63 height 15
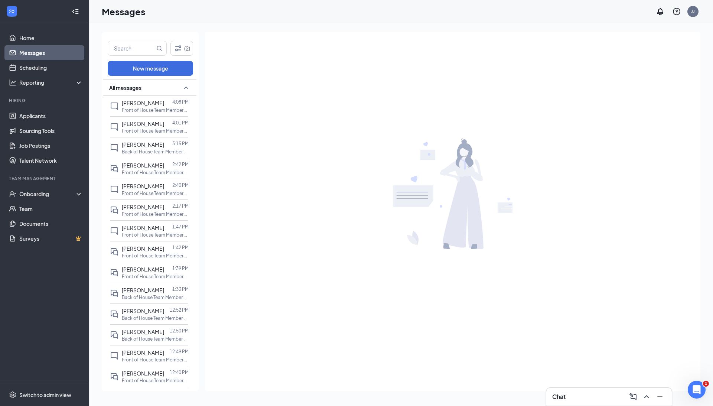
click at [587, 1] on div "Messages [PERSON_NAME]" at bounding box center [401, 11] width 624 height 23
click at [39, 68] on link "Scheduling" at bounding box center [50, 67] width 63 height 15
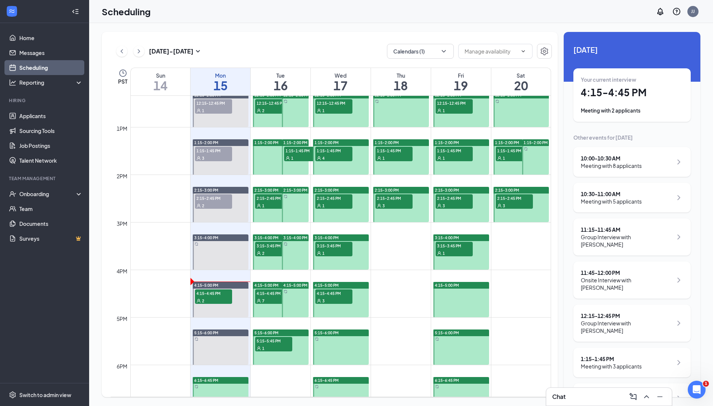
scroll to position [591, 0]
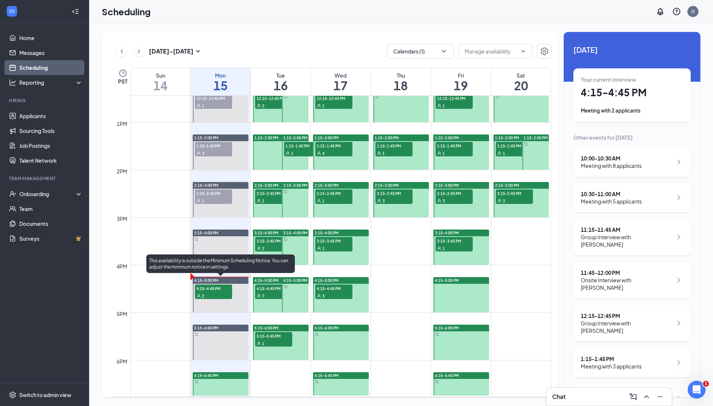
click at [214, 290] on span "4:15-4:45 PM" at bounding box center [213, 287] width 37 height 7
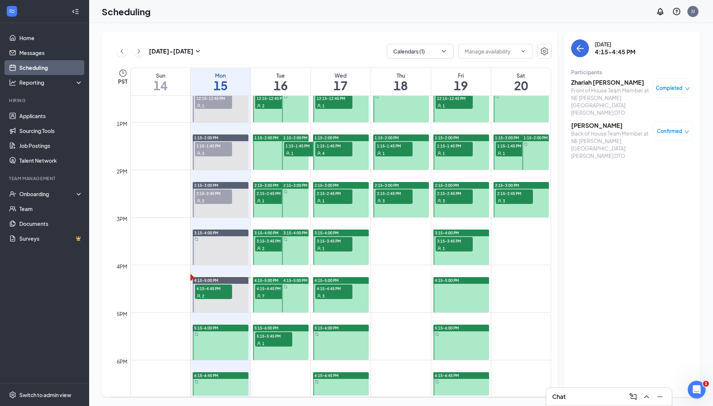
click at [589, 121] on h3 "[PERSON_NAME]" at bounding box center [610, 125] width 78 height 8
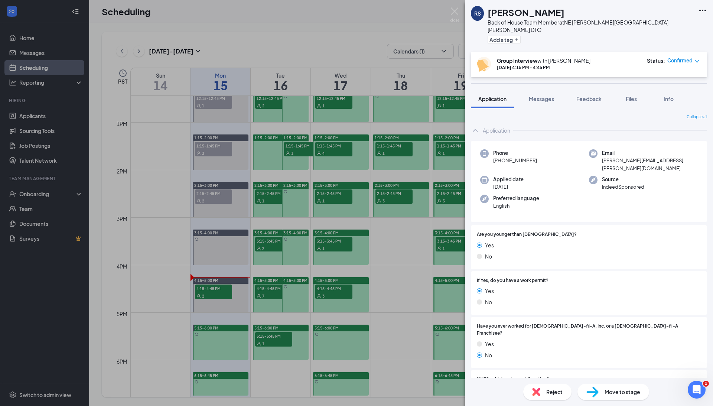
drag, startPoint x: 551, startPoint y: 14, endPoint x: 485, endPoint y: 14, distance: 65.7
click at [485, 14] on div "[PERSON_NAME] Back of House Team Member at NE [PERSON_NAME][GEOGRAPHIC_DATA][PE…" at bounding box center [582, 26] width 223 height 40
copy h1 "[PERSON_NAME]"
click at [599, 396] on div "Move to stage" at bounding box center [613, 391] width 72 height 16
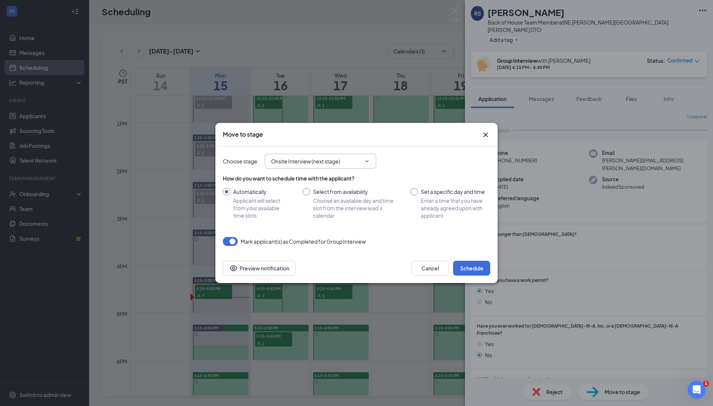
click at [325, 159] on input "Onsite Interview (next stage)" at bounding box center [316, 161] width 90 height 8
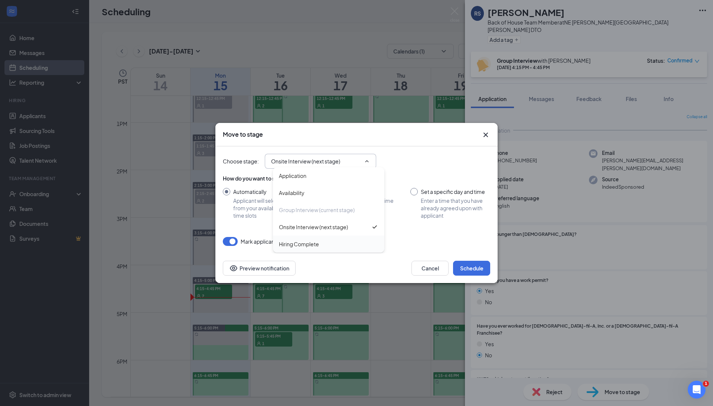
click at [323, 244] on div "Hiring Complete" at bounding box center [328, 244] width 99 height 8
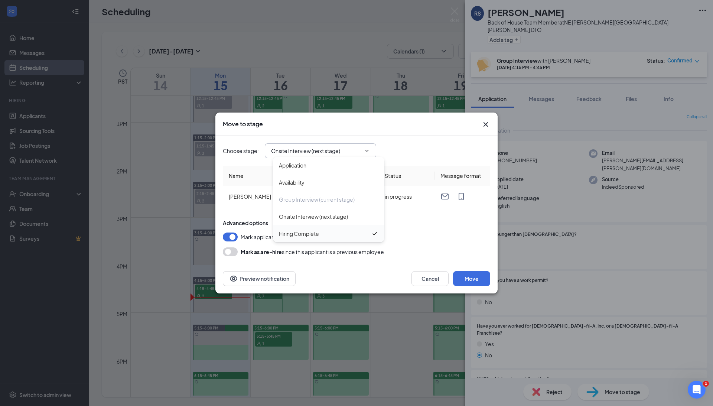
type input "Hiring Complete"
click at [471, 279] on button "Move" at bounding box center [471, 278] width 37 height 15
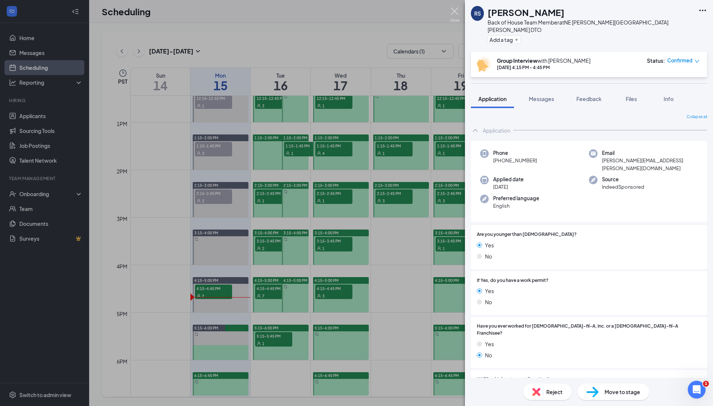
click at [453, 11] on img at bounding box center [454, 14] width 9 height 14
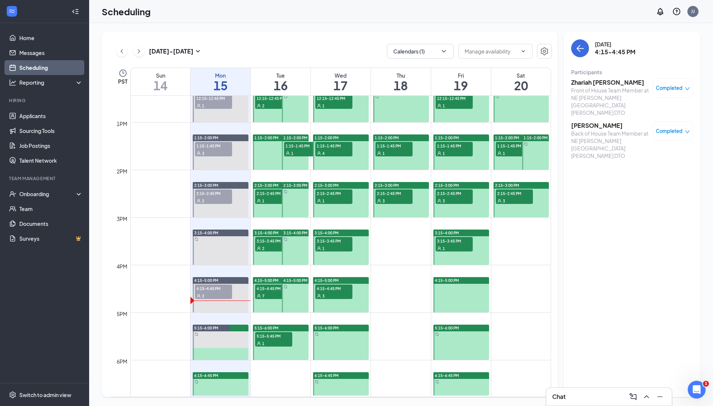
click at [597, 121] on h3 "[PERSON_NAME]" at bounding box center [610, 125] width 78 height 8
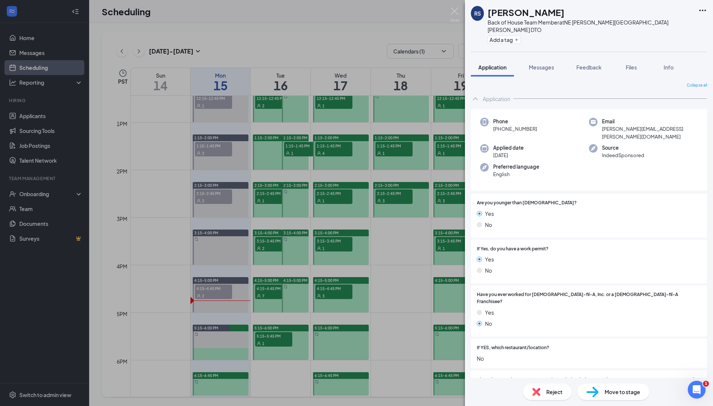
drag, startPoint x: 558, startPoint y: 11, endPoint x: 489, endPoint y: 10, distance: 69.0
click at [489, 10] on div "[PERSON_NAME]" at bounding box center [590, 12] width 207 height 13
copy h1 "[PERSON_NAME]"
